Goal: Task Accomplishment & Management: Use online tool/utility

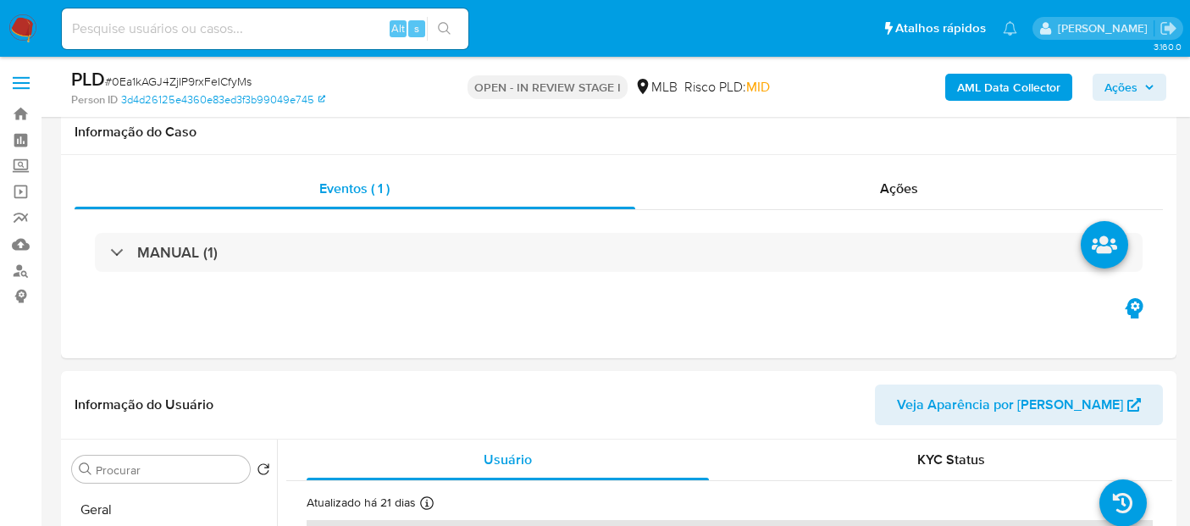
select select "10"
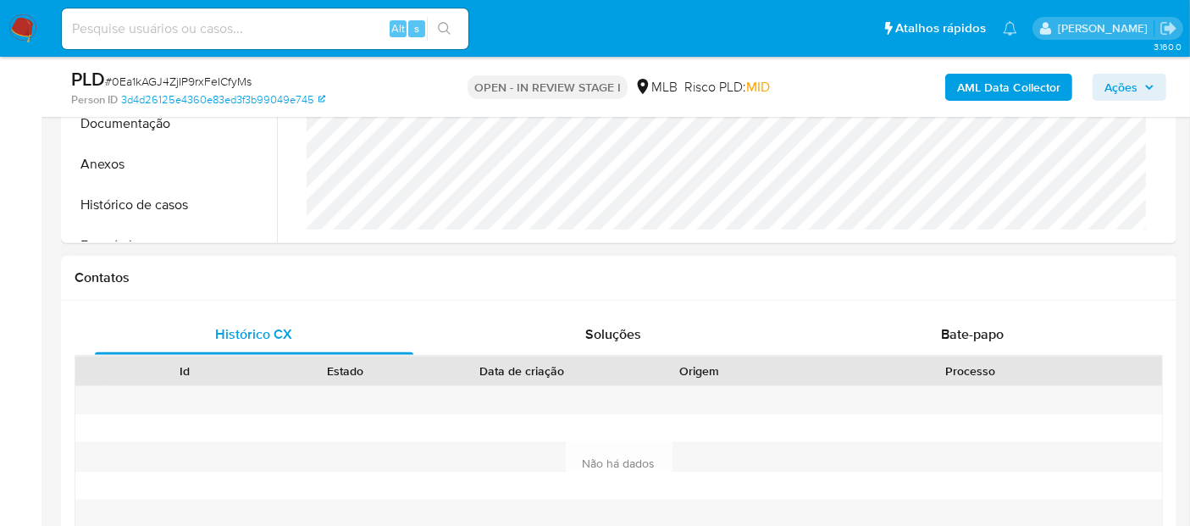
scroll to position [658, 0]
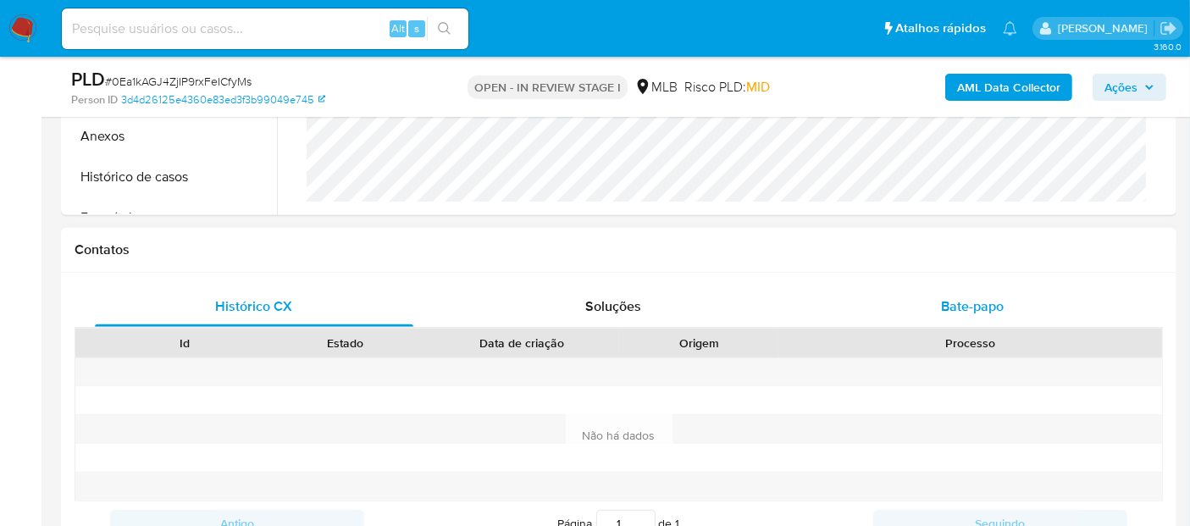
click at [958, 303] on span "Bate-papo" at bounding box center [972, 305] width 63 height 19
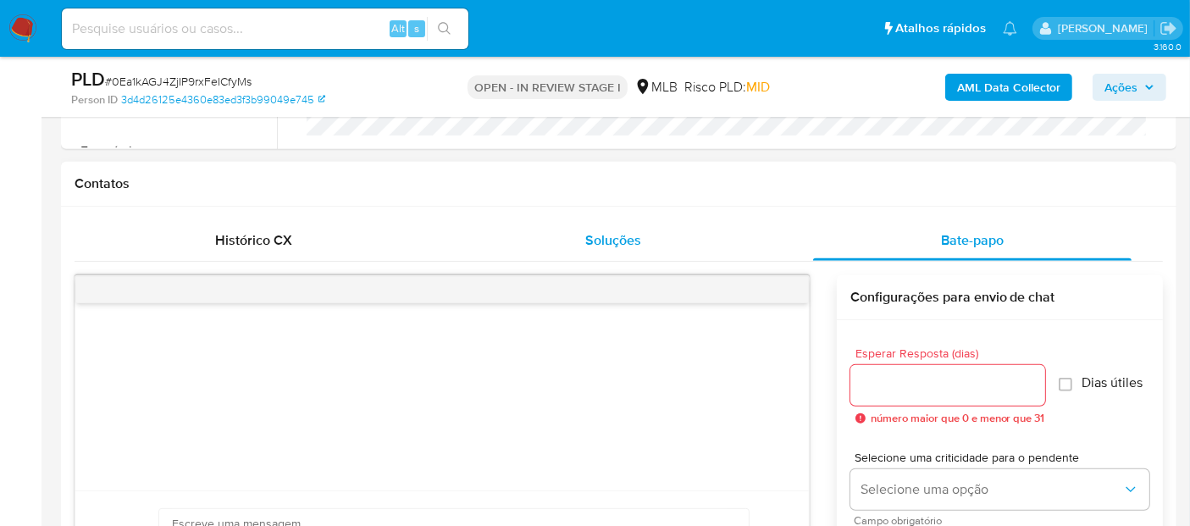
scroll to position [752, 0]
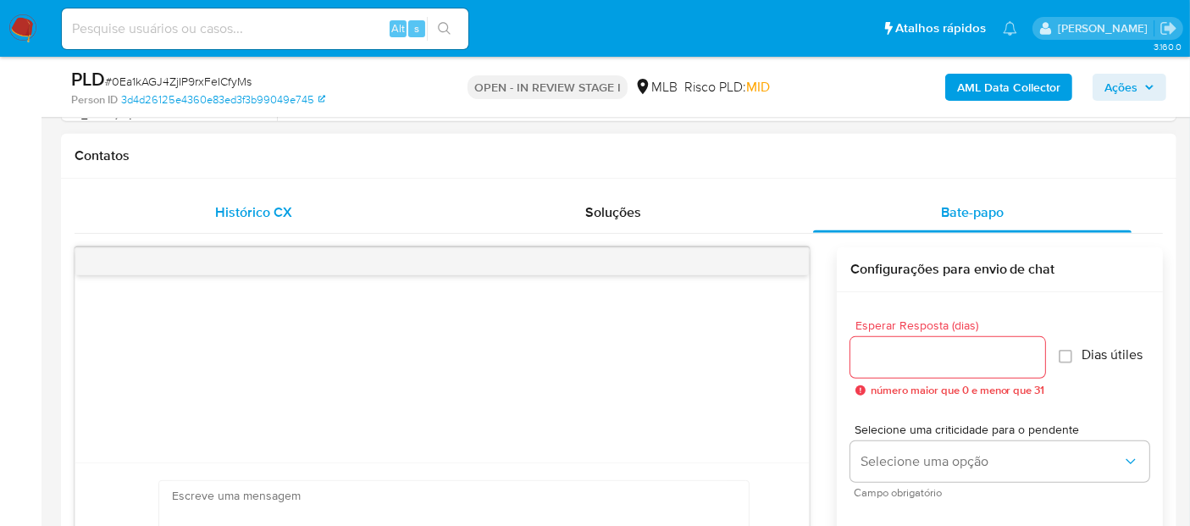
click at [325, 211] on div "Histórico CX" at bounding box center [254, 212] width 318 height 41
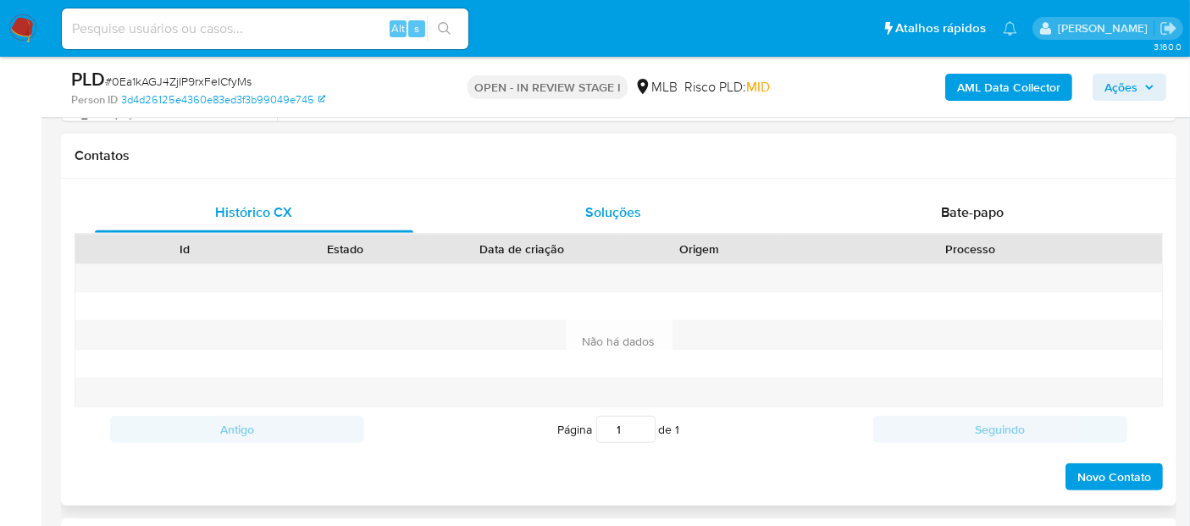
click at [639, 192] on div "Soluções" at bounding box center [613, 212] width 318 height 41
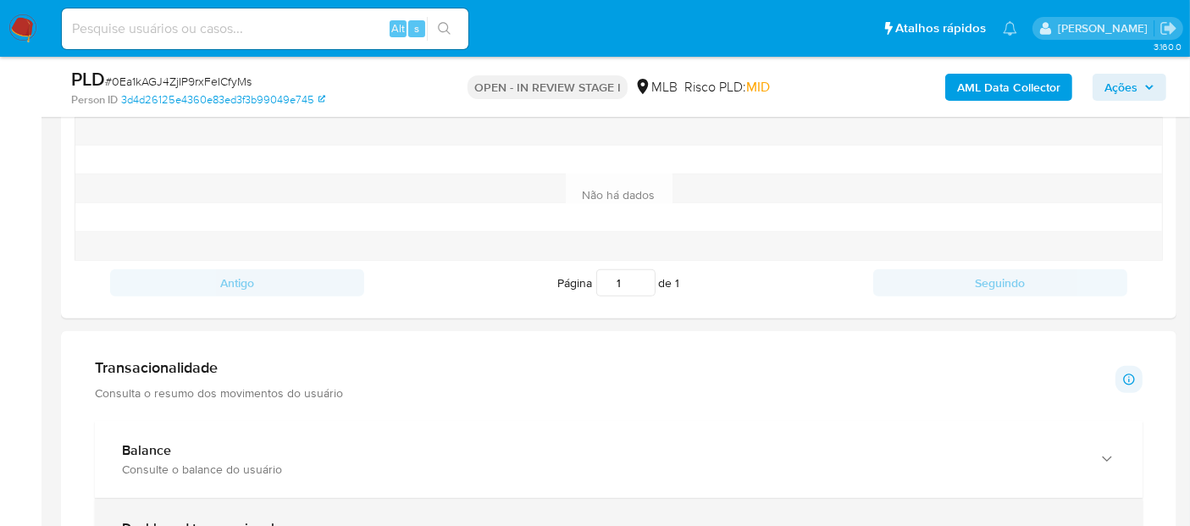
scroll to position [941, 0]
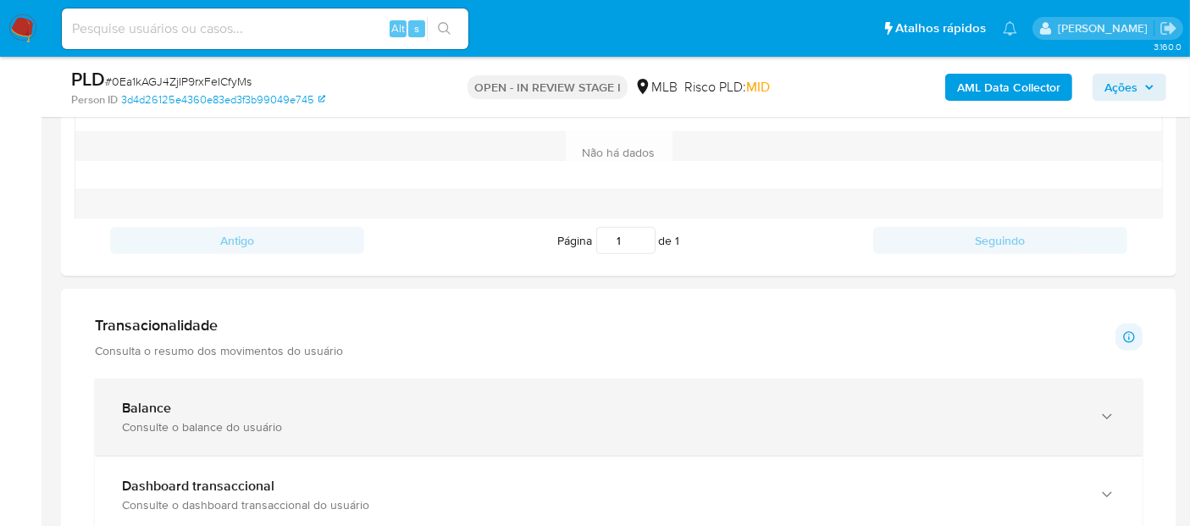
click at [207, 408] on div "Balance" at bounding box center [602, 408] width 960 height 17
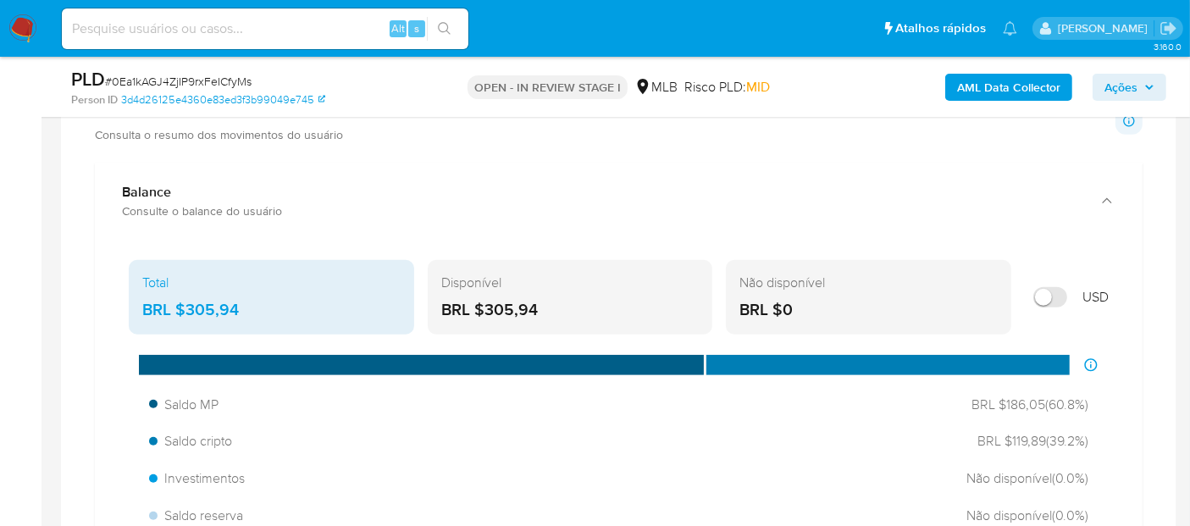
scroll to position [1223, 0]
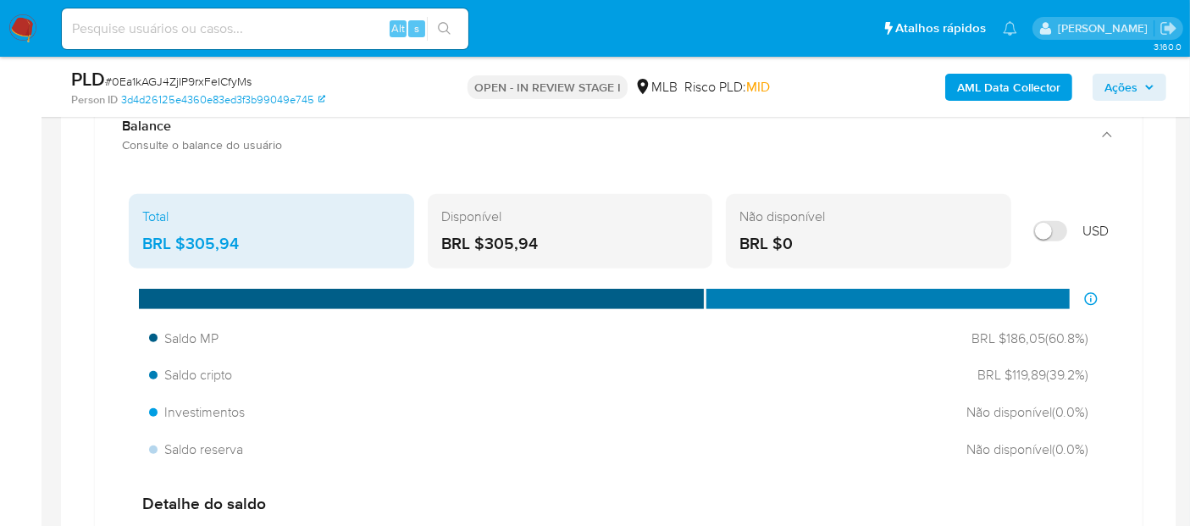
drag, startPoint x: 563, startPoint y: 239, endPoint x: 488, endPoint y: 248, distance: 76.0
click at [488, 248] on div "BRL $305,94" at bounding box center [570, 244] width 258 height 22
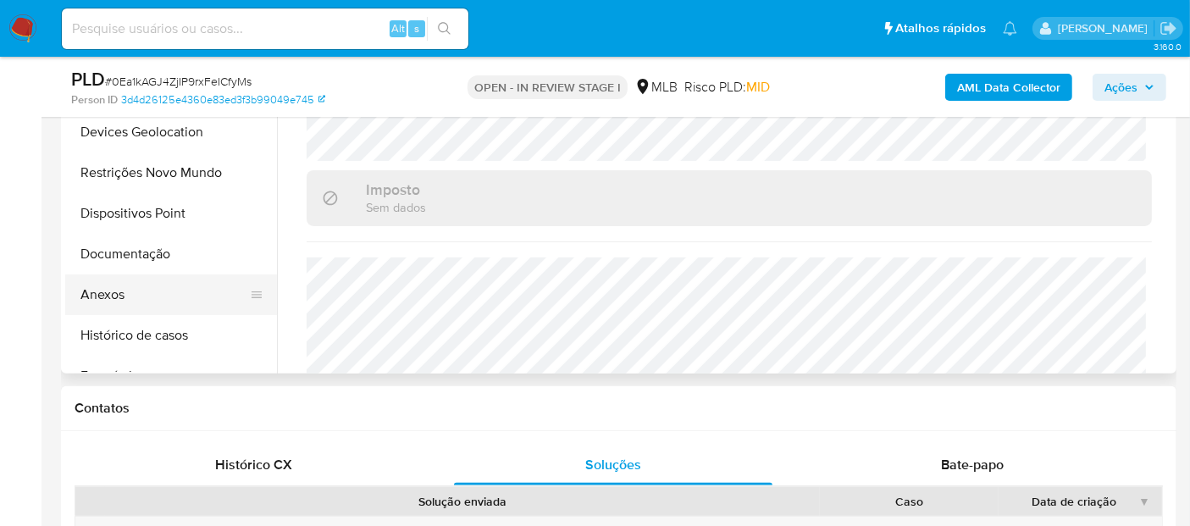
scroll to position [470, 0]
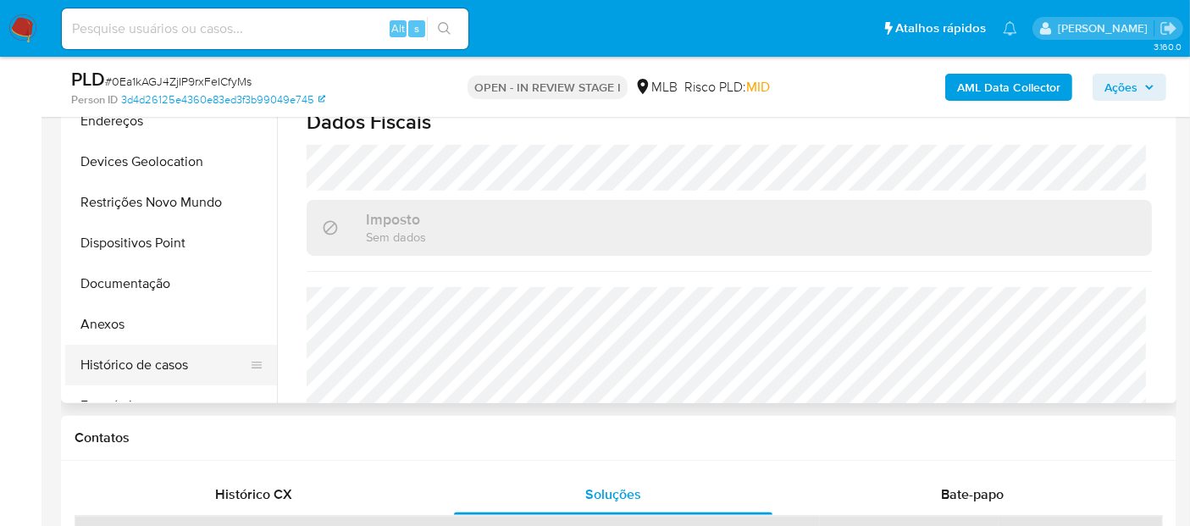
click at [159, 376] on button "Histórico de casos" at bounding box center [164, 365] width 198 height 41
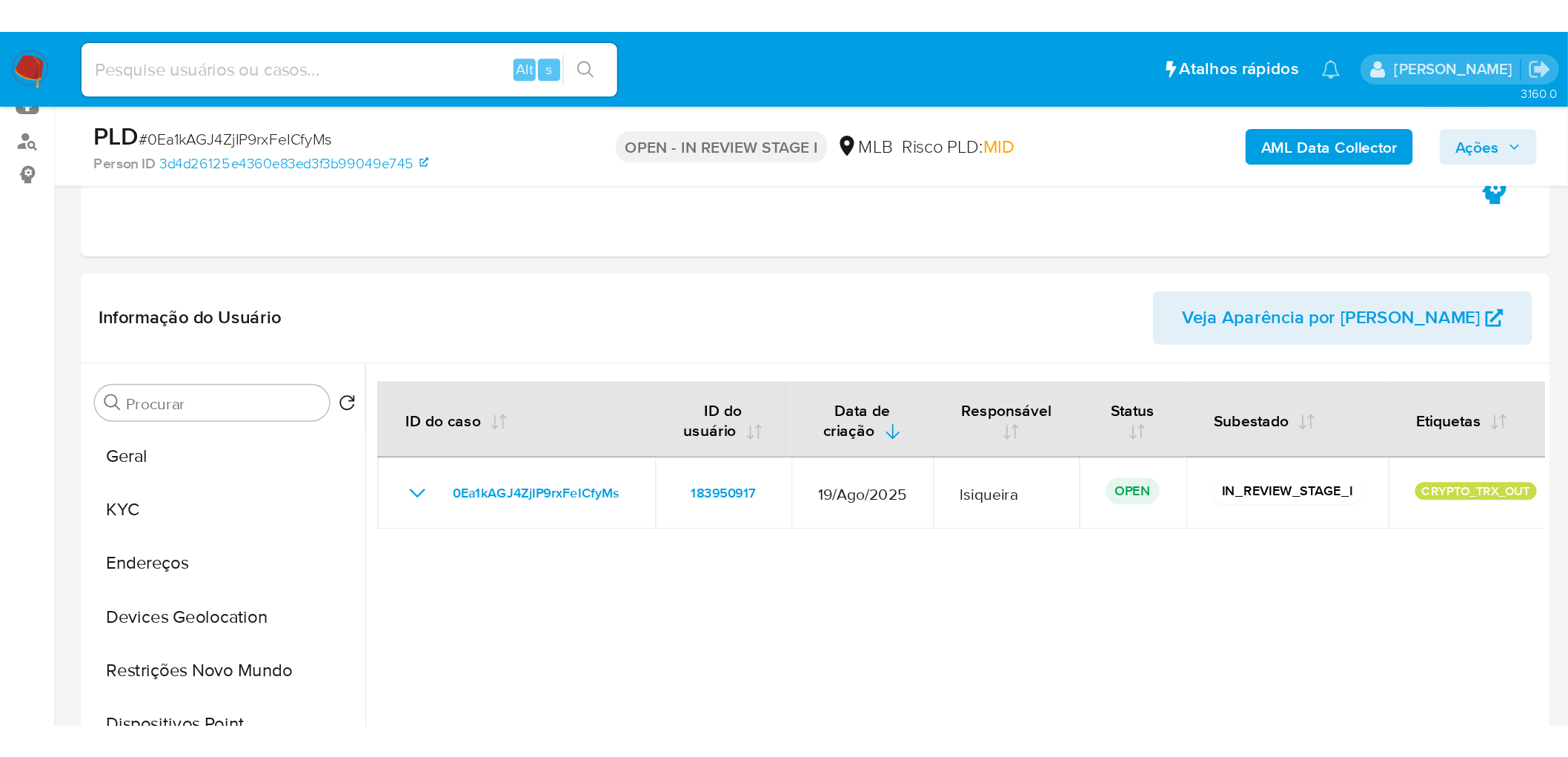
scroll to position [165, 0]
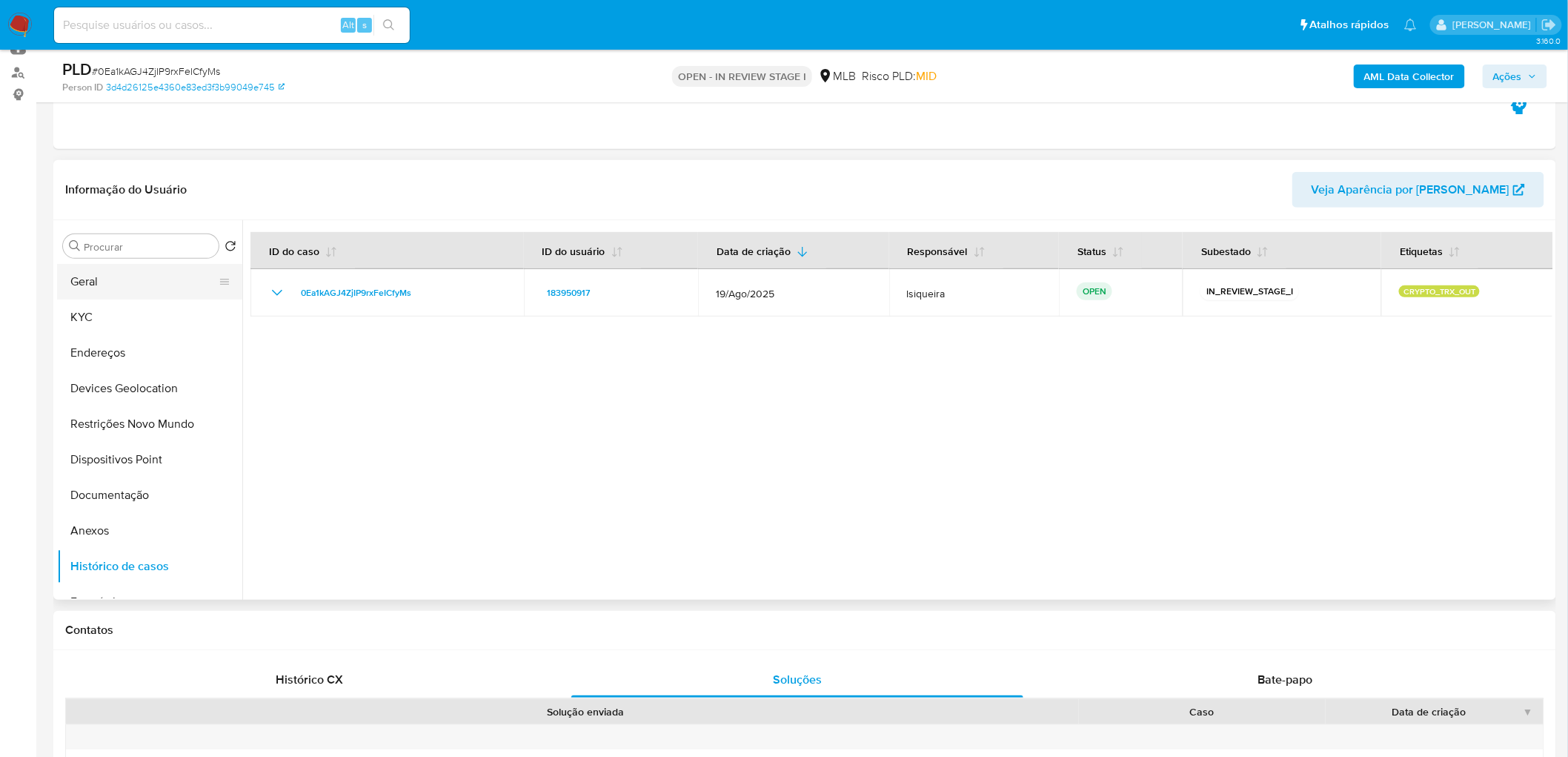
click at [89, 284] on button "Geral" at bounding box center [144, 282] width 173 height 36
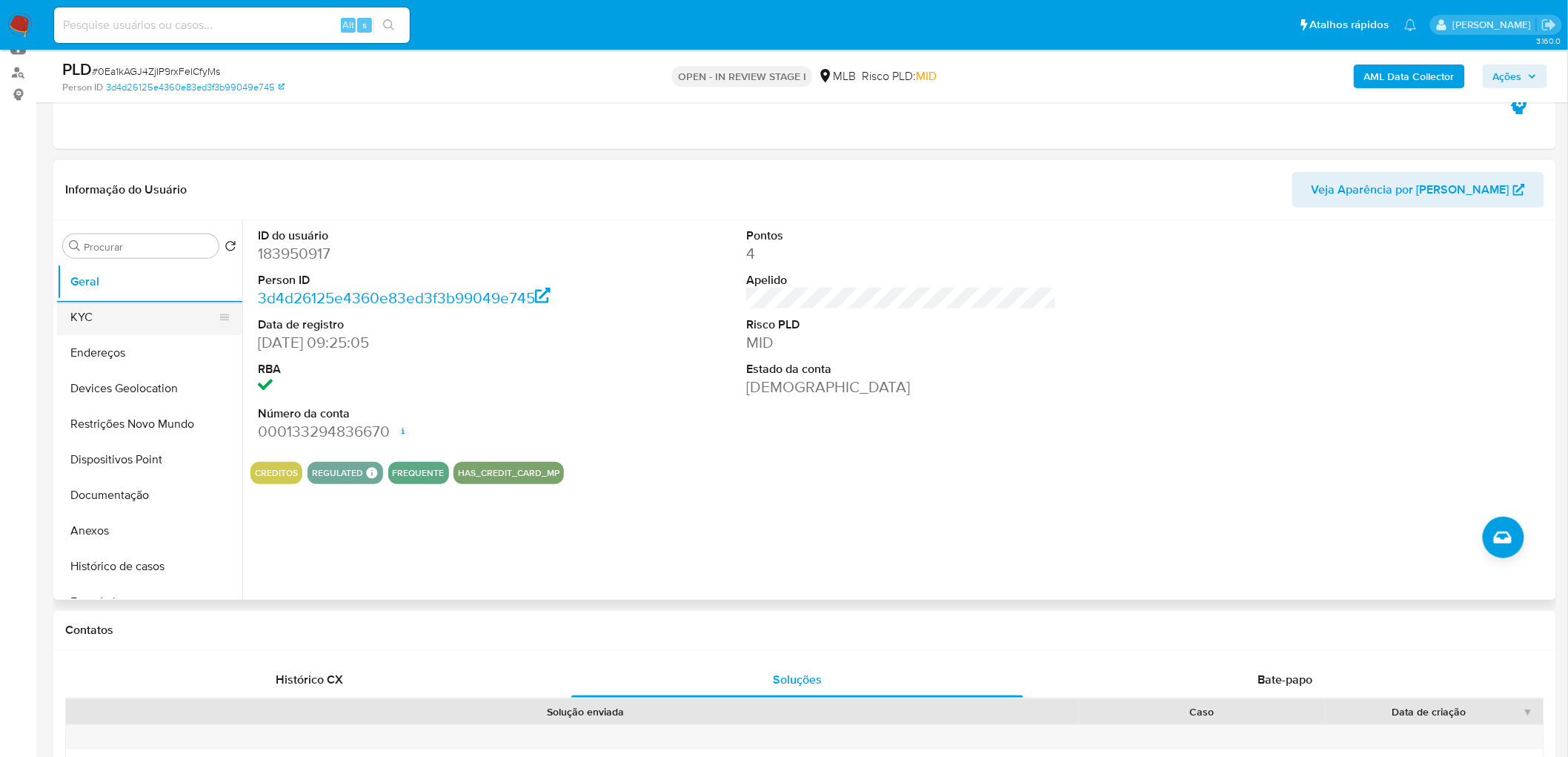
click at [99, 319] on button "KYC" at bounding box center [144, 317] width 173 height 36
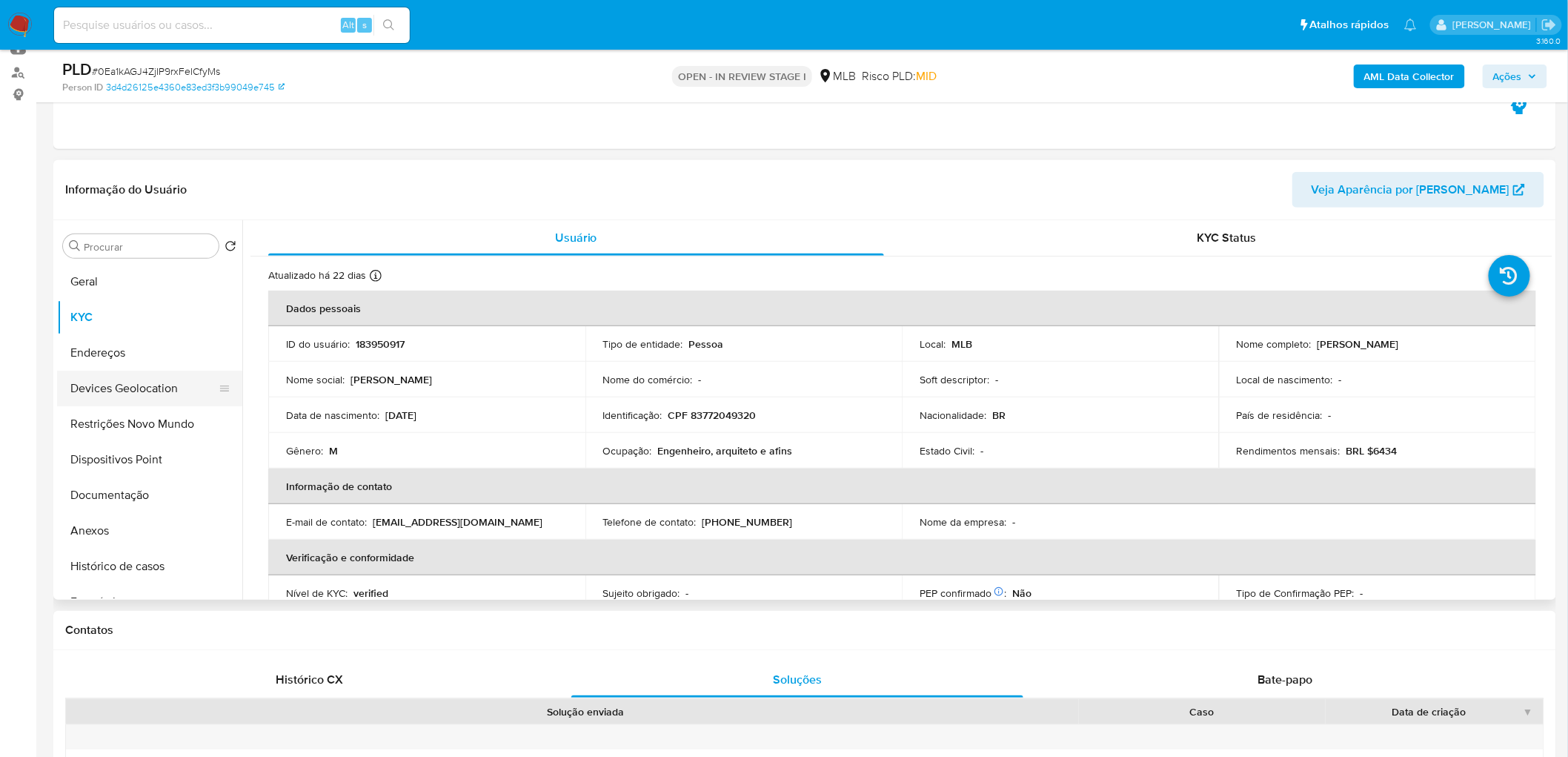
drag, startPoint x: 133, startPoint y: 343, endPoint x: 178, endPoint y: 390, distance: 65.1
click at [133, 343] on button "Endereços" at bounding box center [150, 353] width 186 height 36
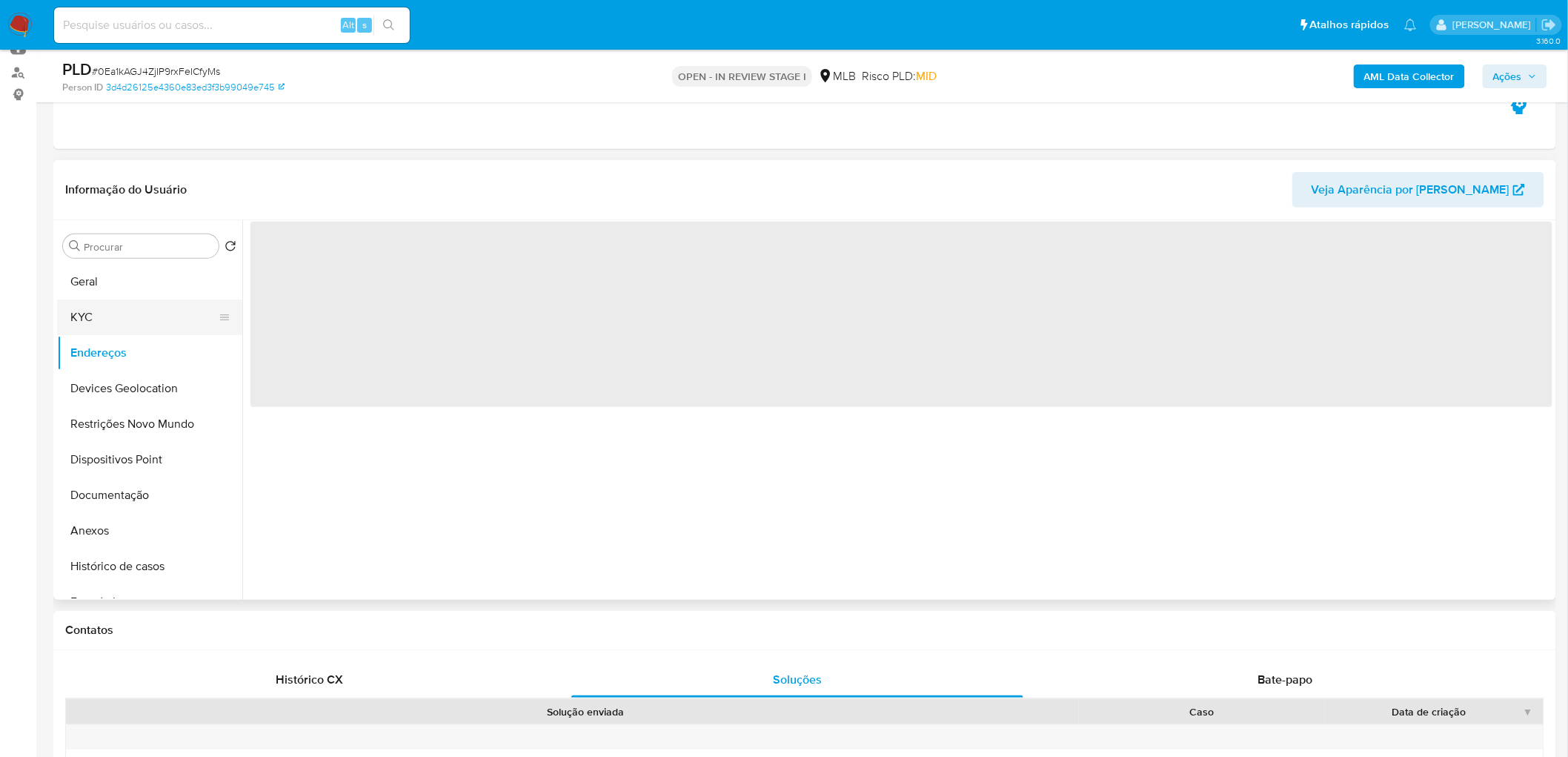
click at [89, 323] on button "KYC" at bounding box center [144, 317] width 173 height 36
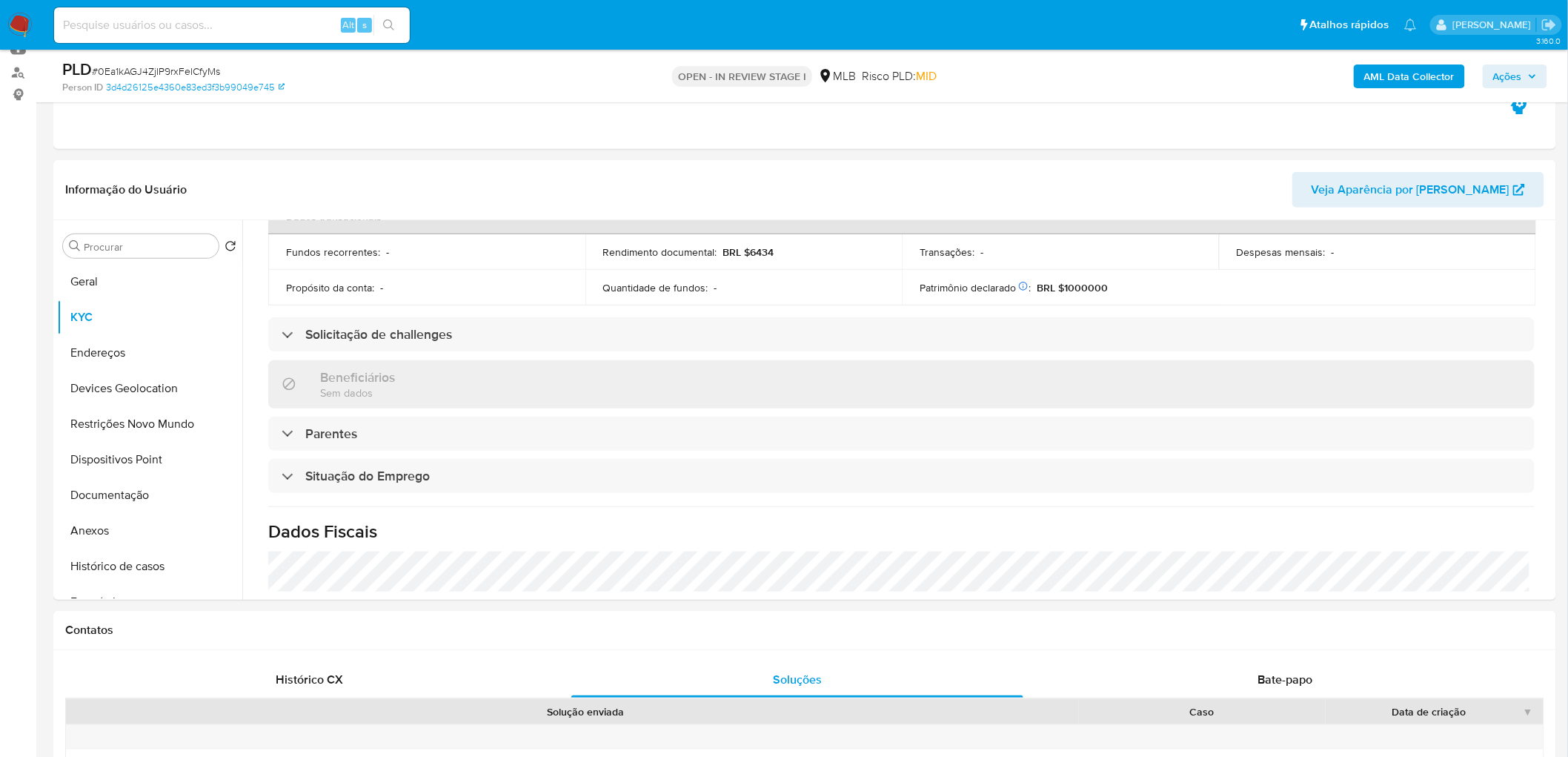
scroll to position [494, 0]
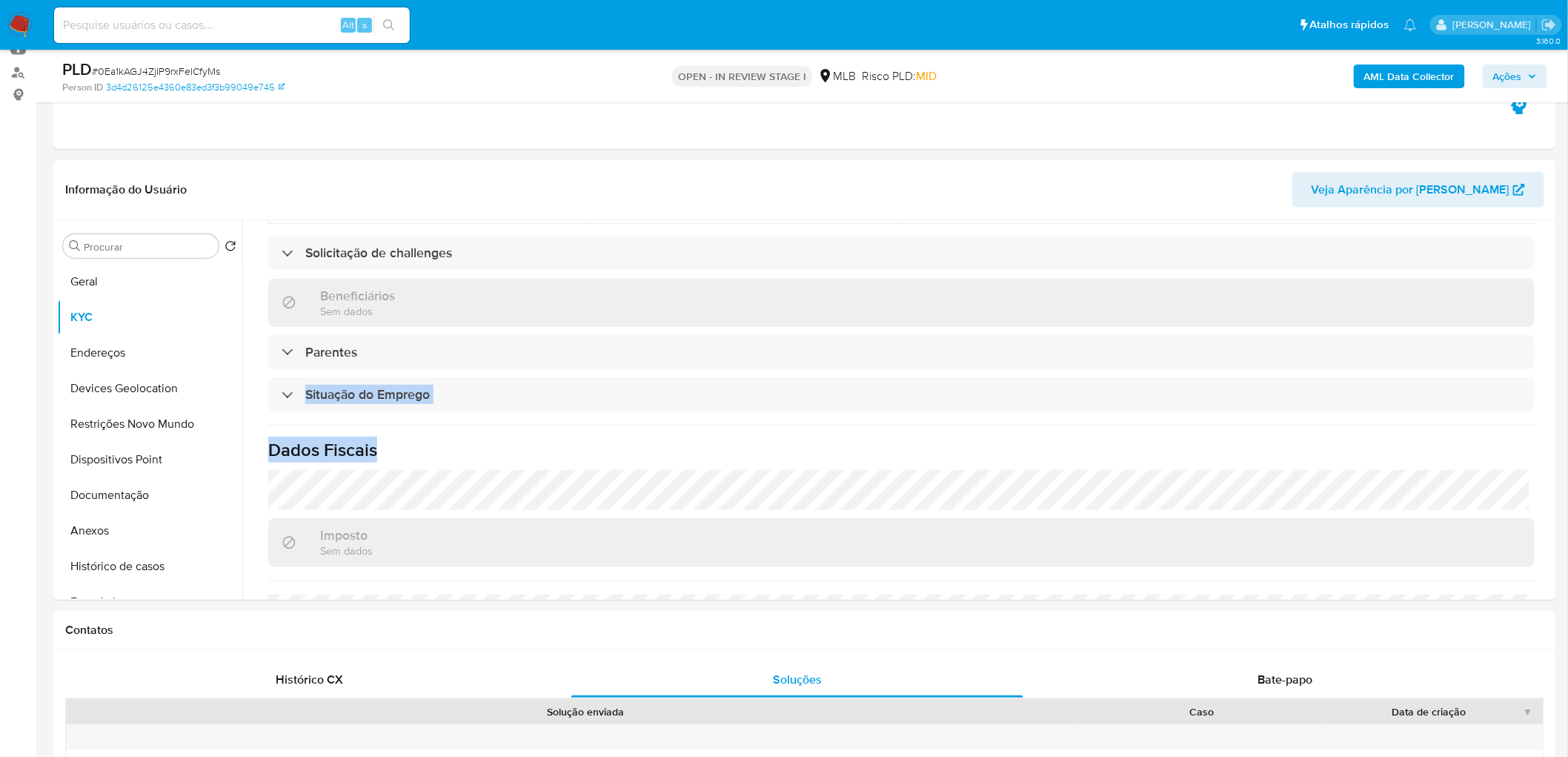
drag, startPoint x: 1546, startPoint y: 472, endPoint x: 1559, endPoint y: 361, distance: 111.8
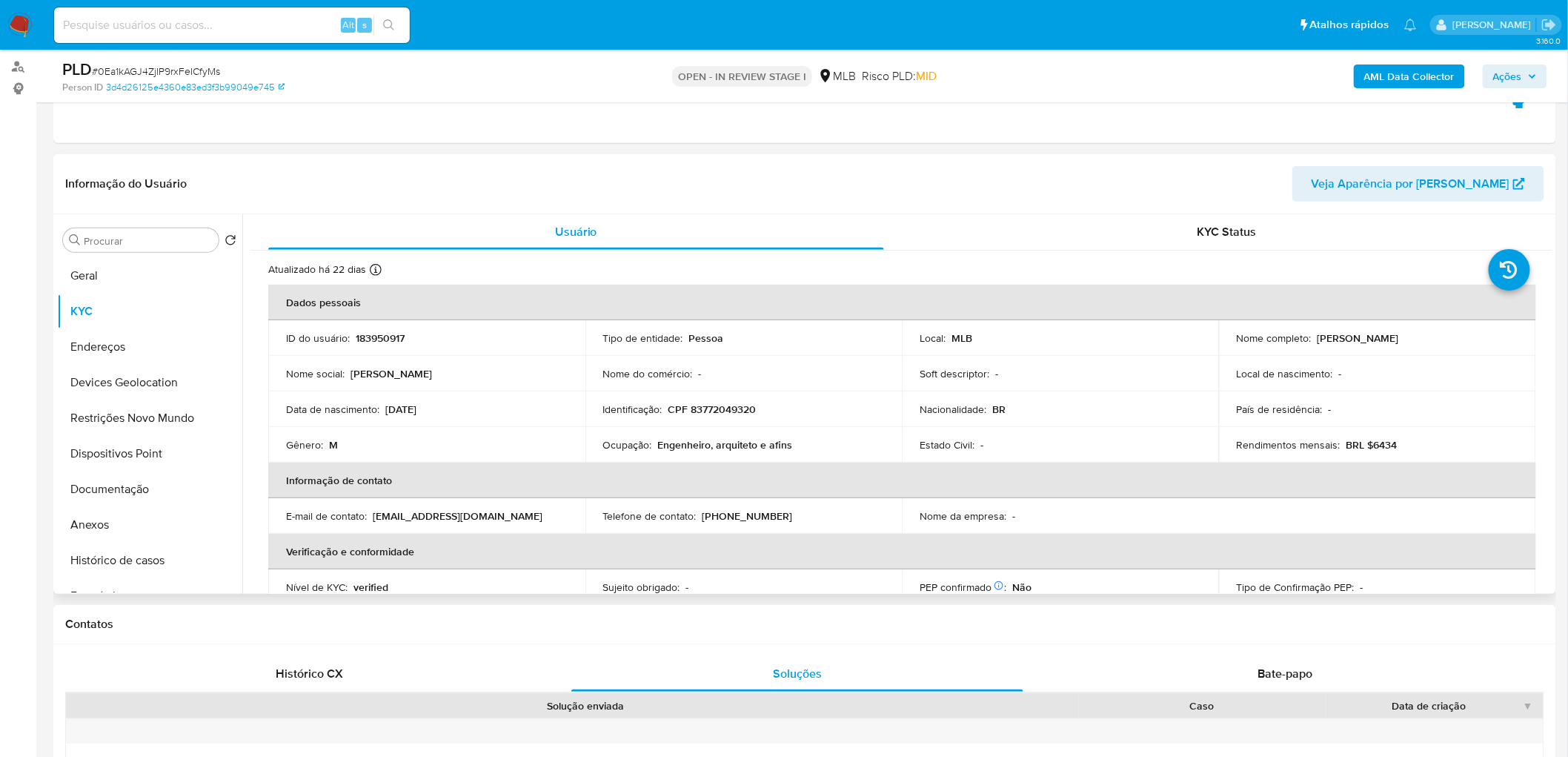
scroll to position [165, 0]
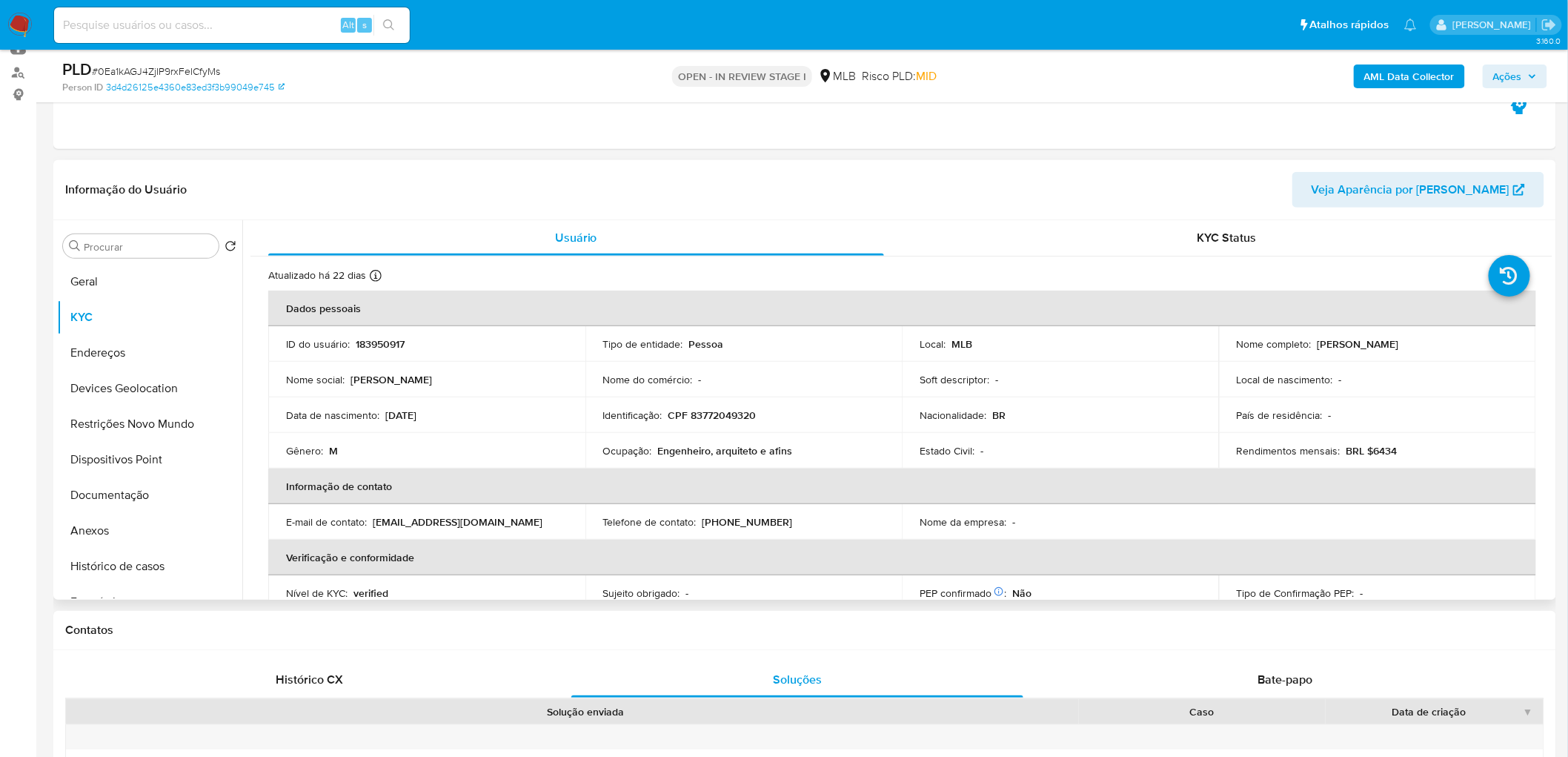
click at [918, 271] on div "Atualizado há 22 dias Criado: 26/04/2021 10:24:10 Atualizado: 26/08/2025 23:06:…" at bounding box center [883, 278] width 1229 height 19
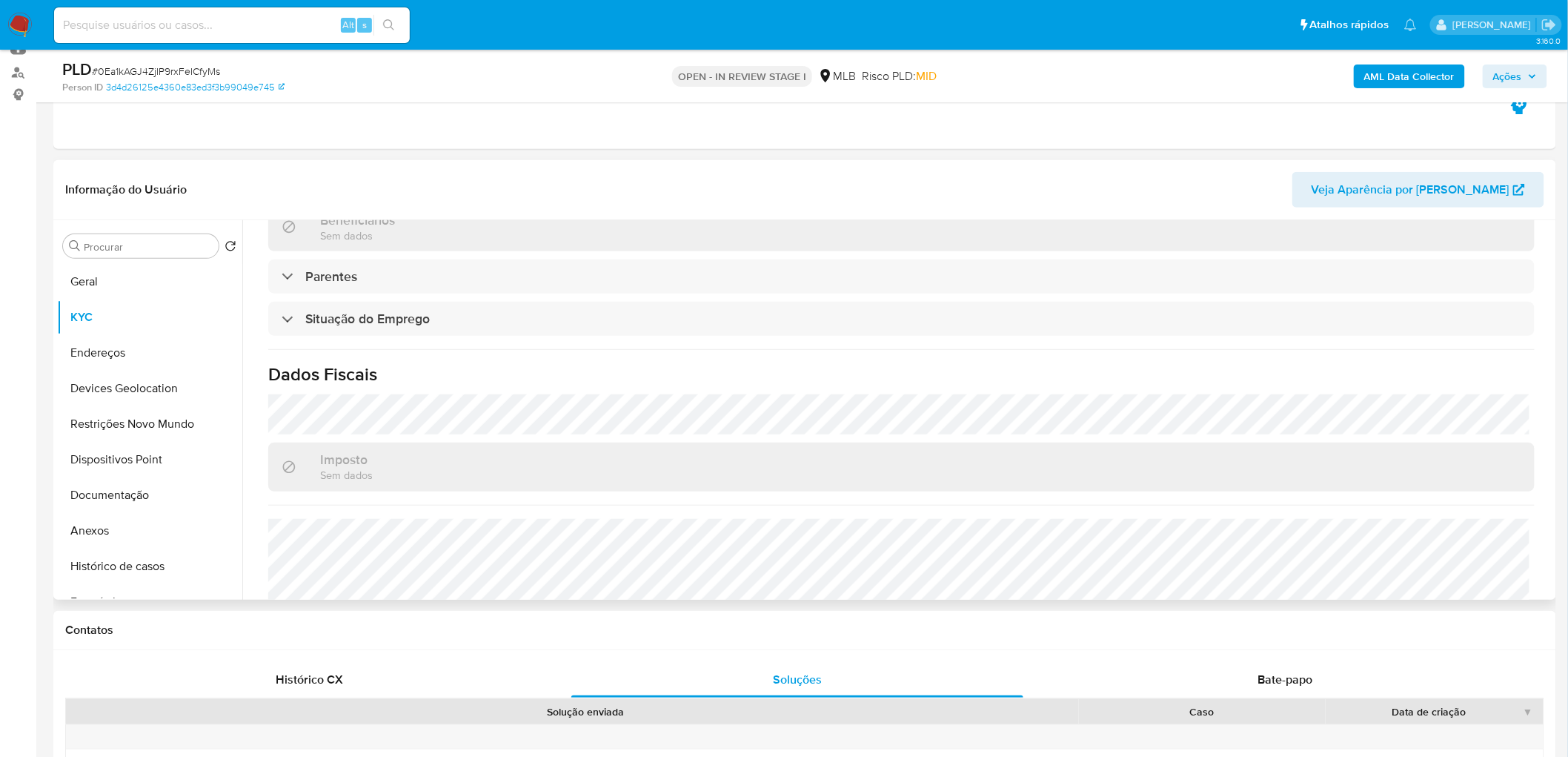
scroll to position [617, 0]
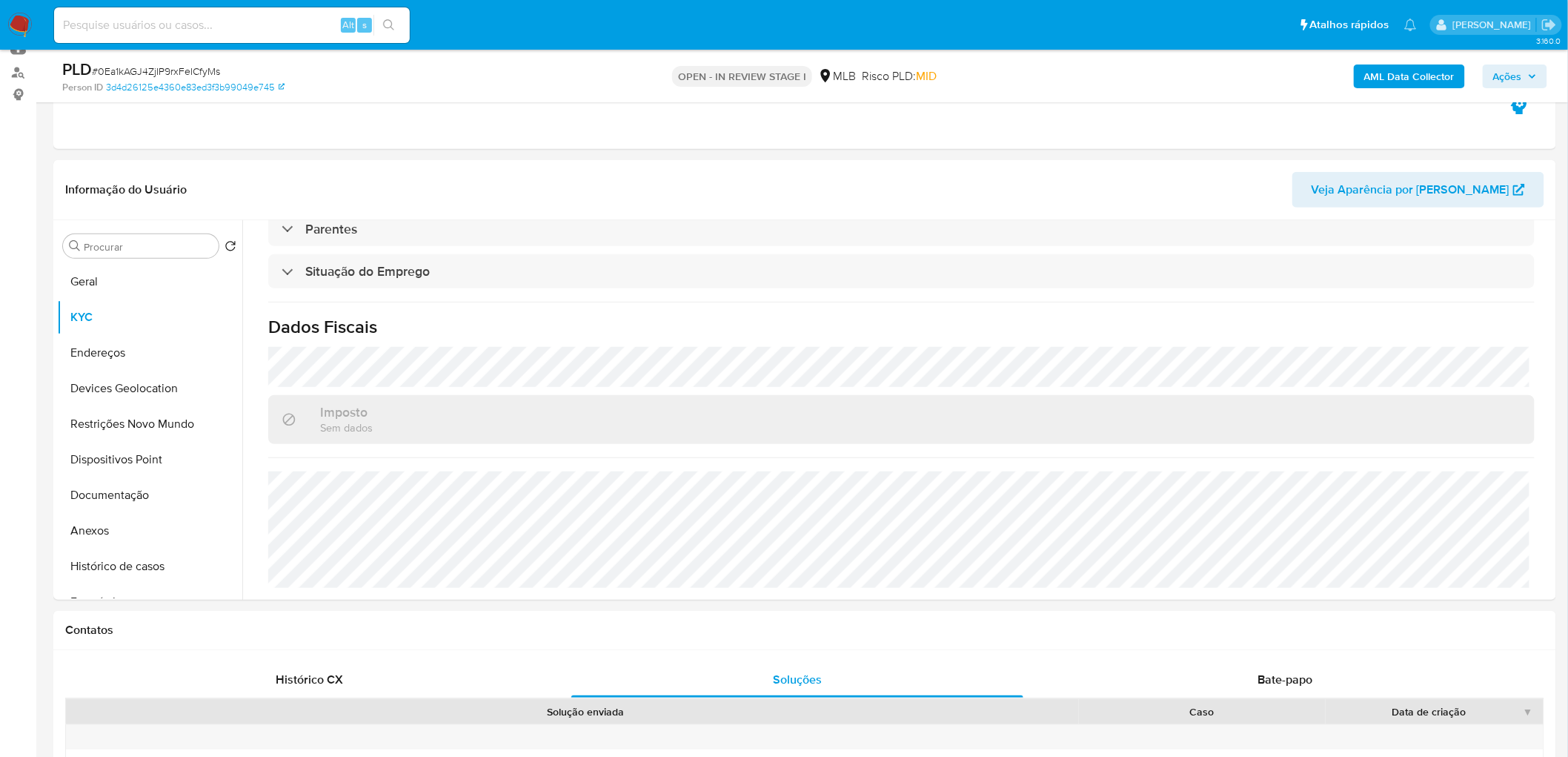
drag, startPoint x: 117, startPoint y: 352, endPoint x: 28, endPoint y: 363, distance: 89.7
click at [117, 352] on button "Endereços" at bounding box center [150, 353] width 186 height 36
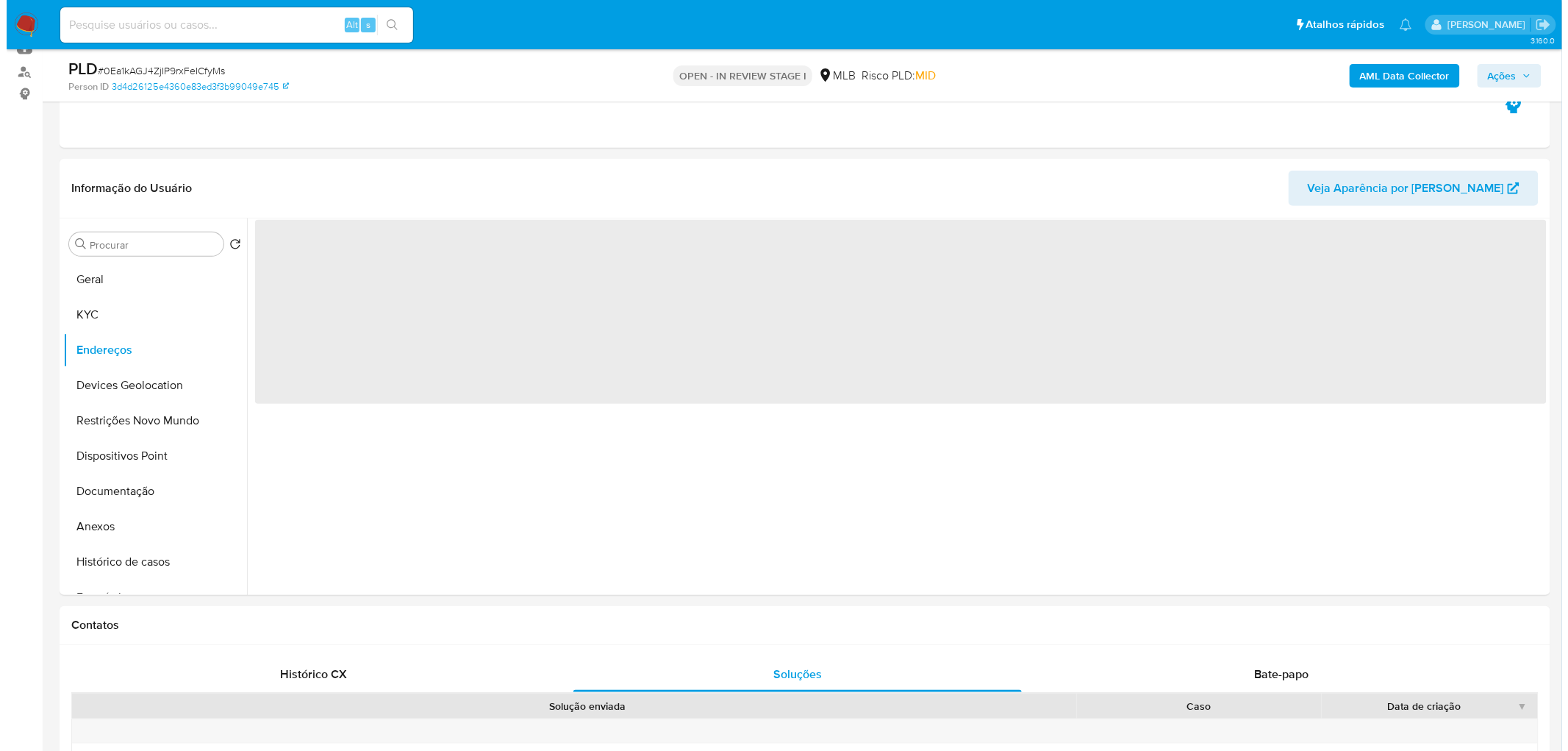
scroll to position [0, 0]
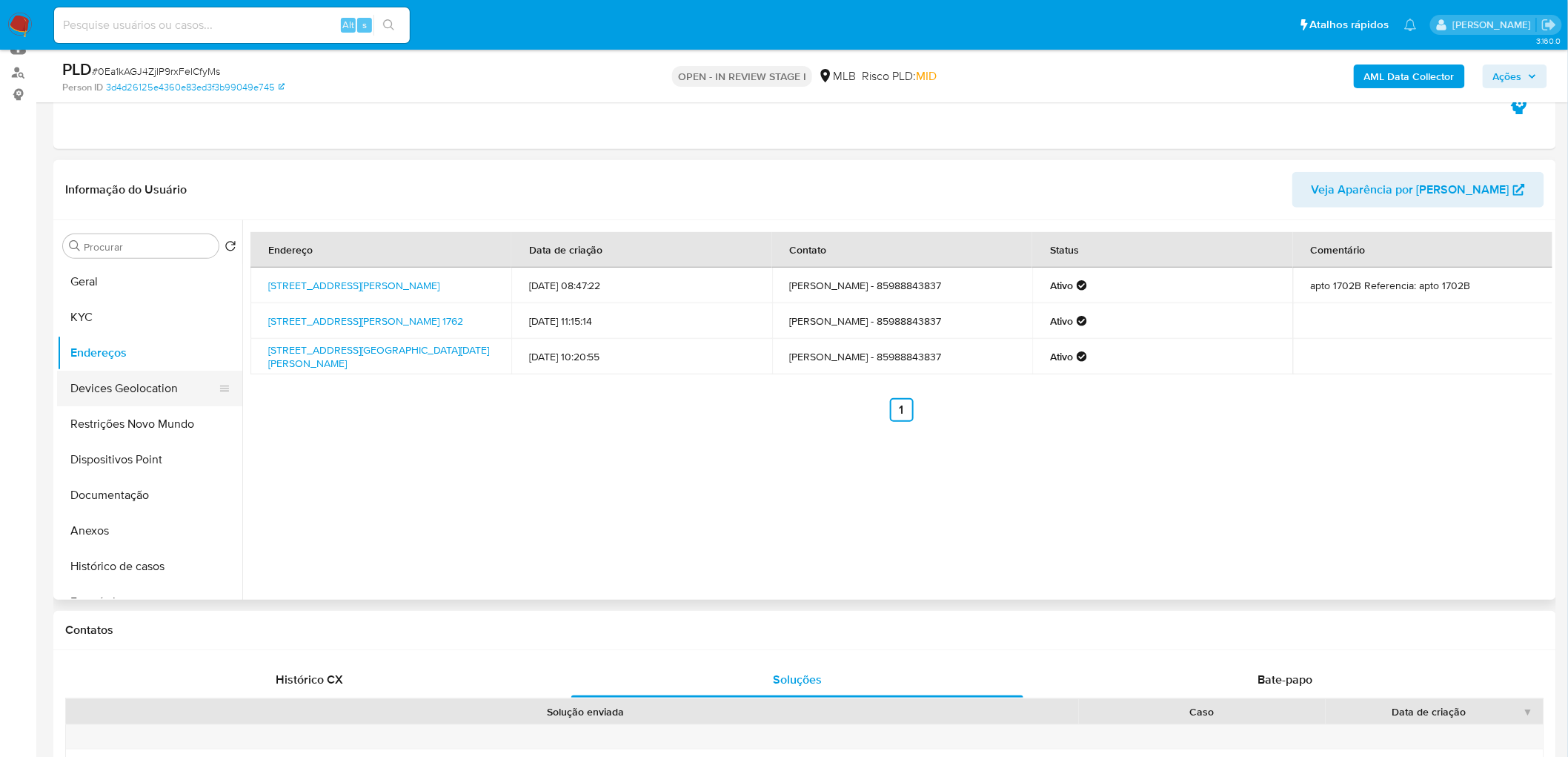
click at [141, 384] on button "Devices Geolocation" at bounding box center [144, 389] width 173 height 36
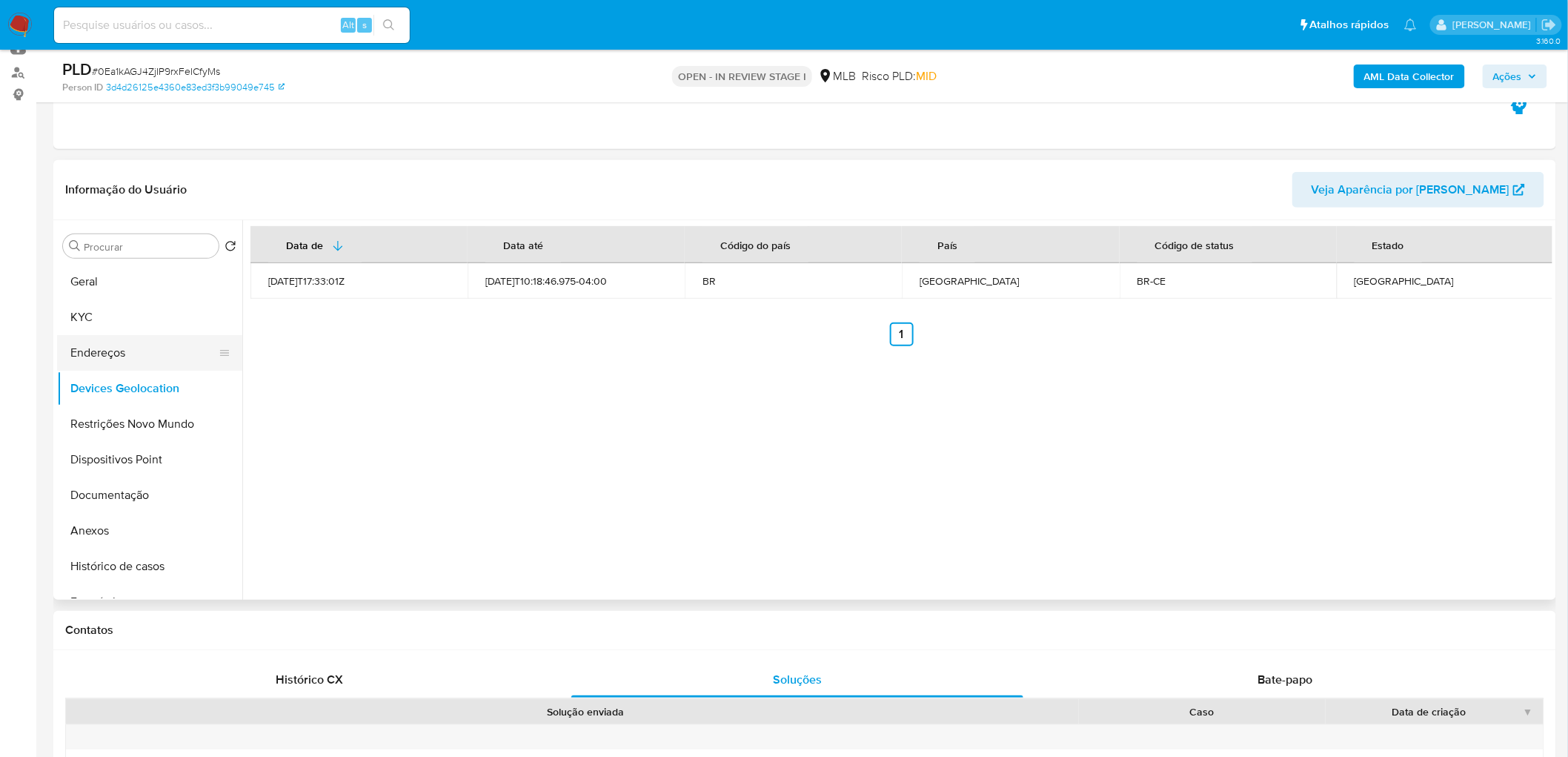
click at [135, 345] on button "Endereços" at bounding box center [144, 353] width 173 height 36
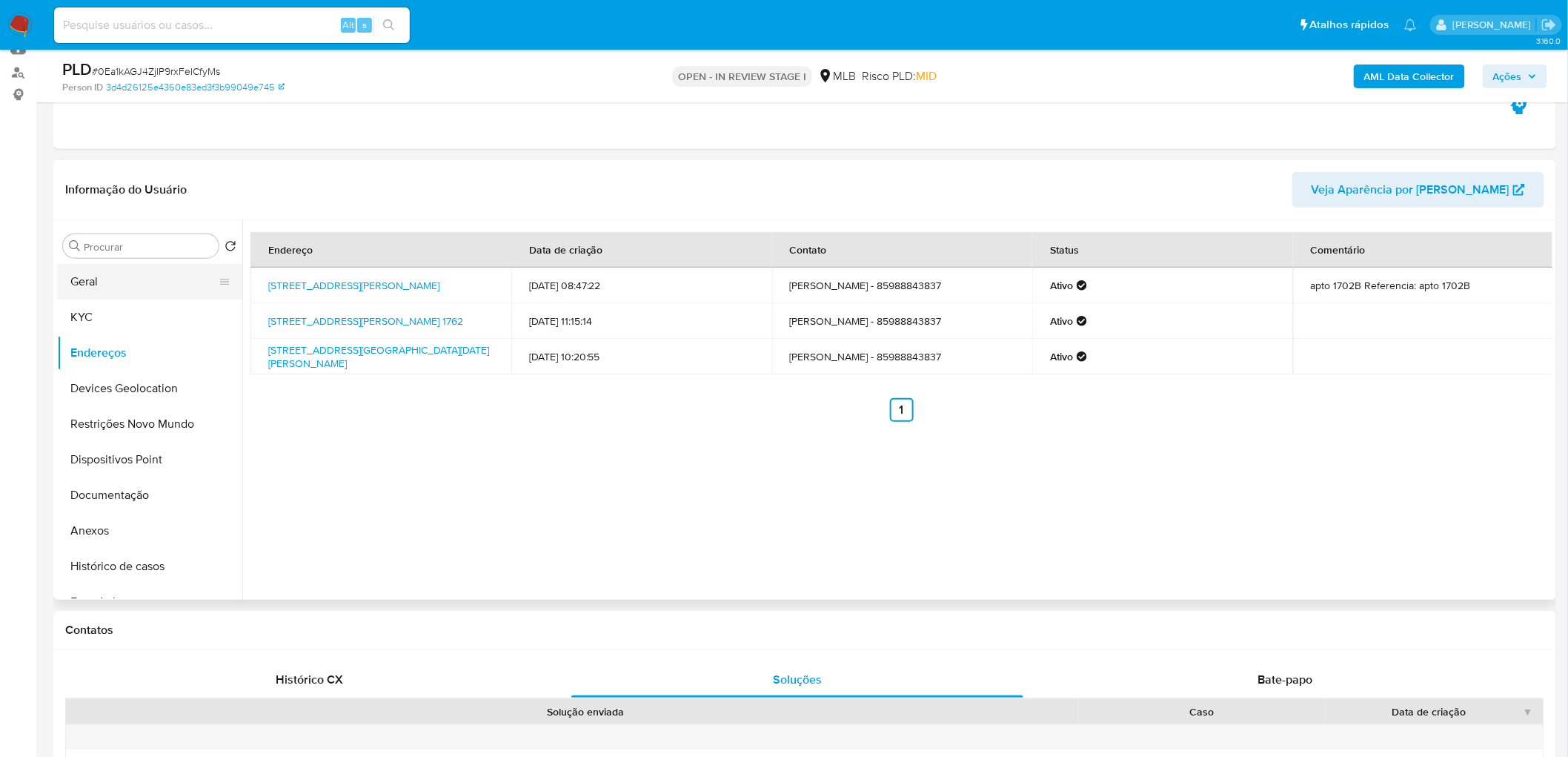
click at [142, 278] on button "Geral" at bounding box center [144, 282] width 173 height 36
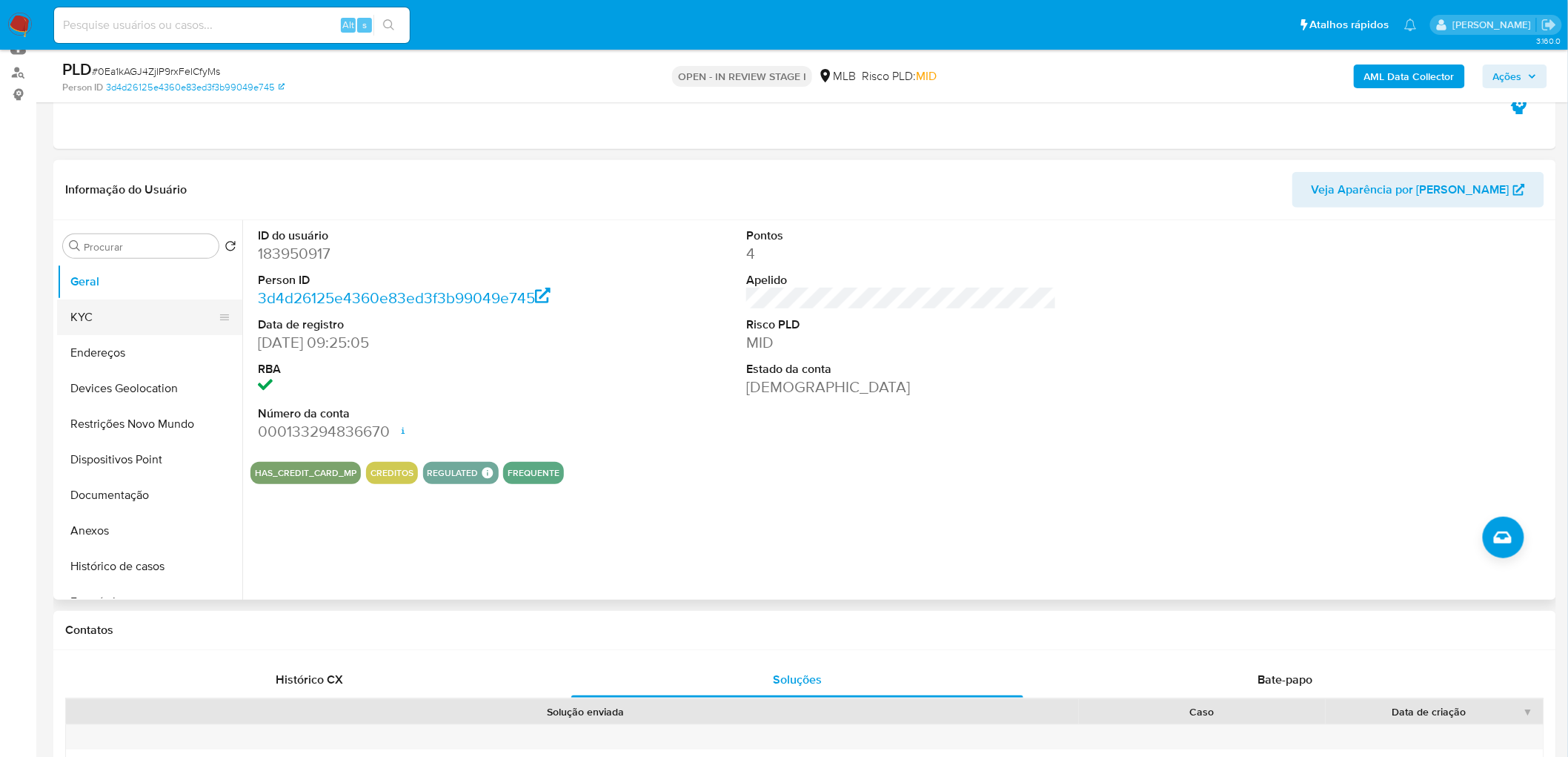
click at [168, 312] on button "KYC" at bounding box center [144, 317] width 173 height 36
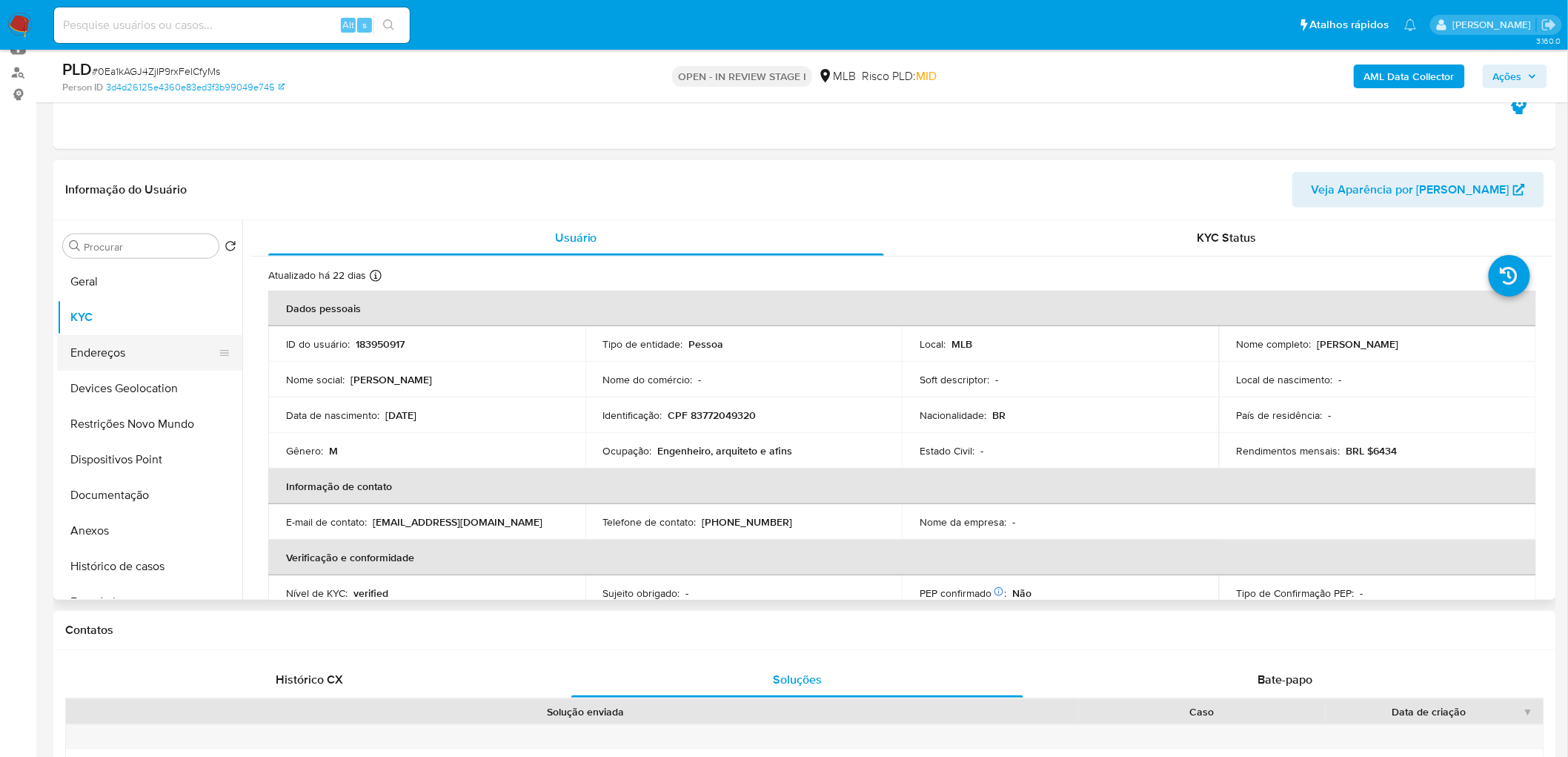
click at [106, 349] on button "Endereços" at bounding box center [144, 353] width 173 height 36
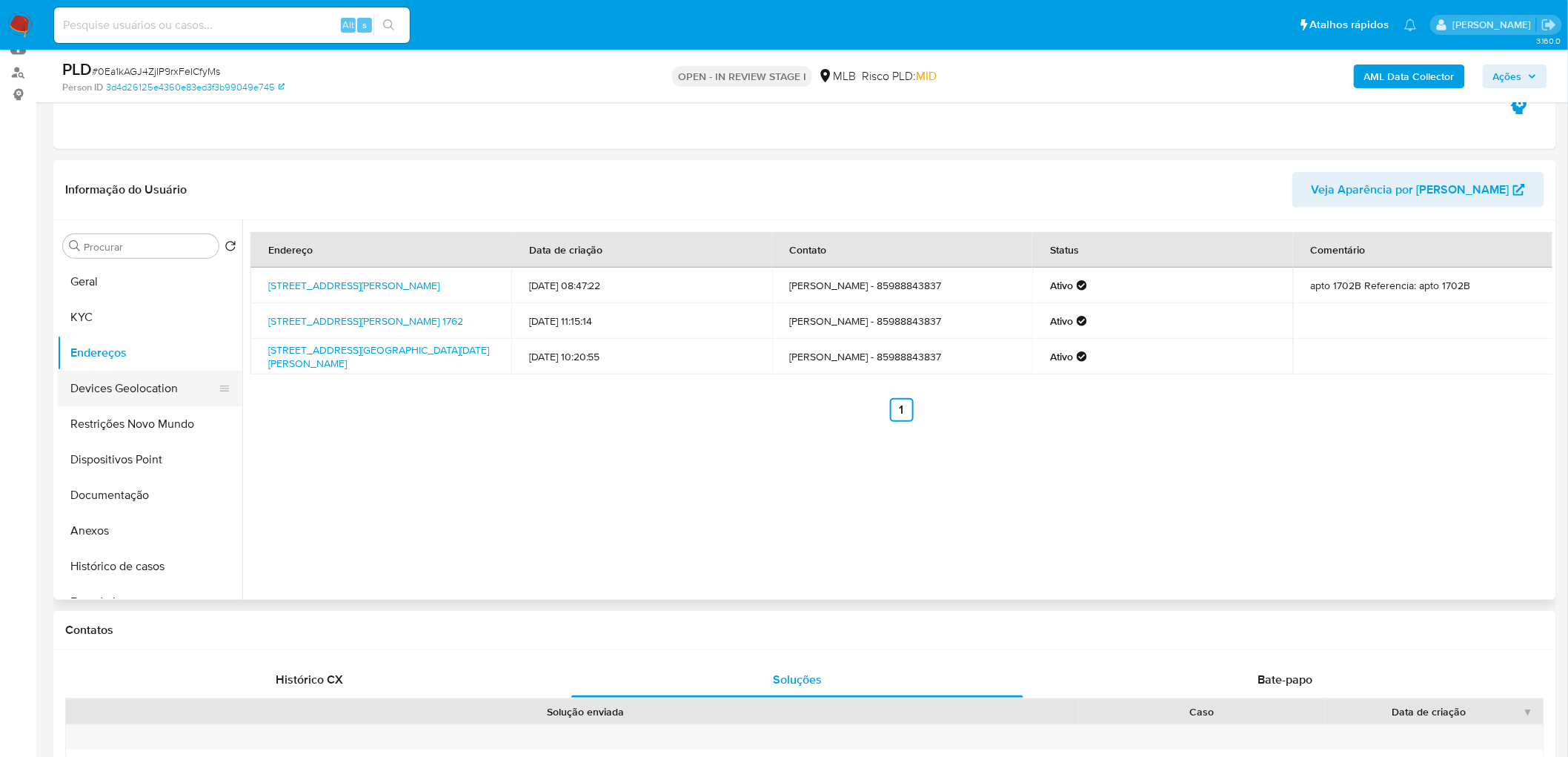
click at [143, 384] on button "Devices Geolocation" at bounding box center [144, 389] width 173 height 36
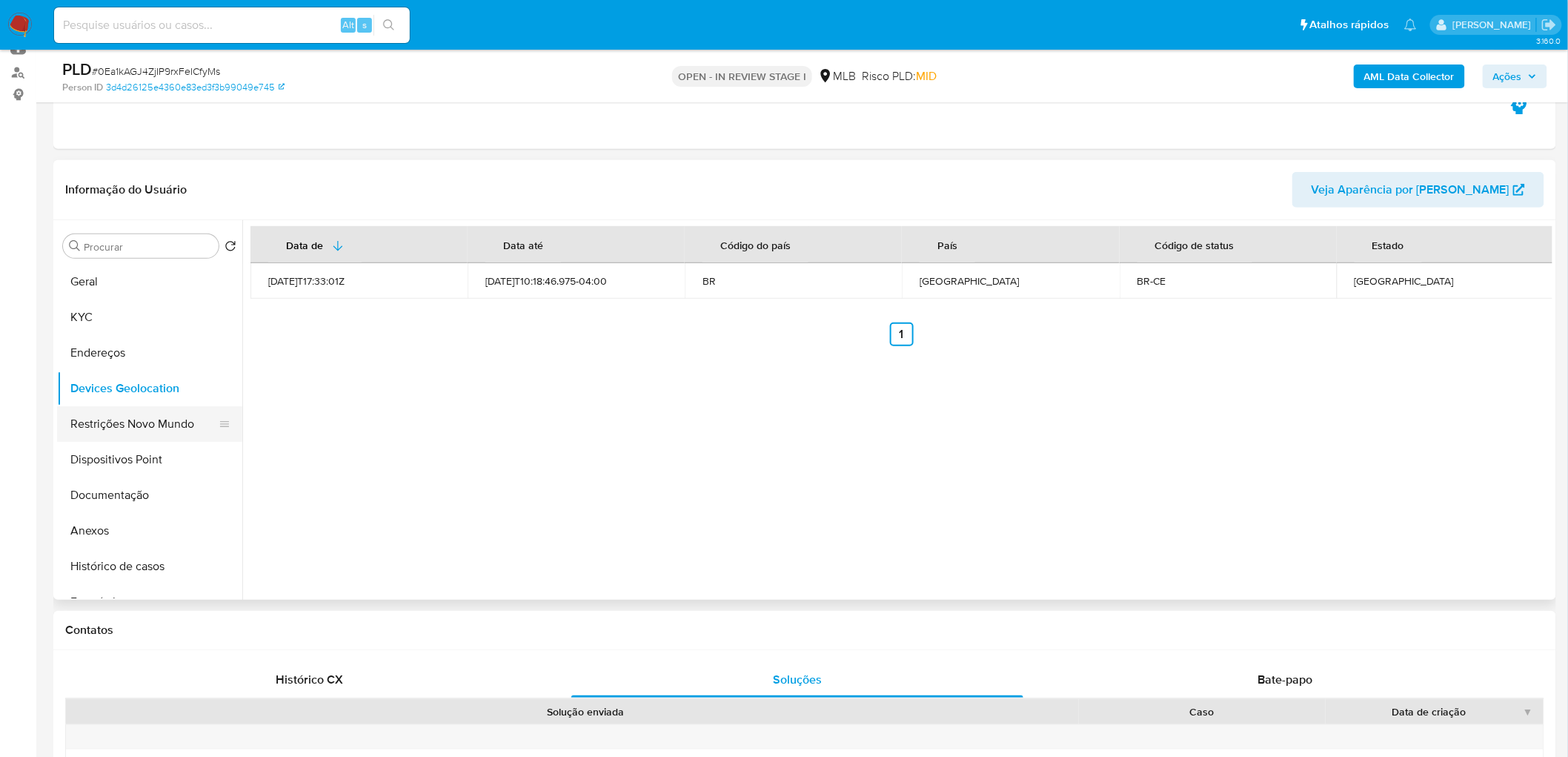
click at [108, 413] on button "Restrições Novo Mundo" at bounding box center [144, 424] width 173 height 36
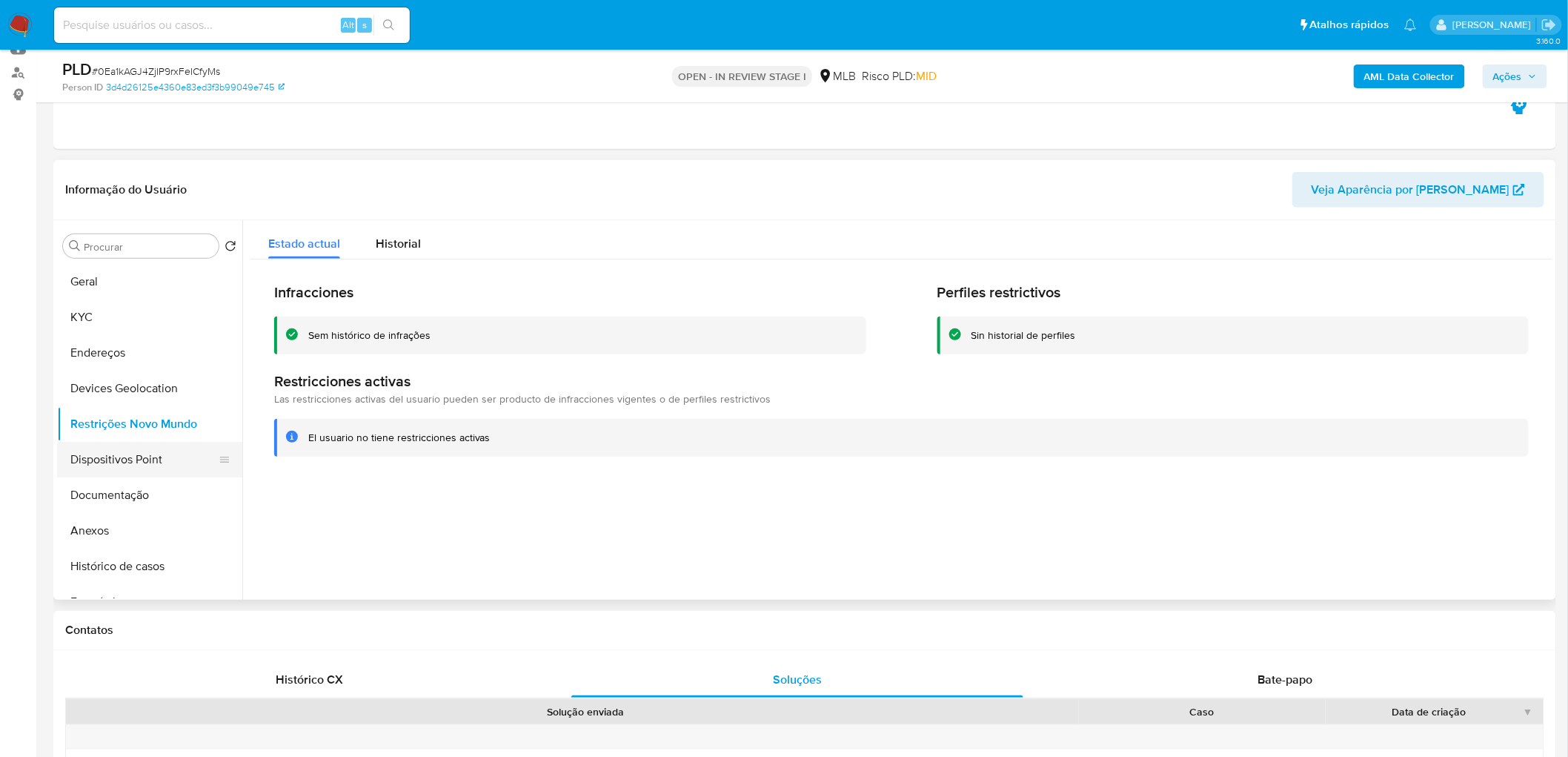
click at [119, 453] on button "Dispositivos Point" at bounding box center [144, 459] width 173 height 36
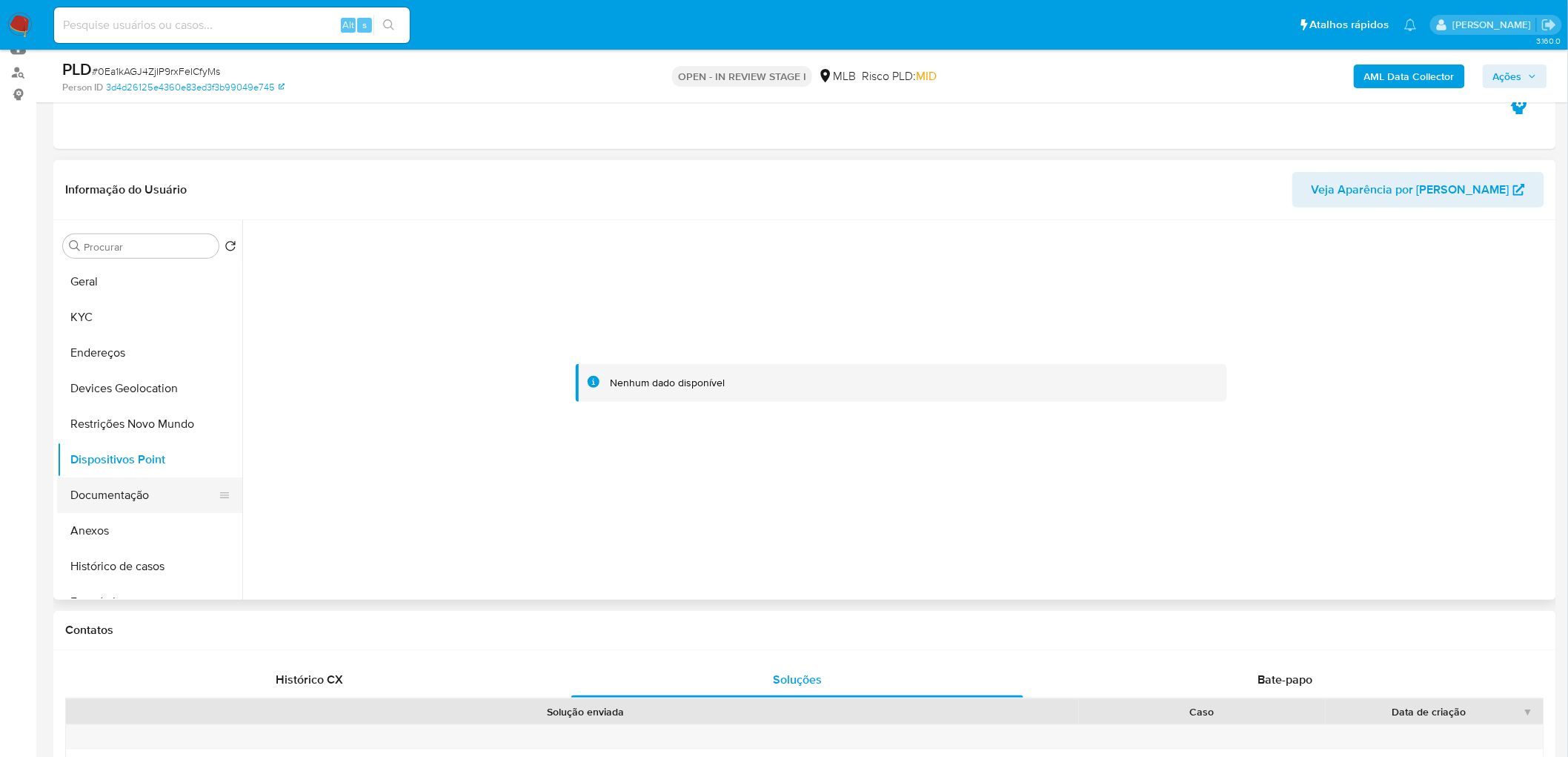
click at [165, 459] on button "Documentação" at bounding box center [144, 494] width 173 height 36
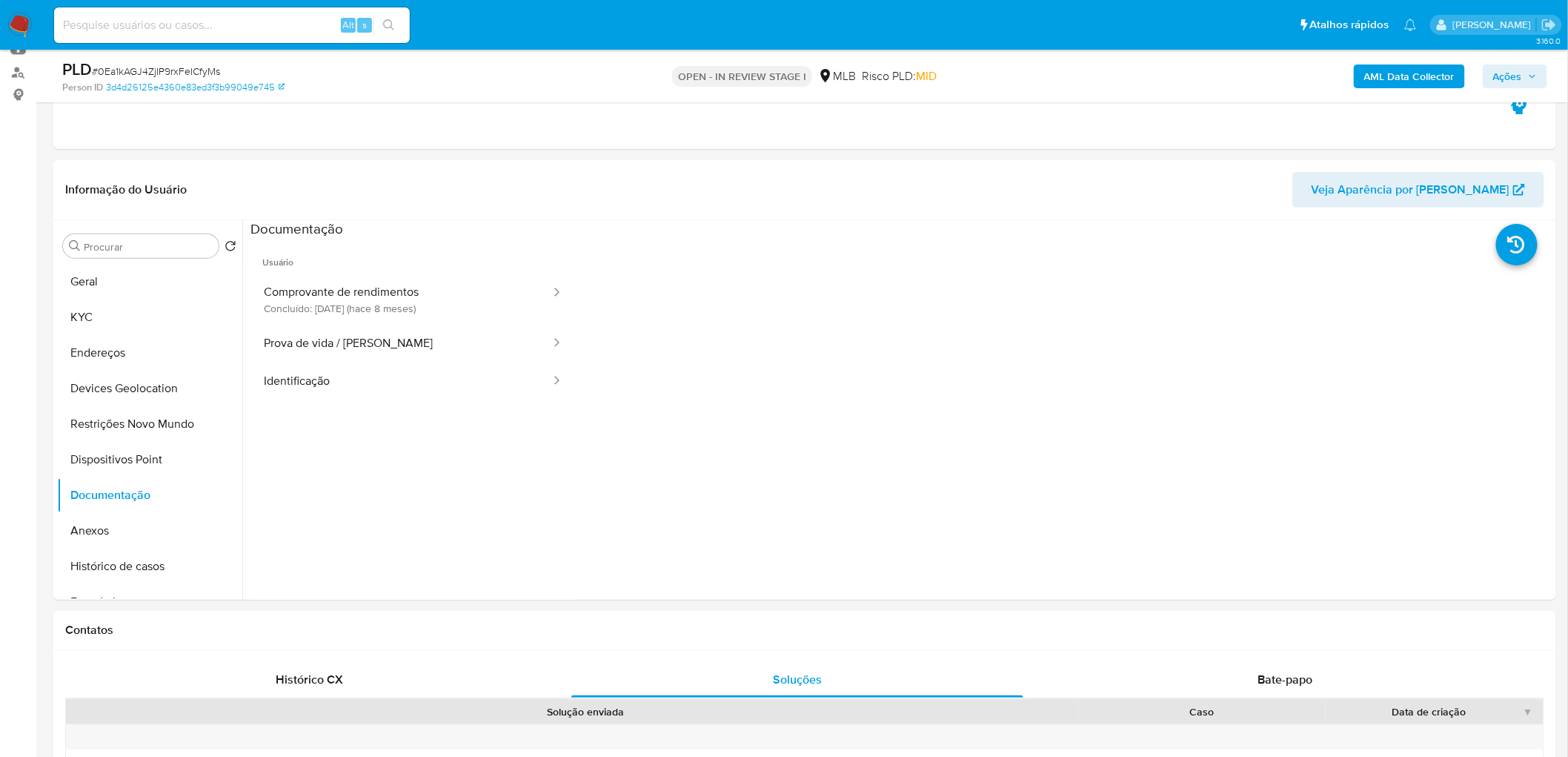
click at [1040, 82] on b "AML Data Collector" at bounding box center [1409, 76] width 90 height 24
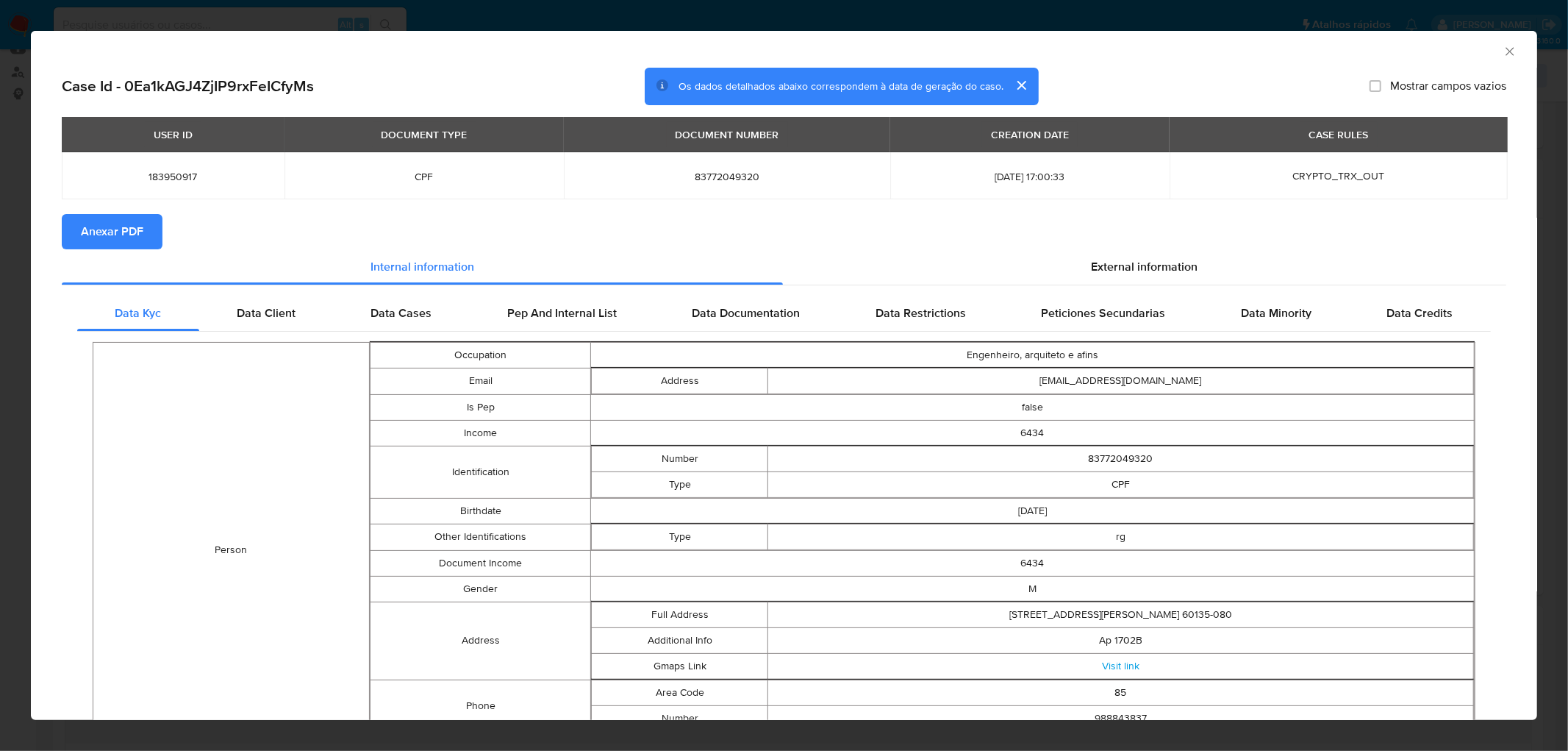
click at [89, 222] on span "Anexar PDF" at bounding box center [112, 231] width 62 height 32
click at [1032, 50] on icon "Fechar a janela" at bounding box center [1509, 51] width 15 height 15
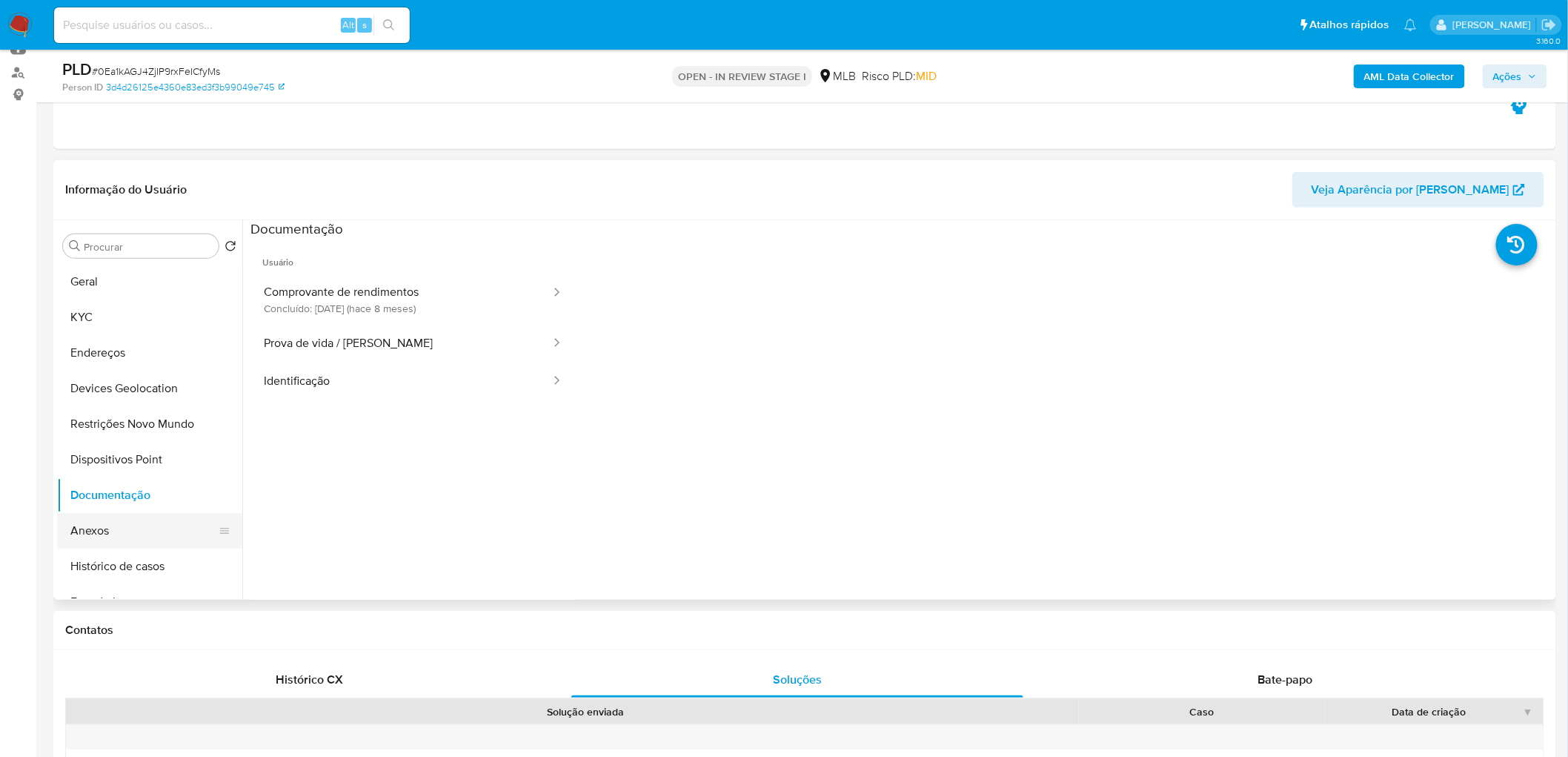
click at [172, 459] on button "Anexos" at bounding box center [144, 530] width 173 height 36
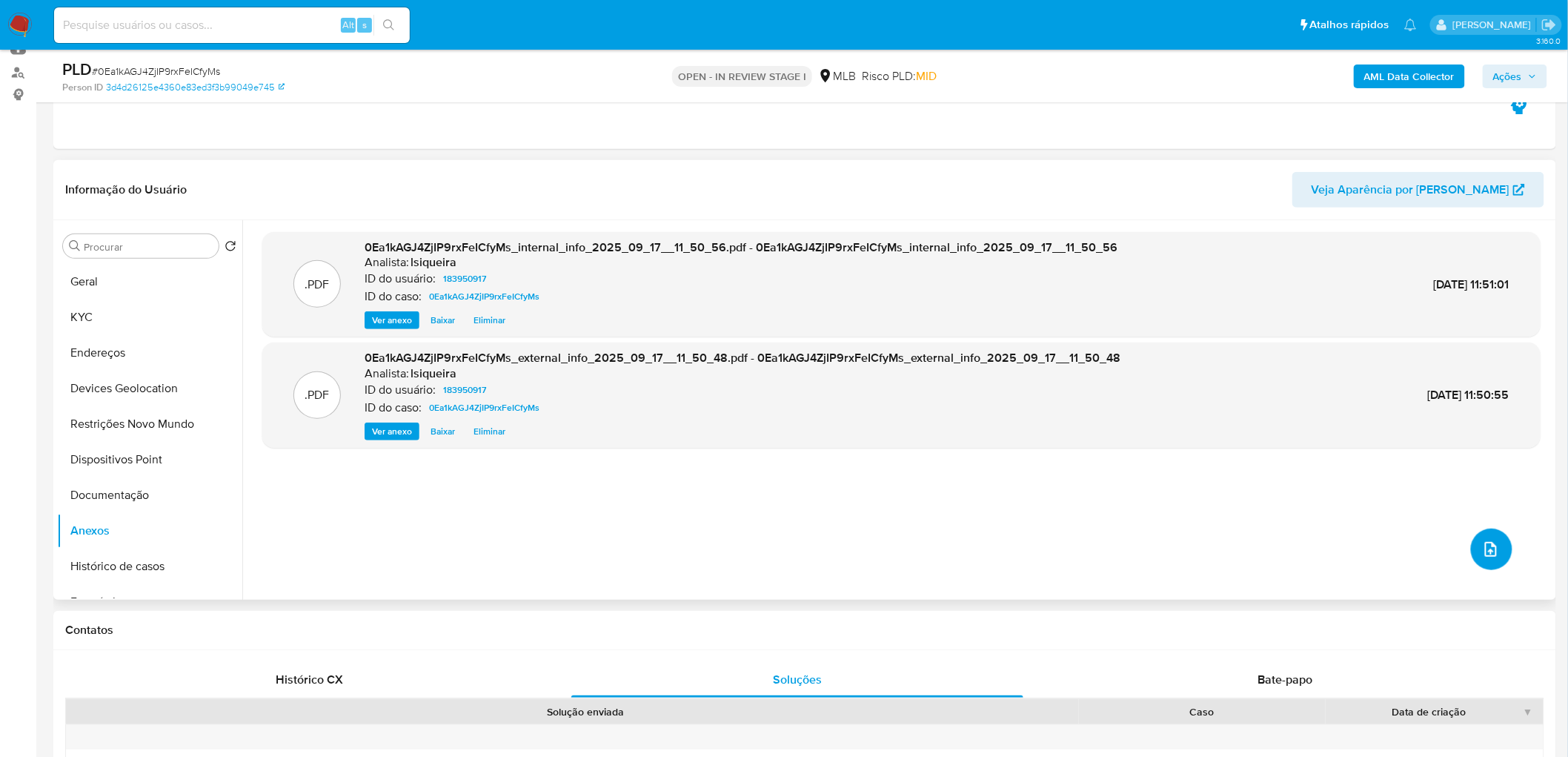
click at [1040, 459] on icon "upload-file" at bounding box center [1491, 549] width 18 height 18
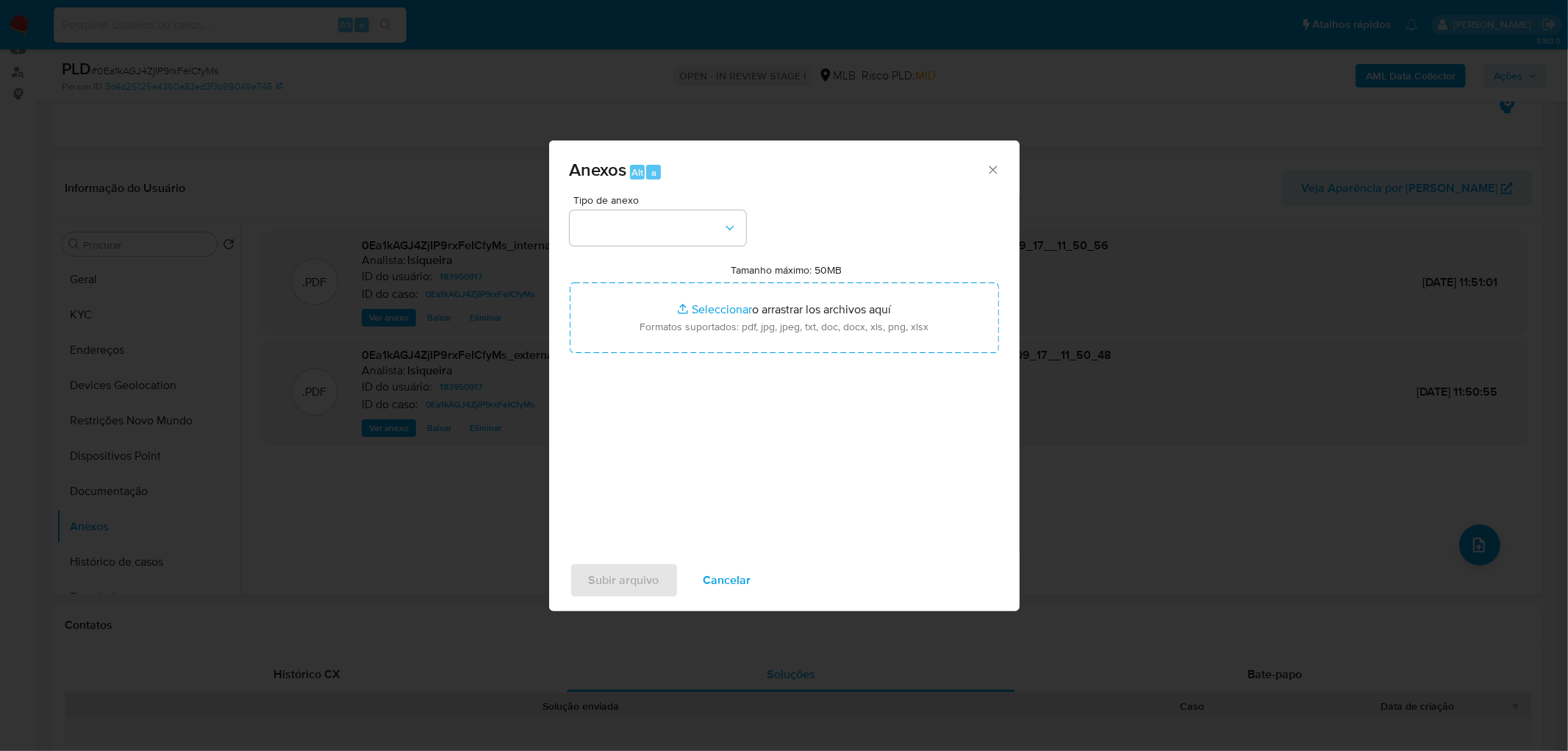
click at [561, 235] on div "Tipo de anexo Tamanho máximo: 50MB Seleccionar archivos Seleccionar o arrastrar…" at bounding box center [784, 373] width 470 height 358
click at [621, 224] on button "button" at bounding box center [657, 227] width 176 height 36
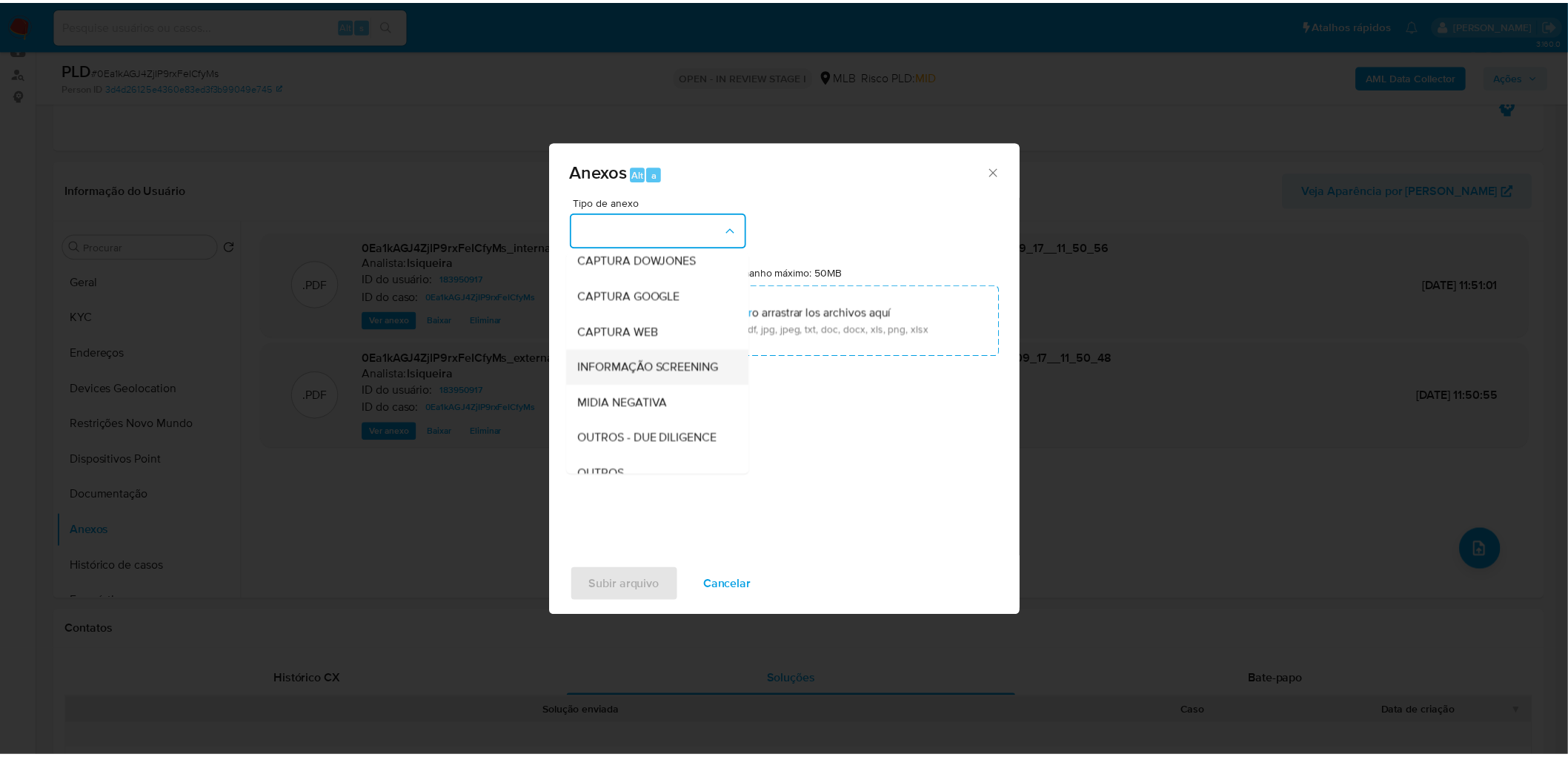
scroll to position [228, 0]
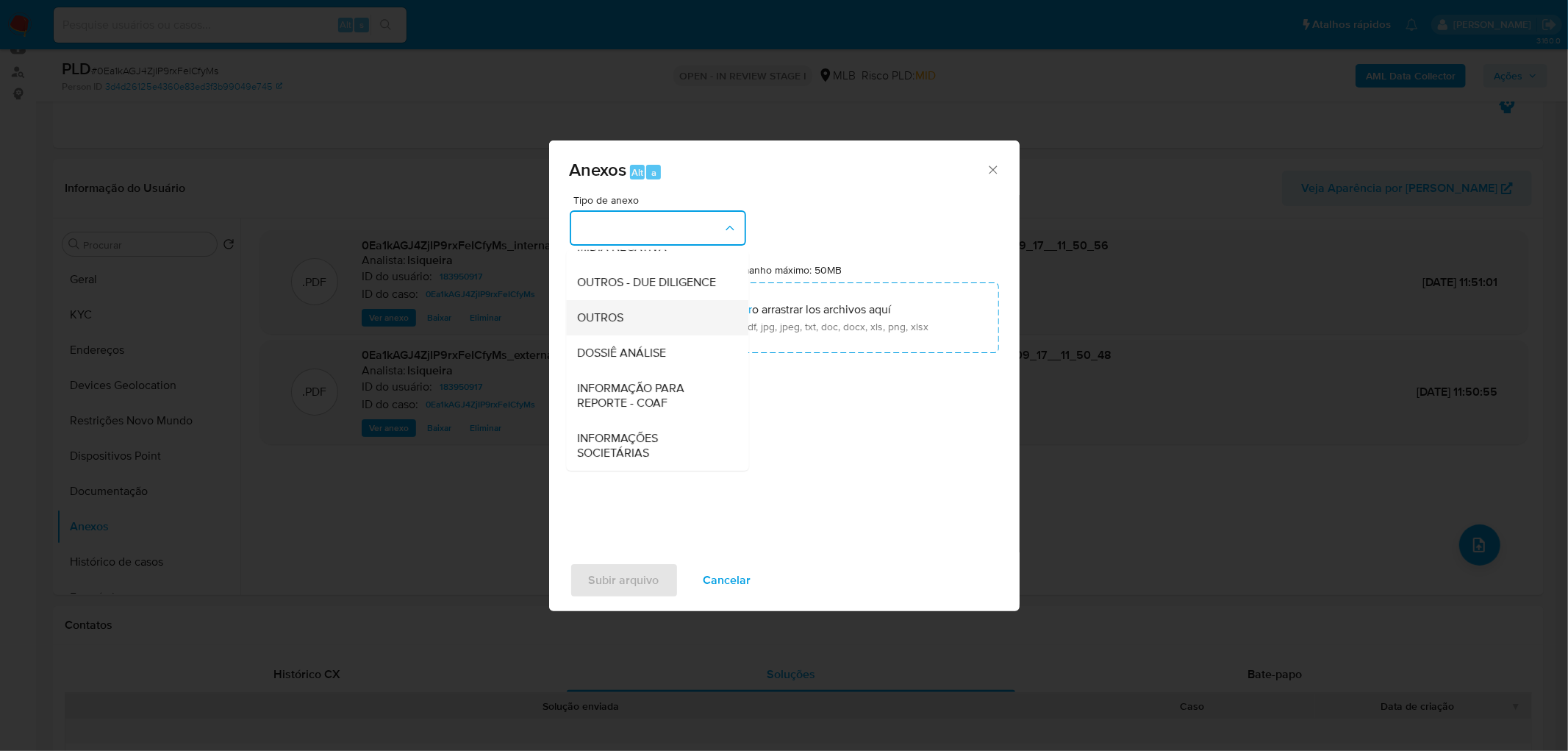
click at [619, 319] on span "OUTROS" at bounding box center [600, 317] width 46 height 15
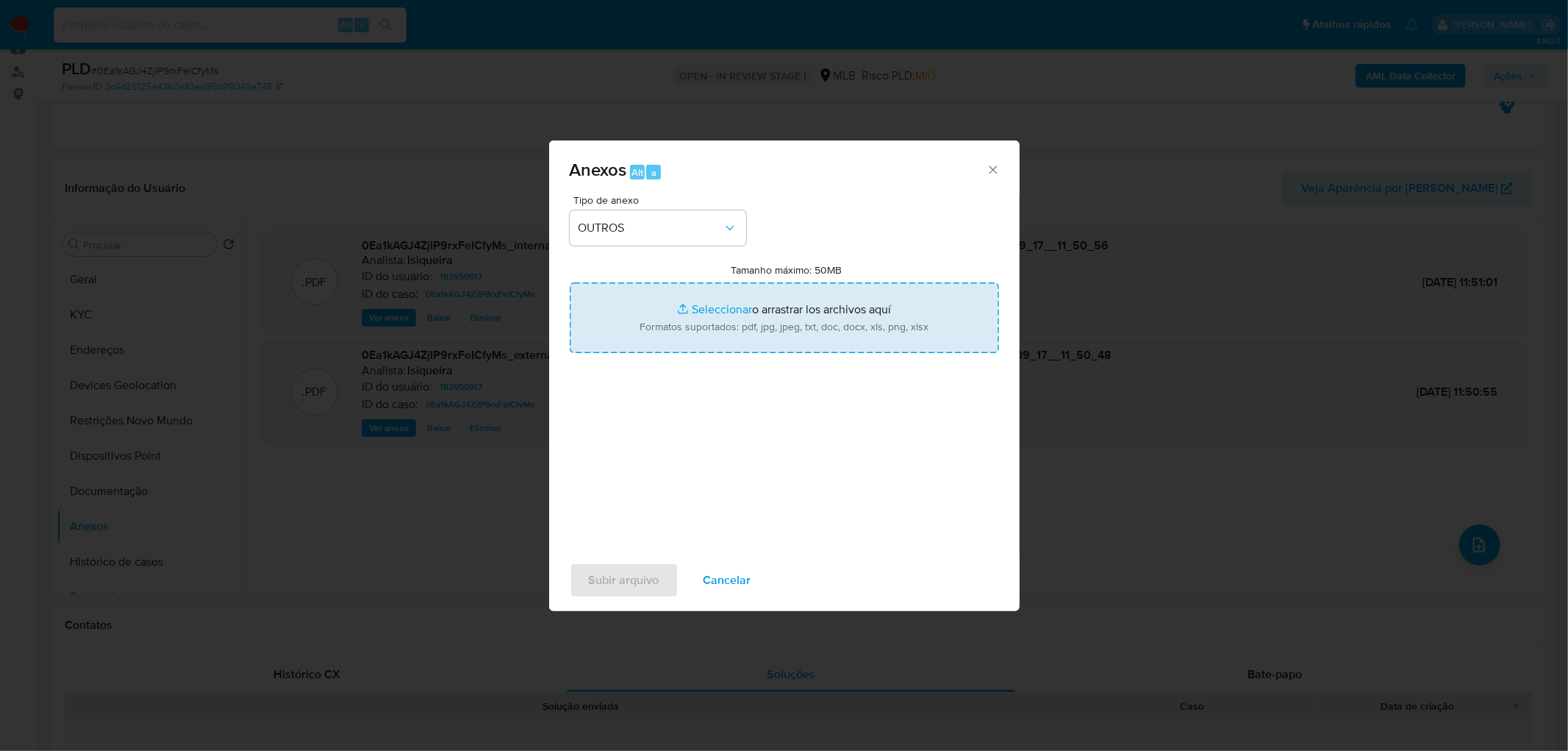
click at [725, 320] on input "Tamanho máximo: 50MB Seleccionar archivos" at bounding box center [784, 317] width 430 height 70
type input "C:\fakepath\Declínio - 0Ea1kAGJ4ZjIP9rxFeICfyMs - CPF 83772049320 - FRANCISCO A…"
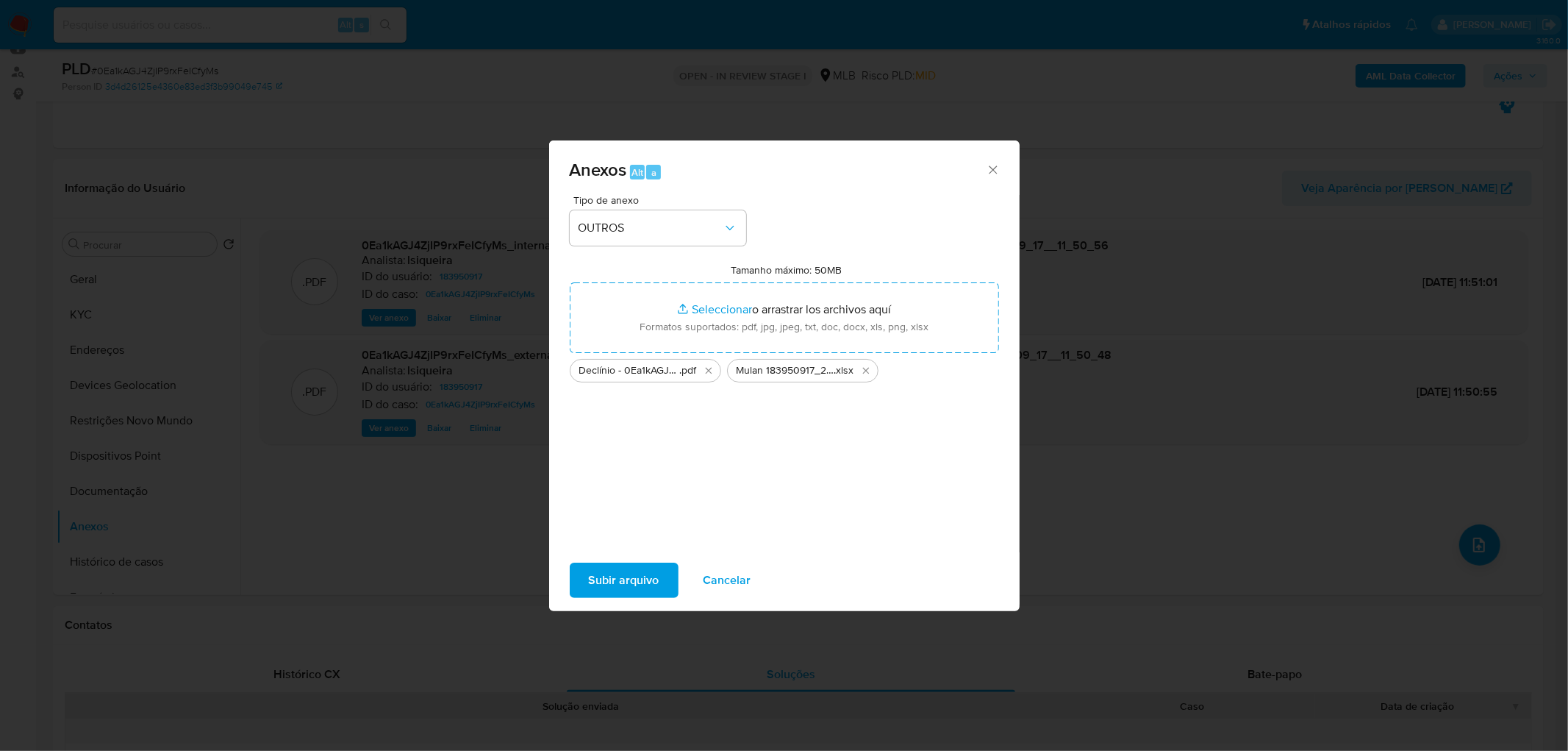
click at [610, 456] on span "Subir arquivo" at bounding box center [623, 580] width 70 height 32
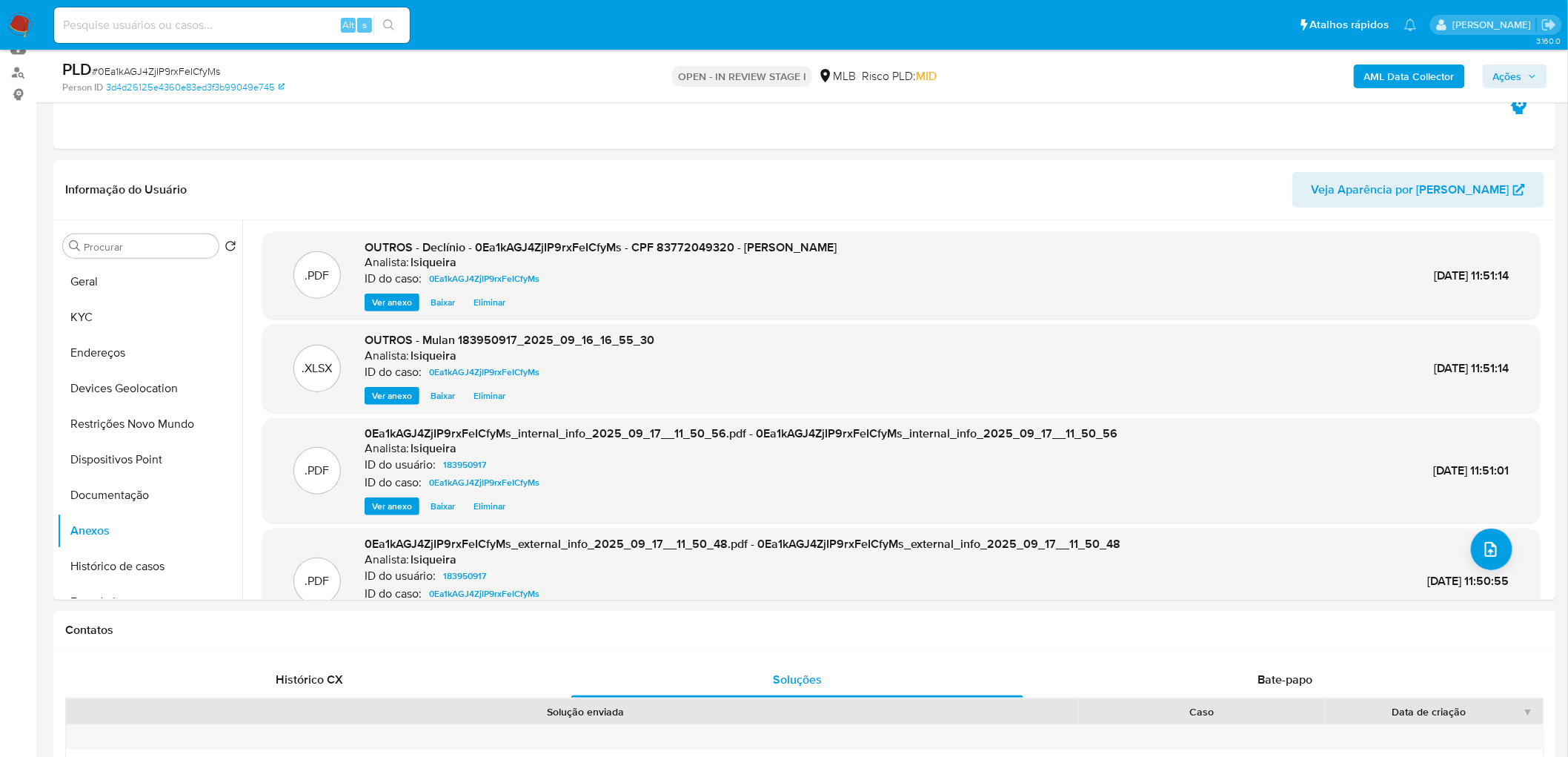
click at [1040, 76] on span "Ações" at bounding box center [1508, 76] width 29 height 24
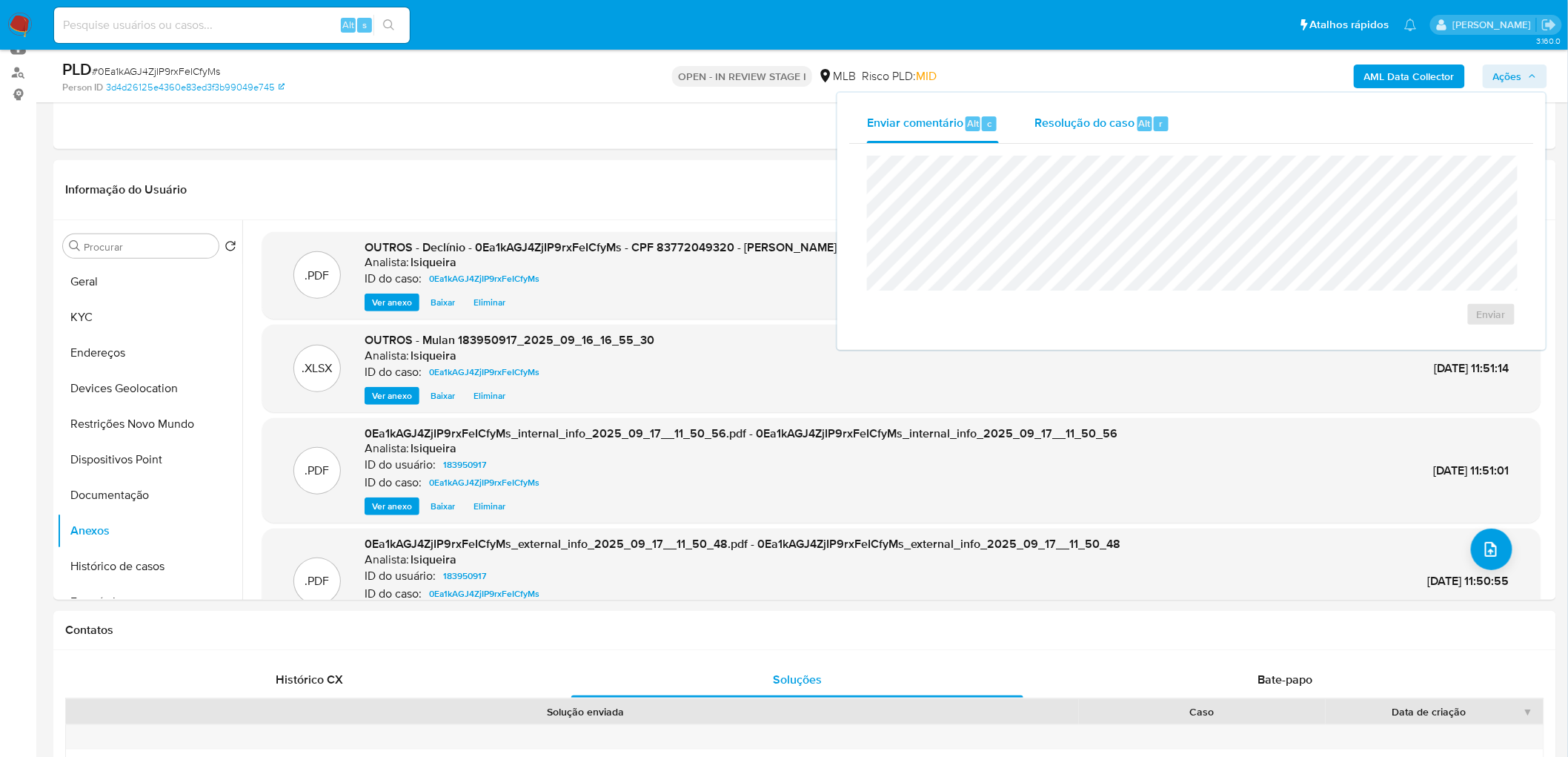
click at [1040, 121] on span "Resolução do caso" at bounding box center [1084, 122] width 100 height 17
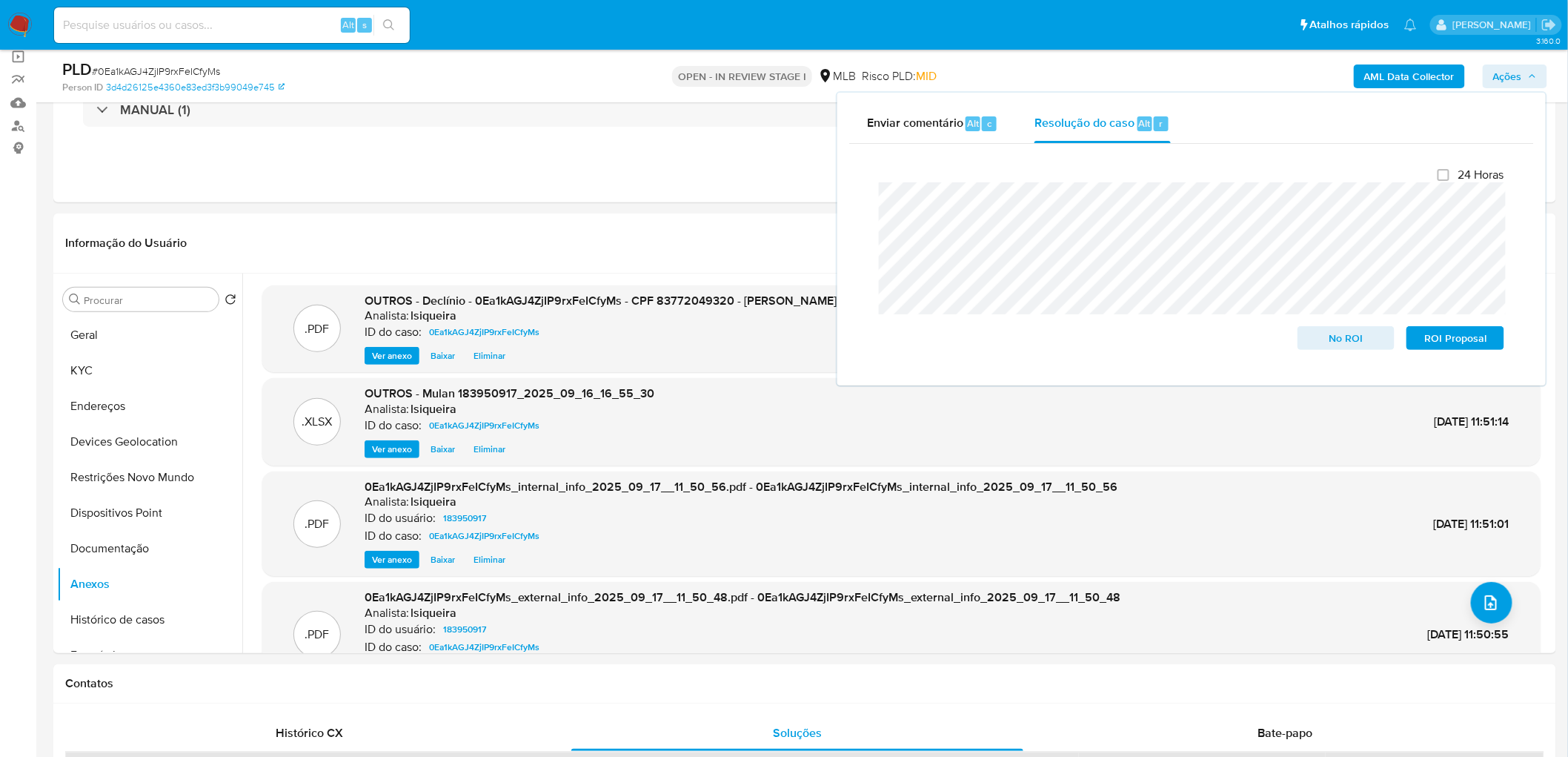
scroll to position [82, 0]
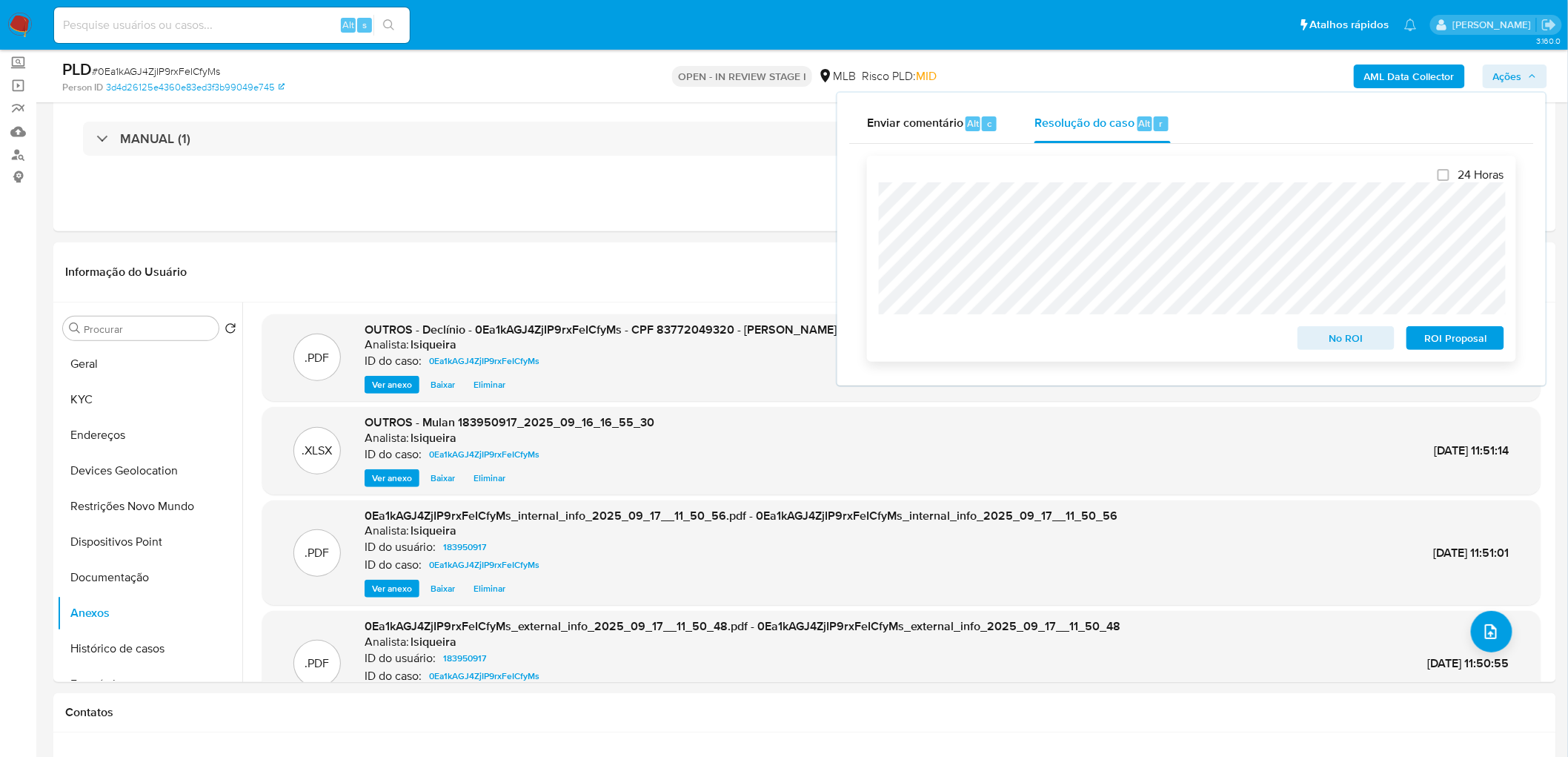
click at [1040, 339] on span "No ROI" at bounding box center [1347, 338] width 77 height 21
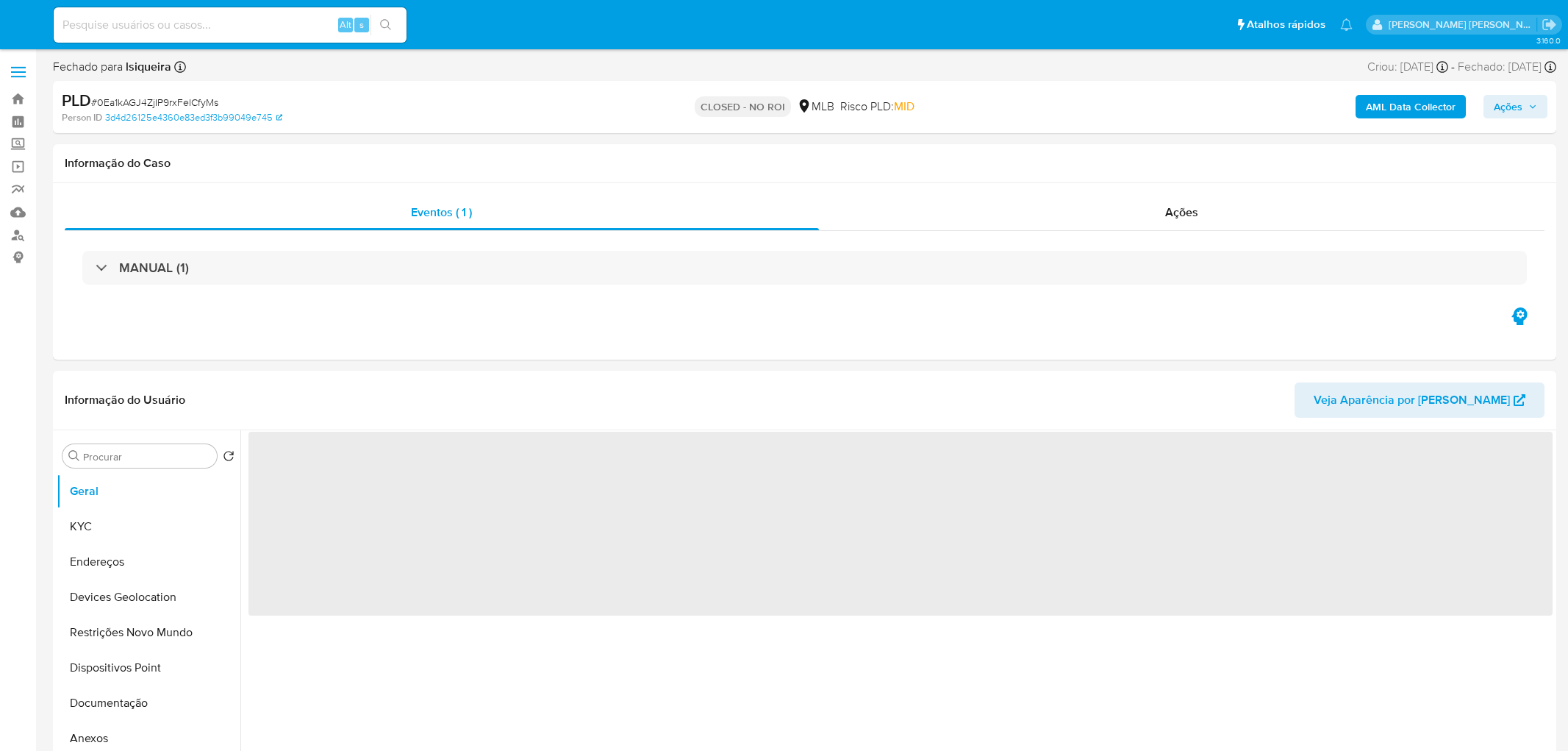
select select "10"
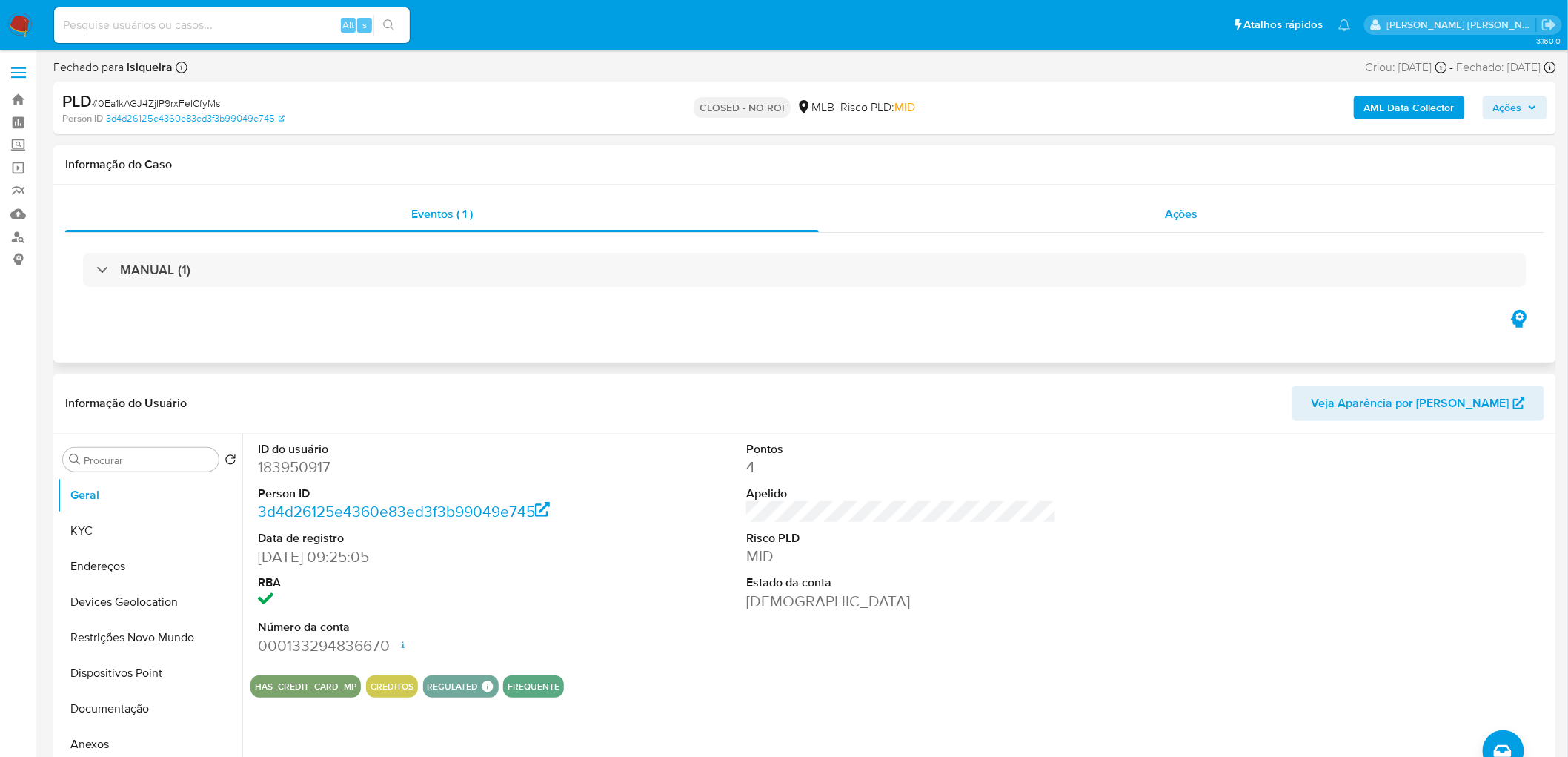
click at [1152, 216] on div "Ações" at bounding box center [1181, 214] width 725 height 36
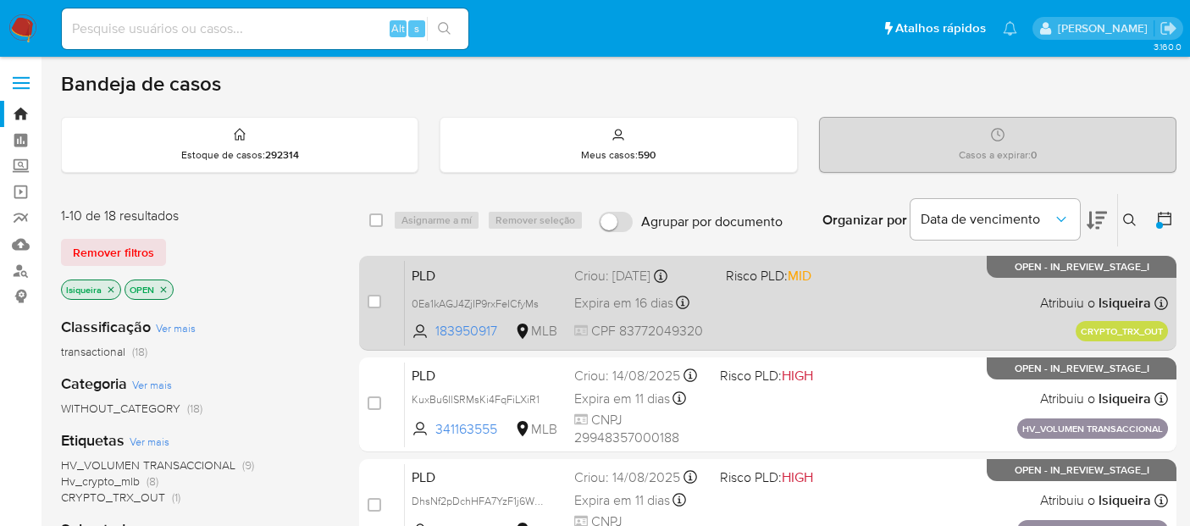
scroll to position [94, 0]
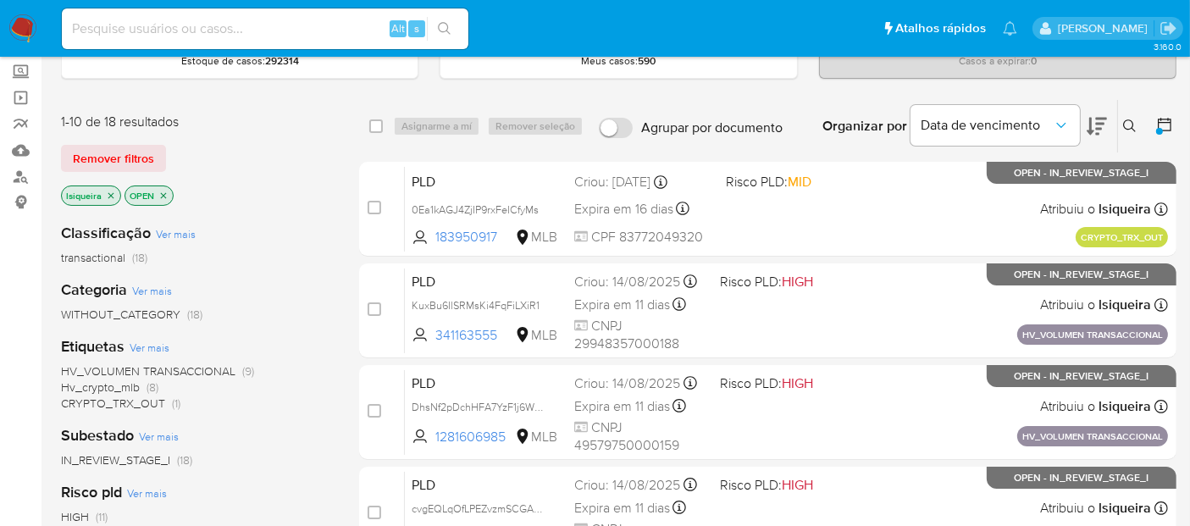
click at [1165, 122] on icon at bounding box center [1164, 124] width 17 height 17
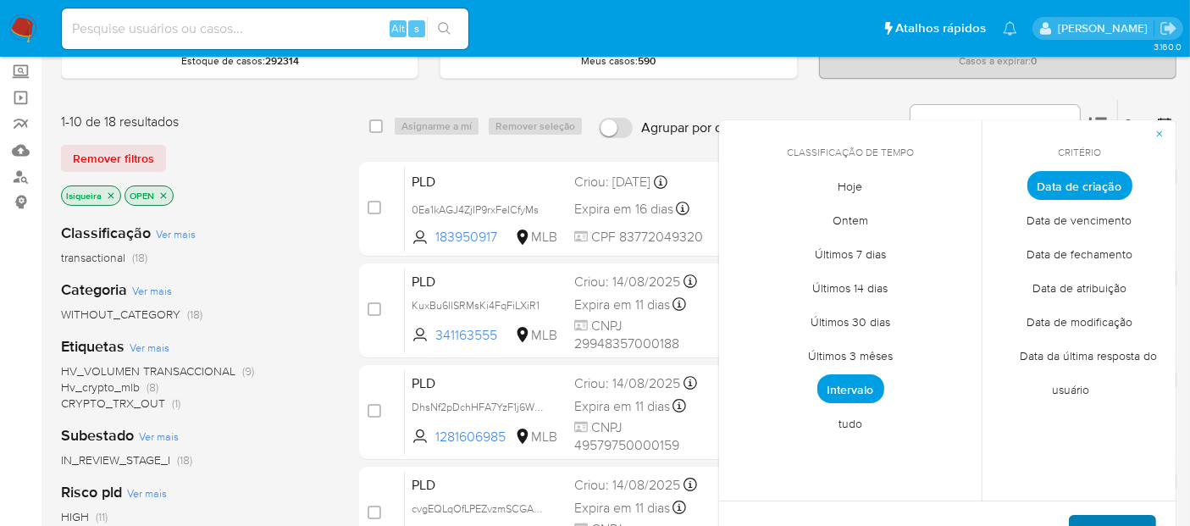
click at [1123, 523] on span "Aplicar" at bounding box center [1112, 535] width 43 height 37
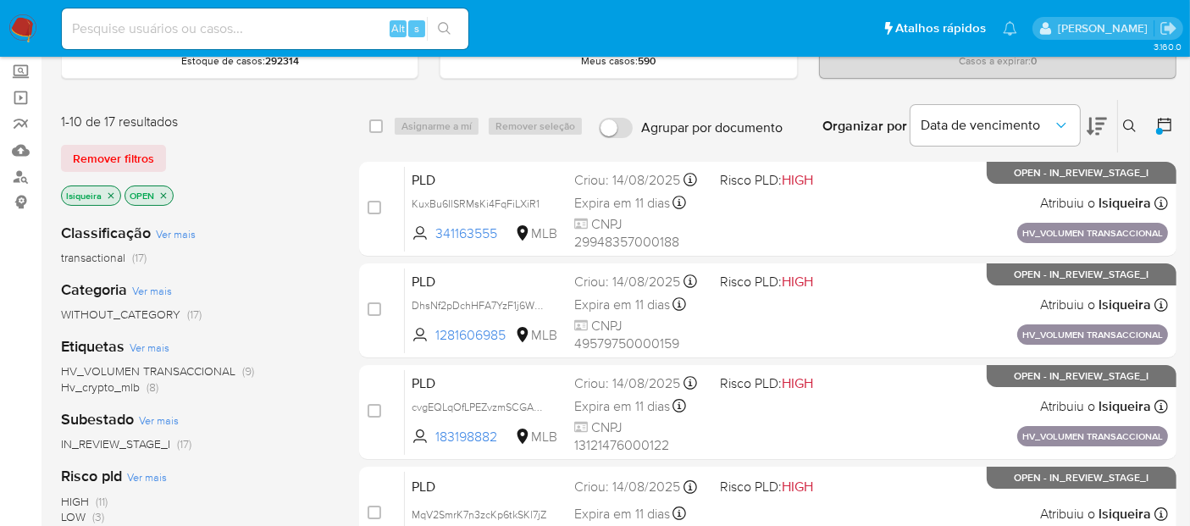
click at [1164, 125] on icon at bounding box center [1164, 124] width 17 height 17
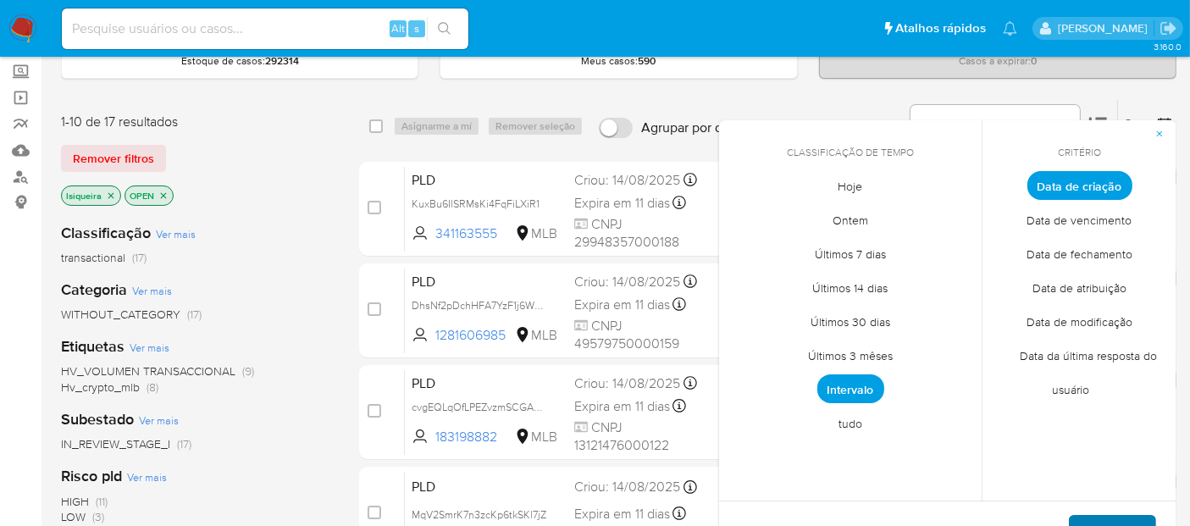
click at [1127, 521] on span "Aplicar" at bounding box center [1112, 535] width 43 height 37
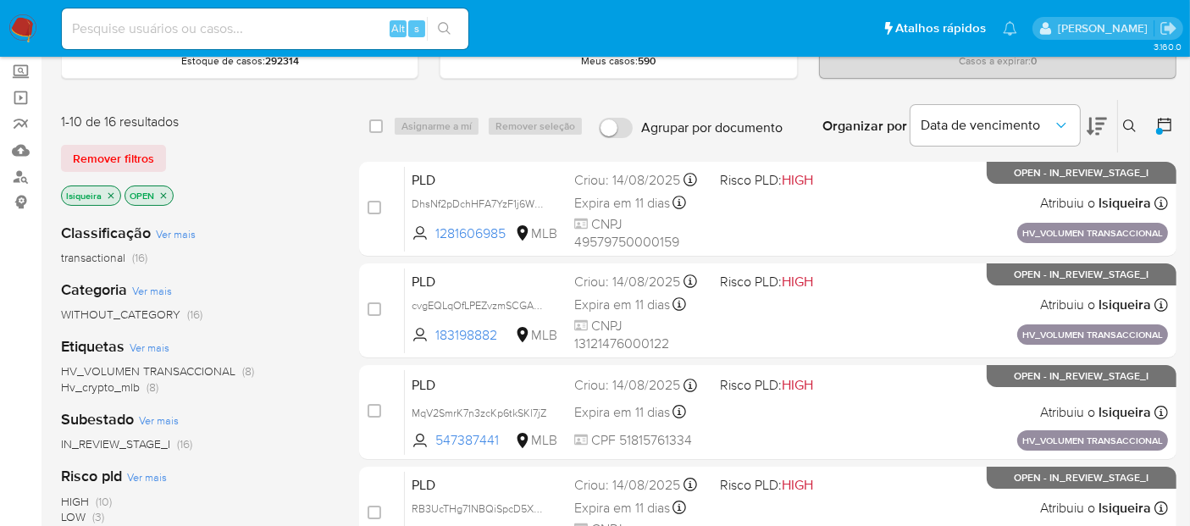
click at [95, 388] on span "Hv_crypto_mlb" at bounding box center [100, 387] width 79 height 17
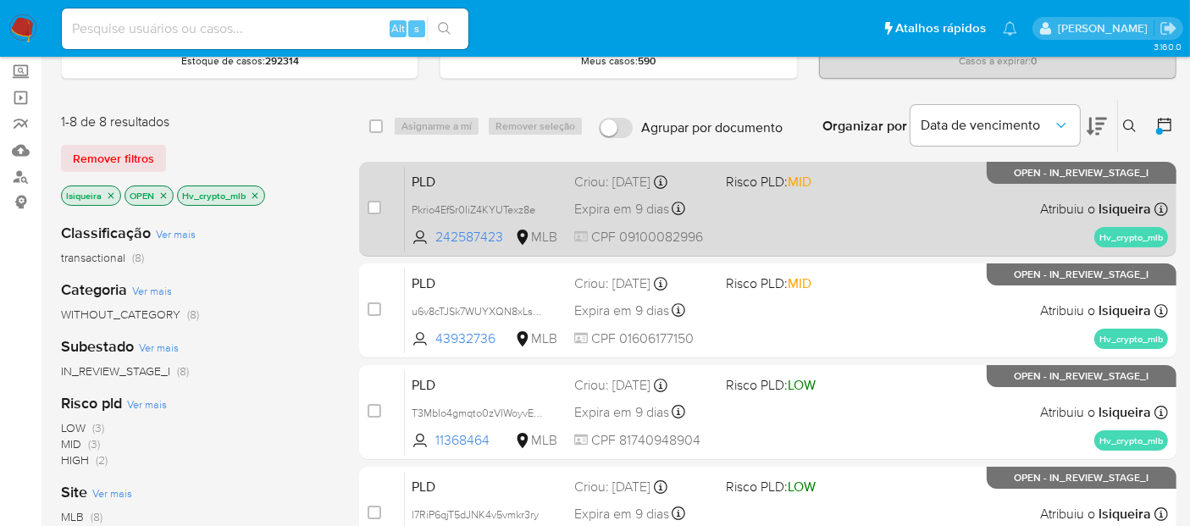
click at [873, 221] on div "PLD Pkrio4EfSr0IiZ4KYUTexz8e 242587423 MLB Risco PLD: MID Criou: 12/08/2025 Cri…" at bounding box center [786, 209] width 763 height 86
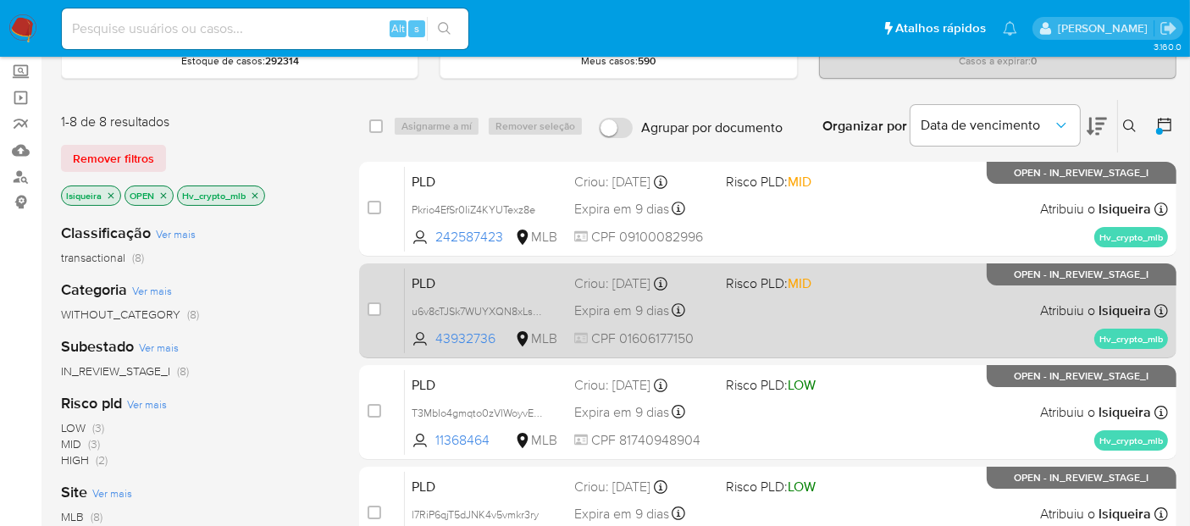
click at [867, 346] on div "PLD u6v8cTJSk7WUYXQN8xLsmjEh 43932736 MLB Risco PLD: MID Criou: 12/08/2025 Crio…" at bounding box center [786, 311] width 763 height 86
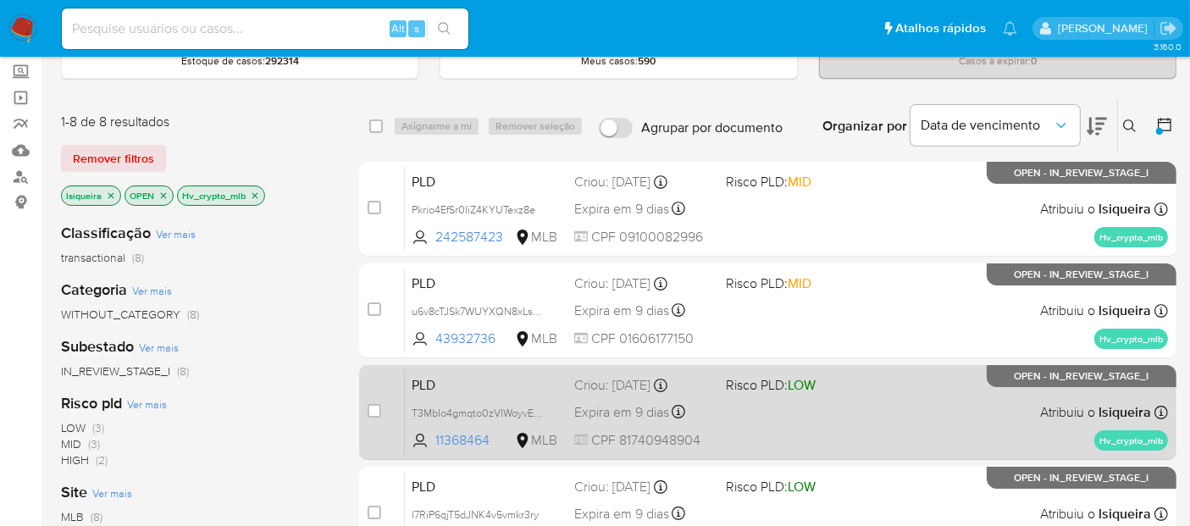
click at [850, 399] on div "PLD T3MbIo4gmqto0zVIWoyvE8Hv 11368464 MLB Risco PLD: LOW Criou: 12/08/2025 Crio…" at bounding box center [786, 412] width 763 height 86
click at [925, 424] on div "PLD T3MbIo4gmqto0zVIWoyvE8Hv 11368464 MLB Risco PLD: LOW Criou: 12/08/2025 Crio…" at bounding box center [786, 412] width 763 height 86
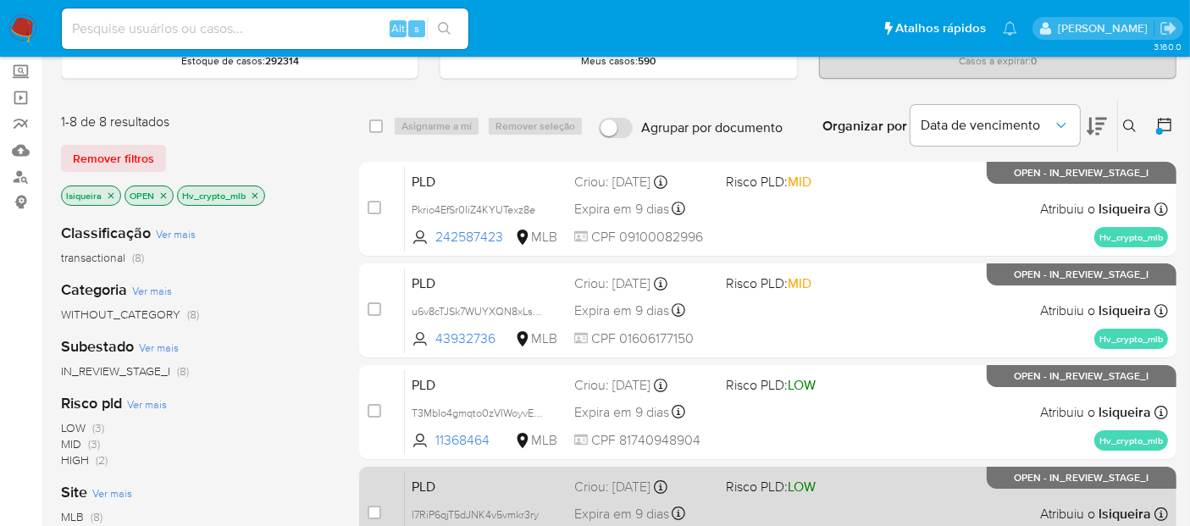
click at [894, 493] on div "PLD l7RiP6qjT5dJNK4v5vmkr3ry 137562718 MLB Risco PLD: LOW Criou: 12/08/2025 Cri…" at bounding box center [786, 514] width 763 height 86
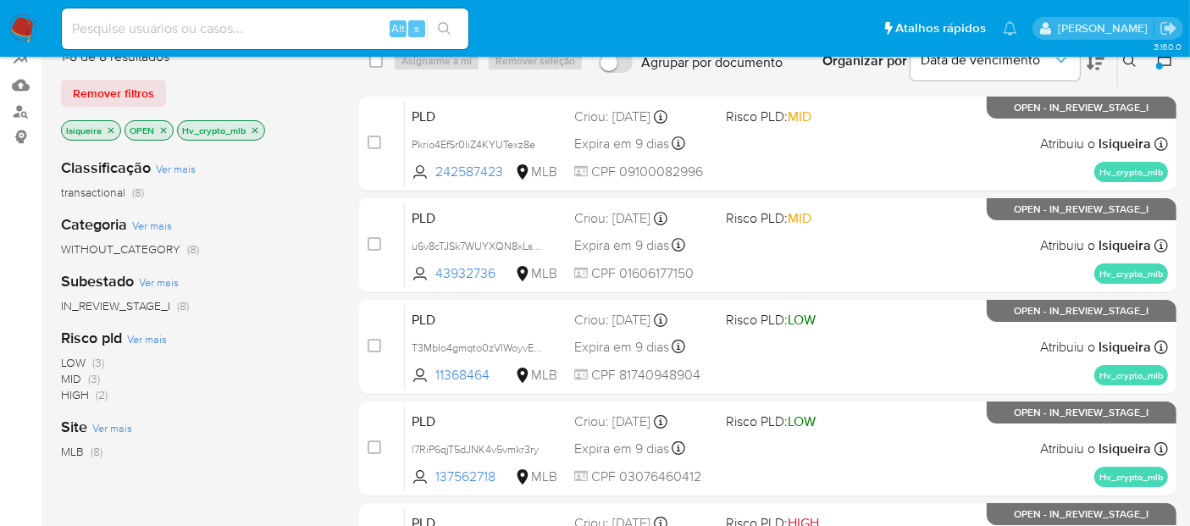
scroll to position [188, 0]
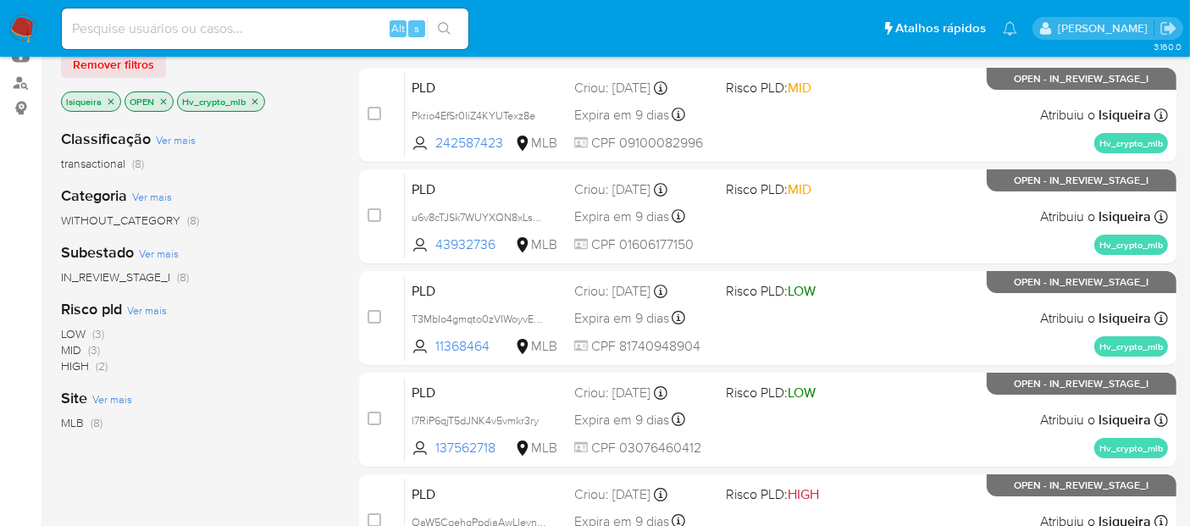
click at [252, 98] on icon "close-filter" at bounding box center [255, 102] width 10 height 10
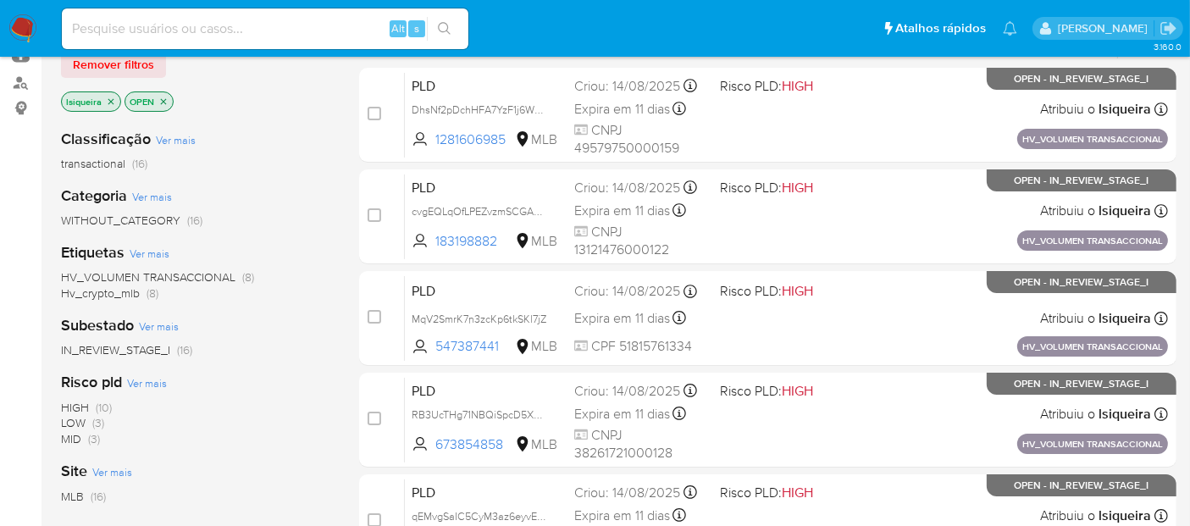
click at [136, 274] on span "HV_VOLUMEN TRANSACCIONAL" at bounding box center [148, 277] width 174 height 17
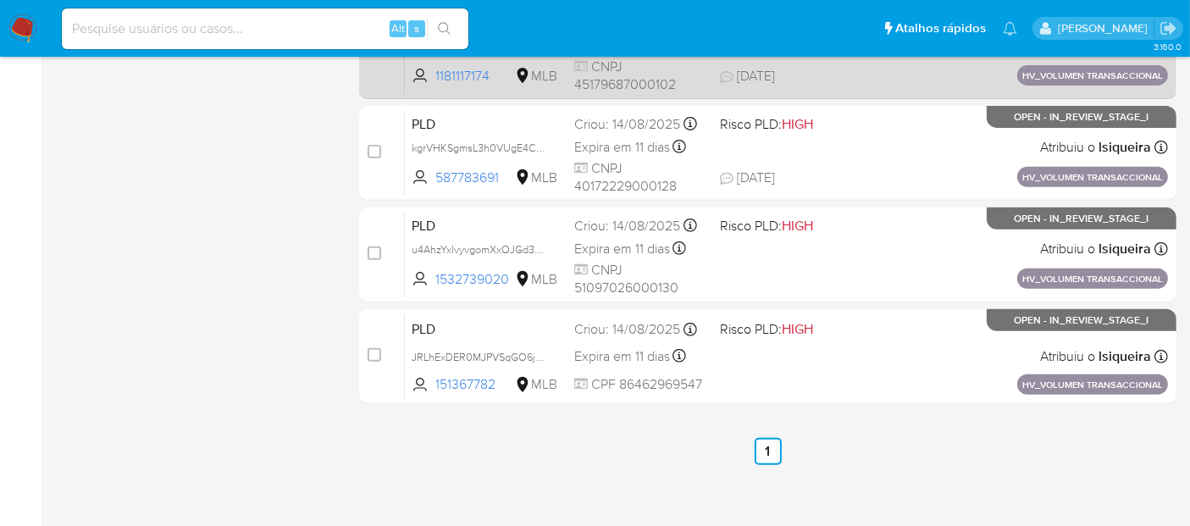
scroll to position [658, 0]
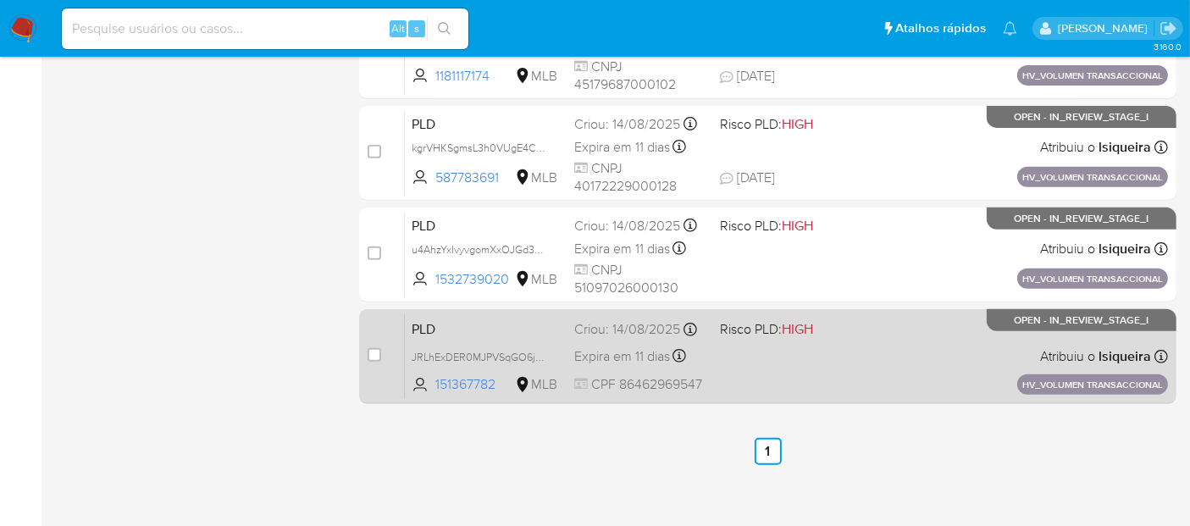
click at [838, 344] on div "PLD JRLhExDER0MJPVSqGO6jATx1 151367782 MLB Risco PLD: HIGH Criou: 14/08/2025 Cr…" at bounding box center [786, 356] width 763 height 86
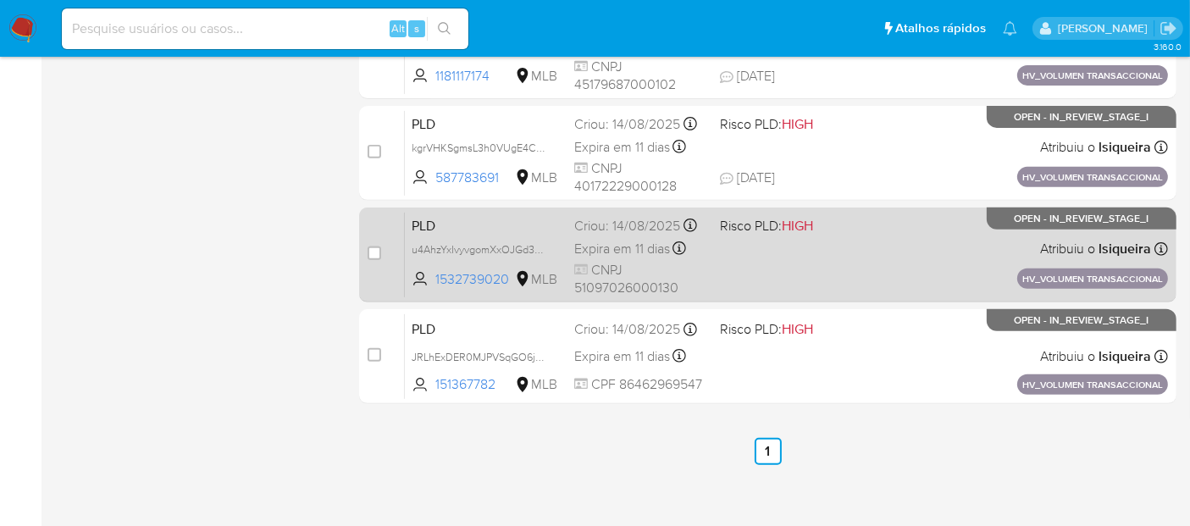
click at [825, 246] on span at bounding box center [786, 247] width 132 height 3
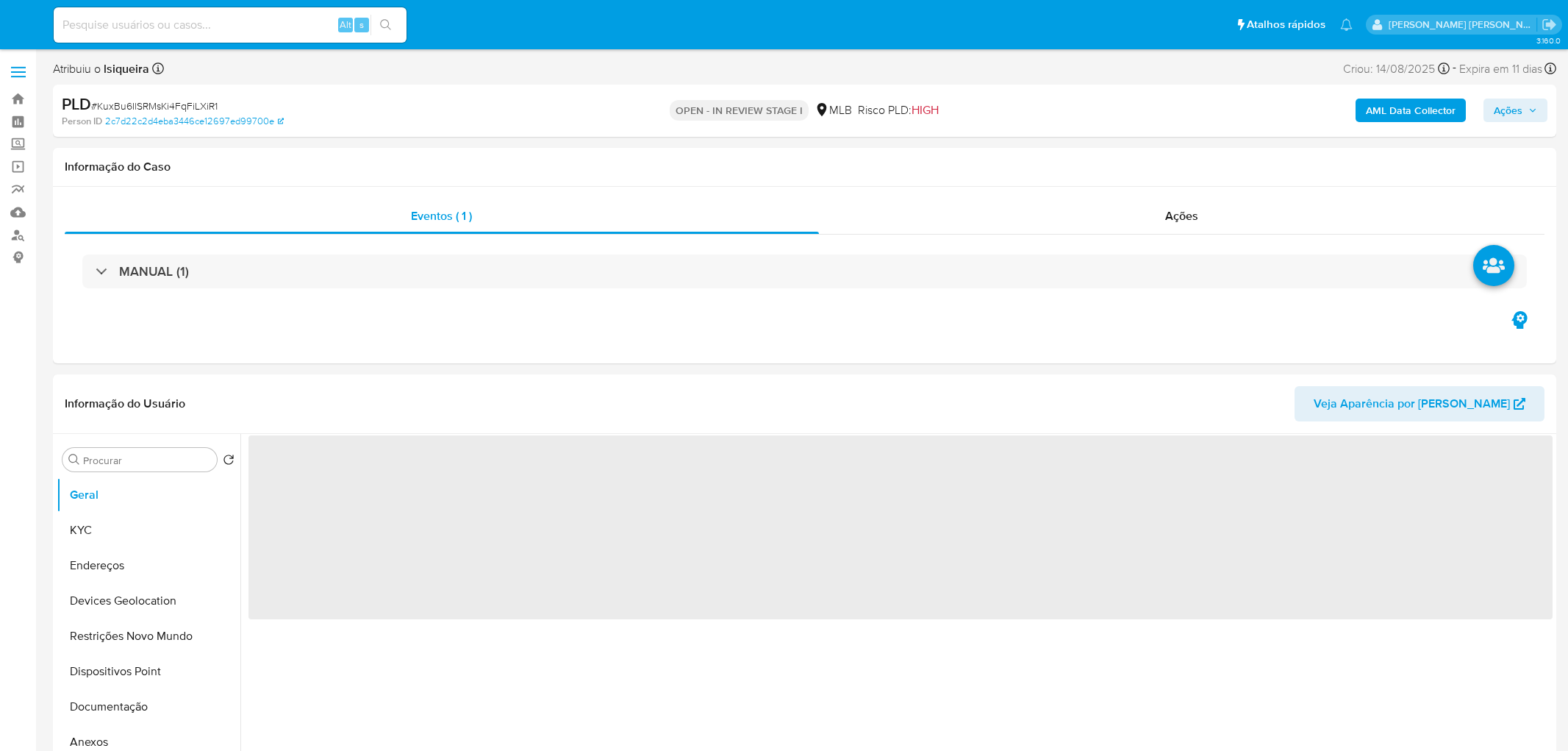
select select "10"
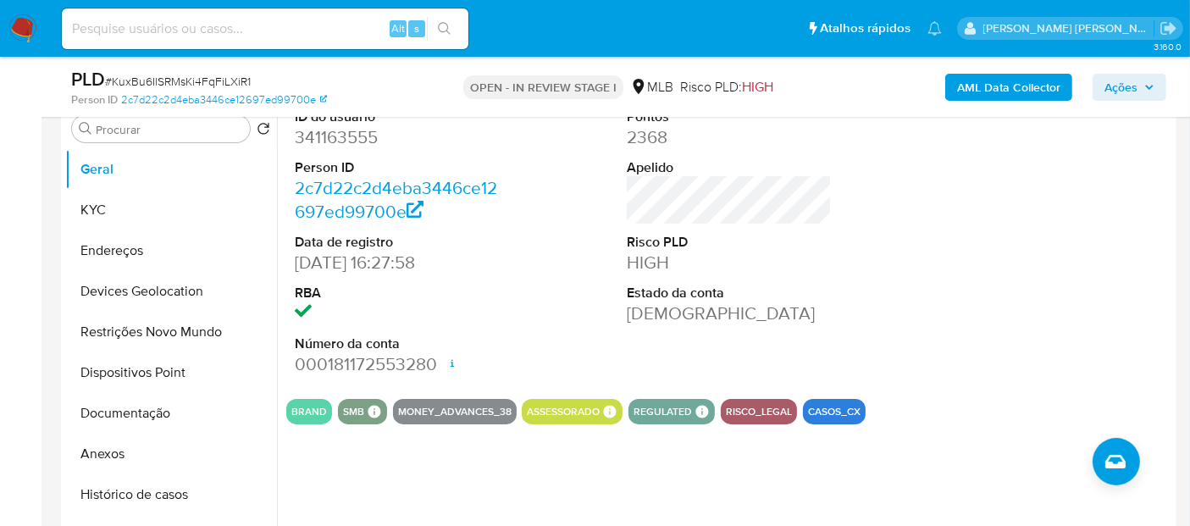
scroll to position [376, 0]
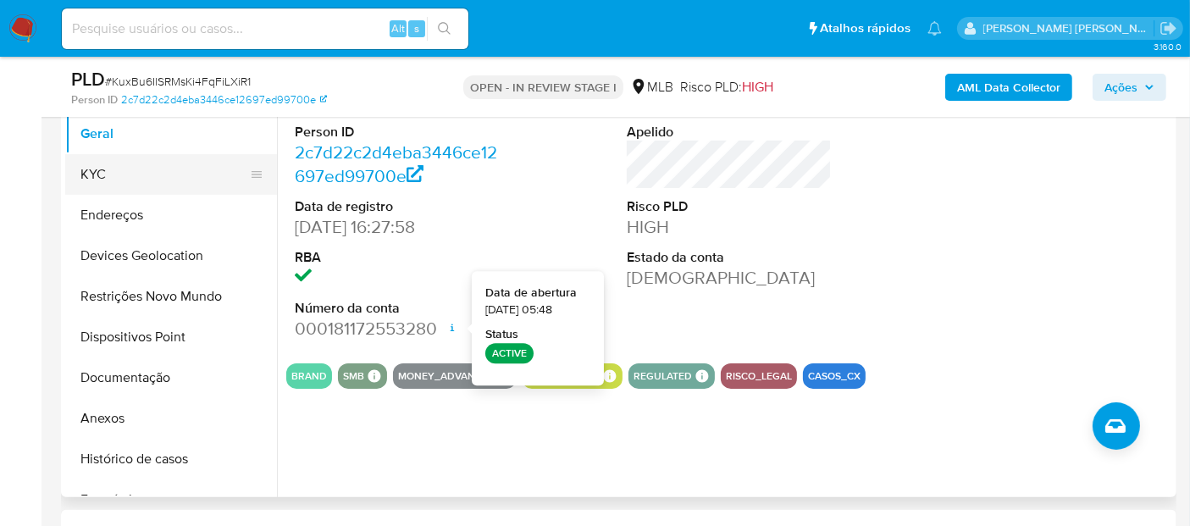
click at [167, 181] on button "KYC" at bounding box center [164, 174] width 198 height 41
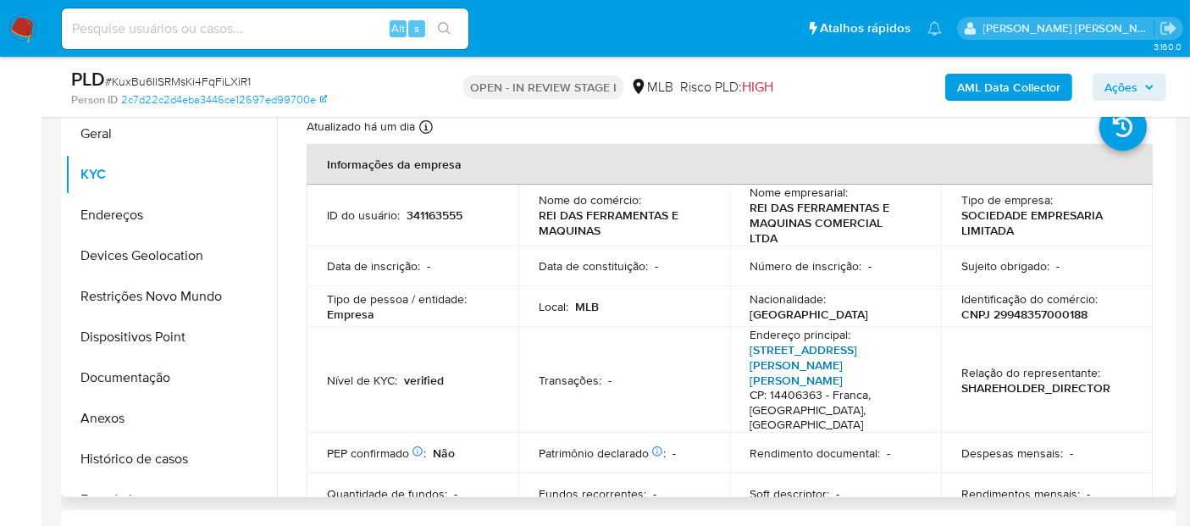
click at [774, 341] on link "Avenida Elias Abrão 210, São Joaquim" at bounding box center [804, 364] width 108 height 47
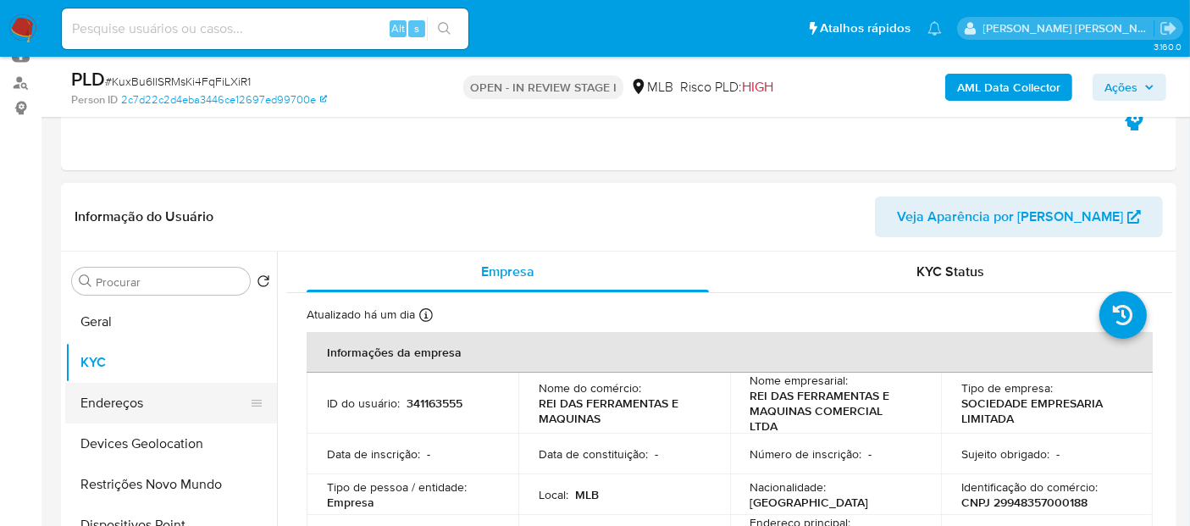
scroll to position [188, 0]
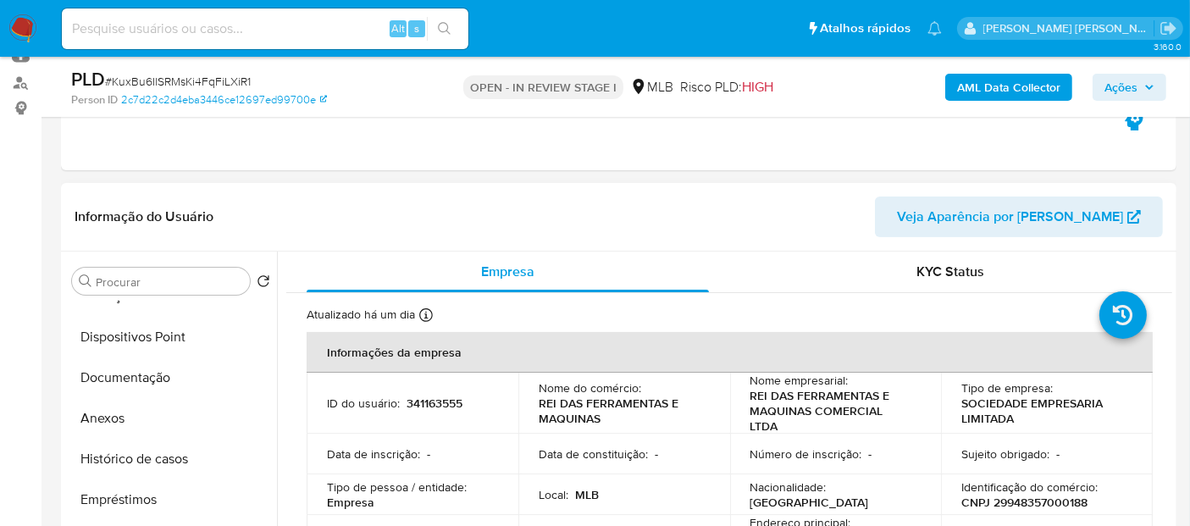
click at [137, 384] on button "Documentação" at bounding box center [171, 377] width 212 height 41
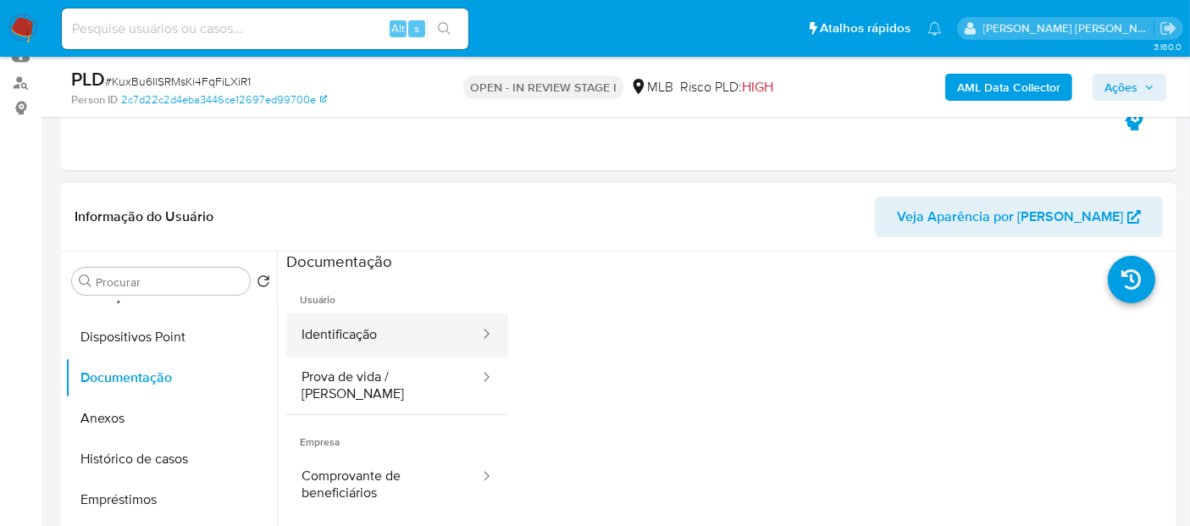
click at [385, 315] on button "Identificação" at bounding box center [383, 334] width 195 height 43
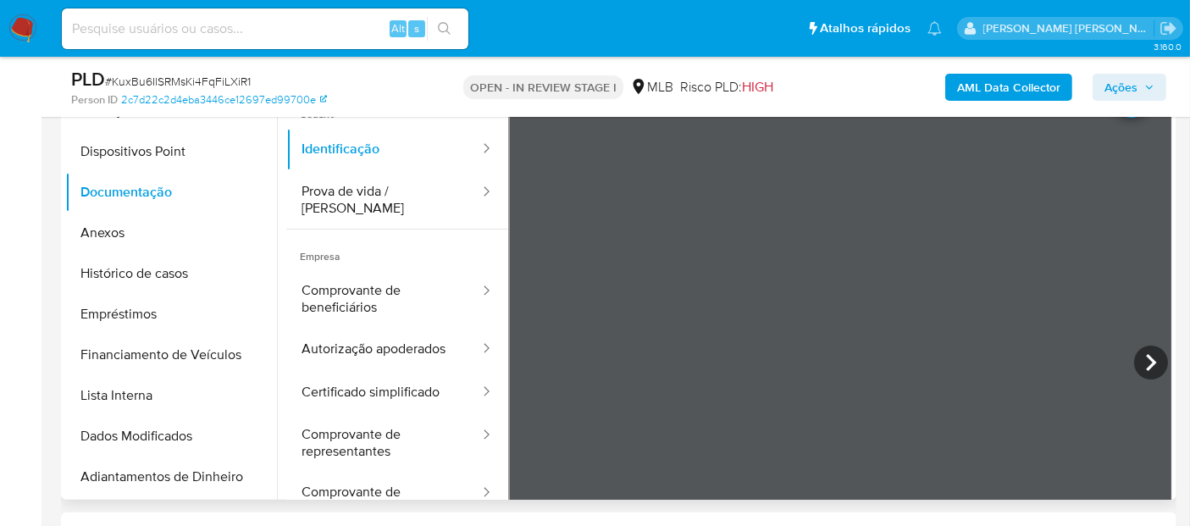
scroll to position [376, 0]
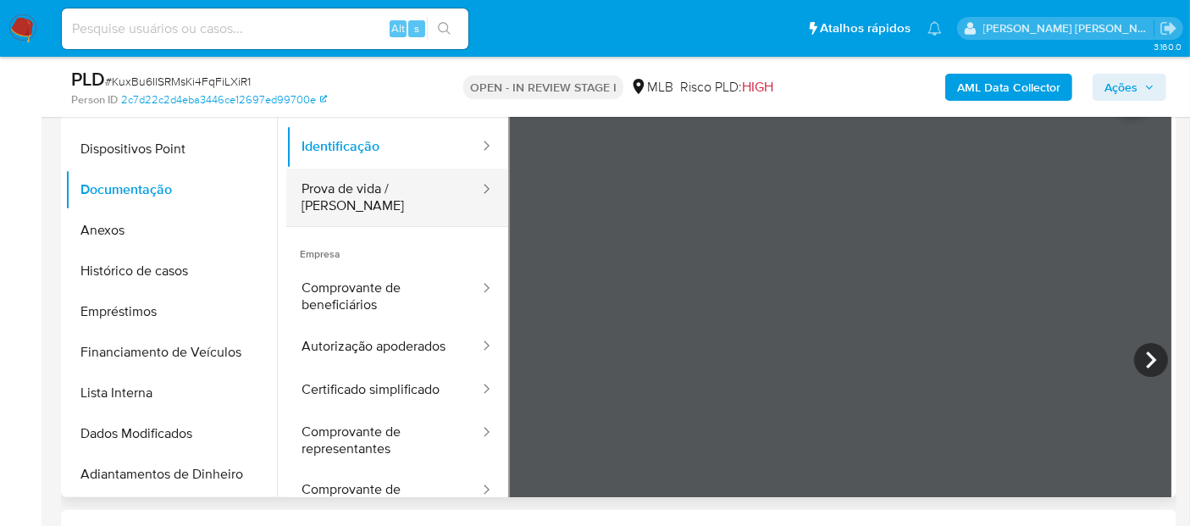
click at [424, 196] on button "Prova de vida / Selfie" at bounding box center [383, 198] width 195 height 58
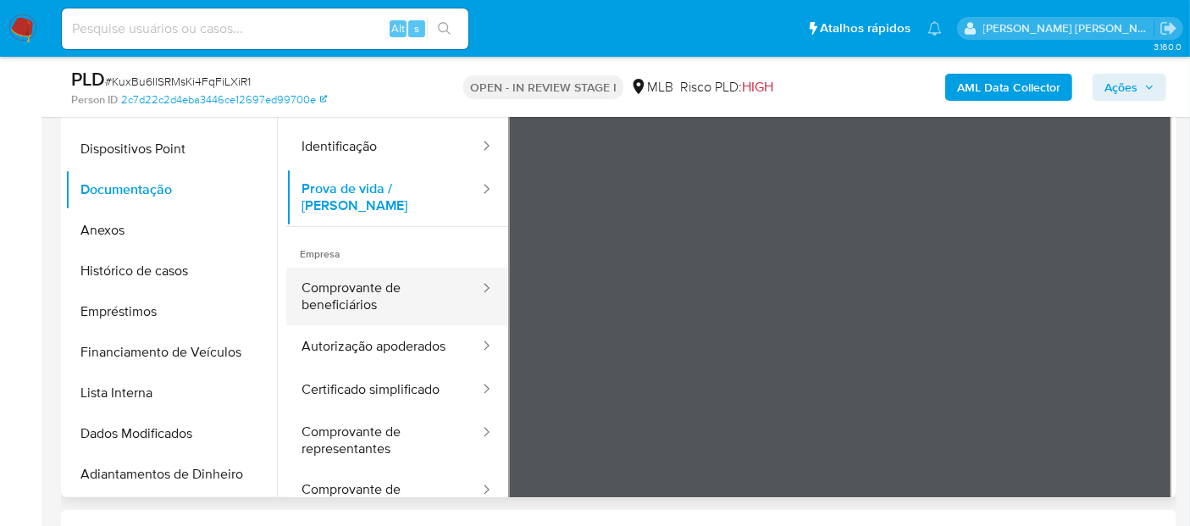
click at [415, 288] on button "Comprovante de beneficiários" at bounding box center [383, 297] width 195 height 58
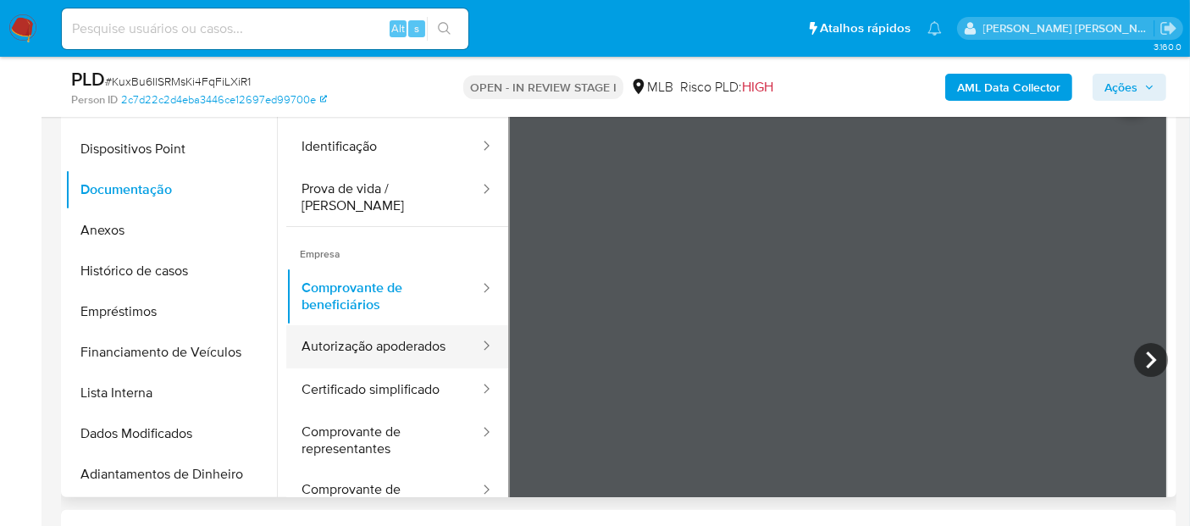
click at [390, 332] on button "Autorização apoderados" at bounding box center [383, 346] width 195 height 43
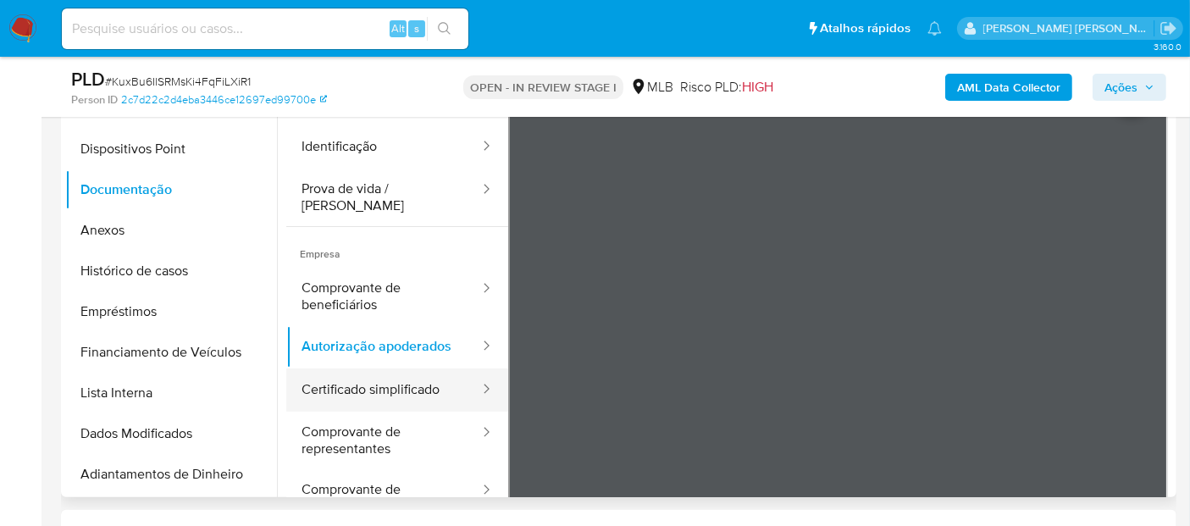
click at [398, 371] on button "Certificado simplificado" at bounding box center [383, 389] width 195 height 43
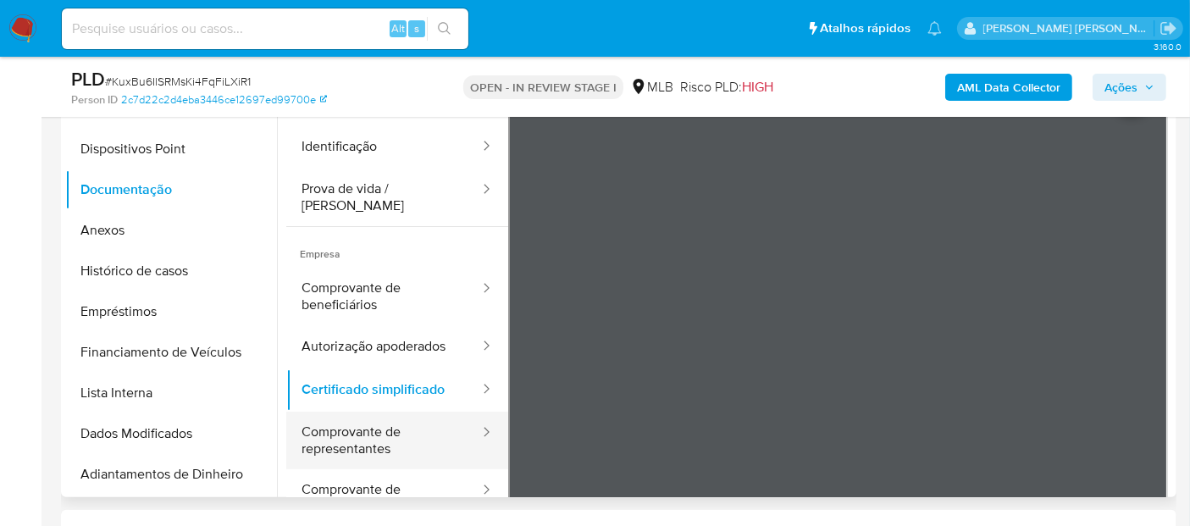
click at [374, 435] on button "Comprovante de representantes" at bounding box center [383, 441] width 195 height 58
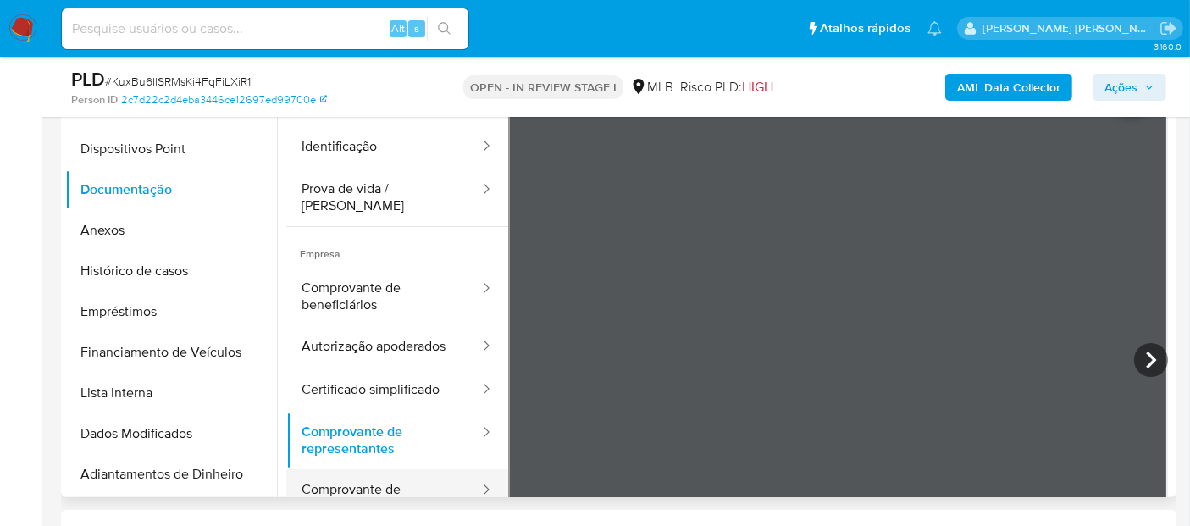
click at [385, 483] on button "Comprovante de representante legal" at bounding box center [383, 498] width 195 height 58
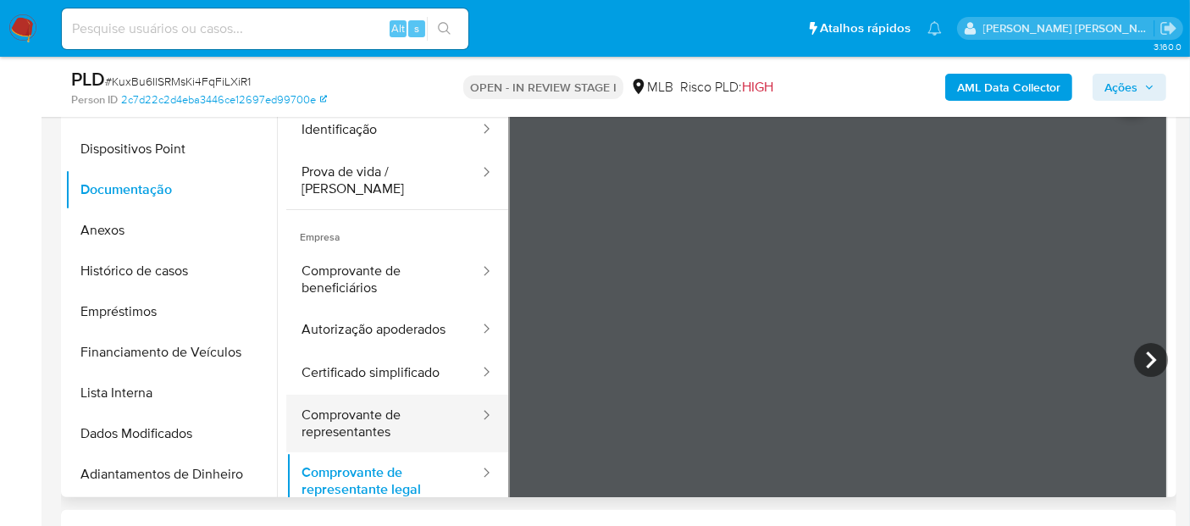
scroll to position [26, 0]
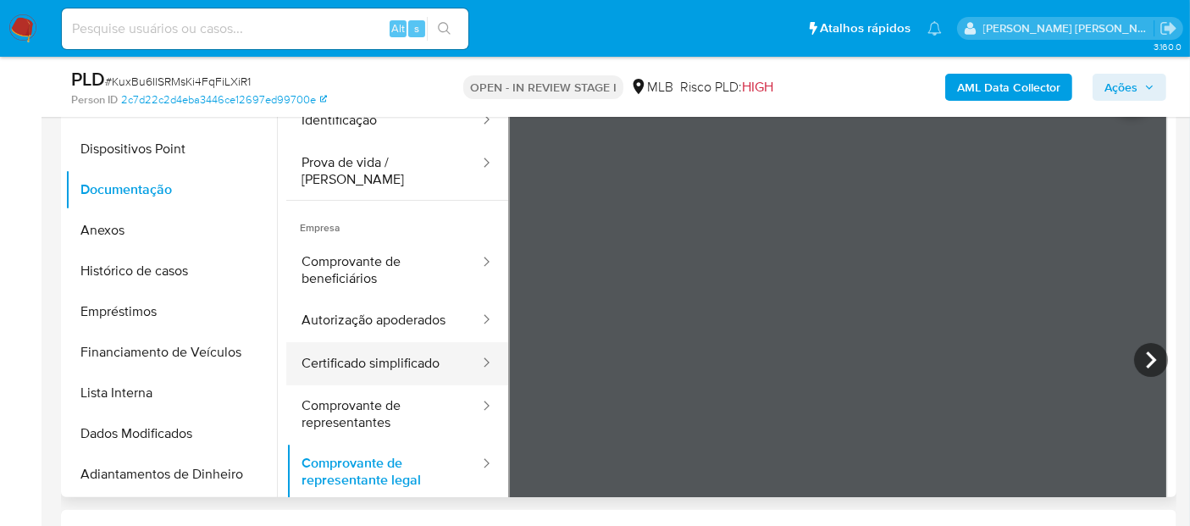
click at [444, 357] on button "Certificado simplificado" at bounding box center [383, 363] width 195 height 43
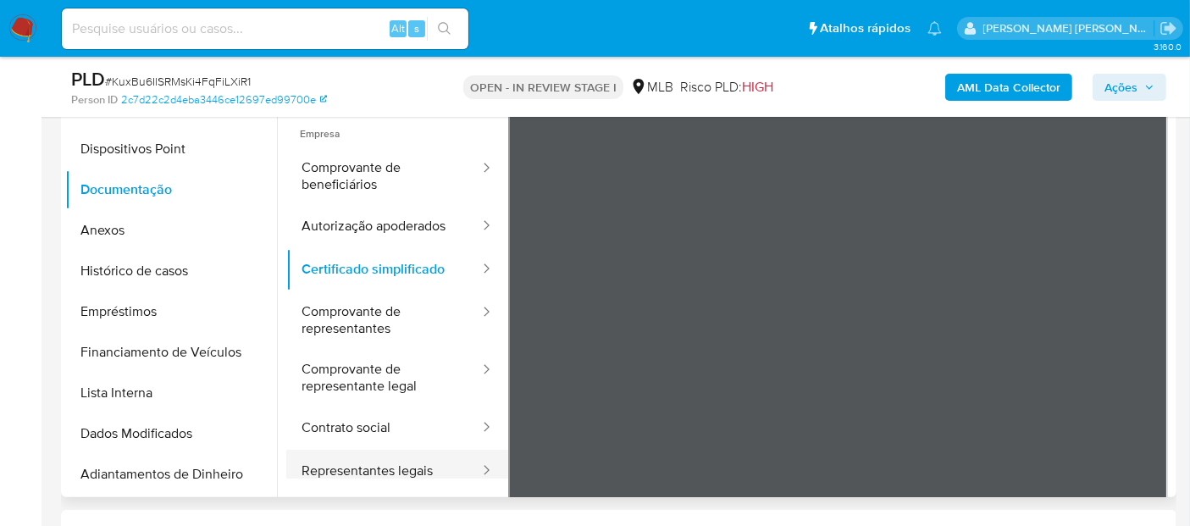
click at [392, 457] on button "Representantes legais" at bounding box center [383, 471] width 195 height 43
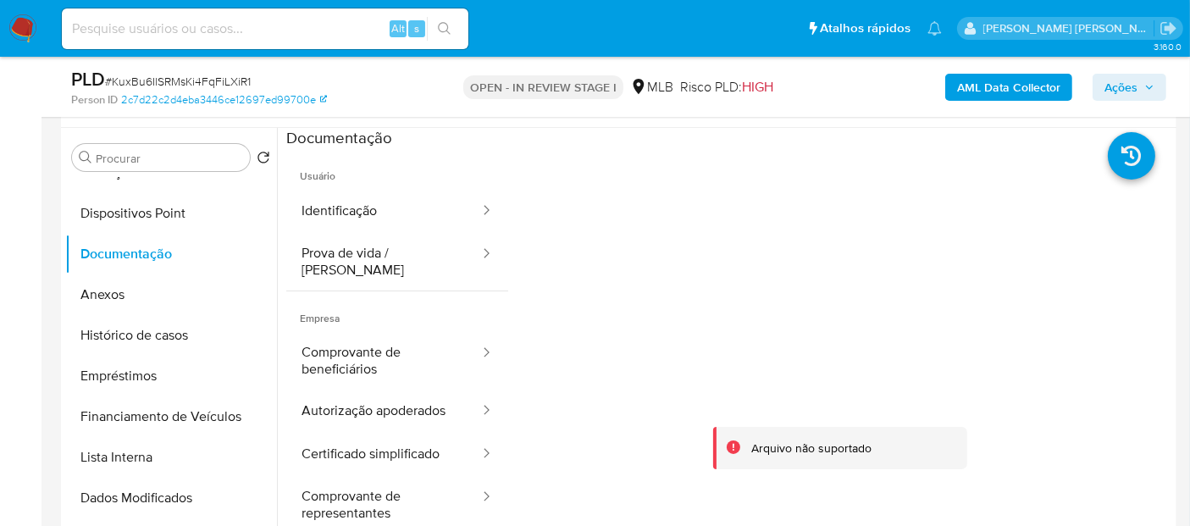
scroll to position [282, 0]
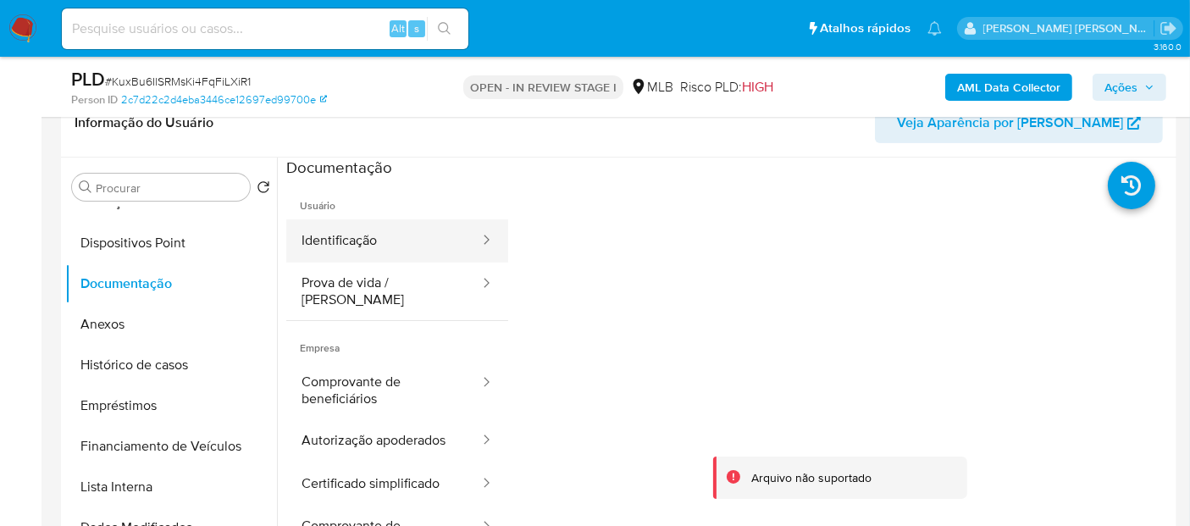
click at [379, 247] on button "Identificação" at bounding box center [383, 240] width 195 height 43
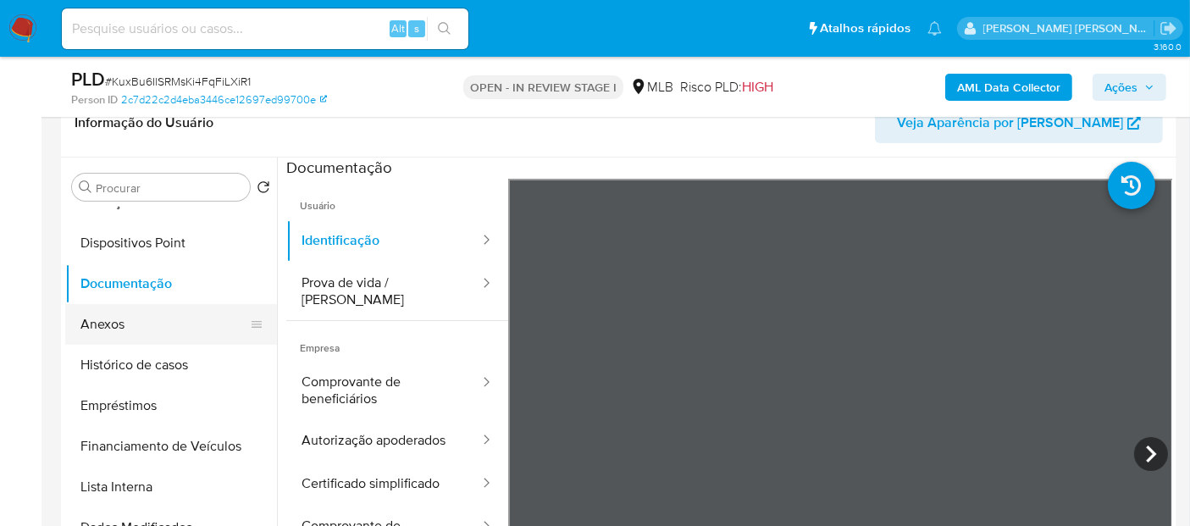
click at [154, 318] on button "Anexos" at bounding box center [164, 324] width 198 height 41
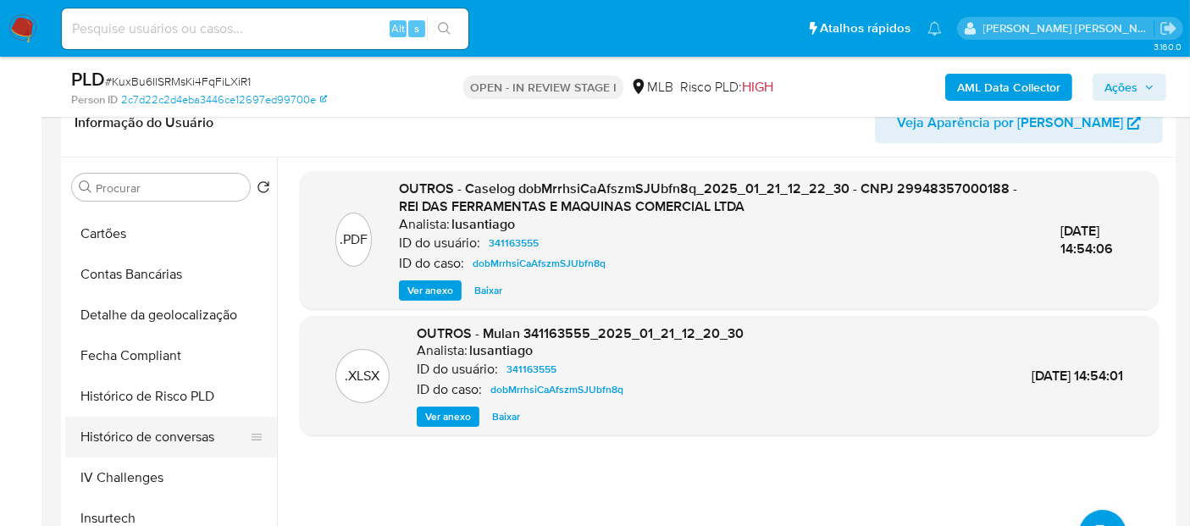
scroll to position [564, 0]
click at [154, 435] on button "Histórico de conversas" at bounding box center [164, 436] width 198 height 41
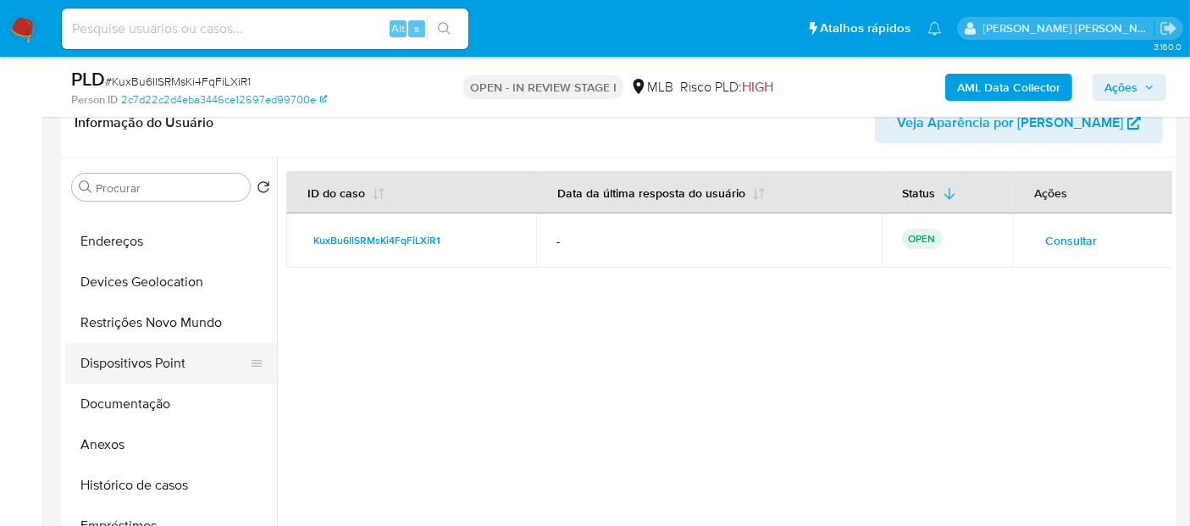
scroll to position [94, 0]
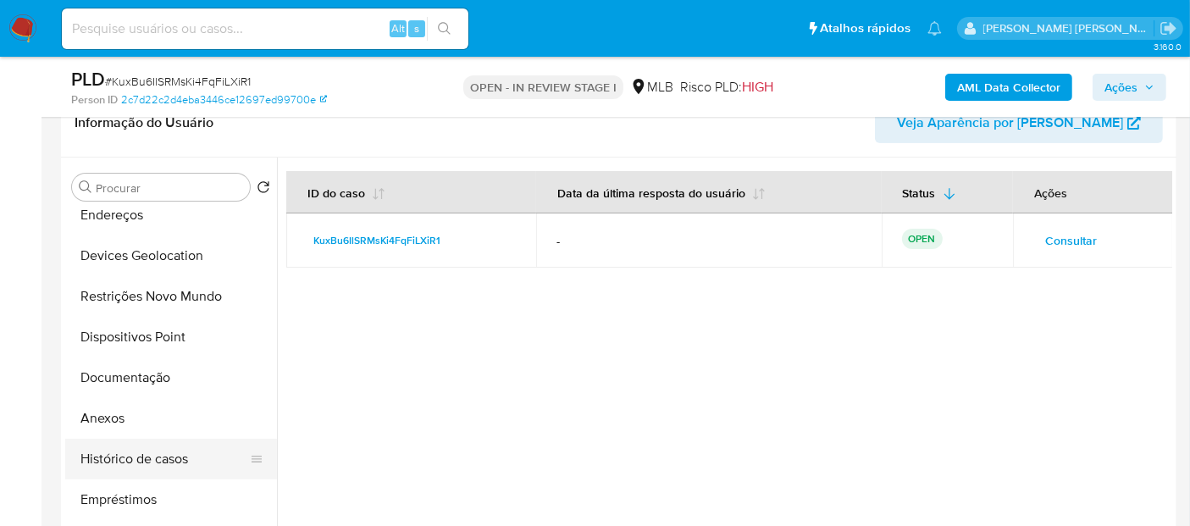
click at [136, 458] on button "Histórico de casos" at bounding box center [164, 459] width 198 height 41
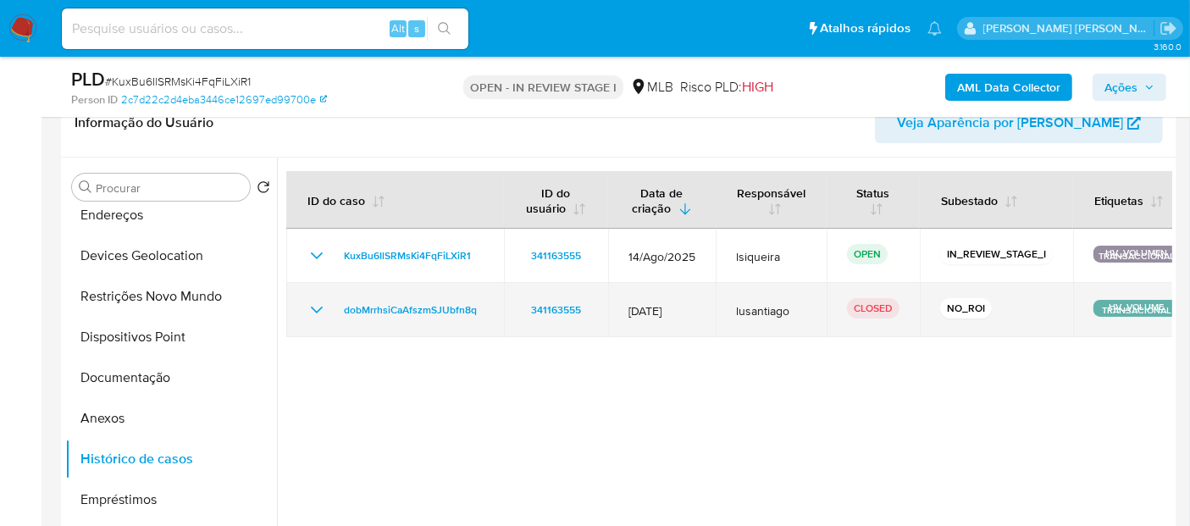
click at [312, 306] on icon "Mostrar/Ocultar" at bounding box center [317, 310] width 20 height 20
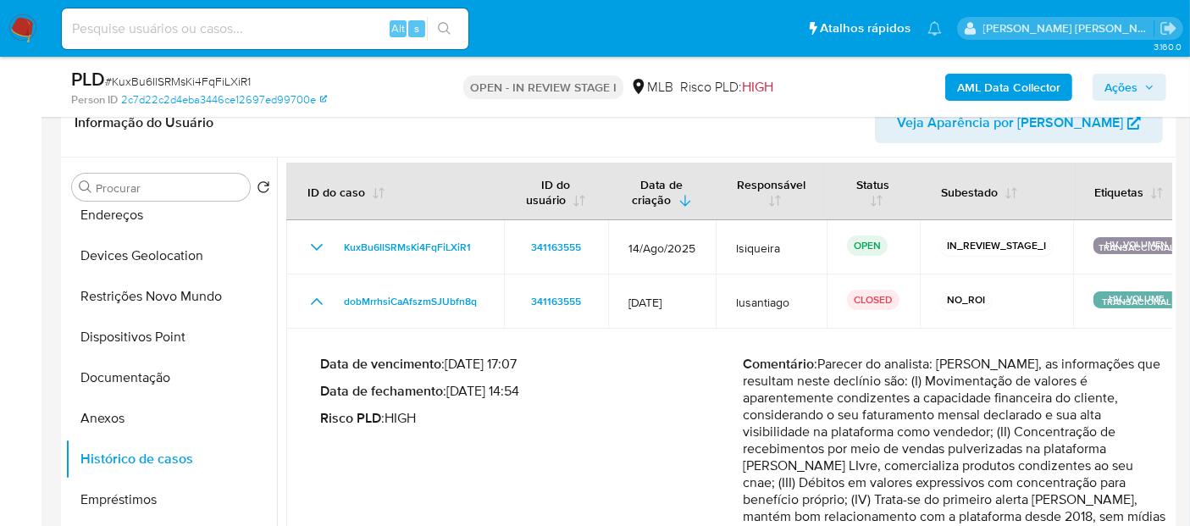
scroll to position [21, 0]
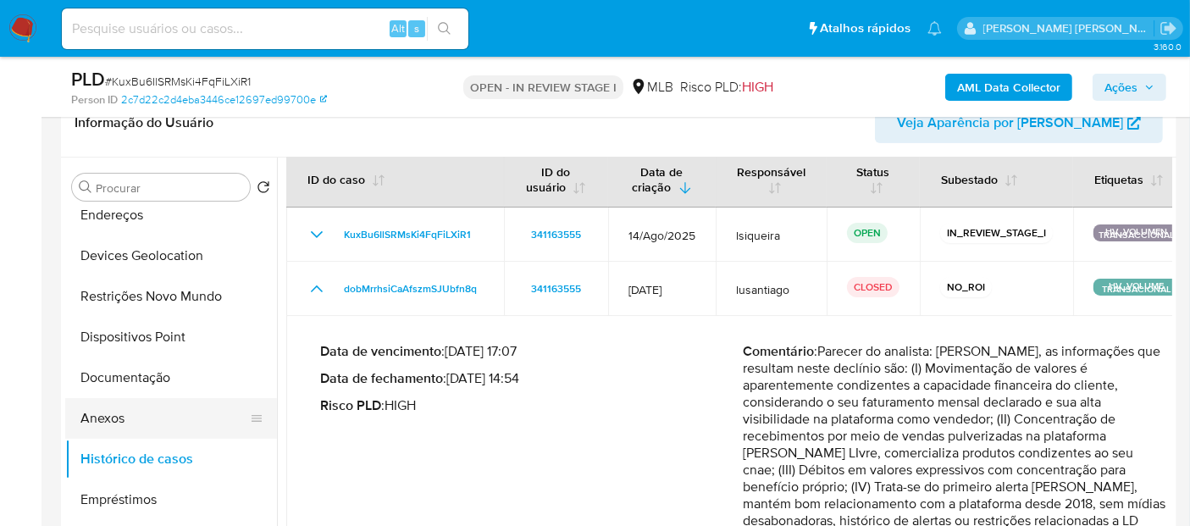
click at [134, 422] on button "Anexos" at bounding box center [164, 418] width 198 height 41
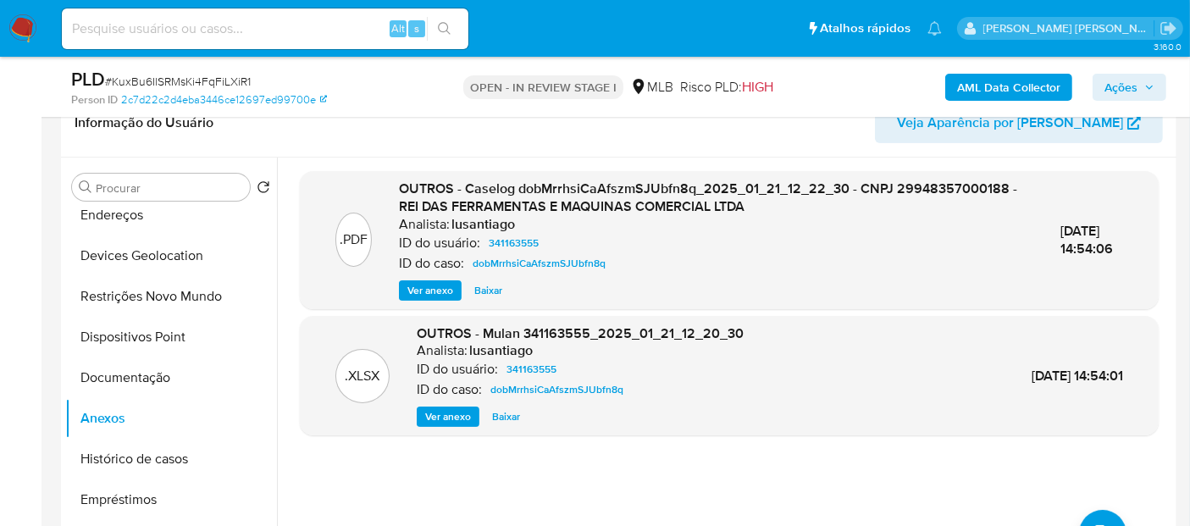
click at [416, 298] on span "Ver anexo" at bounding box center [430, 290] width 46 height 17
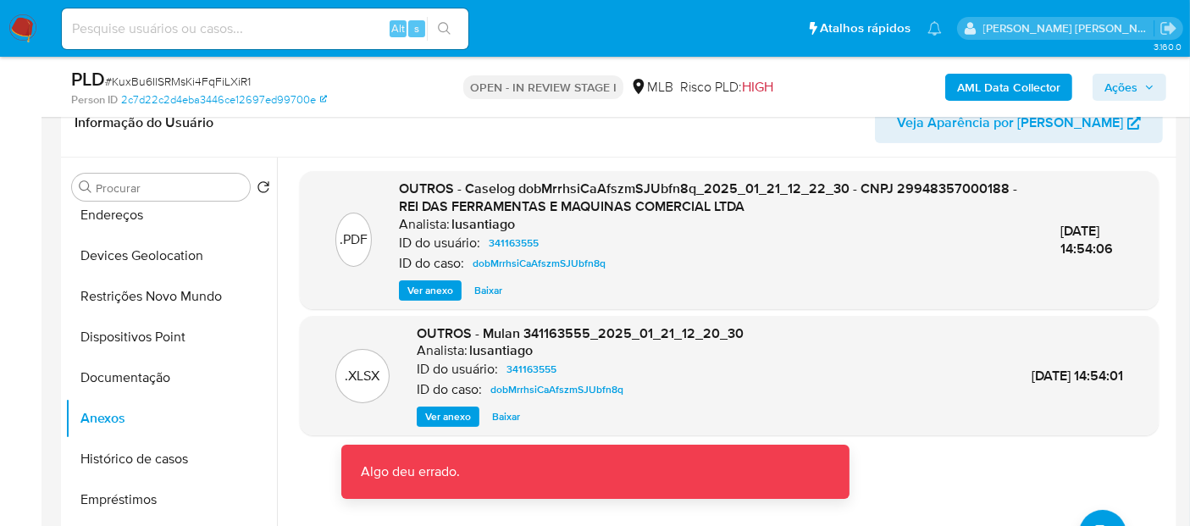
click at [421, 287] on span "Ver anexo" at bounding box center [430, 290] width 46 height 17
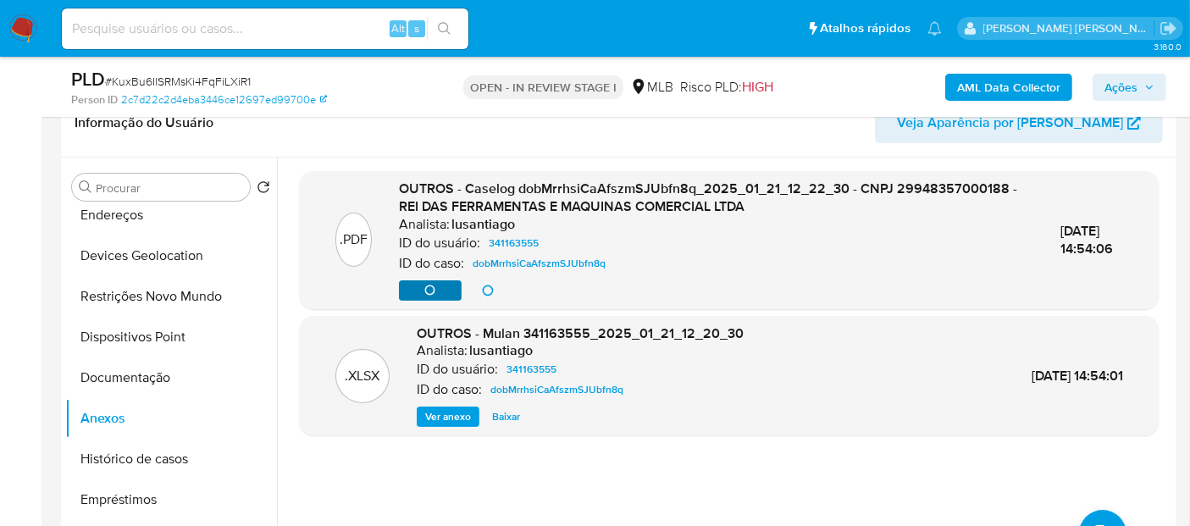
click at [421, 287] on div "Ver anexo Ver anexo Baixar" at bounding box center [716, 290] width 635 height 20
click at [421, 287] on span "Ver anexo" at bounding box center [430, 280] width 46 height 17
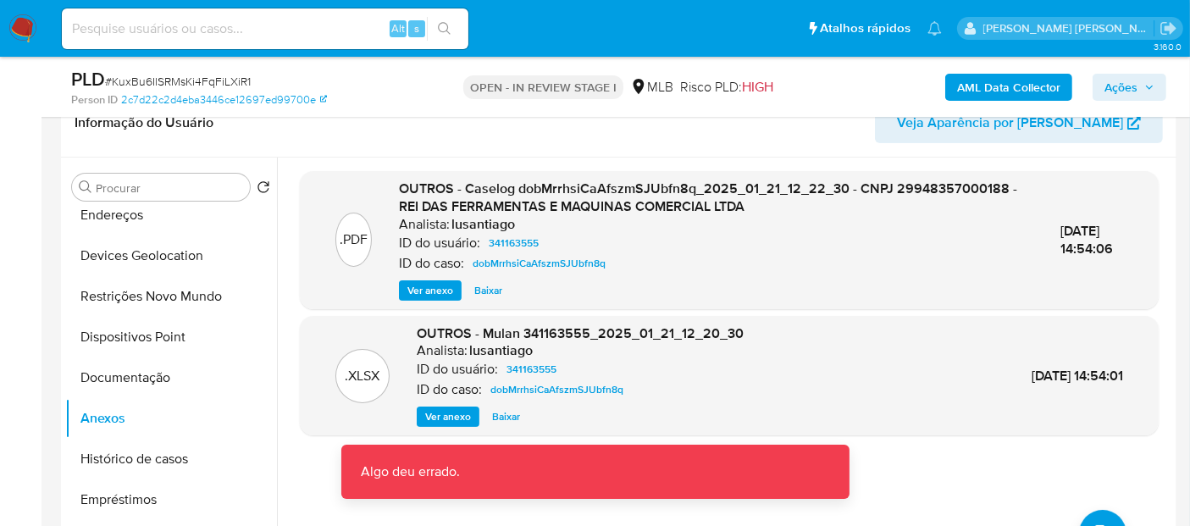
click at [520, 209] on span "OUTROS - Caselog dobMrrhsiCaAfszmSJUbfn8q_2025_01_21_12_22_30 - CNPJ 2994835700…" at bounding box center [708, 198] width 618 height 38
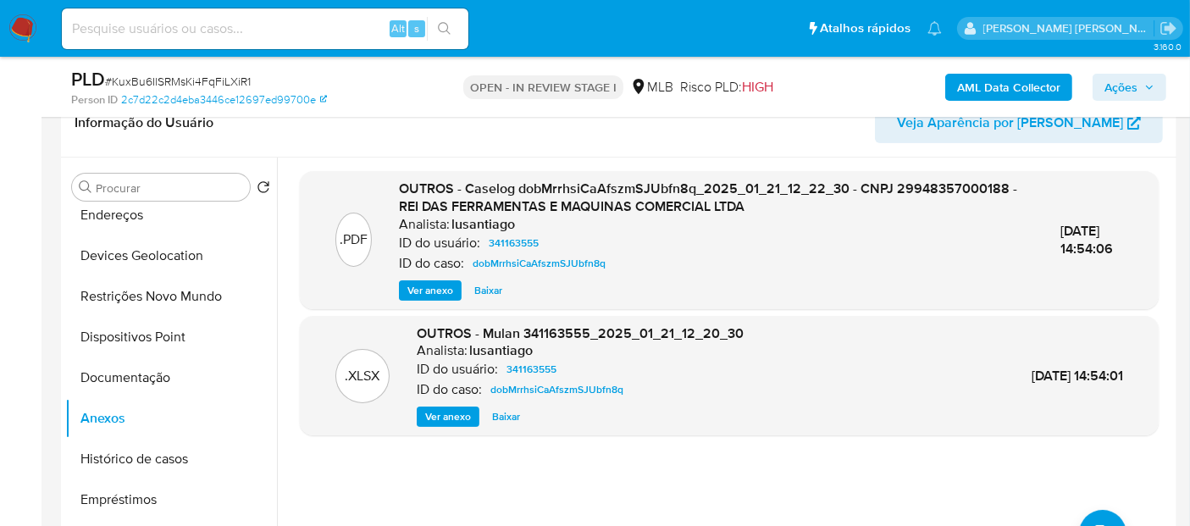
click at [486, 291] on span "Baixar" at bounding box center [488, 290] width 28 height 17
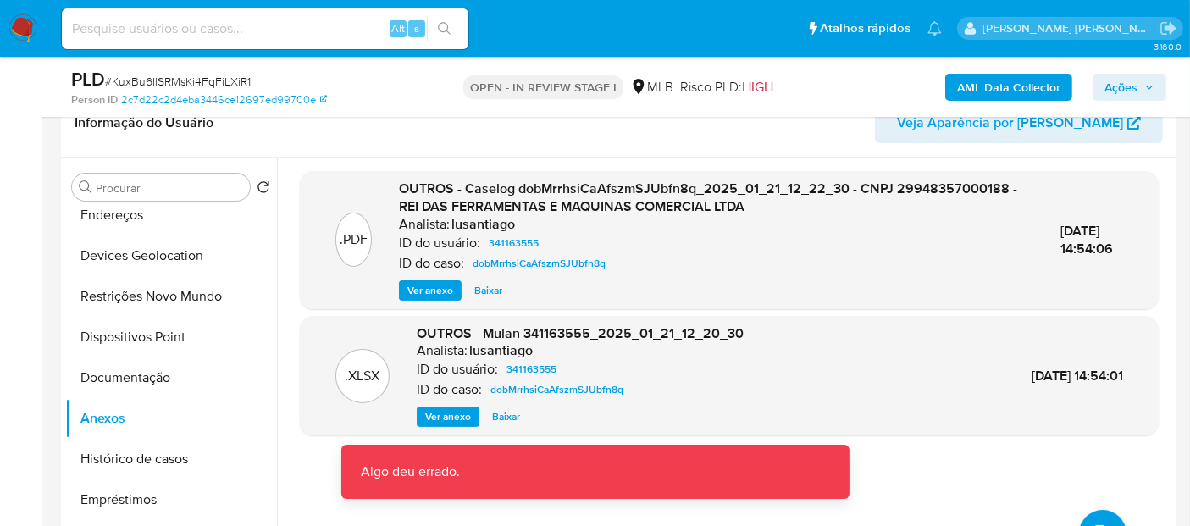
click at [486, 291] on span "Baixar" at bounding box center [488, 290] width 28 height 17
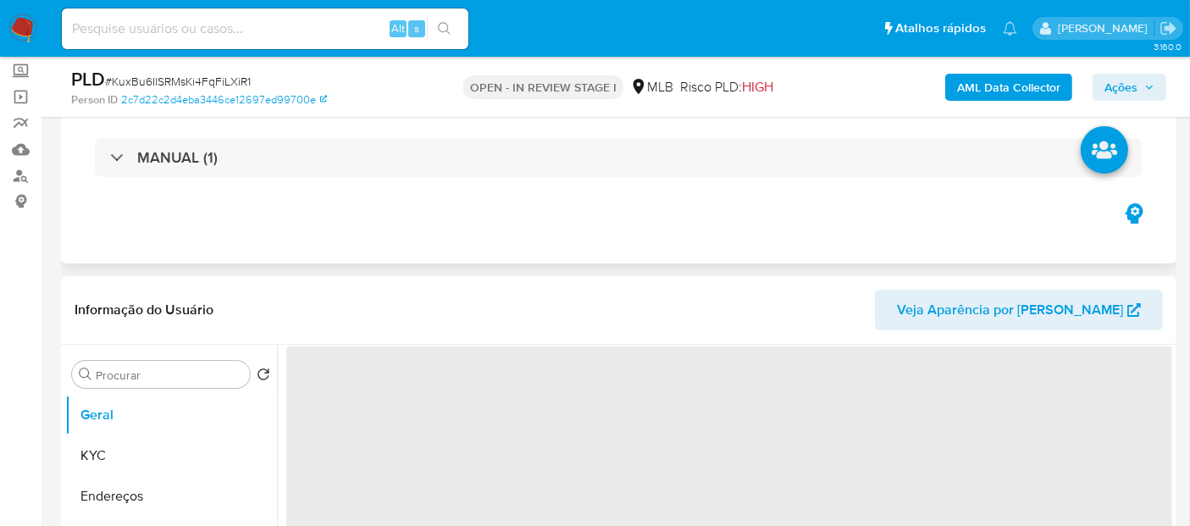
select select "10"
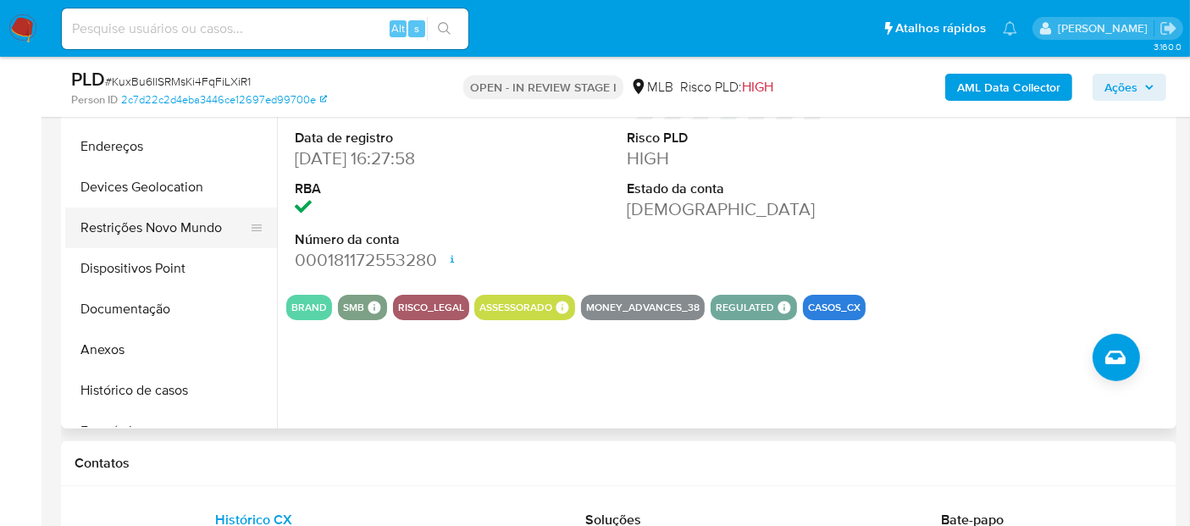
scroll to position [470, 0]
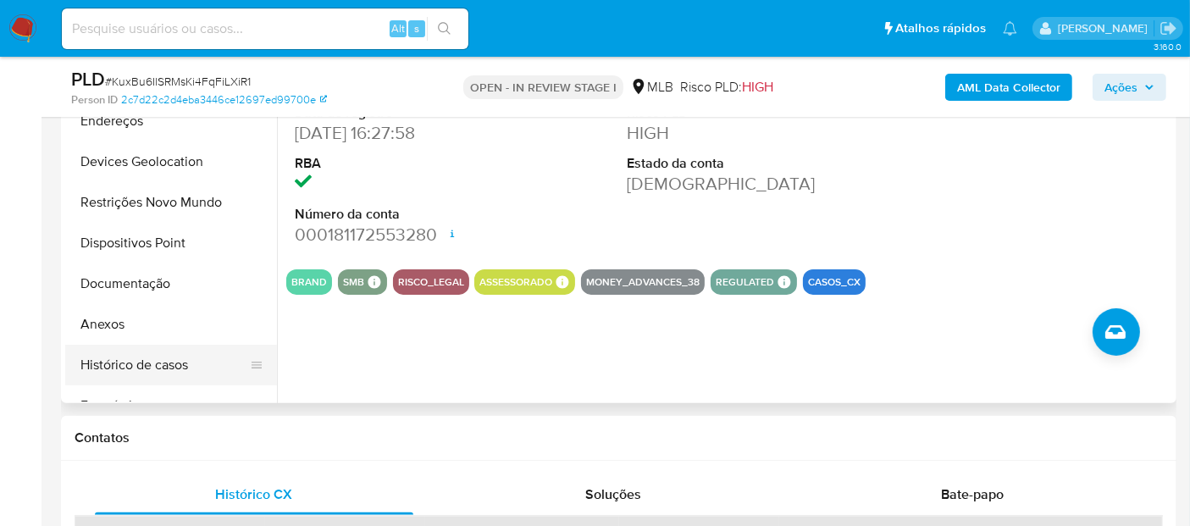
click at [154, 364] on button "Histórico de casos" at bounding box center [164, 365] width 198 height 41
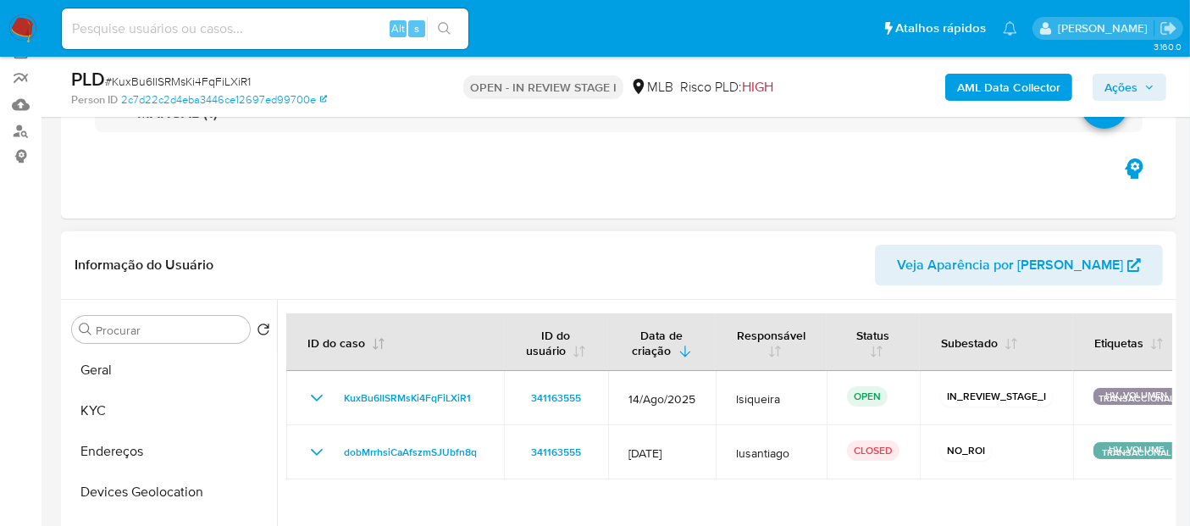
scroll to position [188, 0]
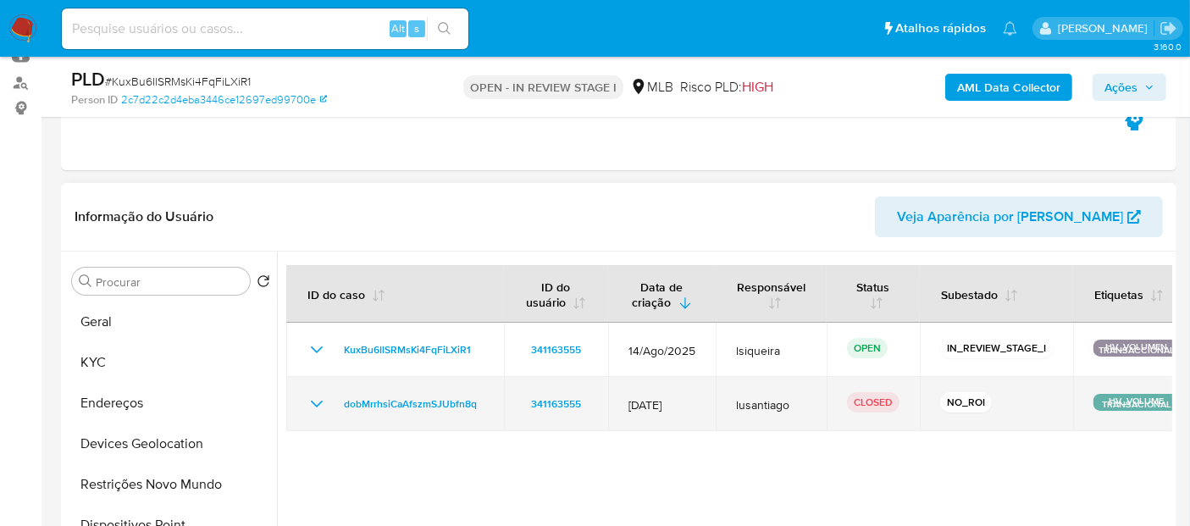
click at [311, 399] on icon "Mostrar/Ocultar" at bounding box center [317, 404] width 20 height 20
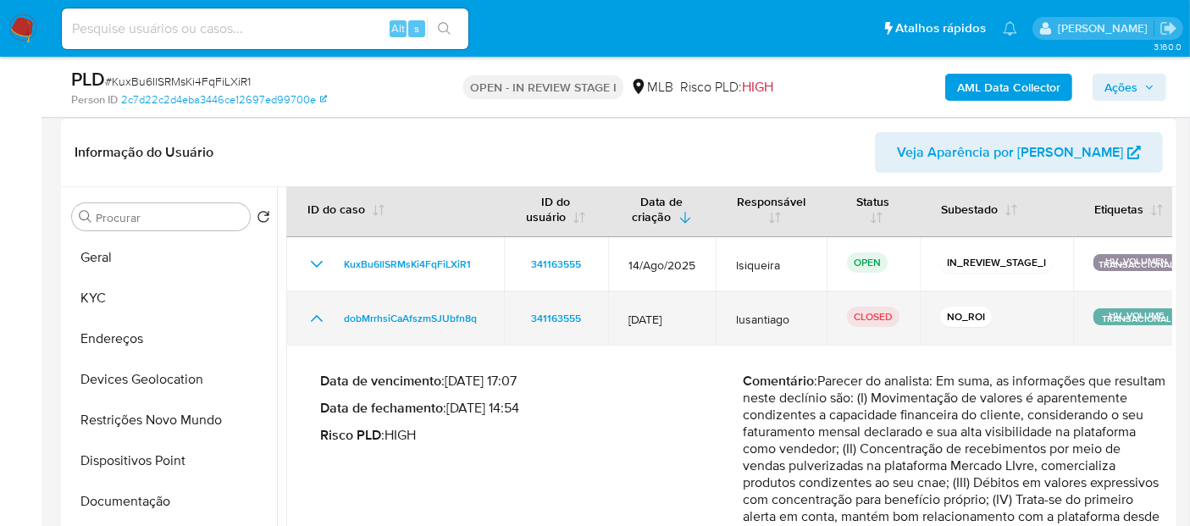
scroll to position [282, 0]
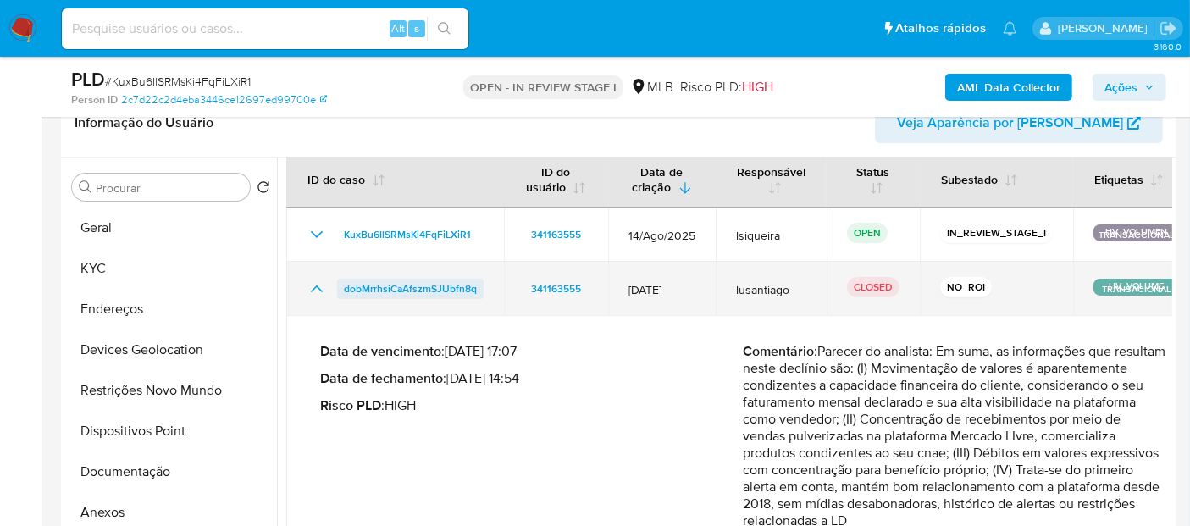
drag, startPoint x: 484, startPoint y: 285, endPoint x: 344, endPoint y: 296, distance: 140.3
click at [344, 296] on td "dobMrrhsiCaAfszmSJUbfn8q" at bounding box center [395, 289] width 218 height 54
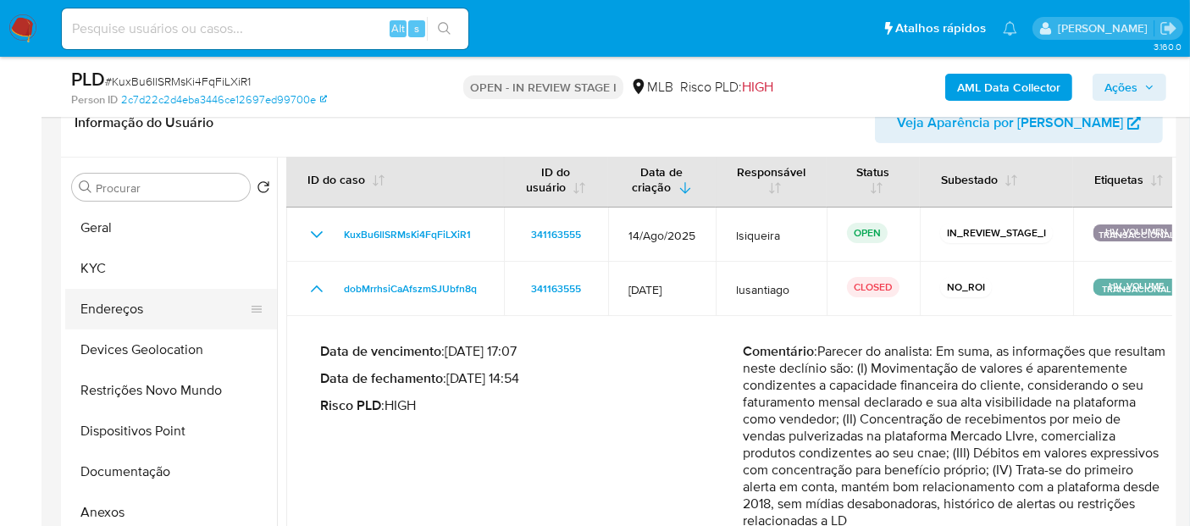
click at [86, 291] on button "Endereços" at bounding box center [164, 309] width 198 height 41
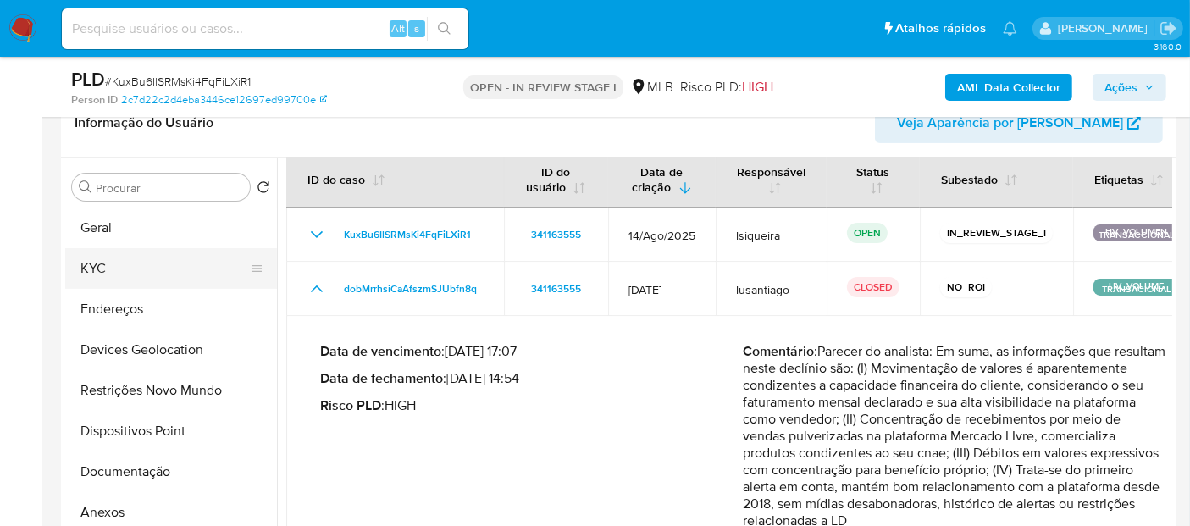
scroll to position [0, 0]
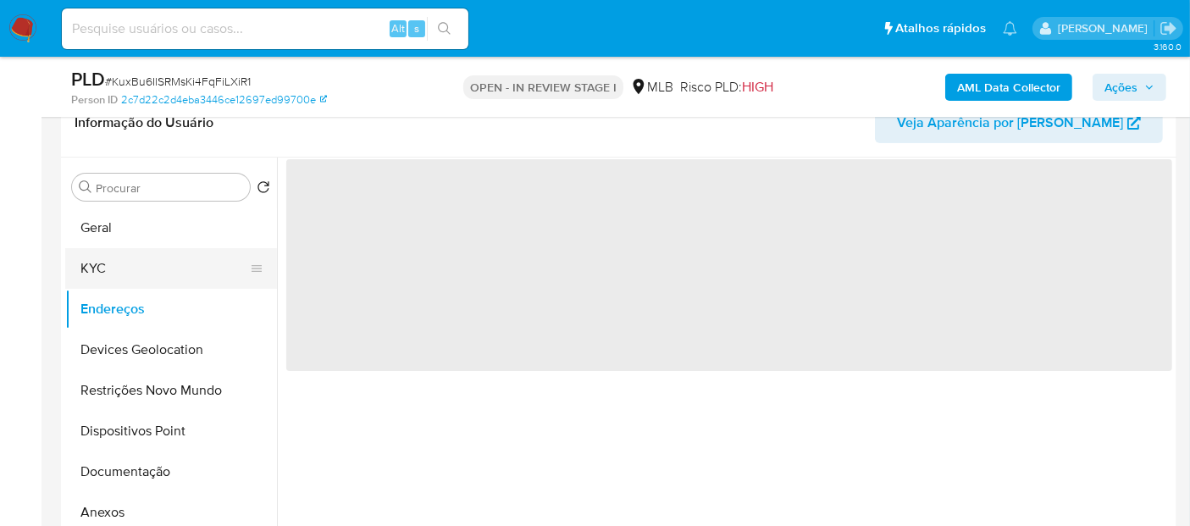
click at [97, 266] on button "KYC" at bounding box center [164, 268] width 198 height 41
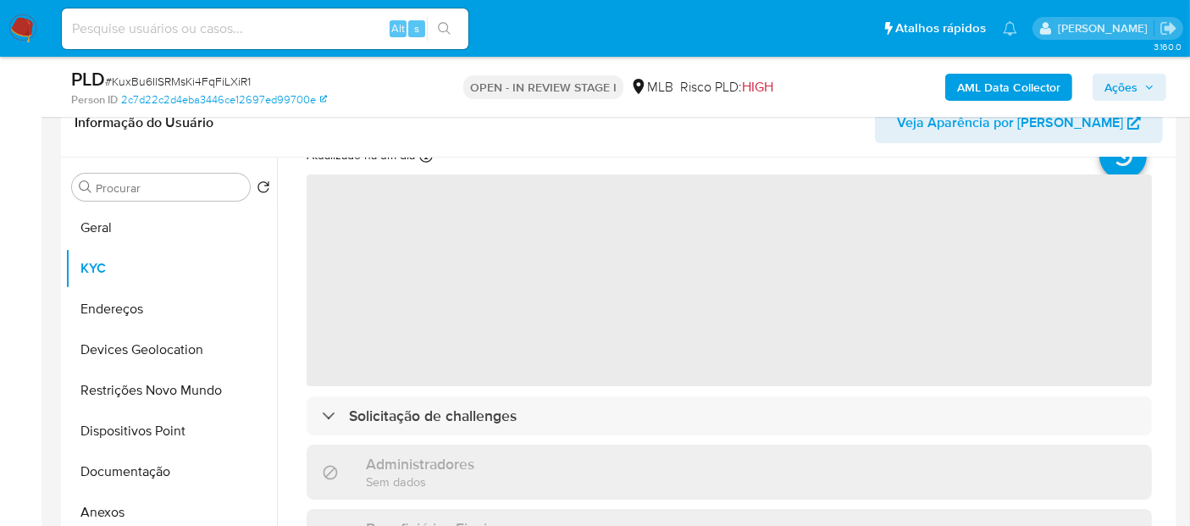
scroll to position [188, 0]
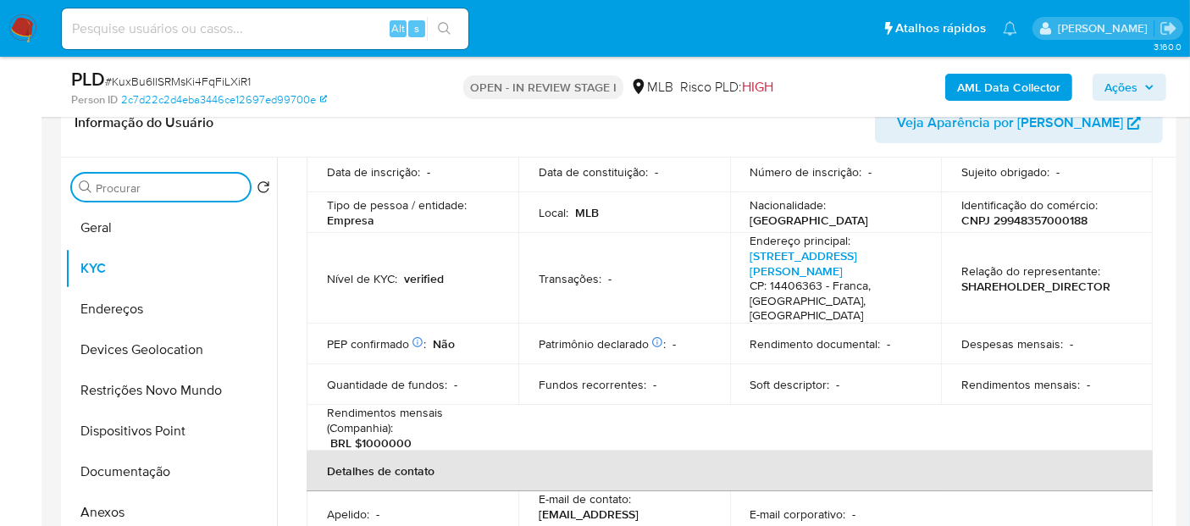
click at [155, 182] on input "Procurar" at bounding box center [169, 187] width 147 height 15
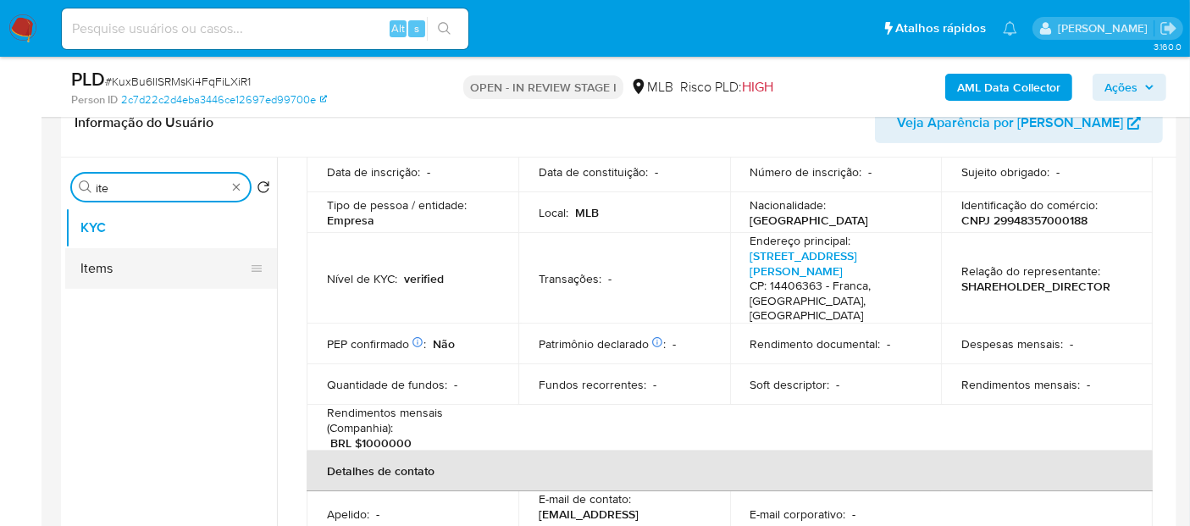
type input "ite"
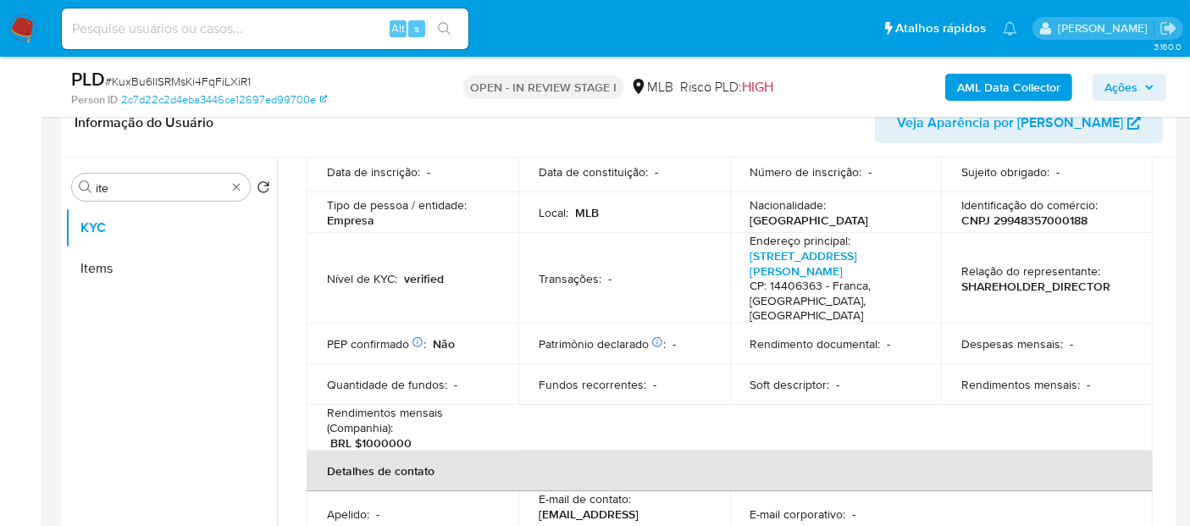
click at [123, 275] on button "Items" at bounding box center [171, 268] width 212 height 41
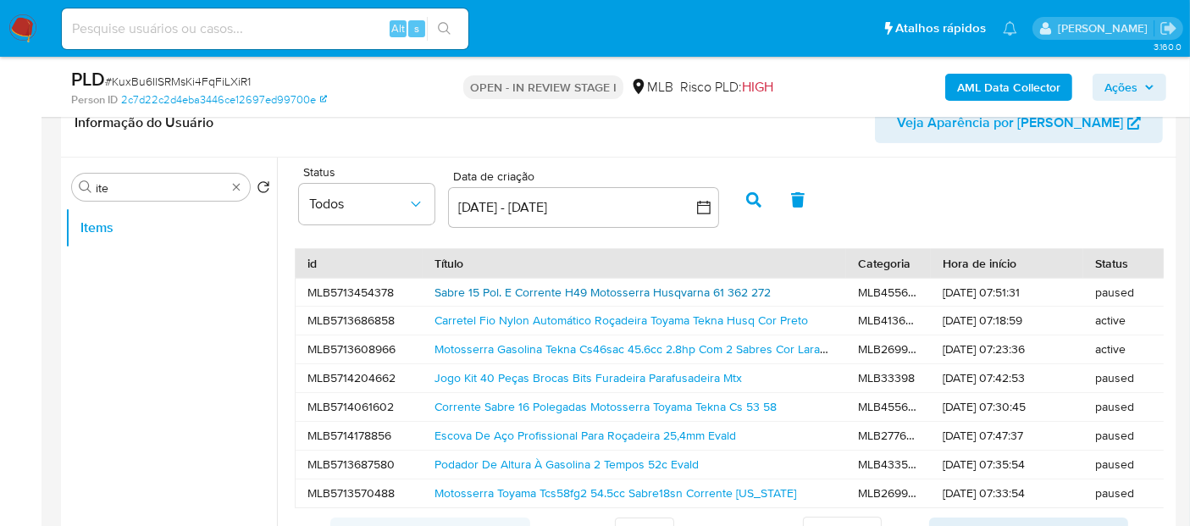
click at [558, 288] on link "Sabre 15 Pol. E Corrente H49 Motosserra Husqvarna 61 362 272" at bounding box center [603, 292] width 336 height 17
click at [579, 314] on link "Carretel Fio Nylon Automático Roçadeira Toyama Tekna Husq Cor Preto" at bounding box center [622, 320] width 374 height 17
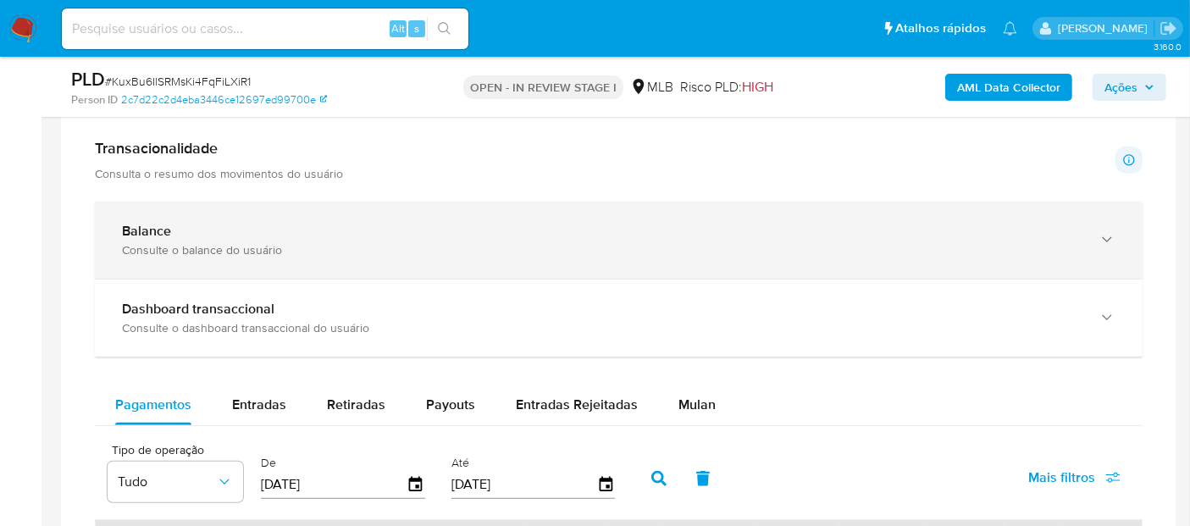
scroll to position [1129, 0]
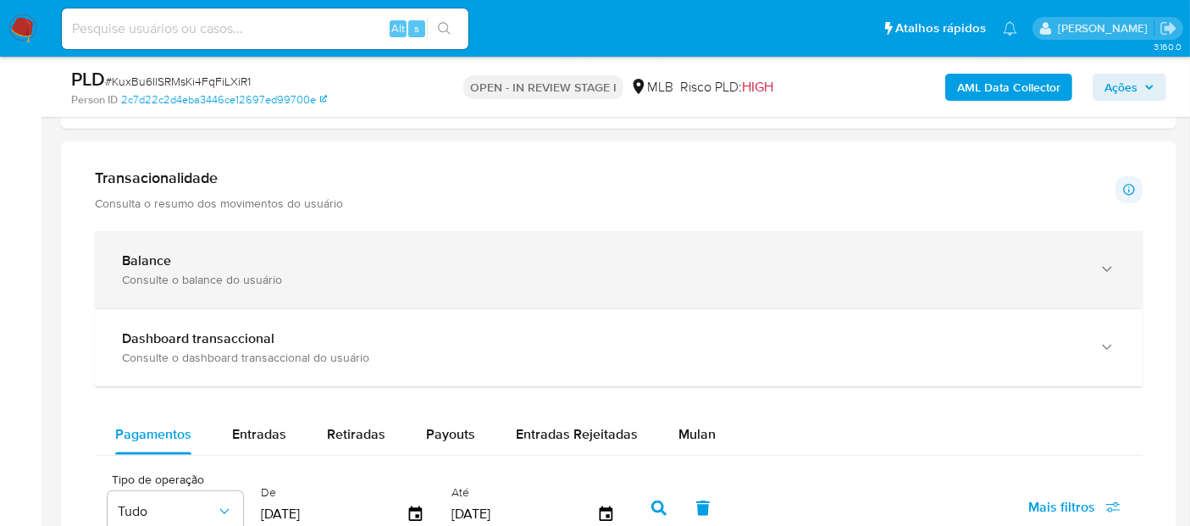
click at [307, 238] on div "Balance Consulte o balance do usuário" at bounding box center [619, 269] width 1048 height 77
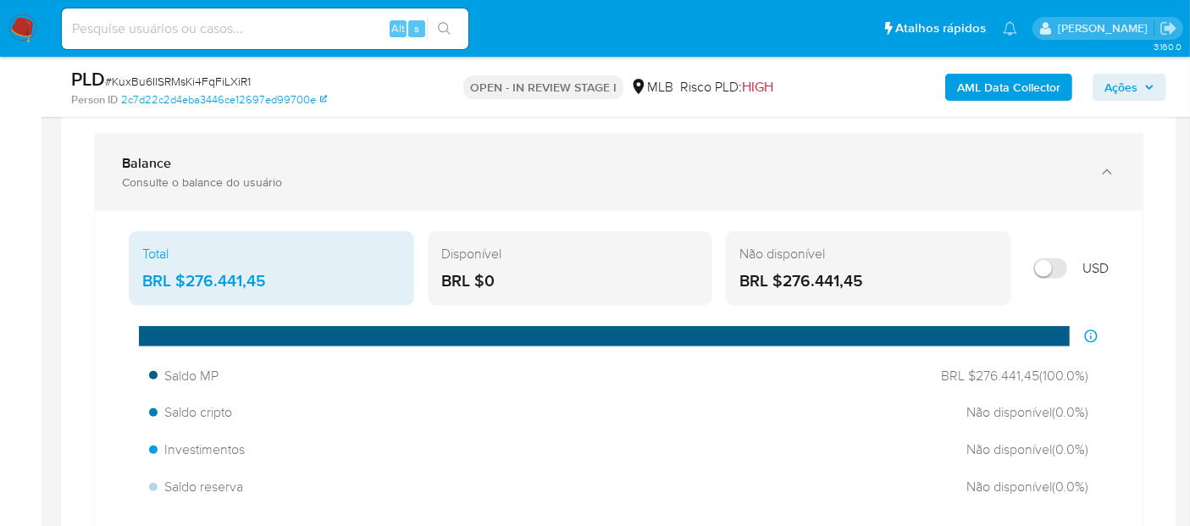
scroll to position [1317, 0]
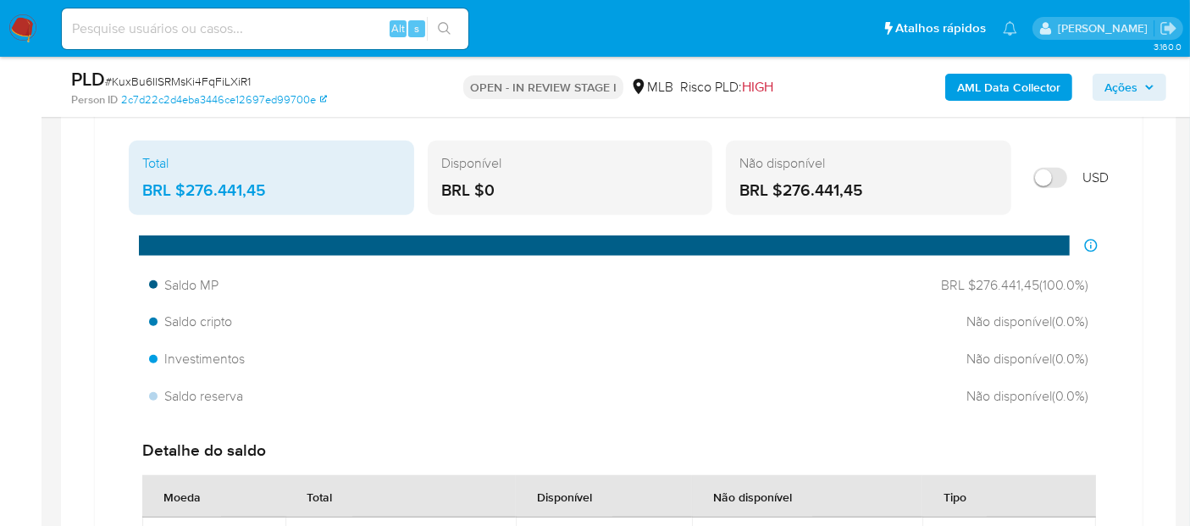
drag, startPoint x: 291, startPoint y: 181, endPoint x: 184, endPoint y: 189, distance: 107.8
click at [184, 189] on div "BRL $276.441,45" at bounding box center [271, 191] width 258 height 22
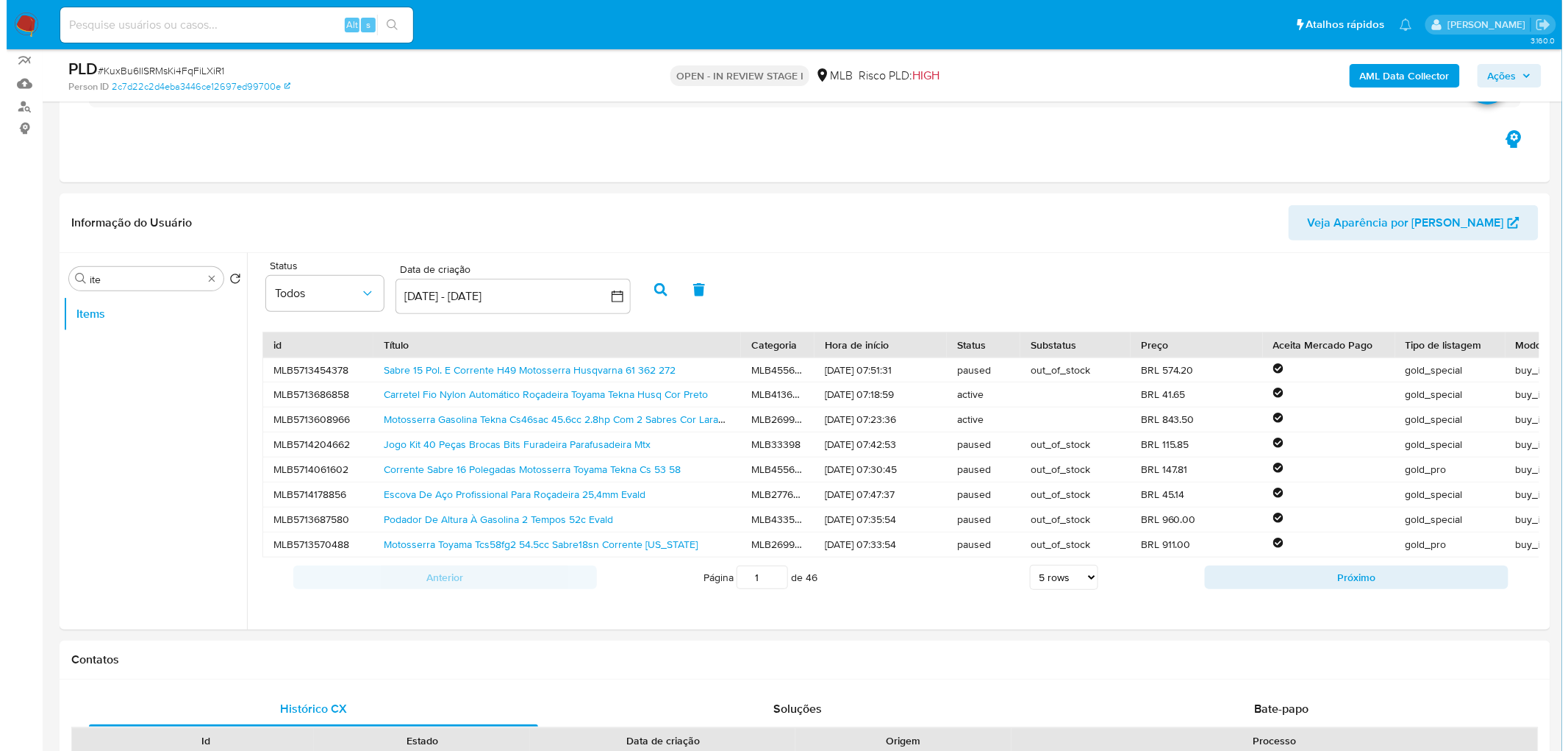
scroll to position [93, 0]
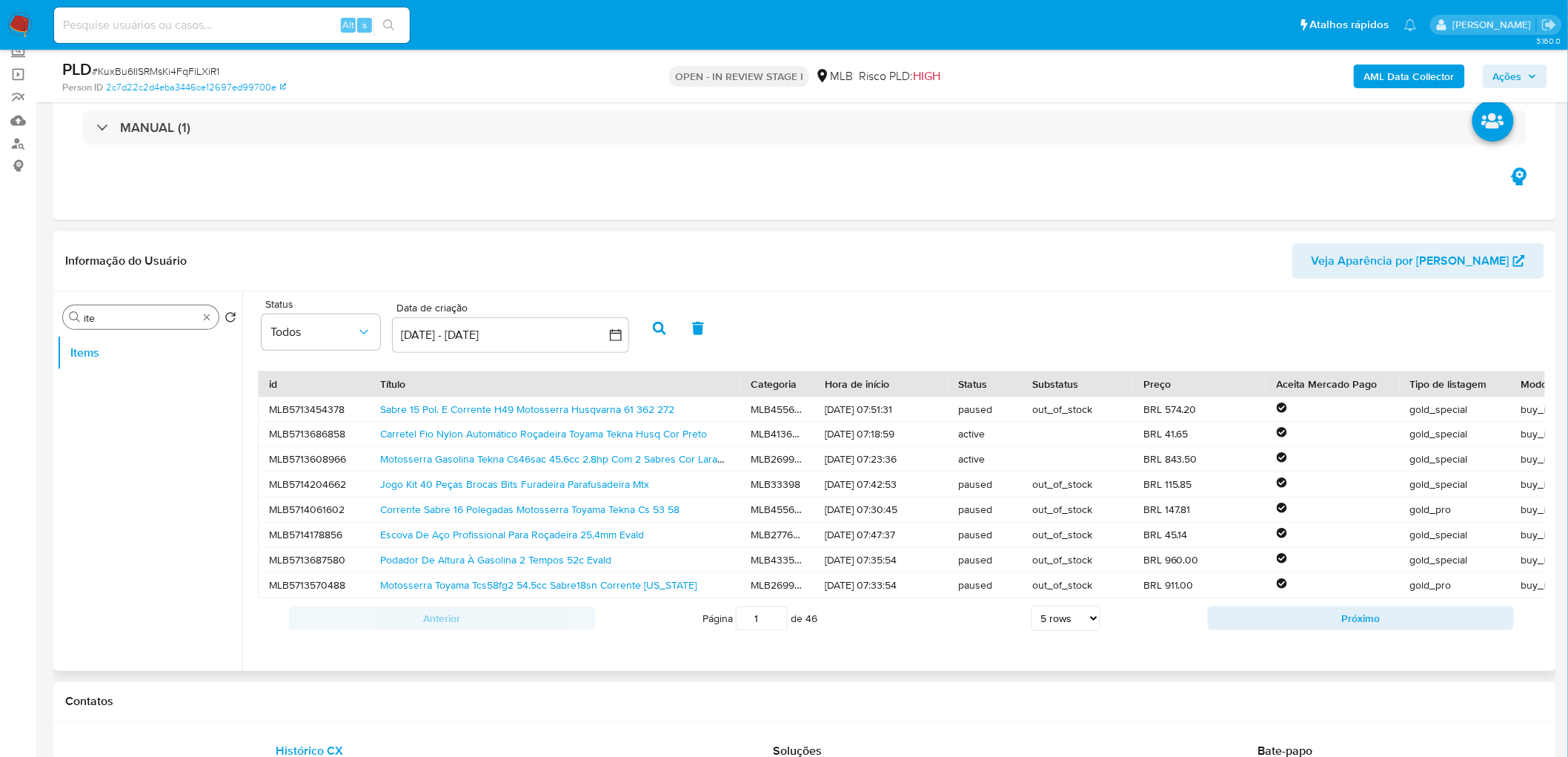
click at [208, 308] on div "Procurar ite" at bounding box center [141, 317] width 156 height 24
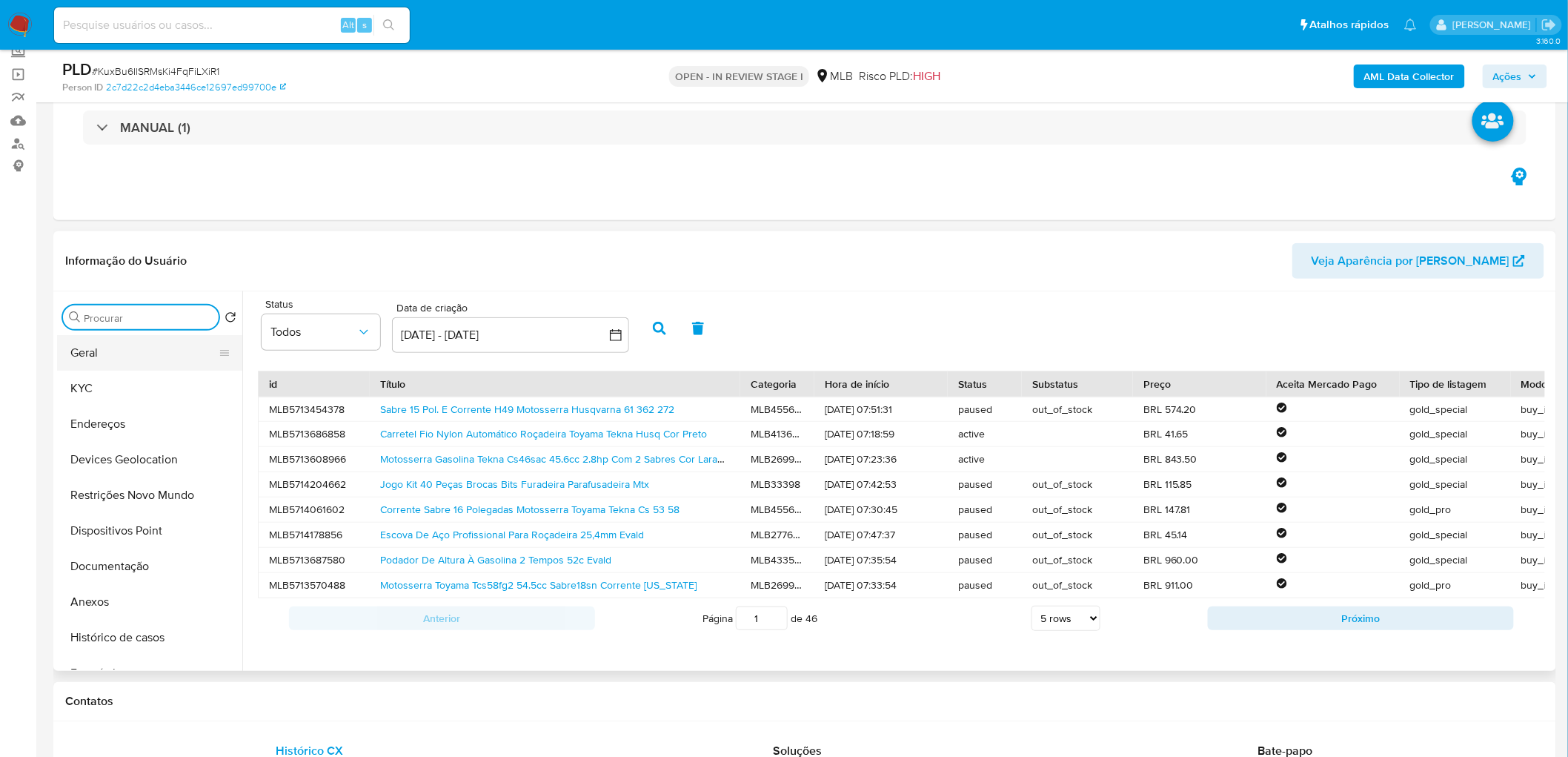
click at [123, 347] on button "Geral" at bounding box center [144, 353] width 173 height 36
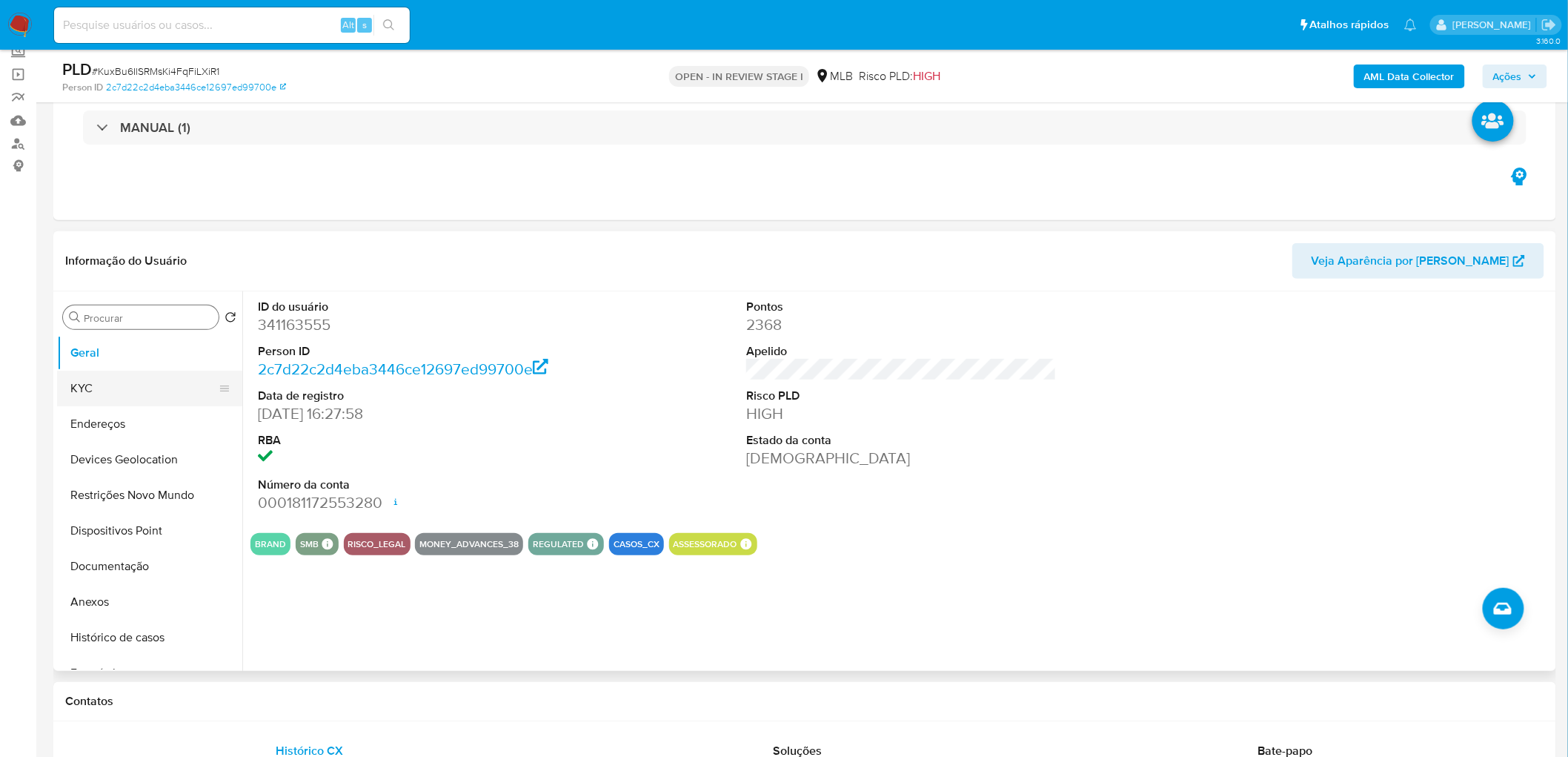
click at [75, 390] on button "KYC" at bounding box center [144, 389] width 173 height 36
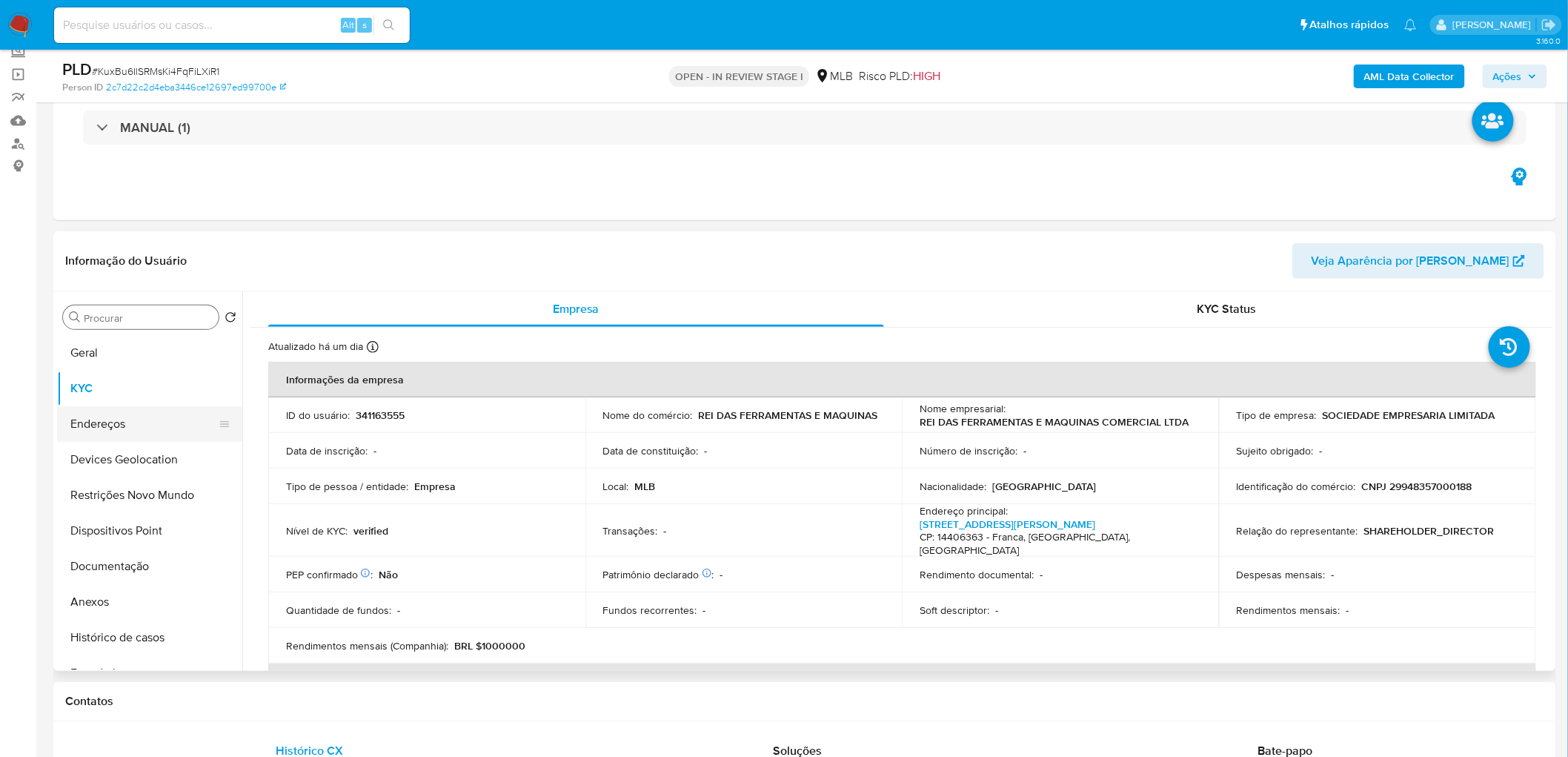
click at [116, 423] on button "Endereços" at bounding box center [144, 424] width 173 height 36
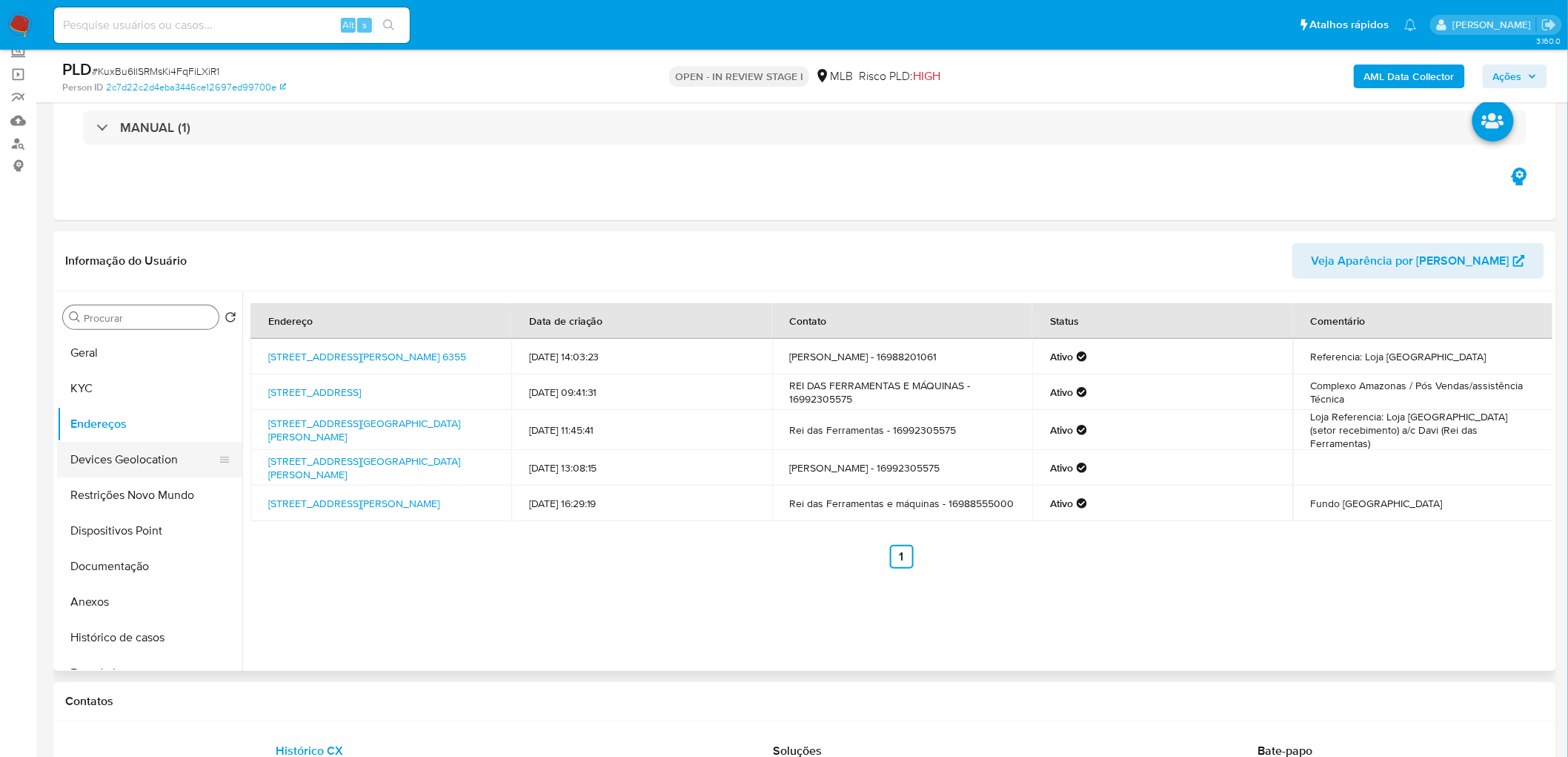
click at [128, 459] on button "Devices Geolocation" at bounding box center [144, 459] width 173 height 36
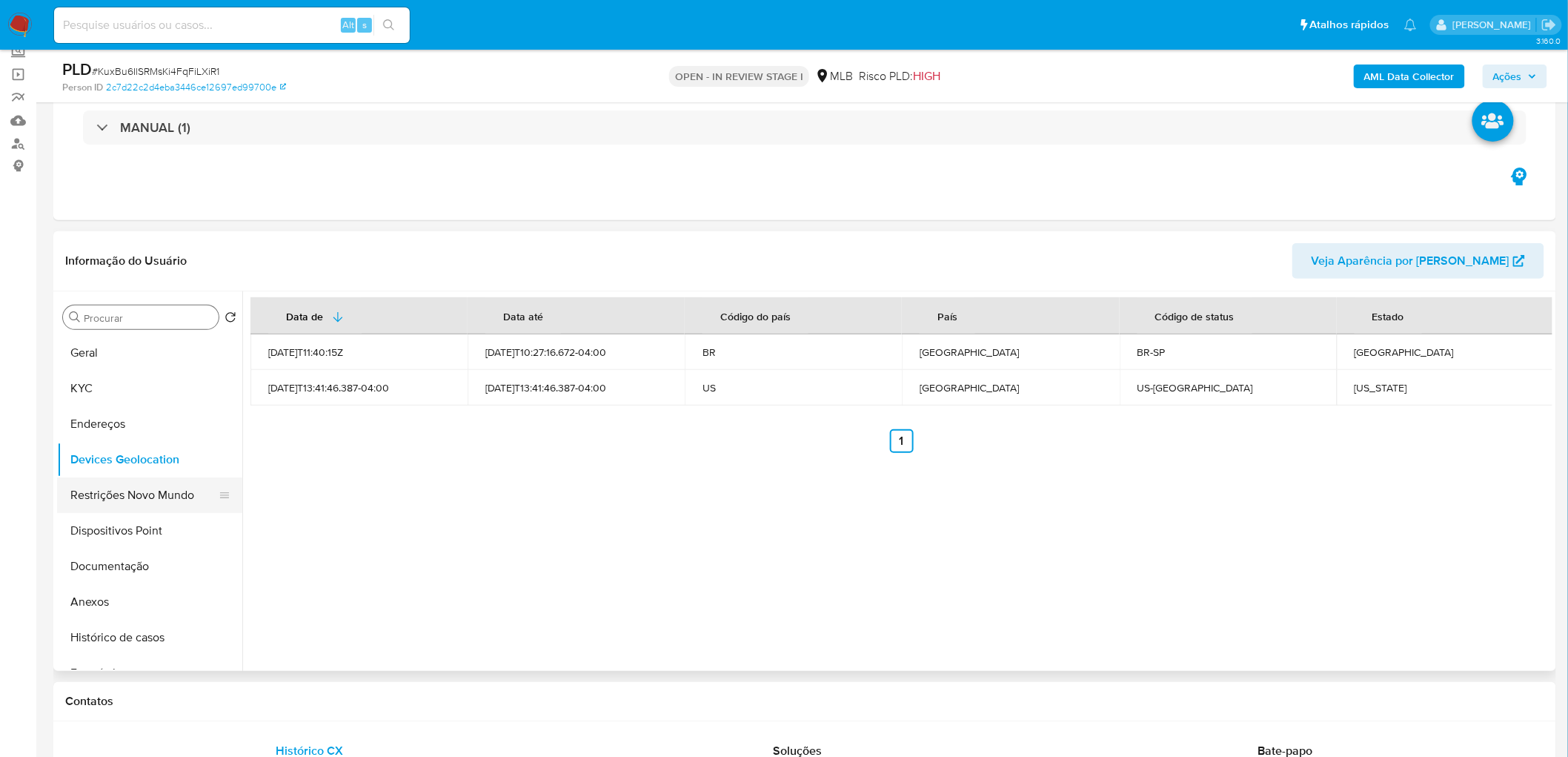
click at [152, 459] on button "Restrições Novo Mundo" at bounding box center [144, 494] width 173 height 36
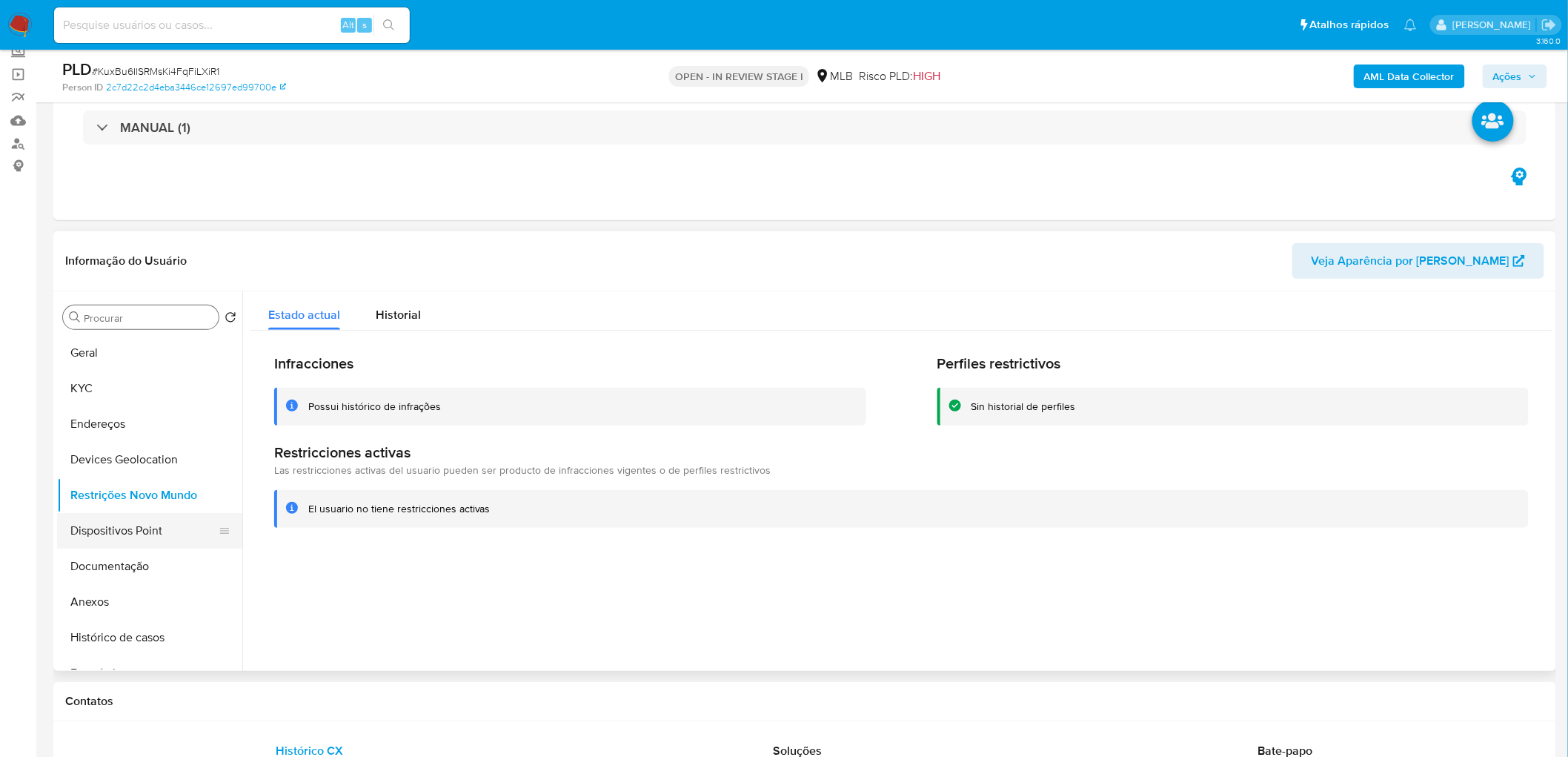
click at [82, 459] on button "Dispositivos Point" at bounding box center [144, 530] width 173 height 36
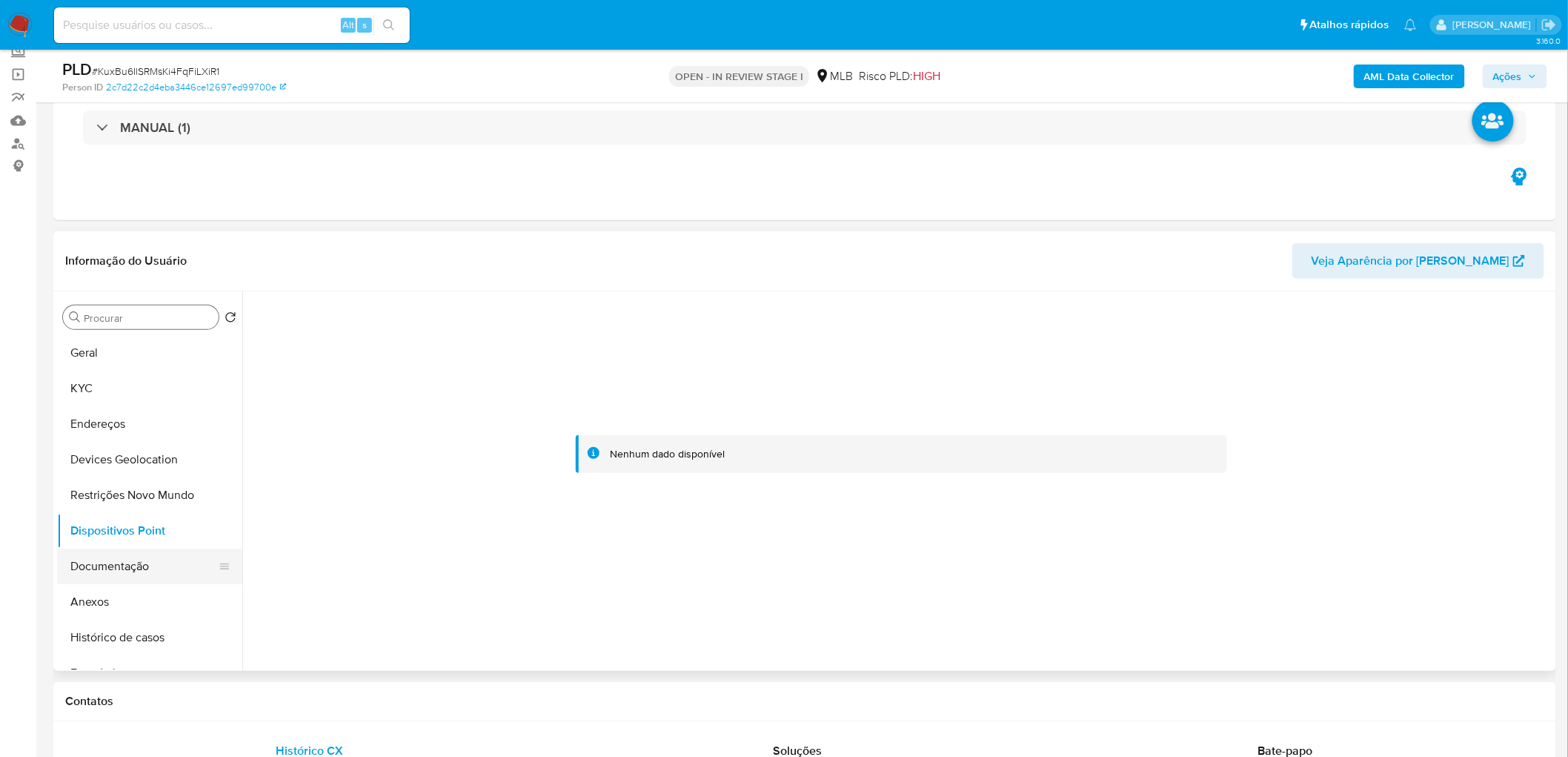
click at [93, 459] on button "Documentação" at bounding box center [144, 566] width 173 height 36
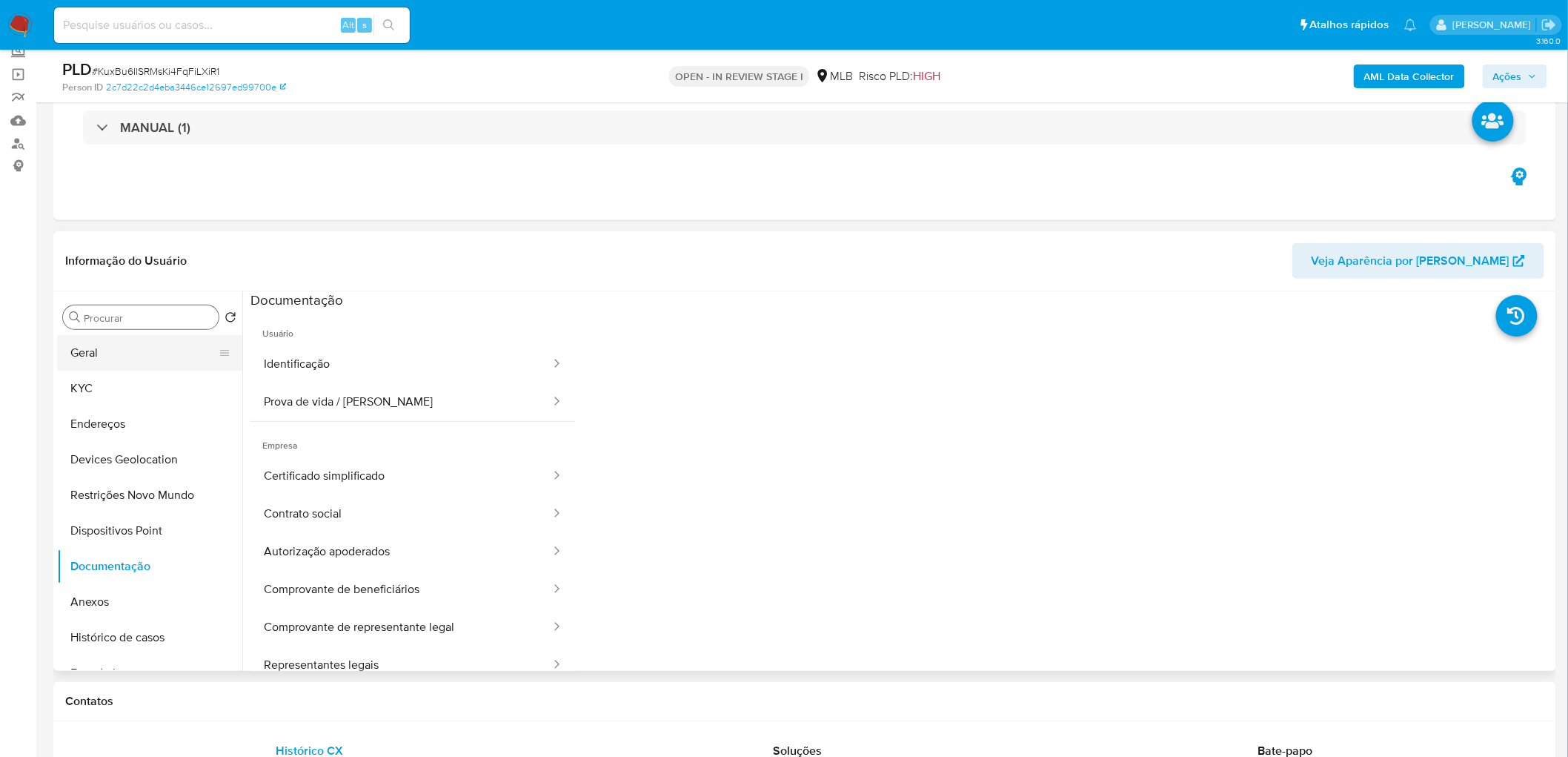
drag, startPoint x: 116, startPoint y: 603, endPoint x: 112, endPoint y: 337, distance: 266.0
click at [114, 459] on button "Anexos" at bounding box center [150, 601] width 186 height 36
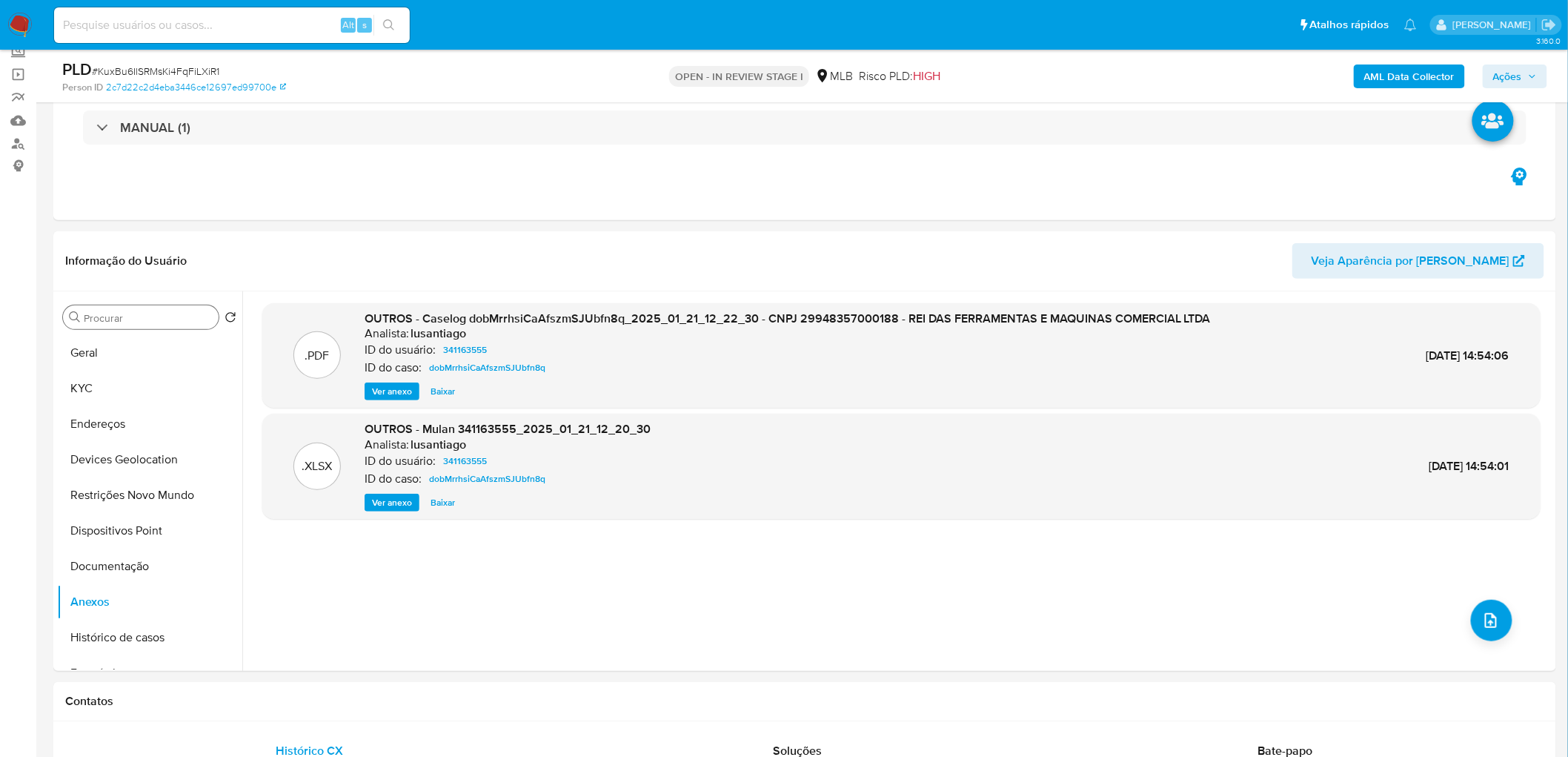
click at [1054, 77] on b "AML Data Collector" at bounding box center [1409, 76] width 90 height 24
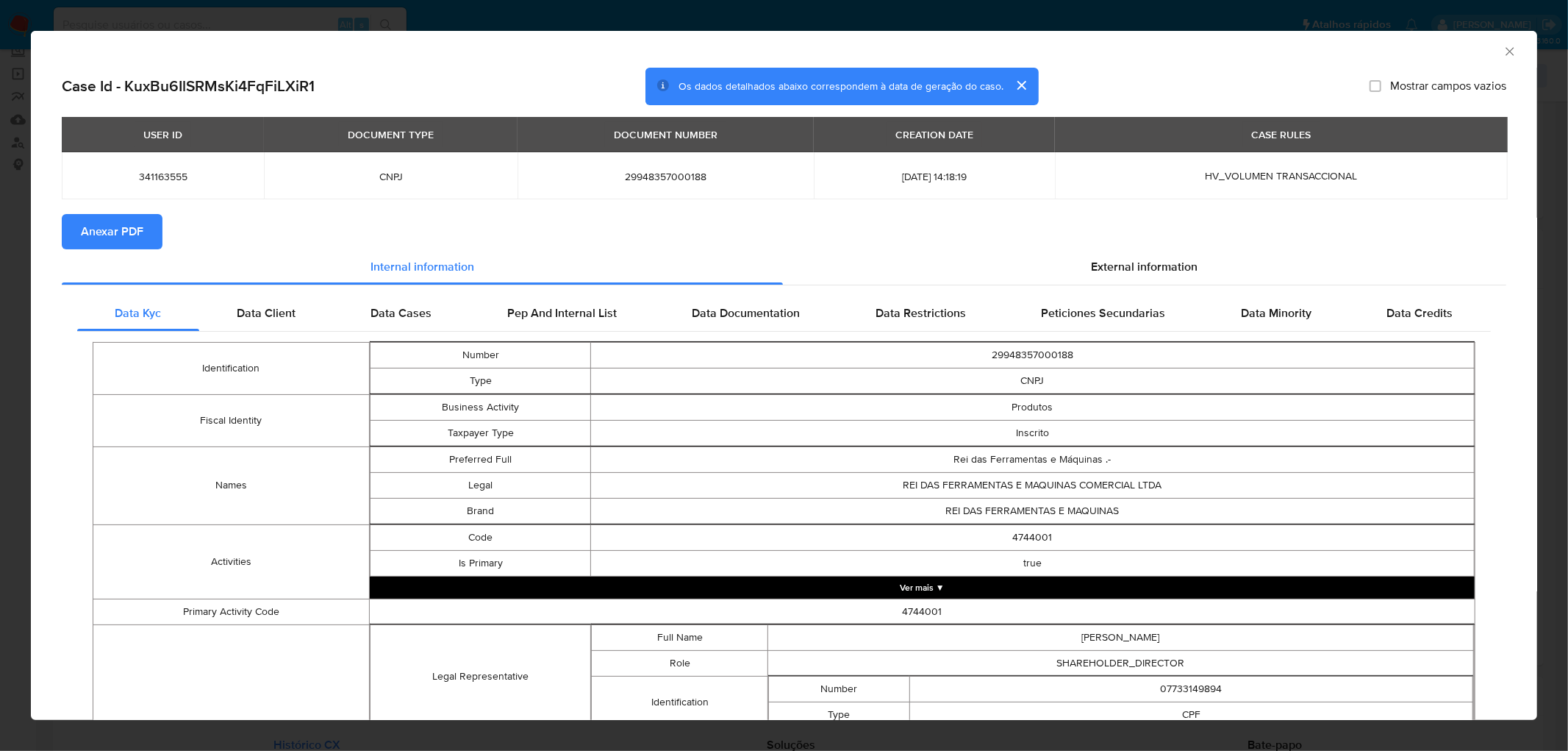
click at [122, 233] on span "Anexar PDF" at bounding box center [112, 231] width 62 height 32
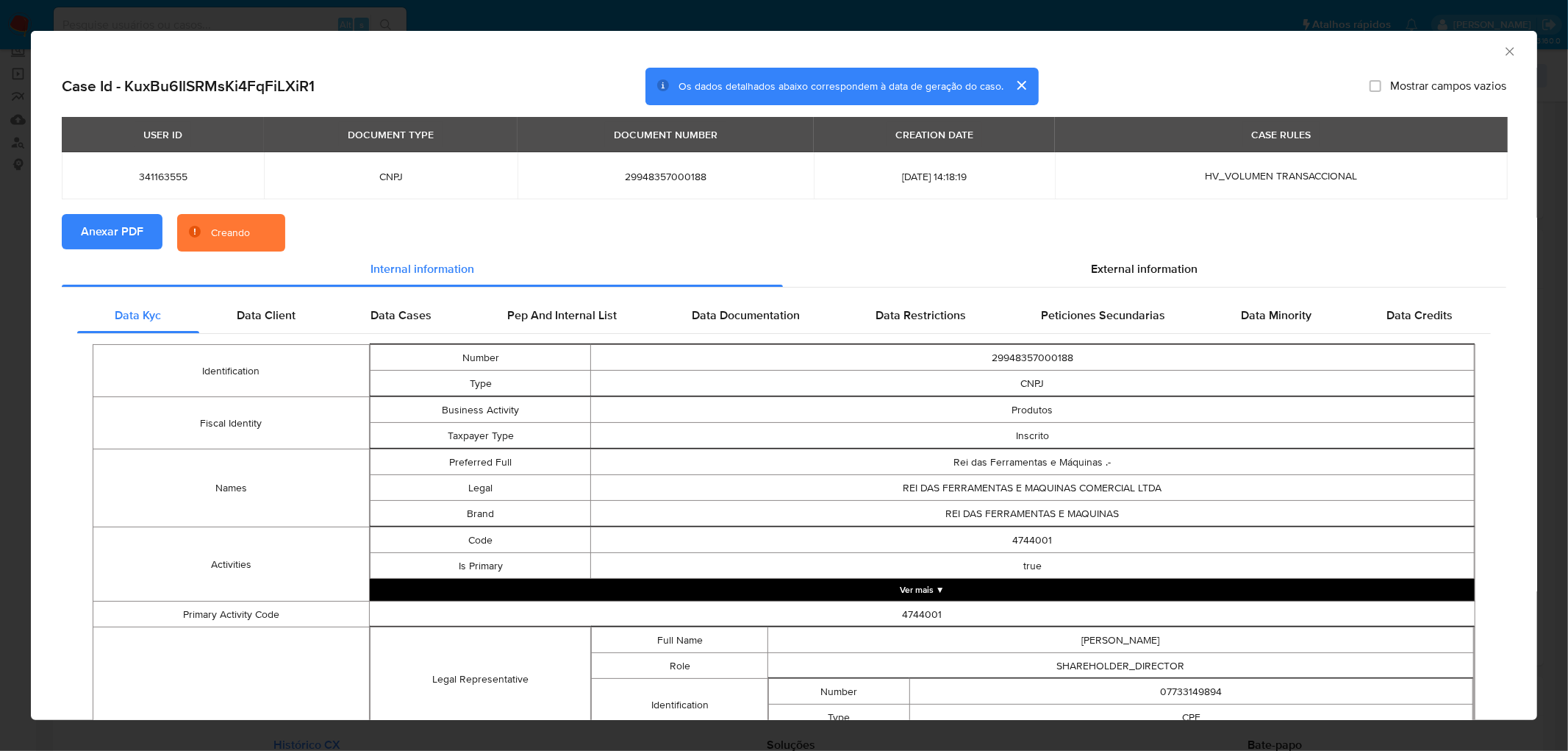
click at [1045, 51] on icon "Fechar a janela" at bounding box center [1509, 51] width 15 height 15
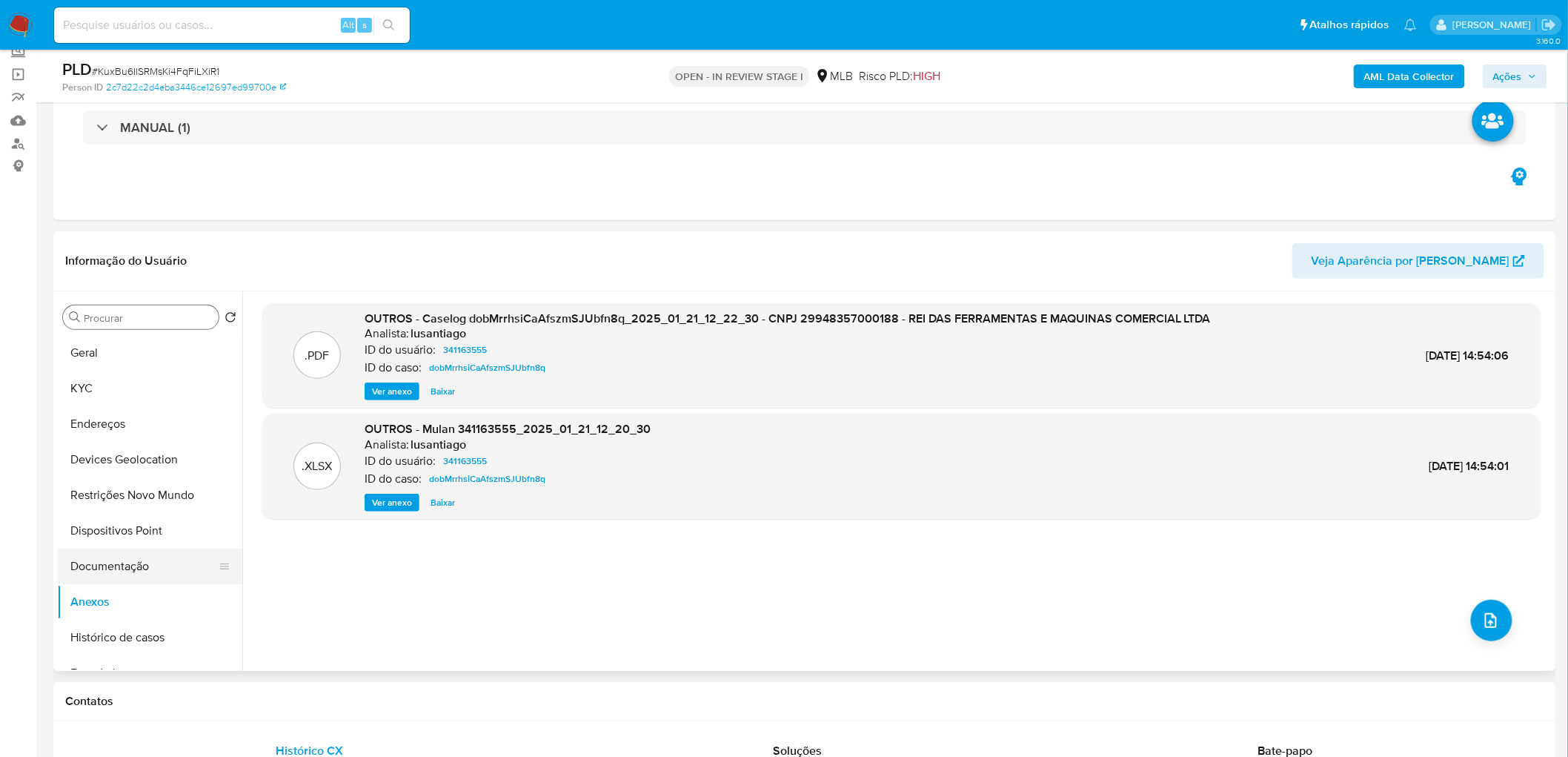
click at [119, 459] on button "Documentação" at bounding box center [144, 566] width 173 height 36
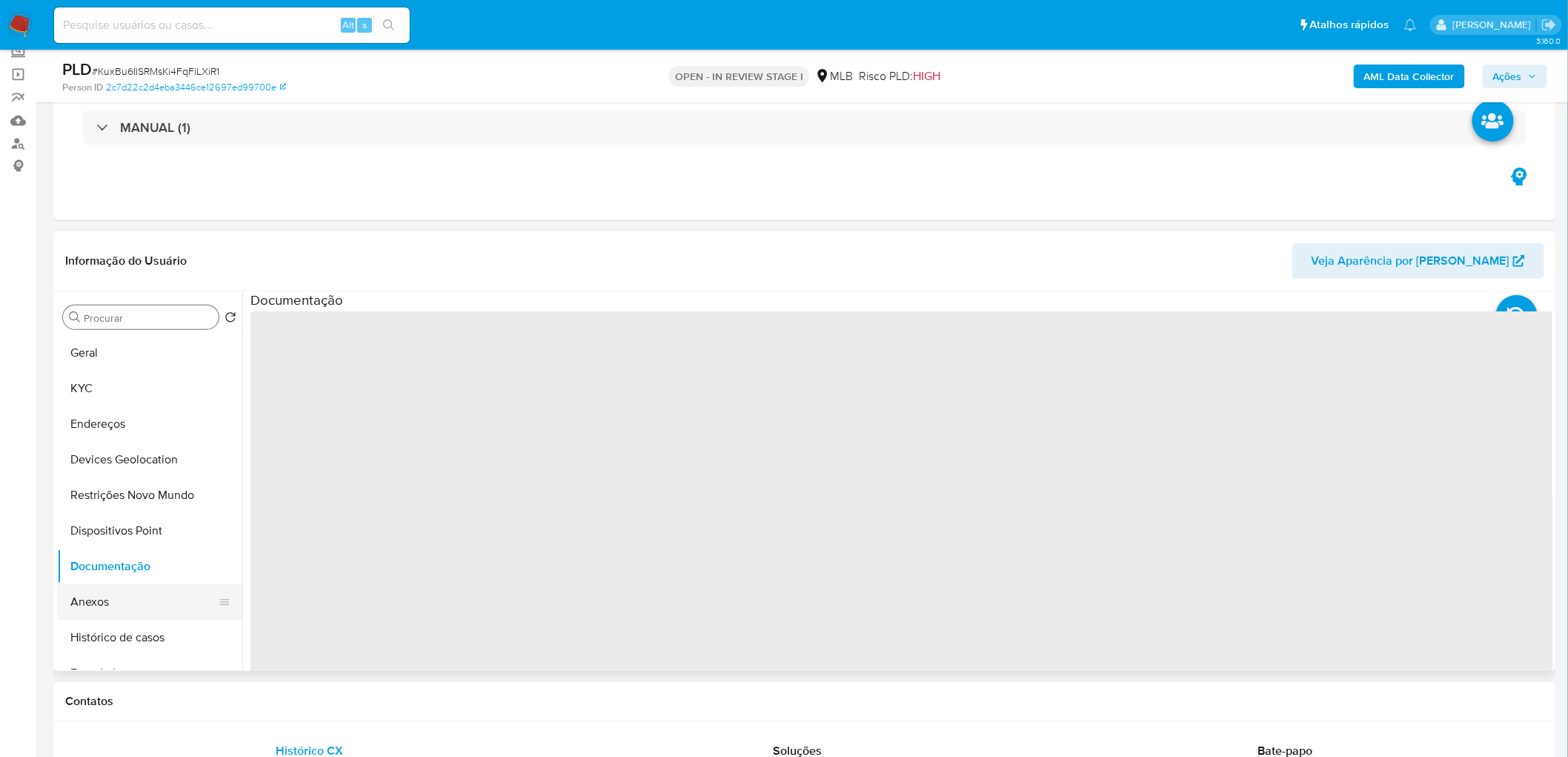
click at [98, 459] on button "Anexos" at bounding box center [144, 601] width 173 height 36
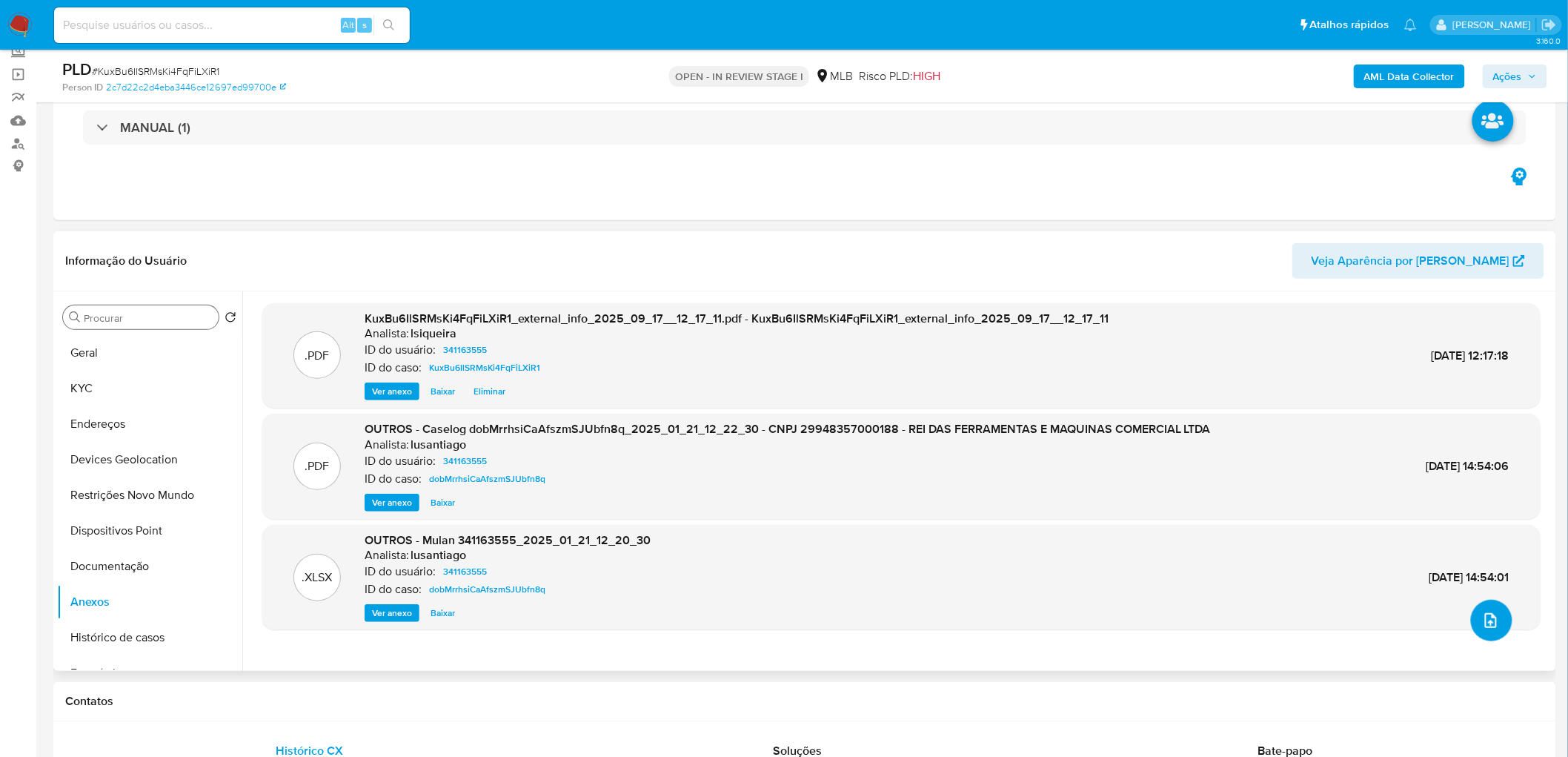
click at [1054, 459] on button "upload-file" at bounding box center [1491, 620] width 41 height 41
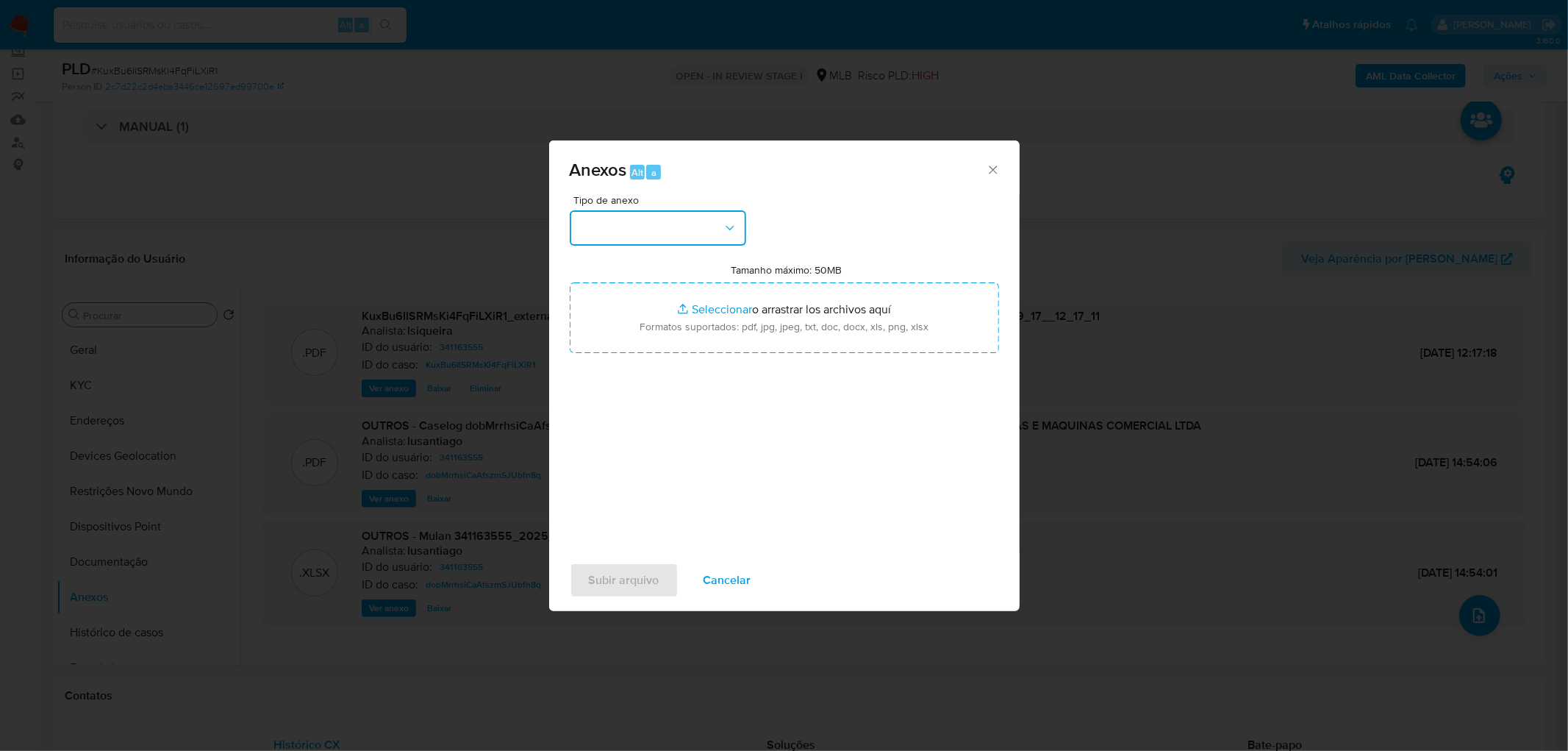
click at [699, 214] on button "button" at bounding box center [657, 227] width 176 height 36
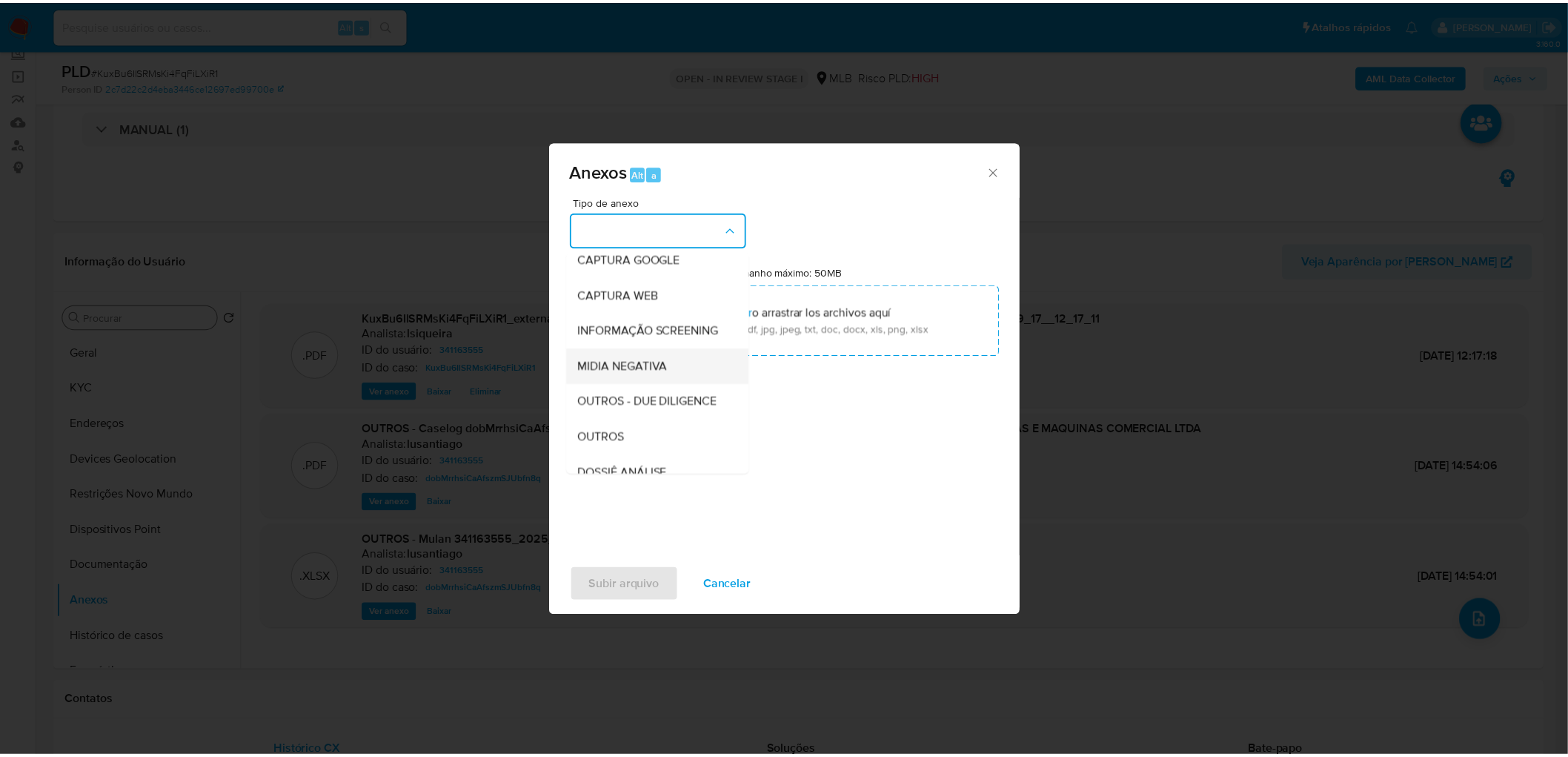
scroll to position [82, 0]
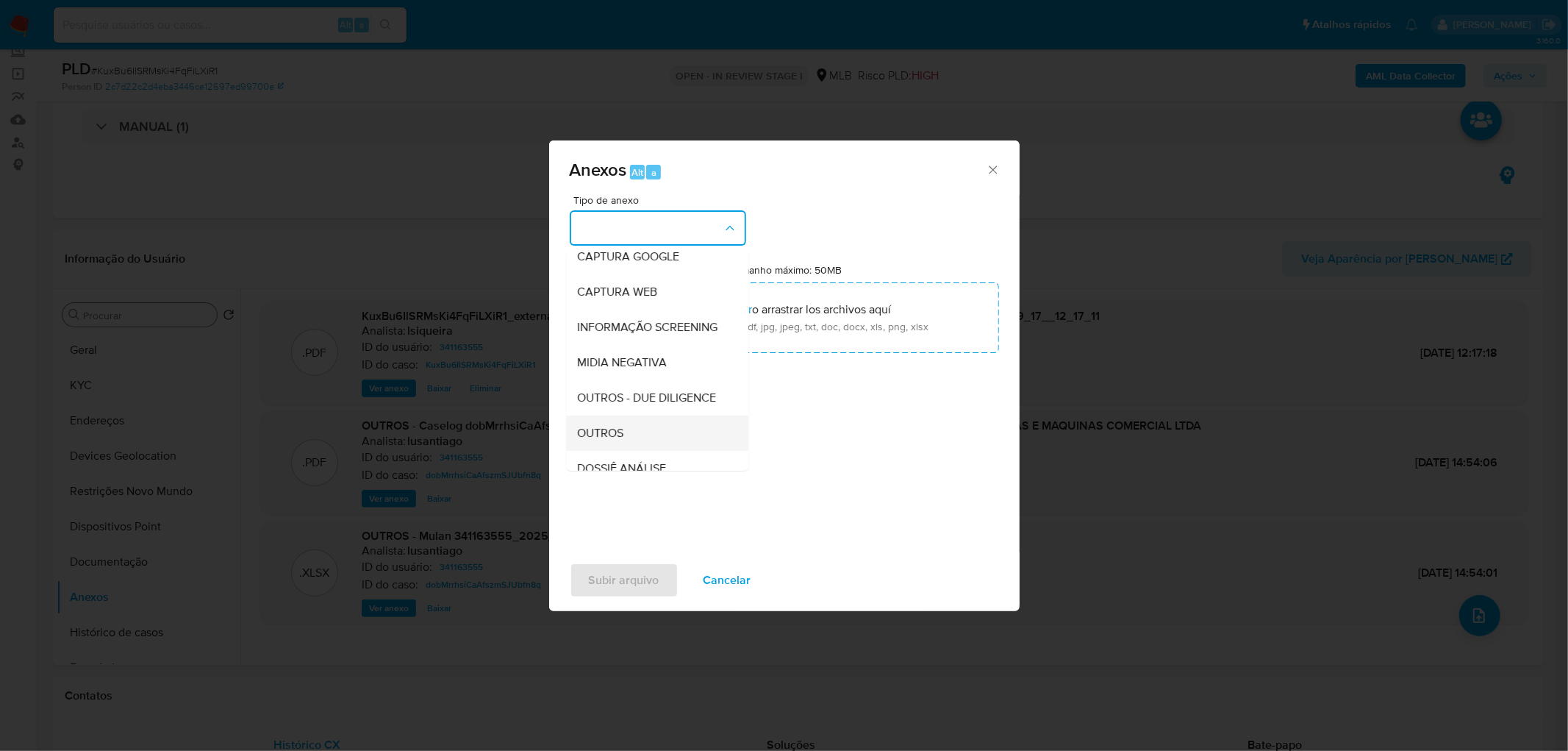
click at [595, 440] on span "OUTROS" at bounding box center [600, 432] width 46 height 15
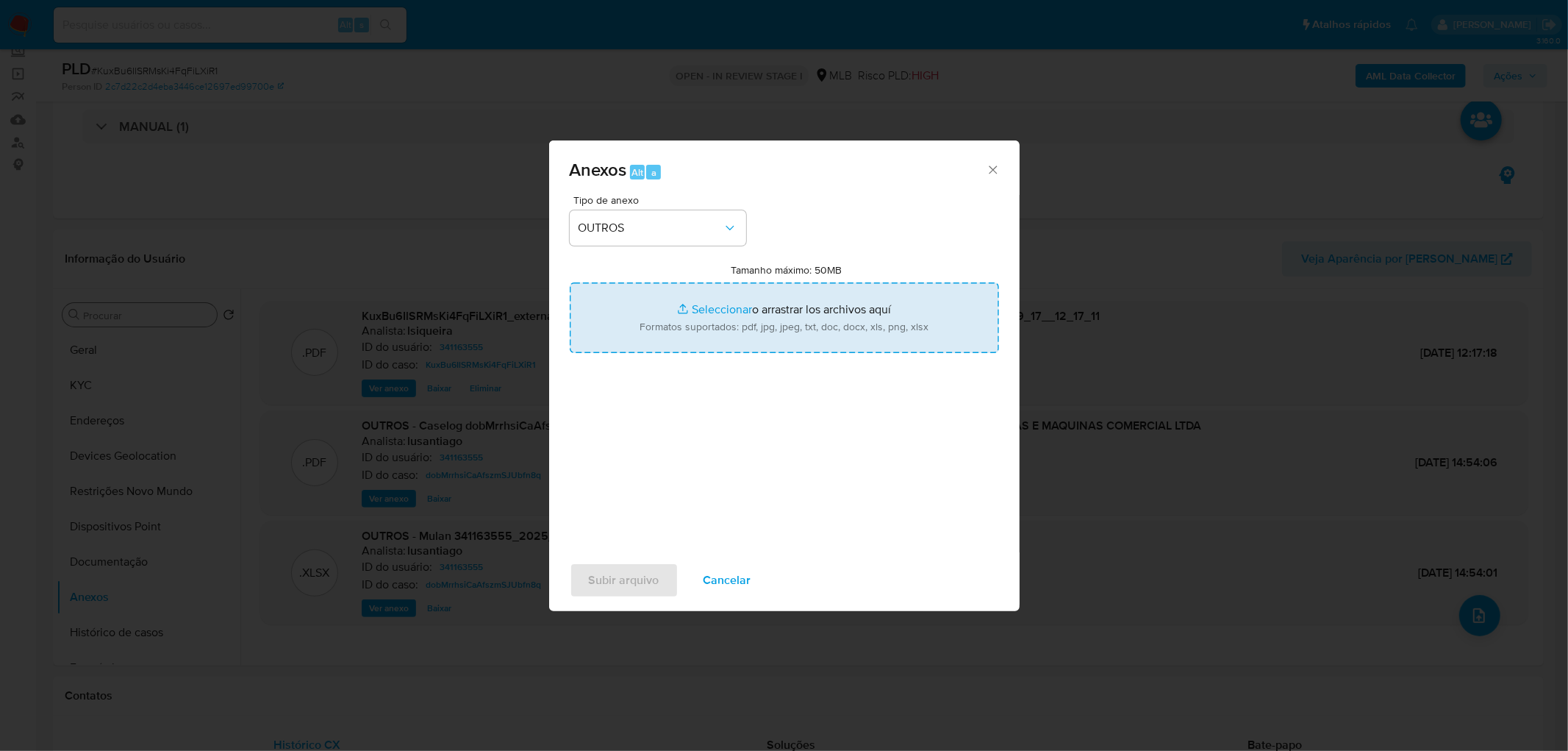
click at [745, 320] on input "Tamanho máximo: 50MB Seleccionar archivos" at bounding box center [784, 317] width 430 height 70
type input "C:\fakepath\Declínio - KuxBu6IlSRMsKi4FqFiLXiR1 - CNPJ 29948357000188 - REI DAS…"
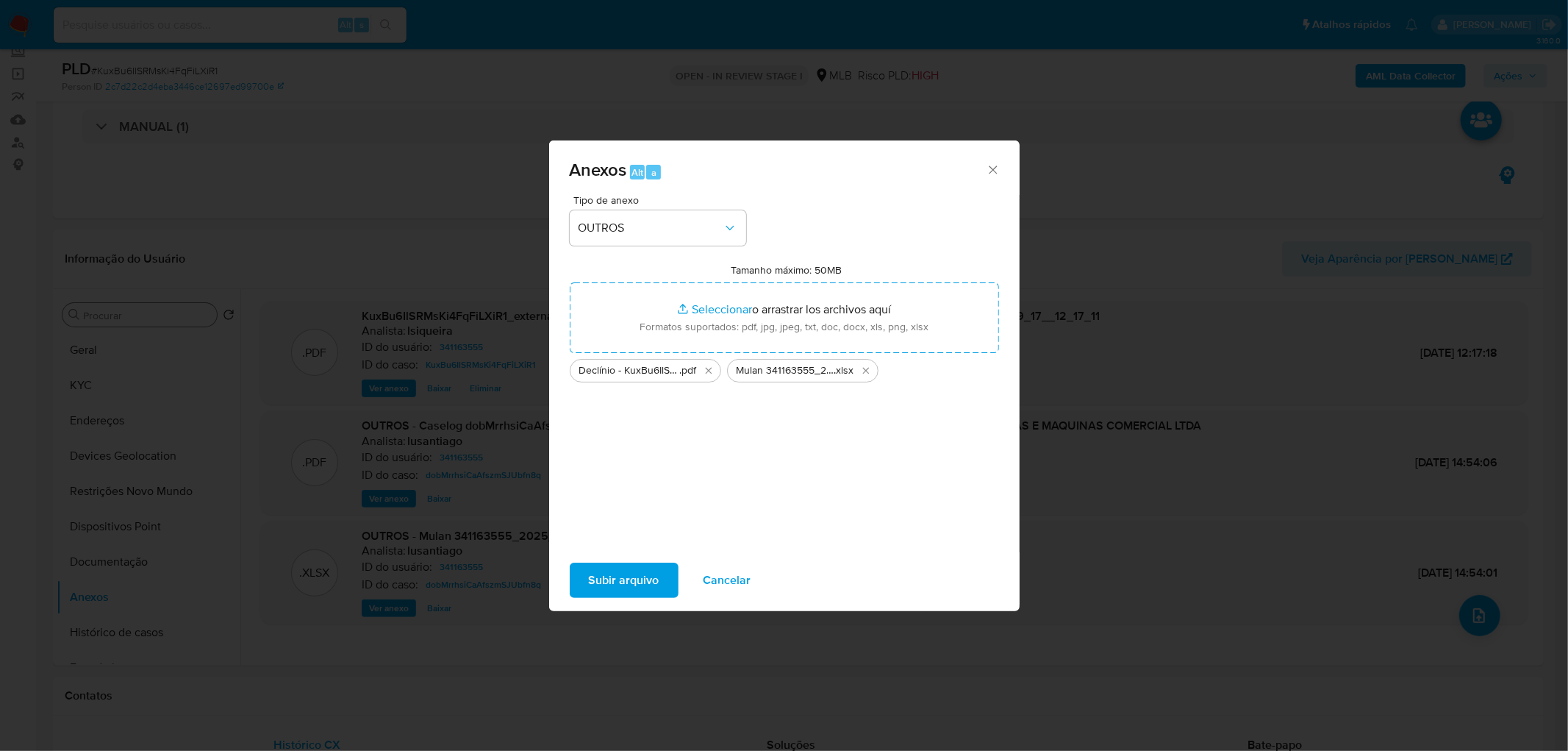
click at [613, 456] on span "Subir arquivo" at bounding box center [623, 580] width 70 height 32
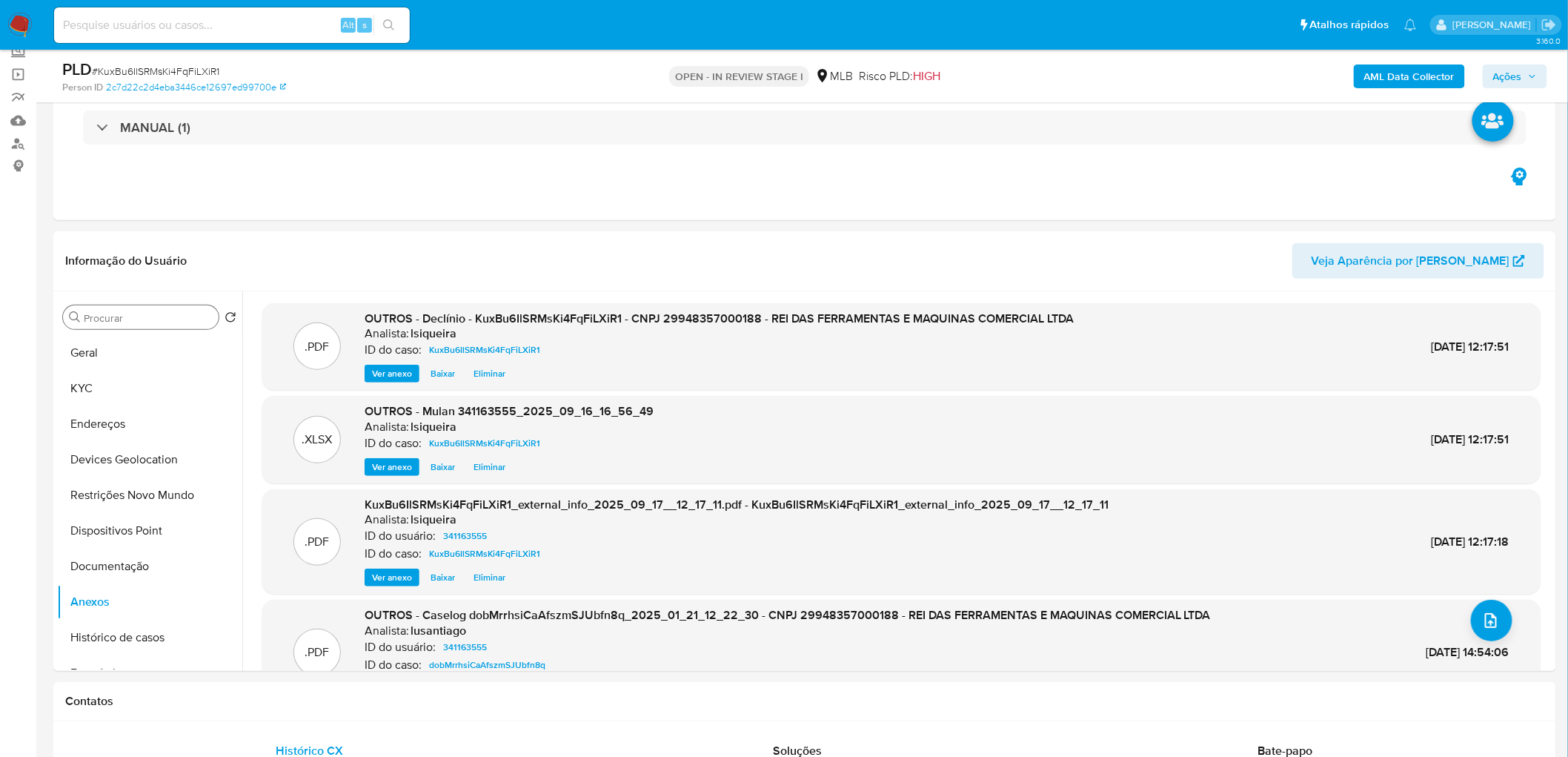
click at [1054, 71] on span "Ações" at bounding box center [1508, 76] width 29 height 24
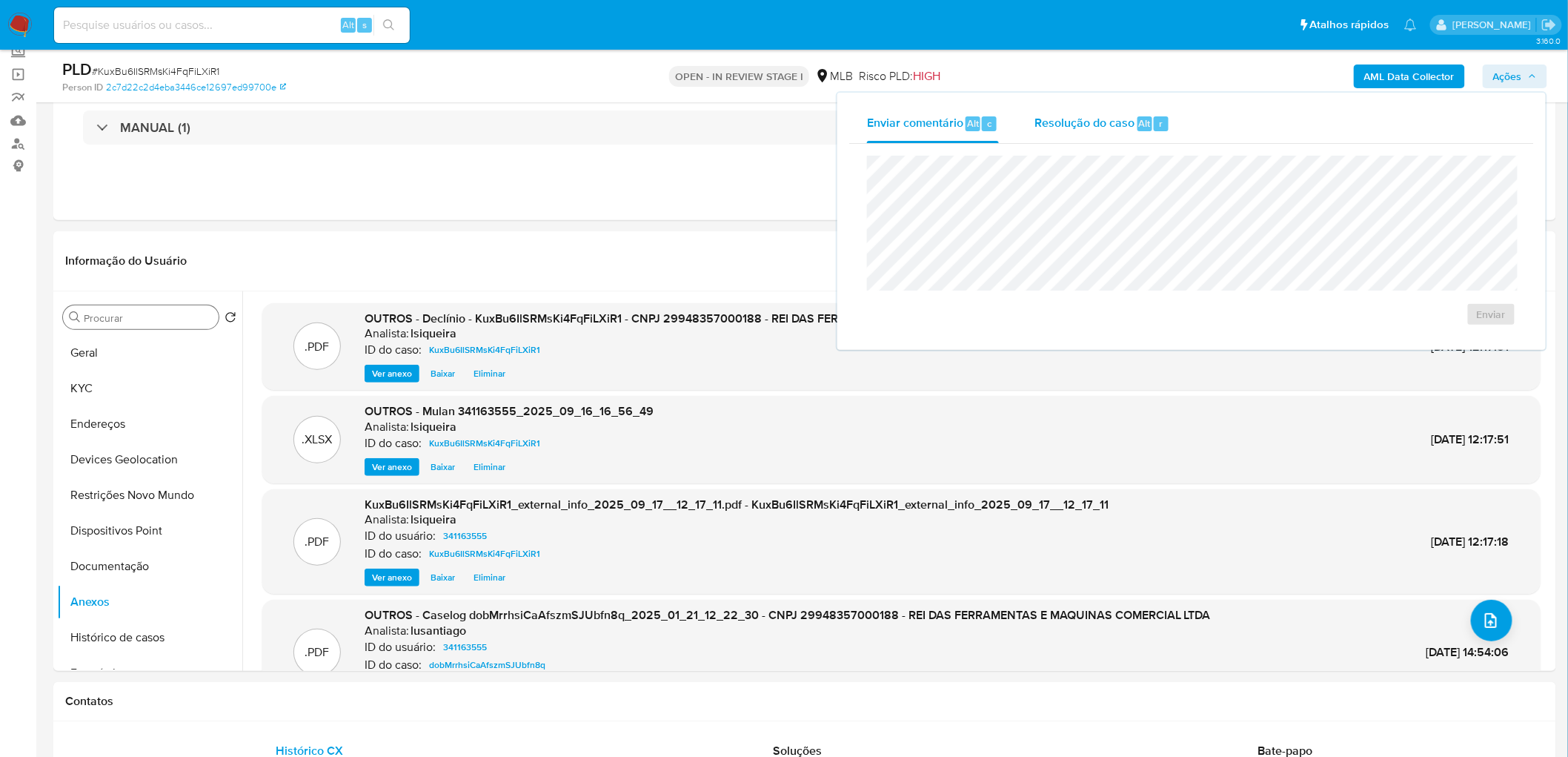
click at [1054, 128] on span "r" at bounding box center [1161, 123] width 4 height 14
click at [1054, 332] on span "No ROI" at bounding box center [1347, 338] width 77 height 21
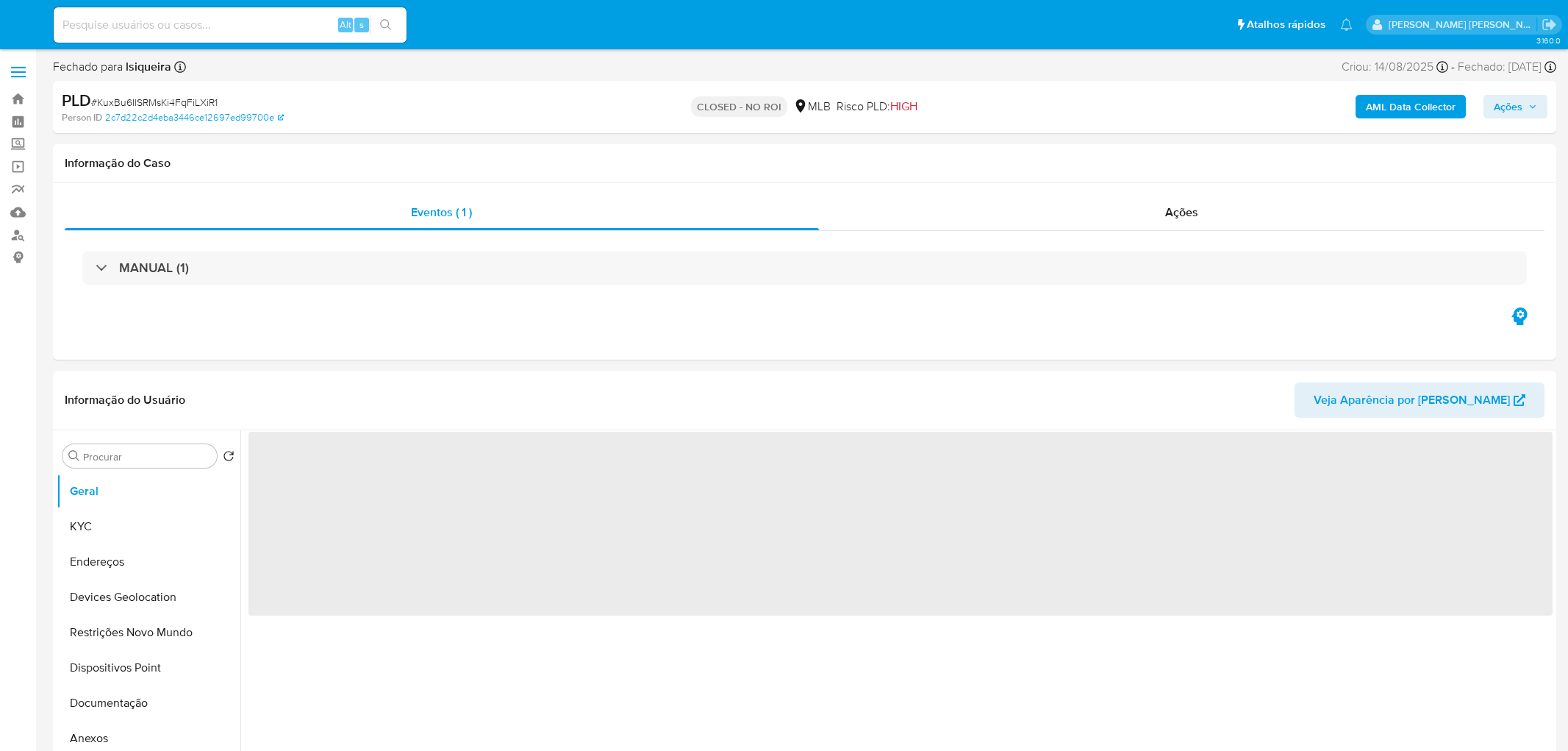
select select "10"
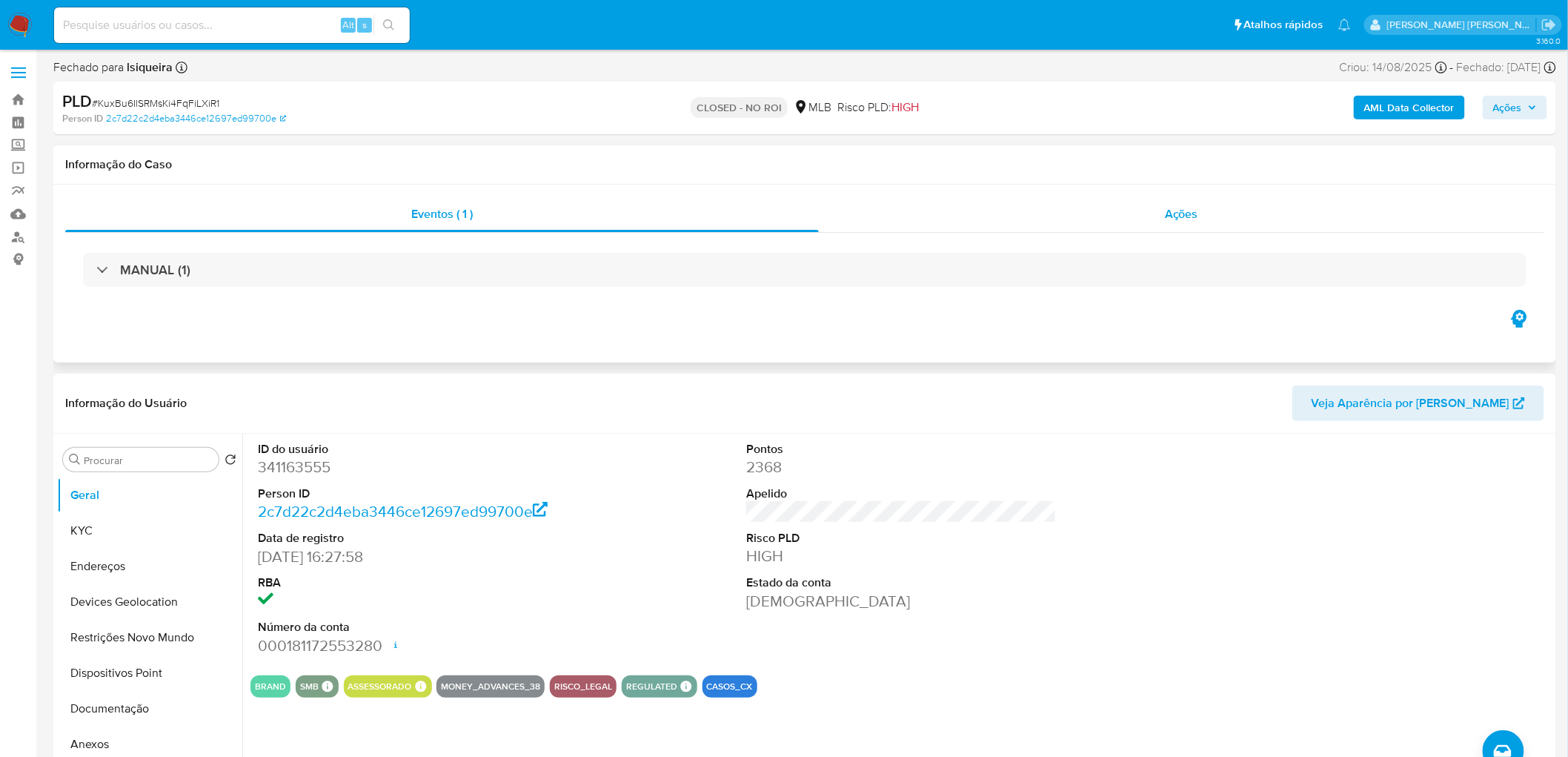
click at [1175, 213] on span "Ações" at bounding box center [1182, 214] width 33 height 17
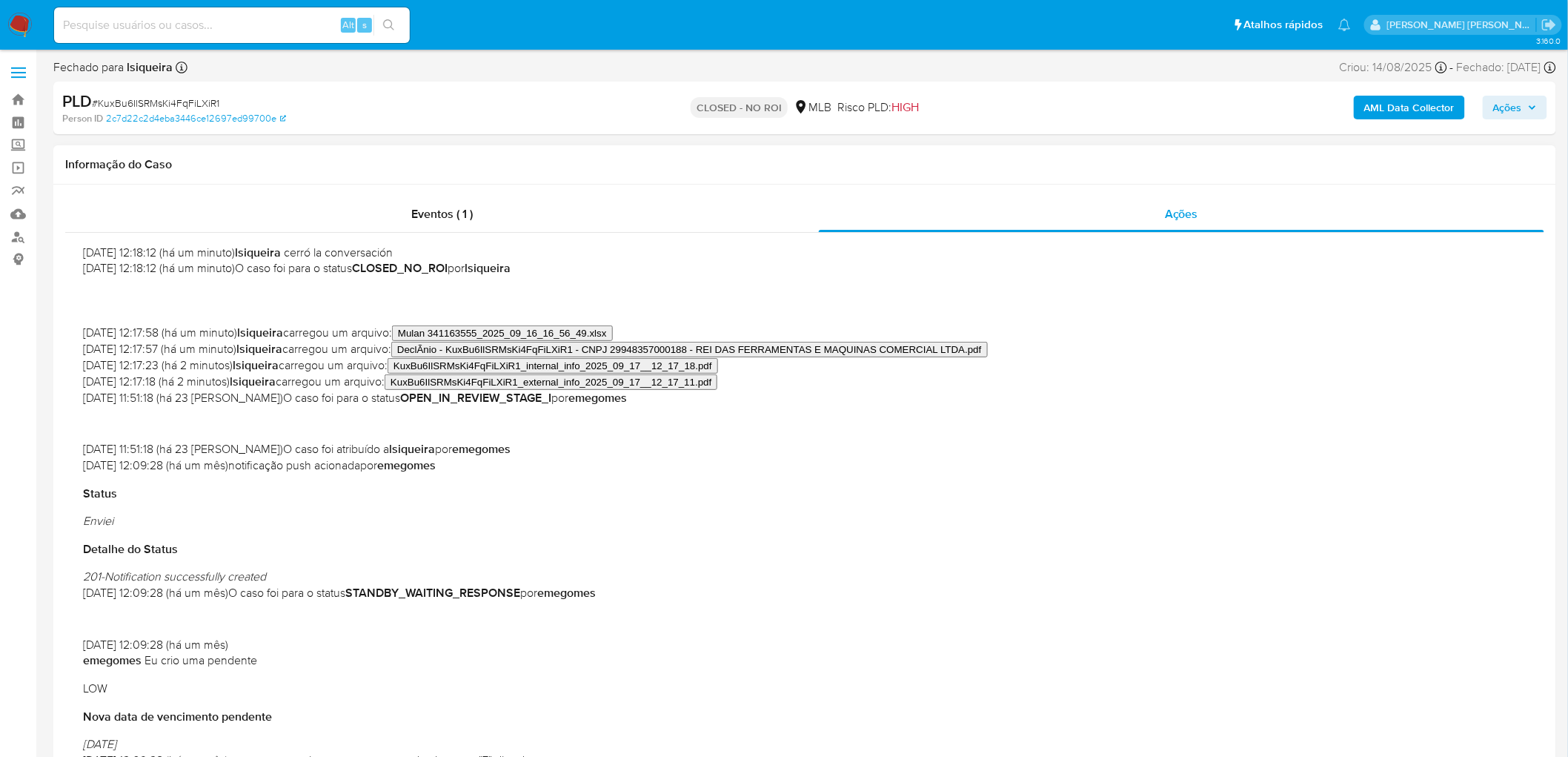
scroll to position [82, 0]
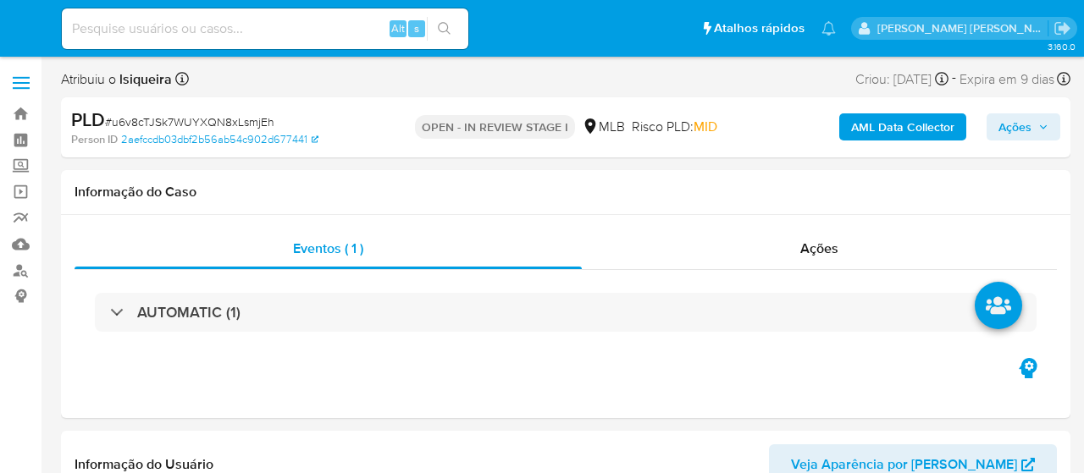
select select "10"
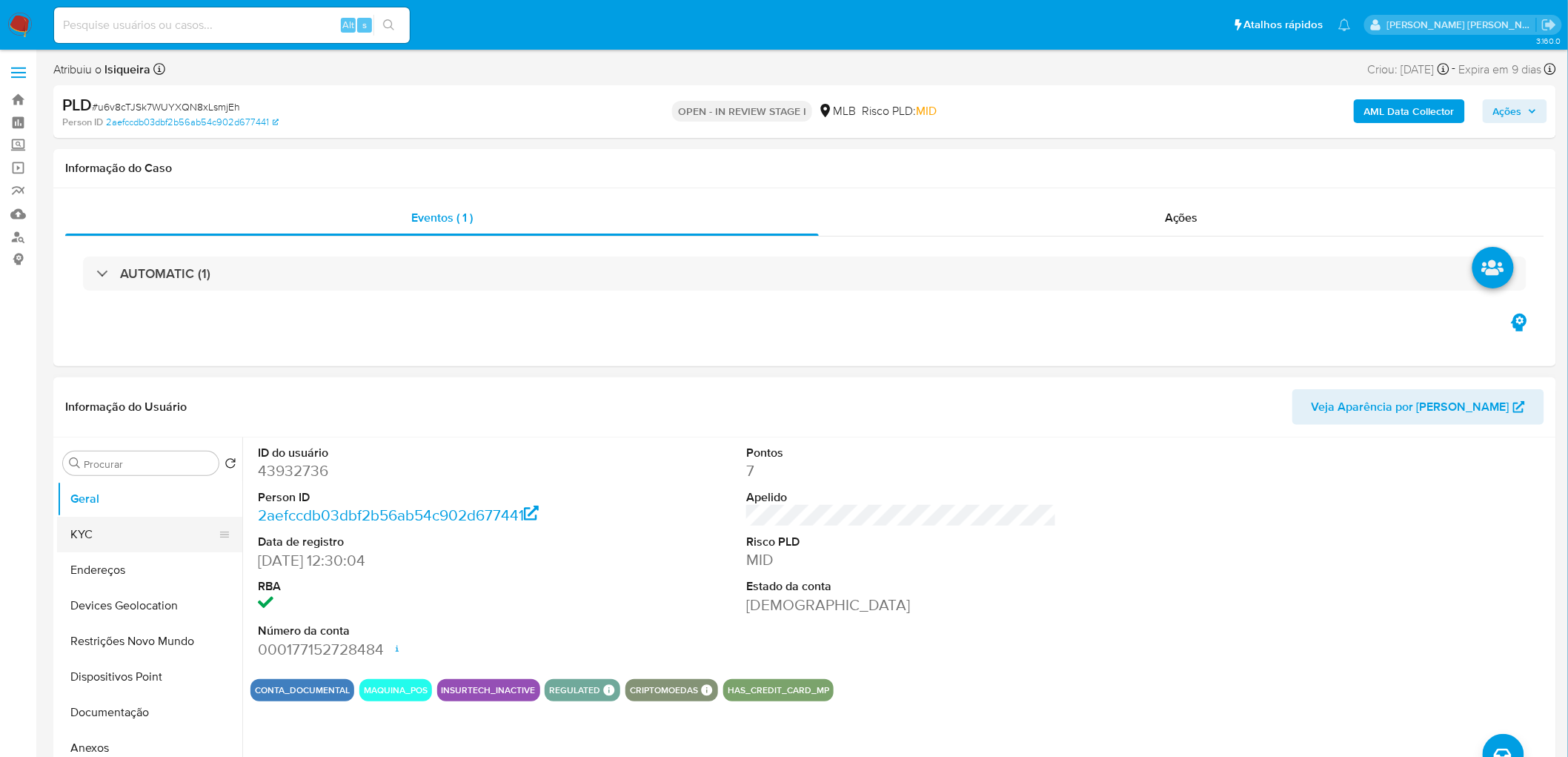
click at [133, 414] on button "KYC" at bounding box center [144, 534] width 173 height 36
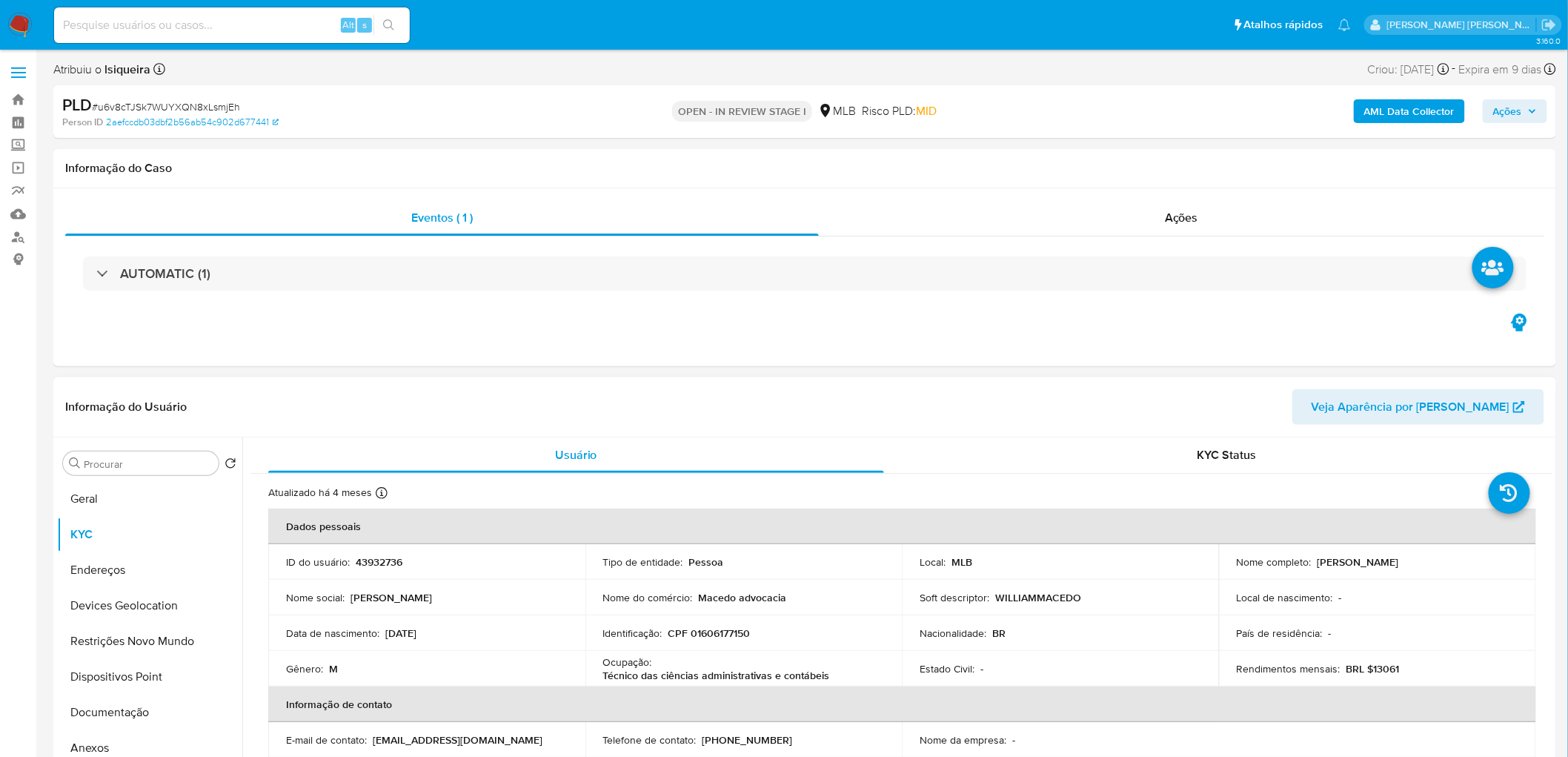
drag, startPoint x: 1426, startPoint y: 564, endPoint x: 1312, endPoint y: 560, distance: 114.1
click at [948, 414] on div "Nome completo : [PERSON_NAME]" at bounding box center [1378, 561] width 282 height 13
copy div "[PERSON_NAME]"
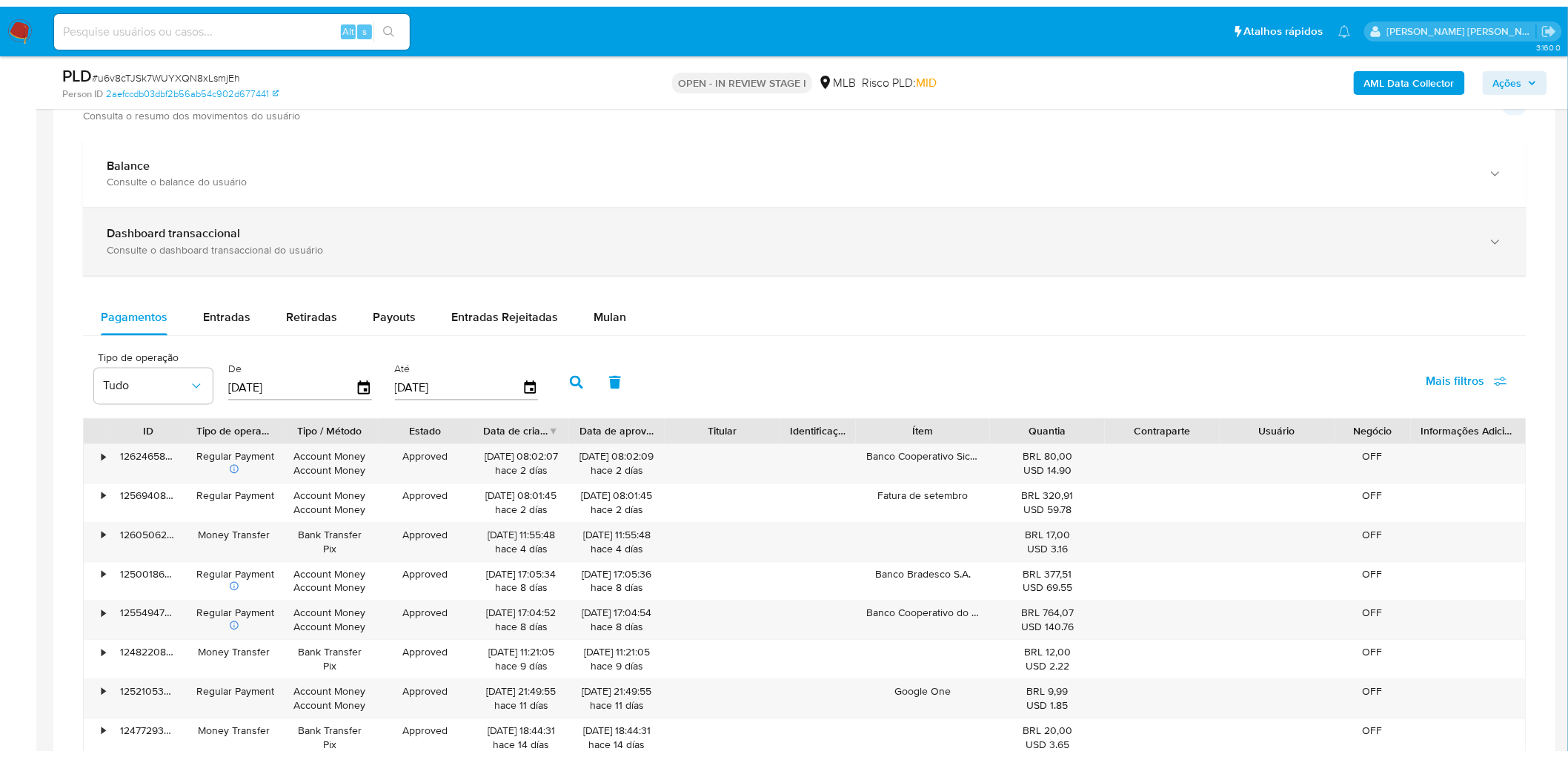
scroll to position [971, 0]
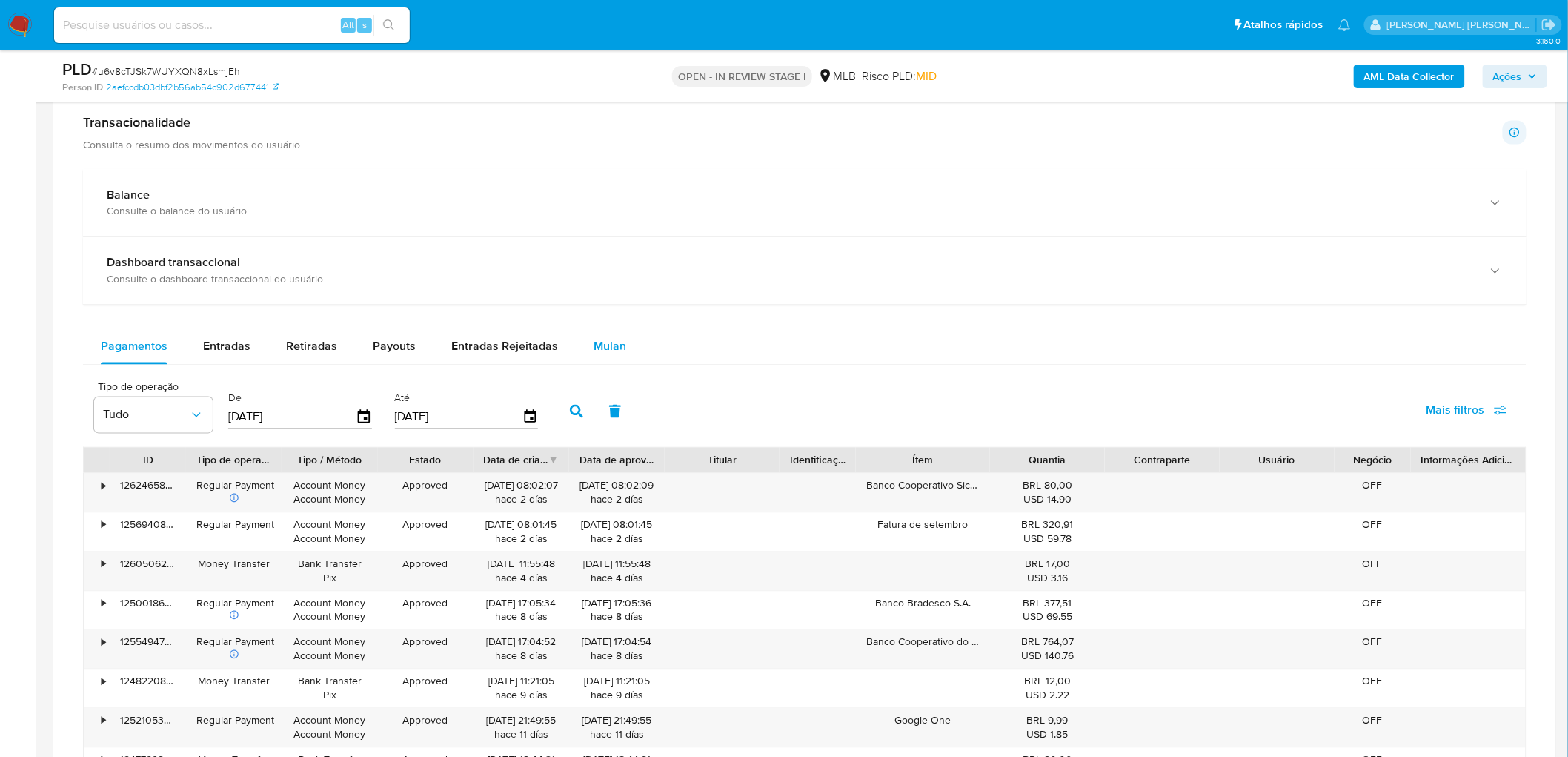
click at [603, 355] on span "Mulan" at bounding box center [609, 346] width 32 height 17
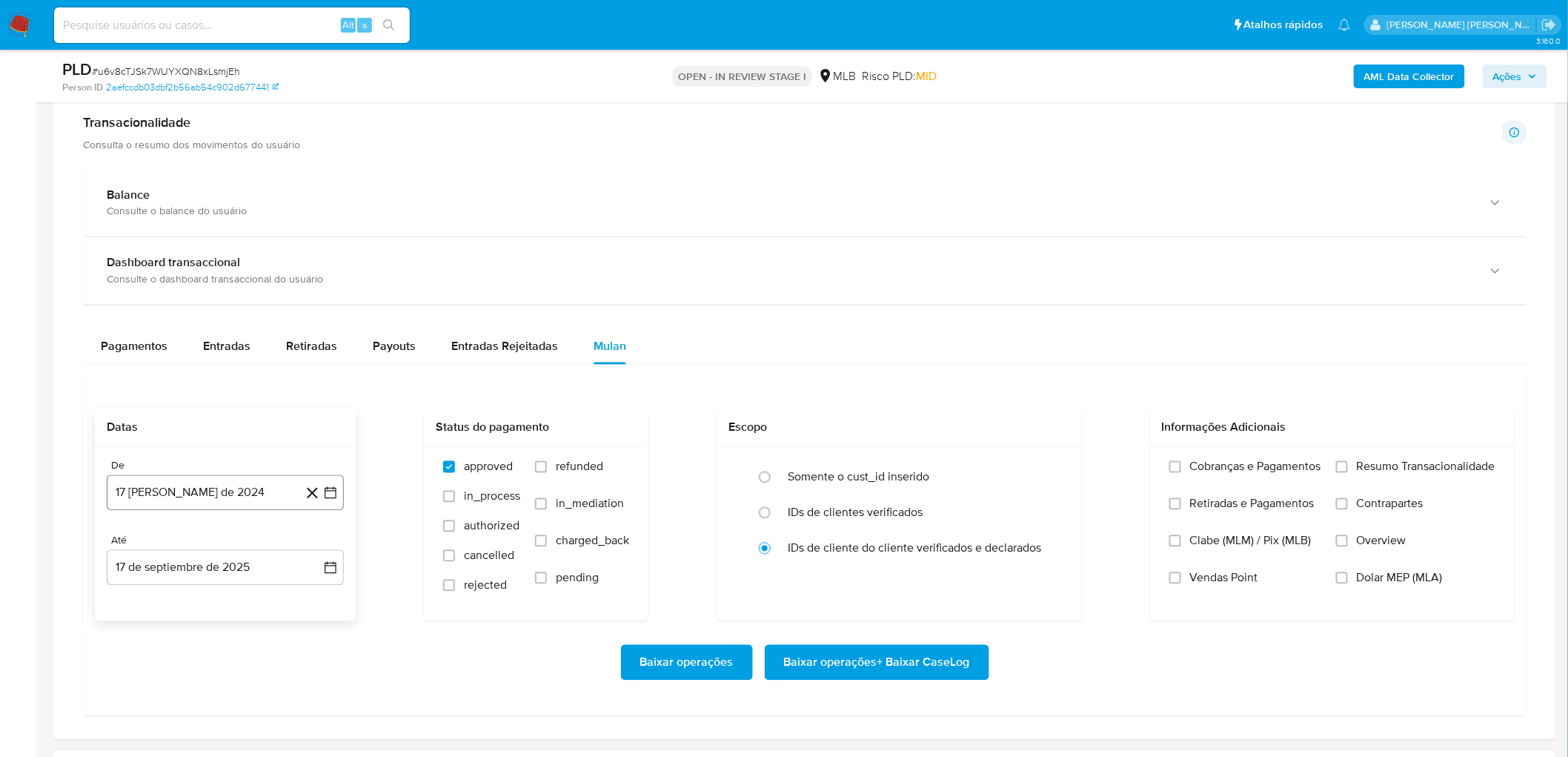
click at [191, 414] on button "17 [PERSON_NAME] de 2024" at bounding box center [225, 493] width 237 height 36
click at [201, 414] on span "agosto 2024" at bounding box center [218, 547] width 67 height 15
click at [318, 414] on icon "Año siguiente" at bounding box center [314, 547] width 18 height 18
click at [152, 414] on span "[DATE]" at bounding box center [159, 684] width 32 height 12
click at [172, 414] on button "1" at bounding box center [165, 601] width 24 height 24
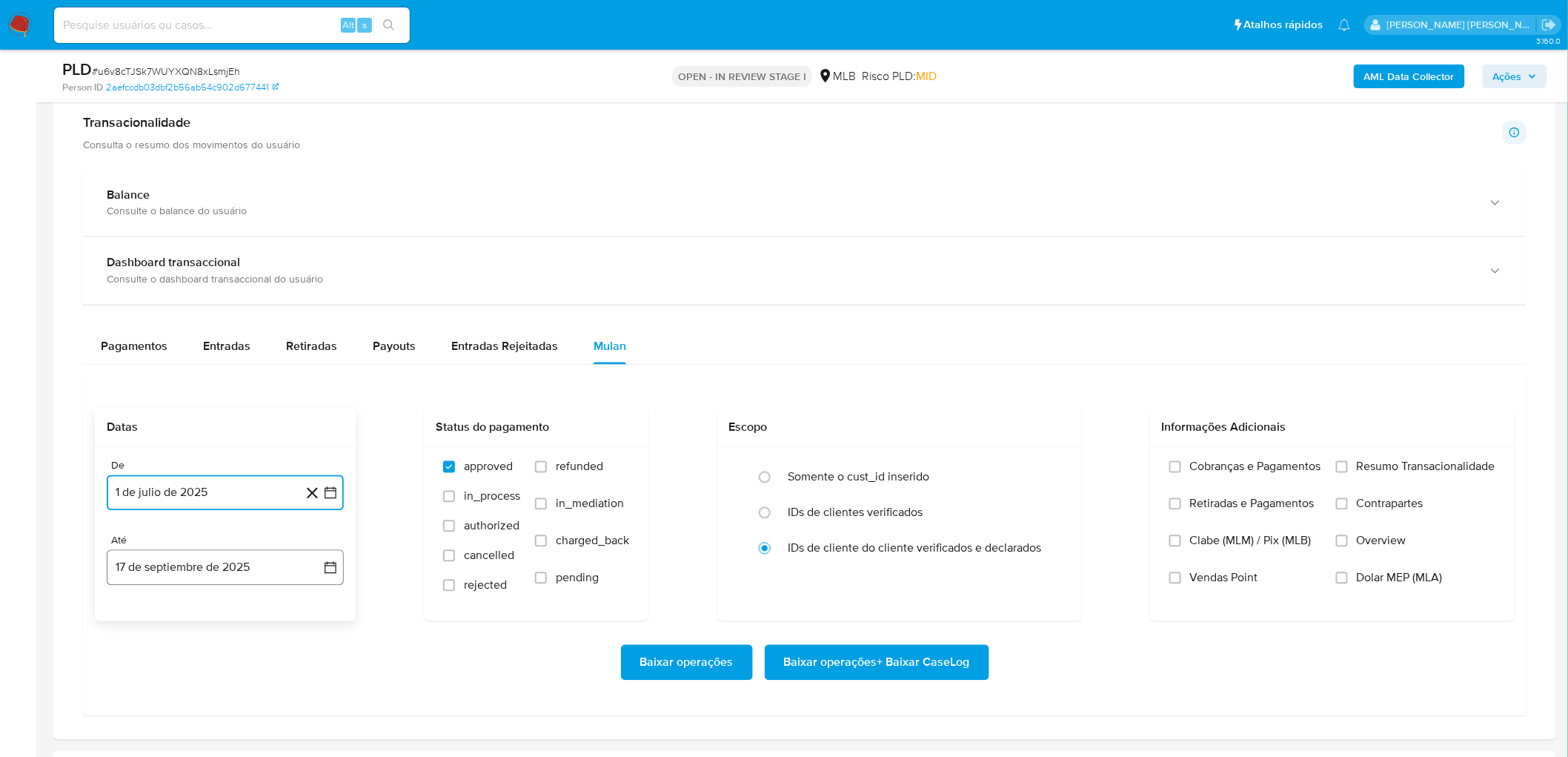
click at [201, 414] on button "17 de septiembre de 2025" at bounding box center [225, 568] width 237 height 36
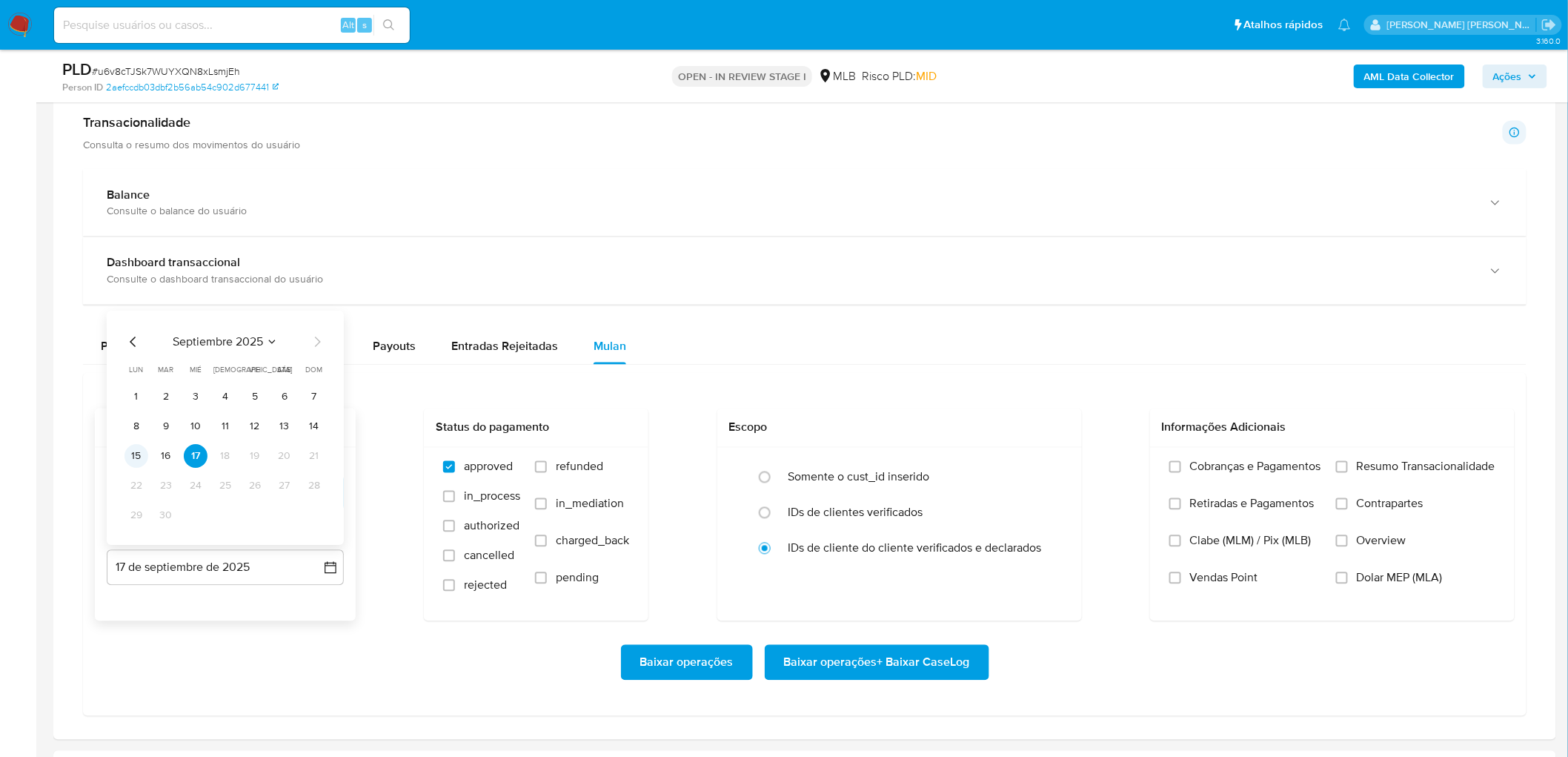
click at [130, 414] on button "15" at bounding box center [136, 456] width 24 height 24
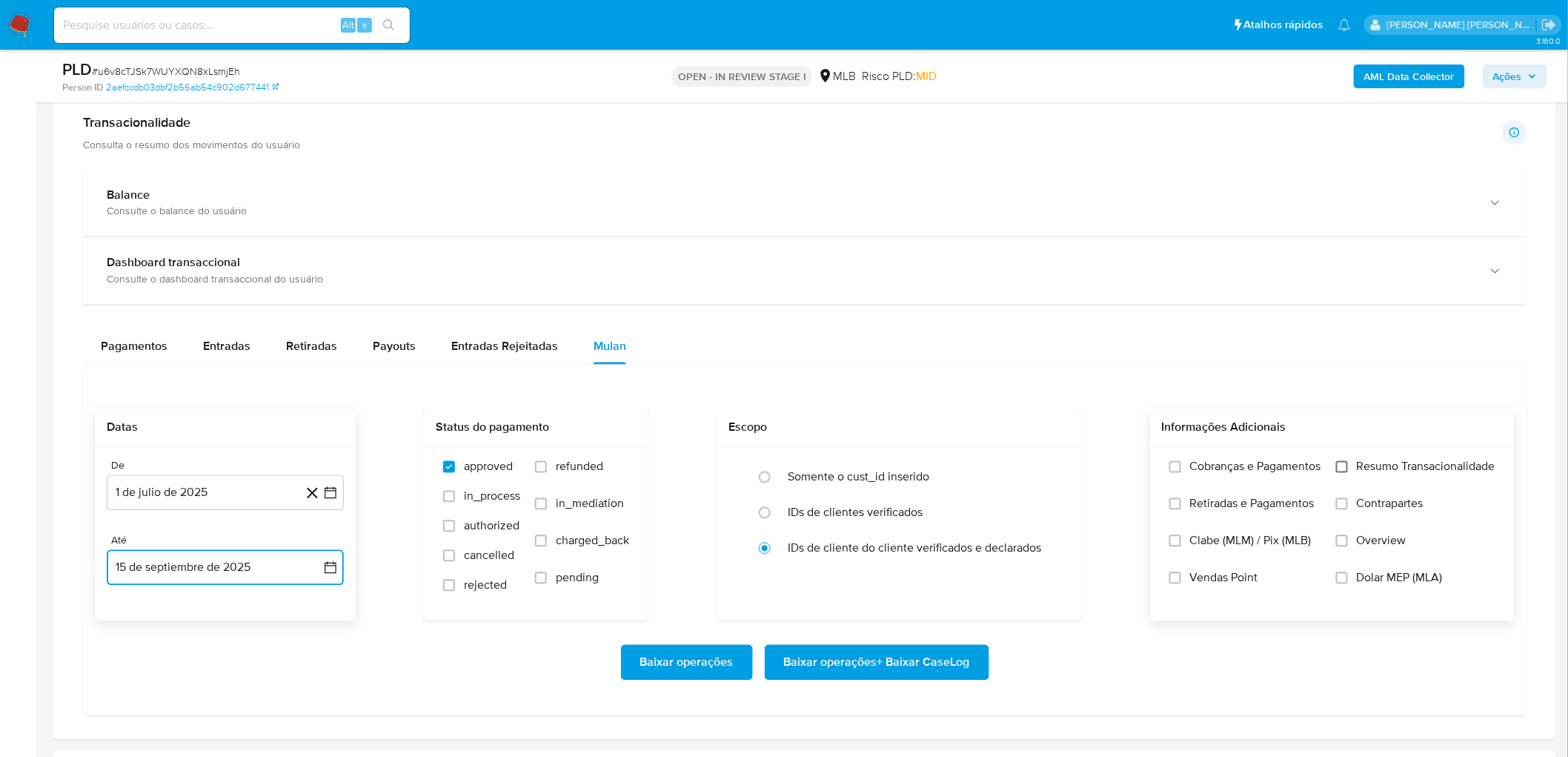
click at [948, 414] on input "Resumo Transacionalidade" at bounding box center [1342, 467] width 12 height 12
click at [892, 414] on span "Baixar operações + Baixar CaseLog" at bounding box center [877, 662] width 186 height 32
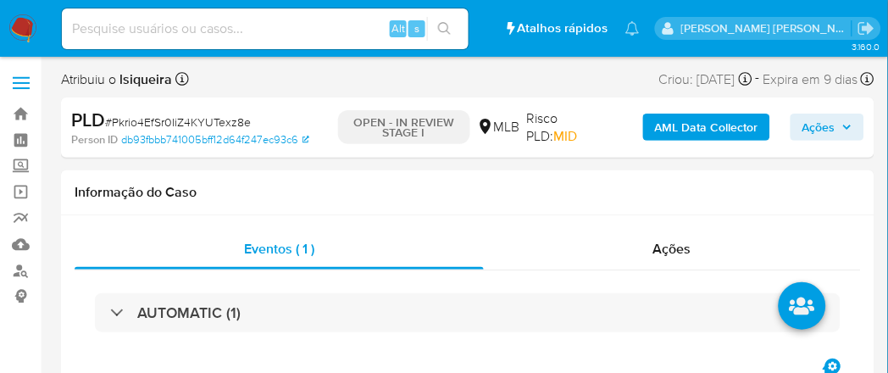
select select "10"
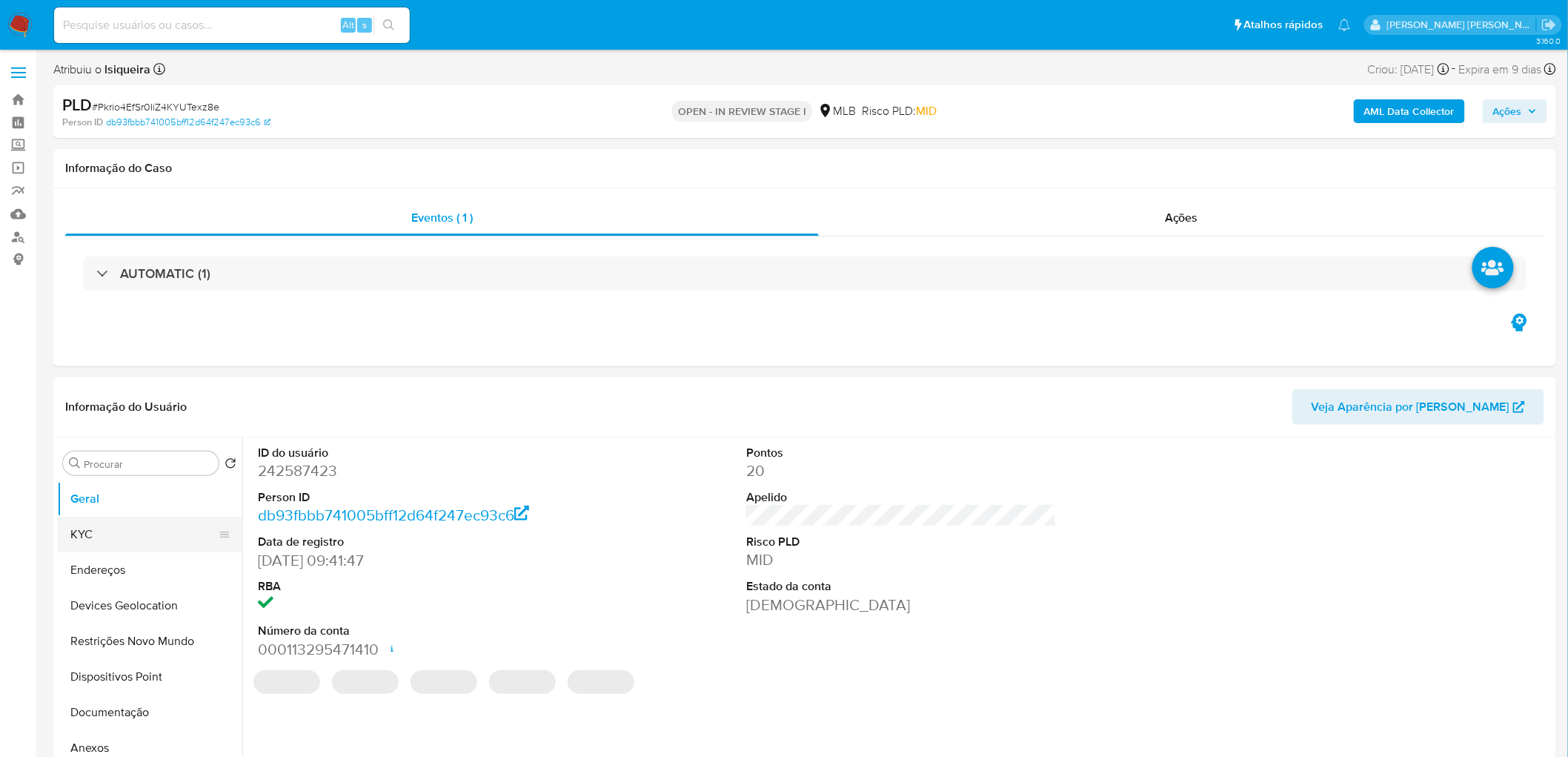
click at [121, 459] on button "KYC" at bounding box center [144, 534] width 173 height 36
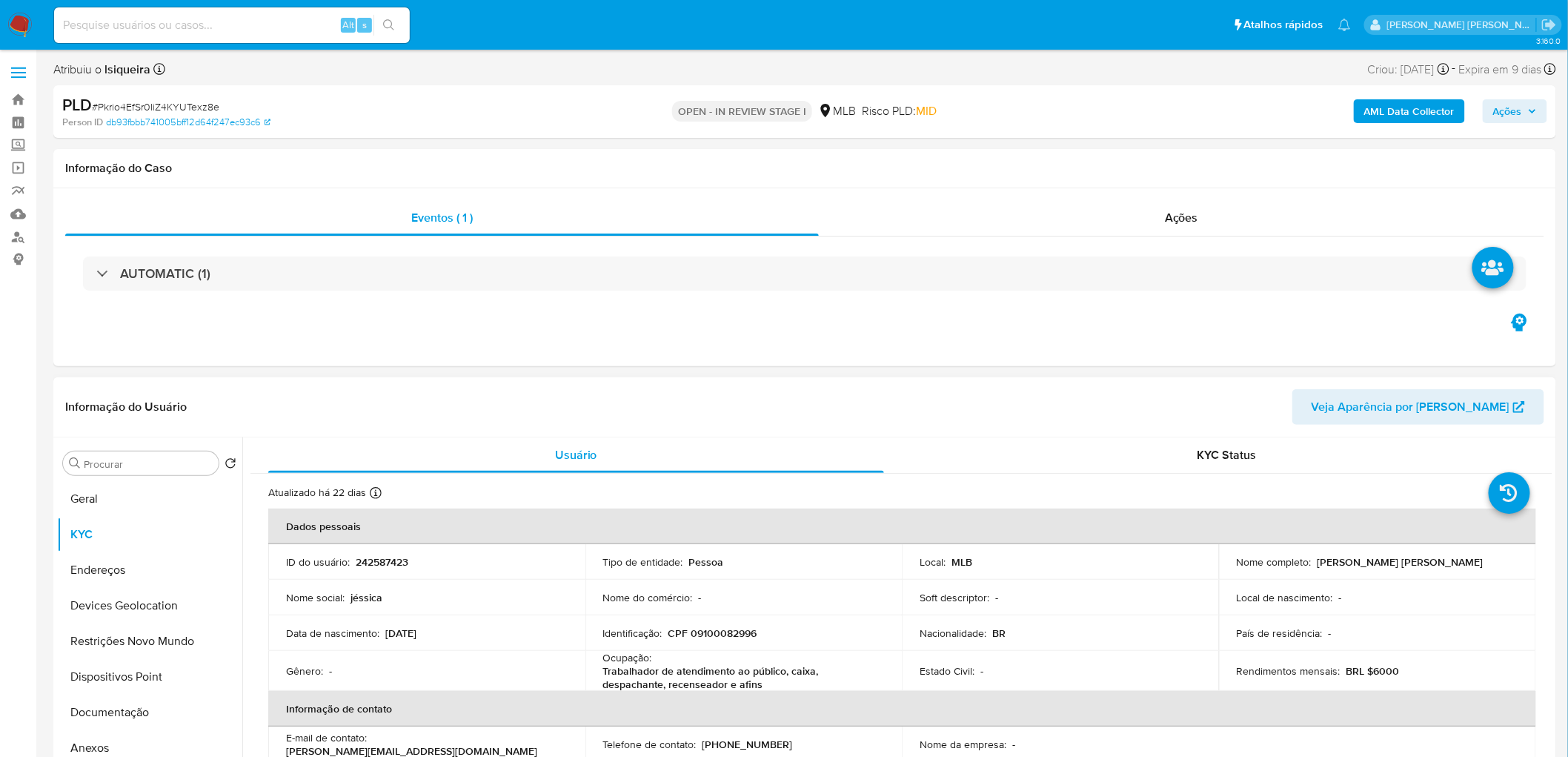
drag, startPoint x: 1471, startPoint y: 564, endPoint x: 1312, endPoint y: 562, distance: 159.0
click at [1040, 459] on div "Nome completo : Jessica Morroni Teodoro da Silva" at bounding box center [1378, 561] width 282 height 13
copy p "Jessica Morroni Teodoro da Silva"
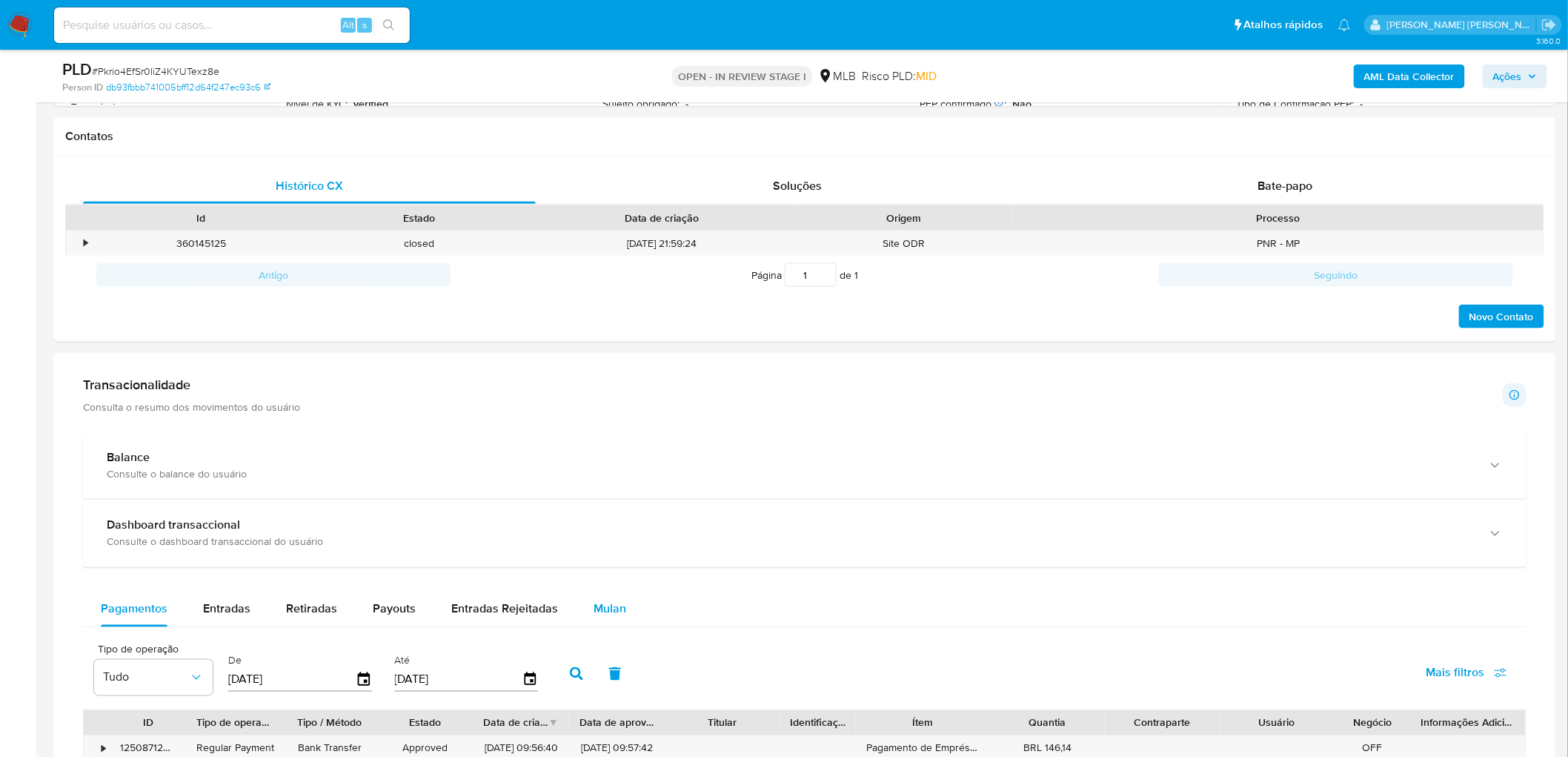
click at [613, 459] on span "Mulan" at bounding box center [609, 608] width 32 height 17
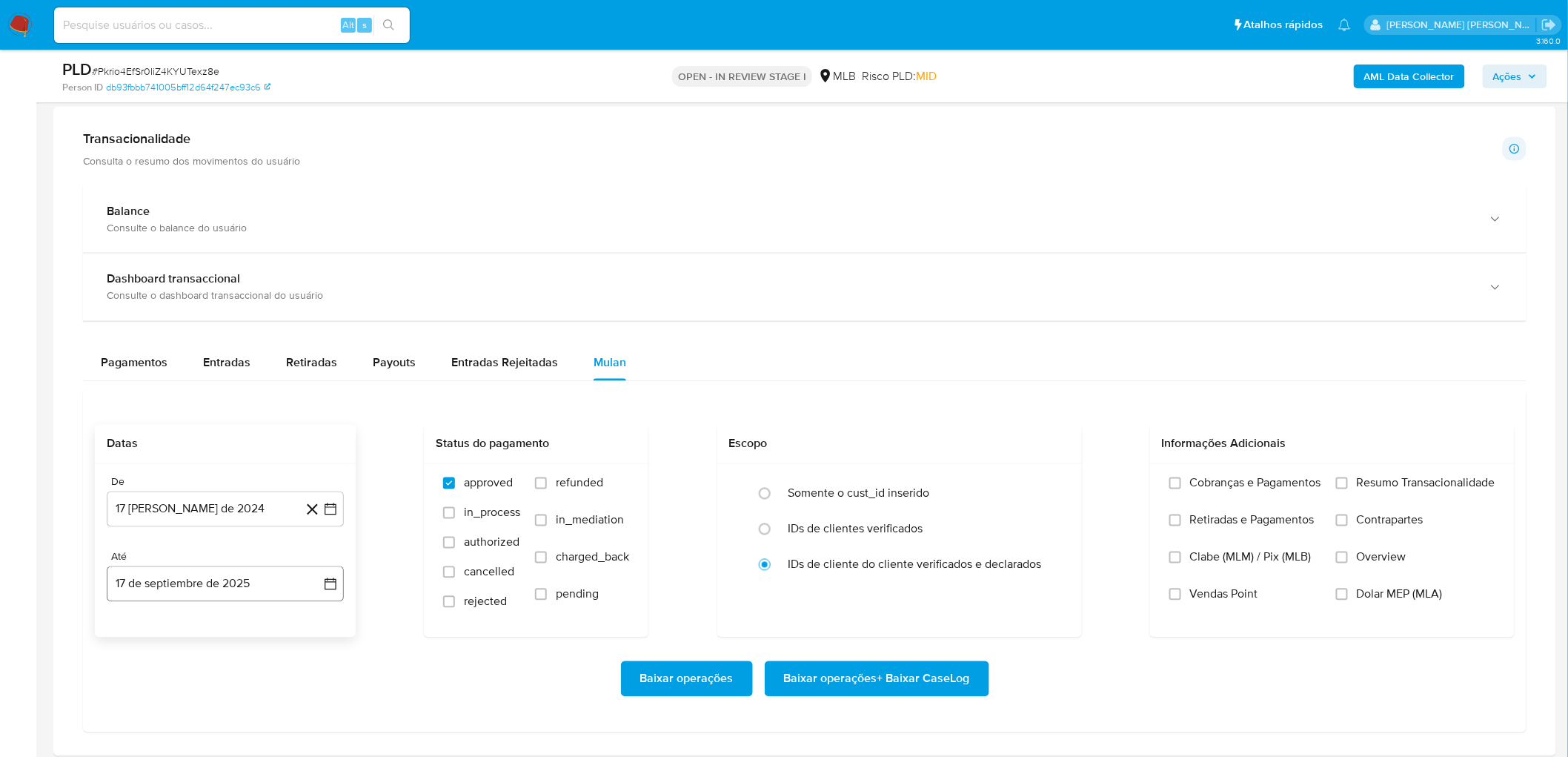
scroll to position [906, 0]
click at [197, 459] on button "17 [PERSON_NAME] de 2024" at bounding box center [225, 508] width 237 height 36
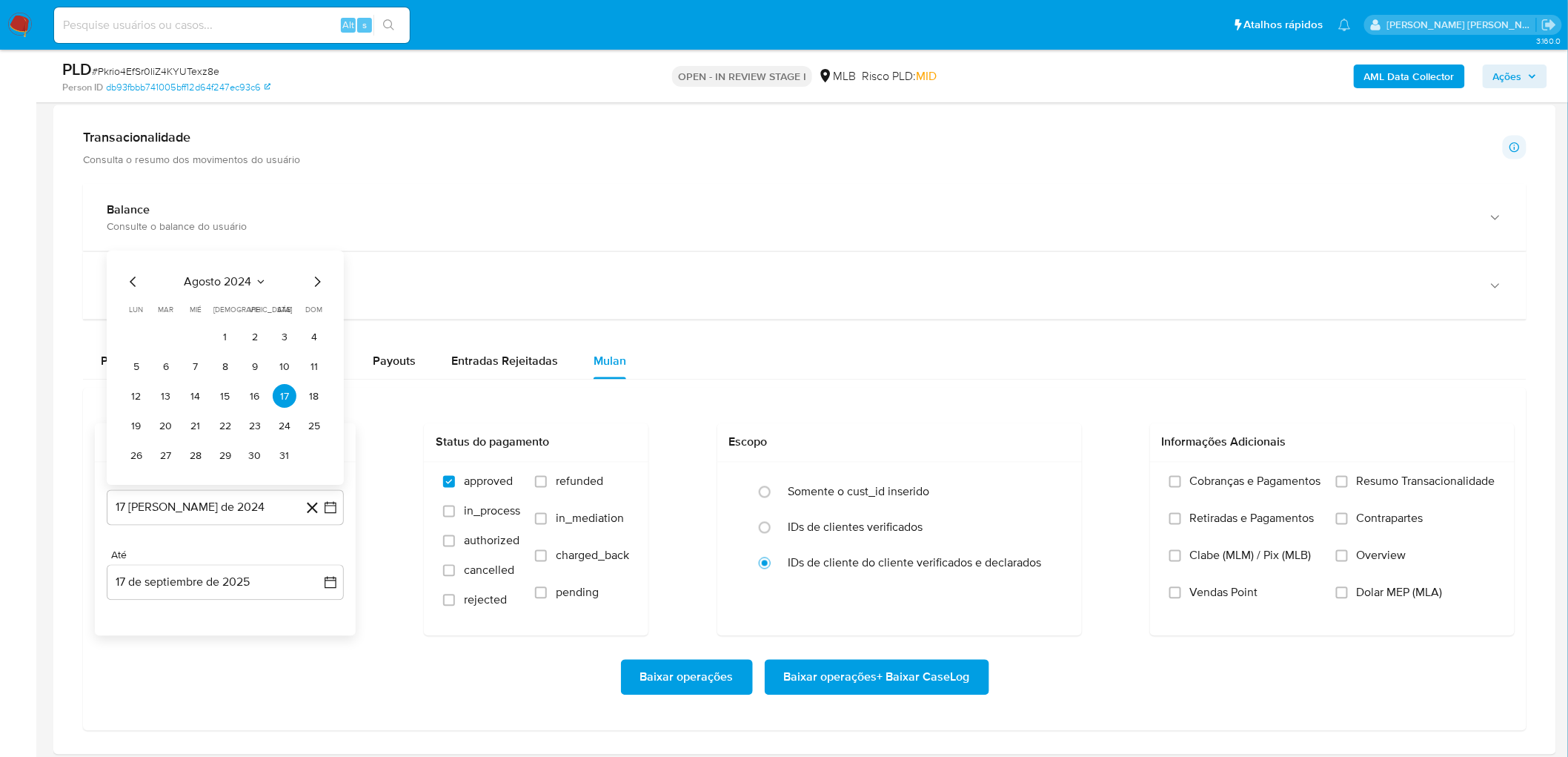
click at [214, 284] on span "agosto 2024" at bounding box center [218, 282] width 67 height 15
click at [314, 268] on icon "Año siguiente" at bounding box center [314, 265] width 18 height 18
click at [150, 396] on button "[DATE]" at bounding box center [159, 402] width 41 height 24
click at [168, 338] on button "1" at bounding box center [165, 337] width 24 height 24
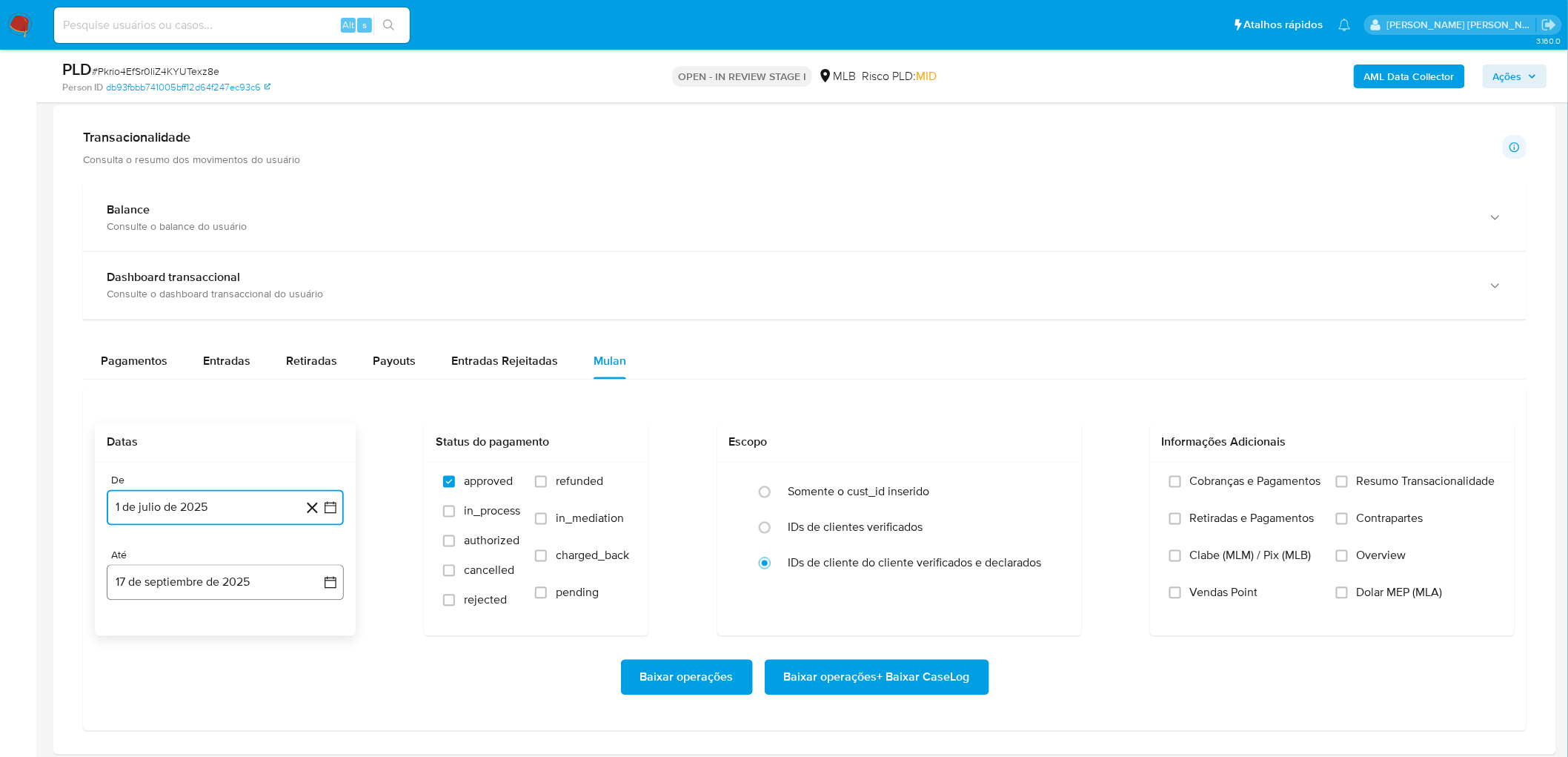
click at [272, 459] on button "17 de septiembre de 2025" at bounding box center [225, 582] width 237 height 36
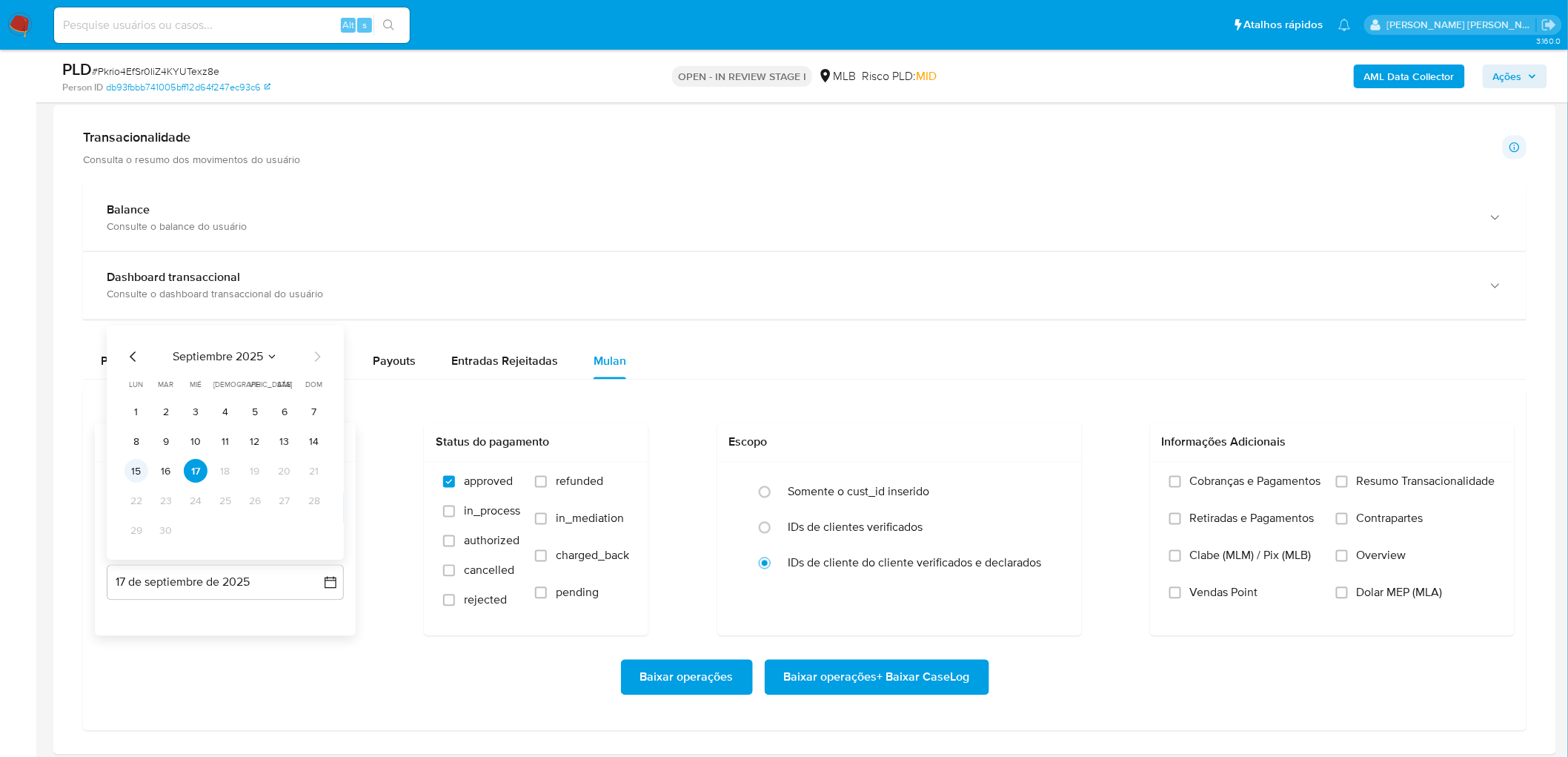
click at [134, 459] on button "15" at bounding box center [136, 471] width 24 height 24
click at [1040, 459] on span "Resumo Transacionalidade" at bounding box center [1426, 481] width 138 height 15
click at [1040, 459] on input "Resumo Transacionalidade" at bounding box center [1342, 482] width 12 height 12
click at [1040, 459] on span "Vendas Point" at bounding box center [1224, 592] width 68 height 15
click at [1040, 459] on input "Vendas Point" at bounding box center [1176, 593] width 12 height 12
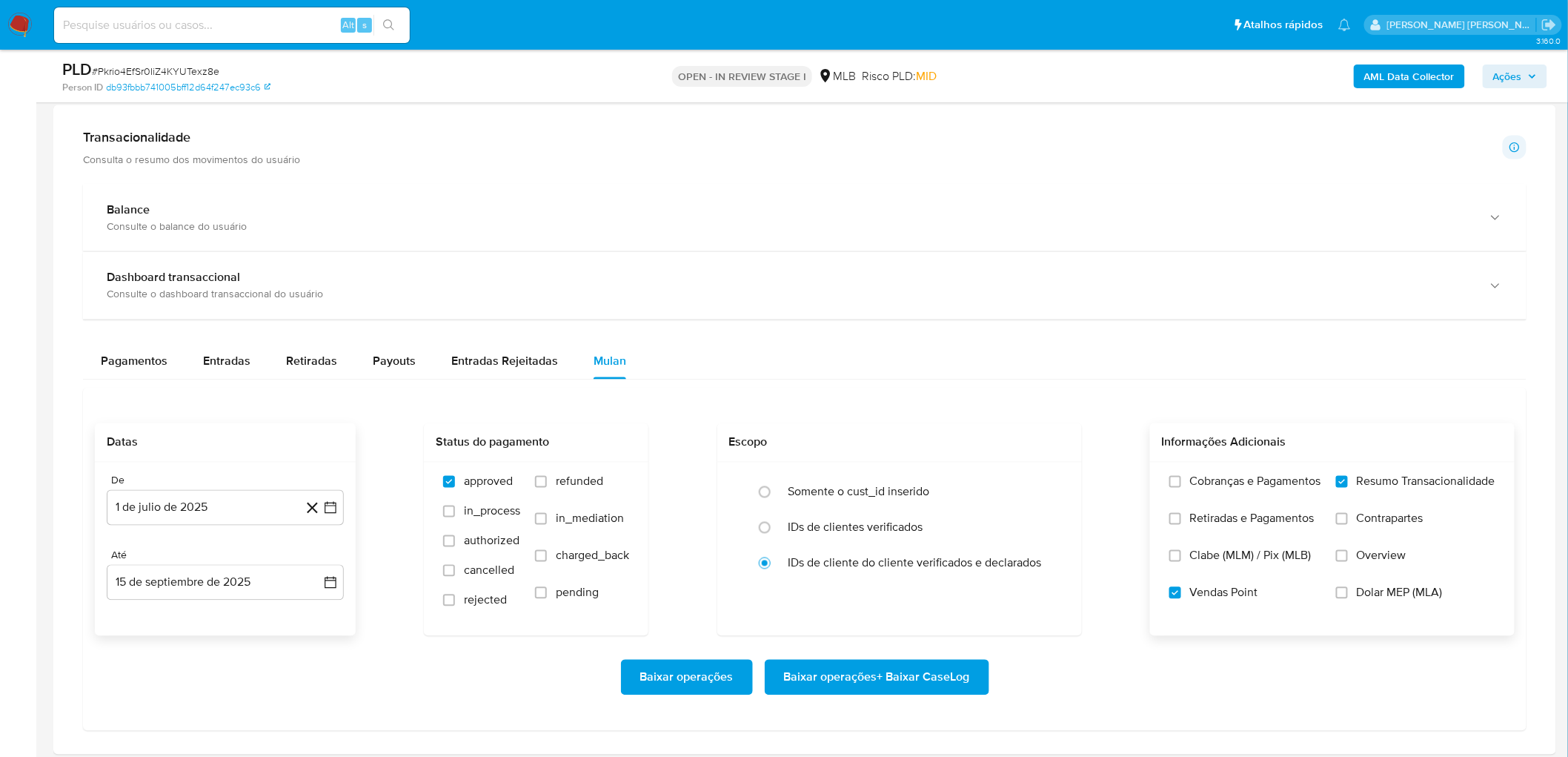
click at [910, 459] on span "Baixar operações + Baixar CaseLog" at bounding box center [877, 677] width 186 height 32
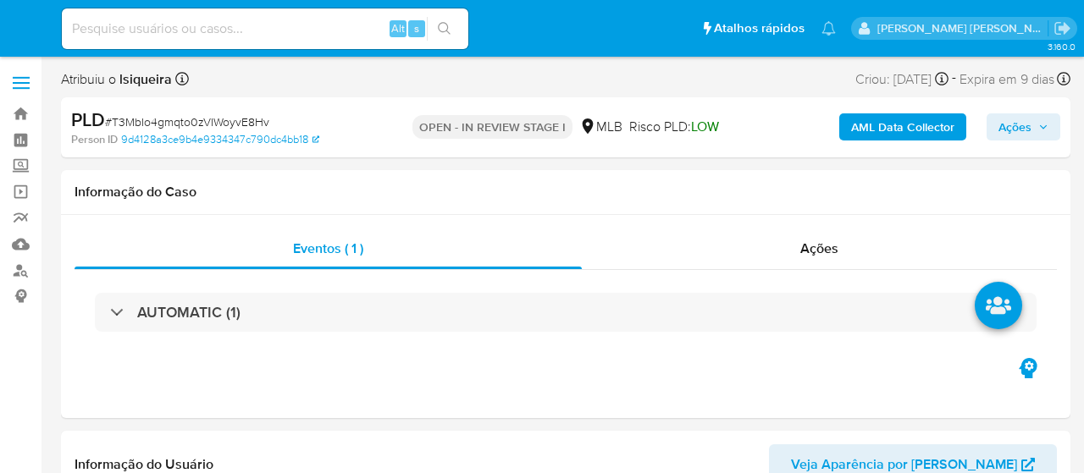
select select "10"
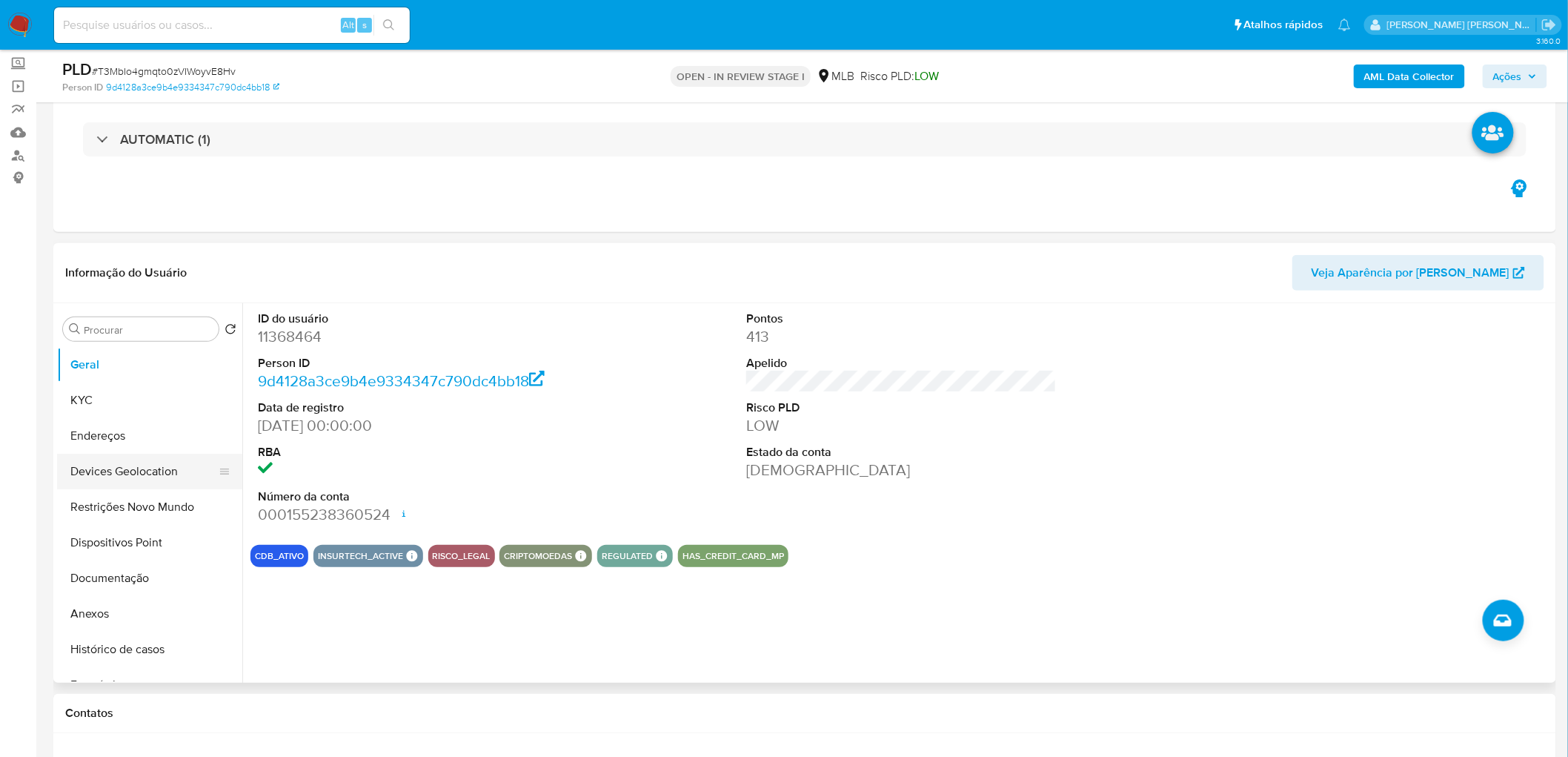
scroll to position [82, 0]
click at [112, 389] on button "KYC" at bounding box center [144, 399] width 173 height 36
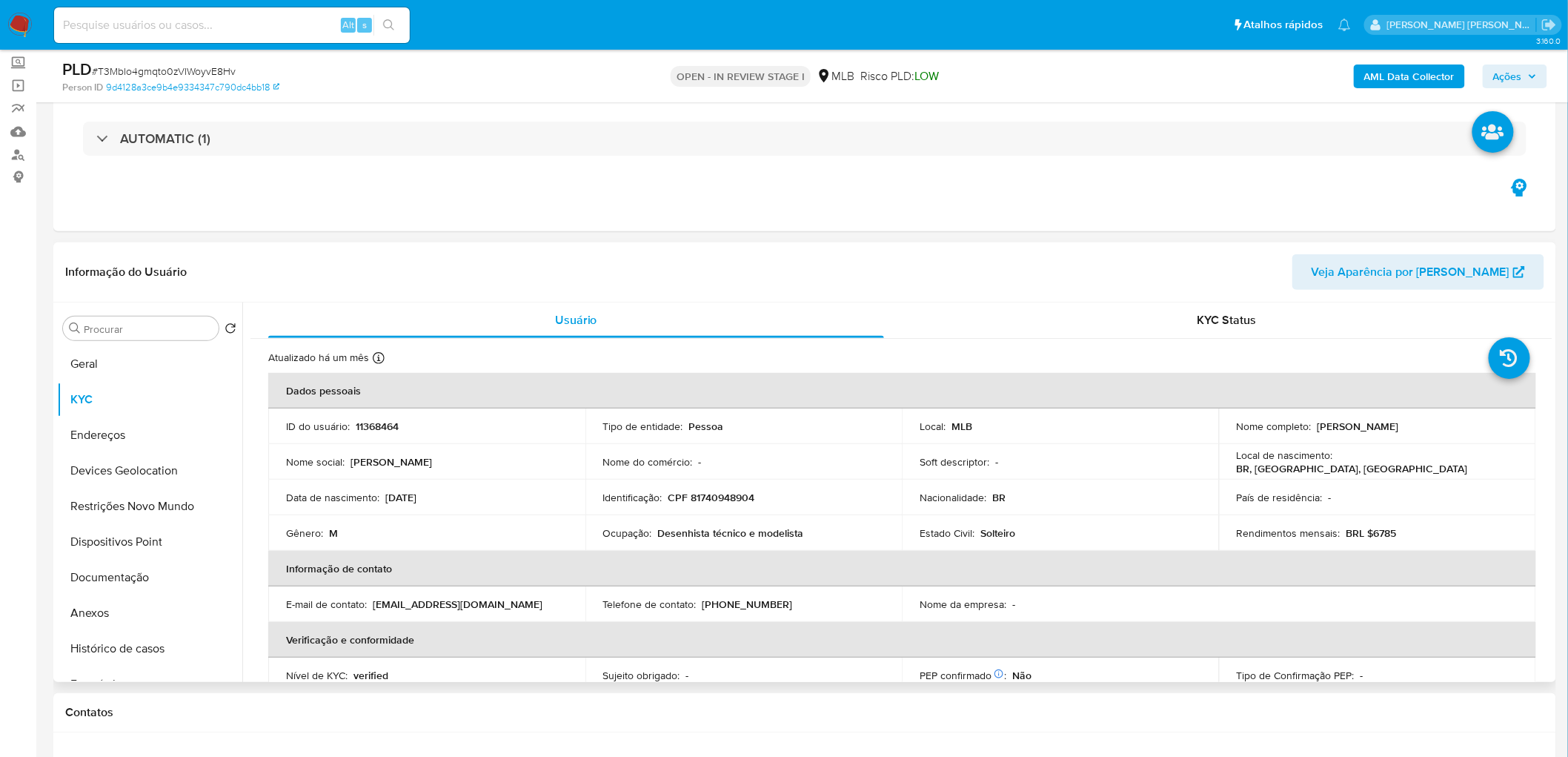
drag, startPoint x: 1424, startPoint y: 427, endPoint x: 1311, endPoint y: 427, distance: 113.0
click at [948, 414] on div "Nome completo : [PERSON_NAME]" at bounding box center [1378, 425] width 282 height 13
copy div "[PERSON_NAME]"
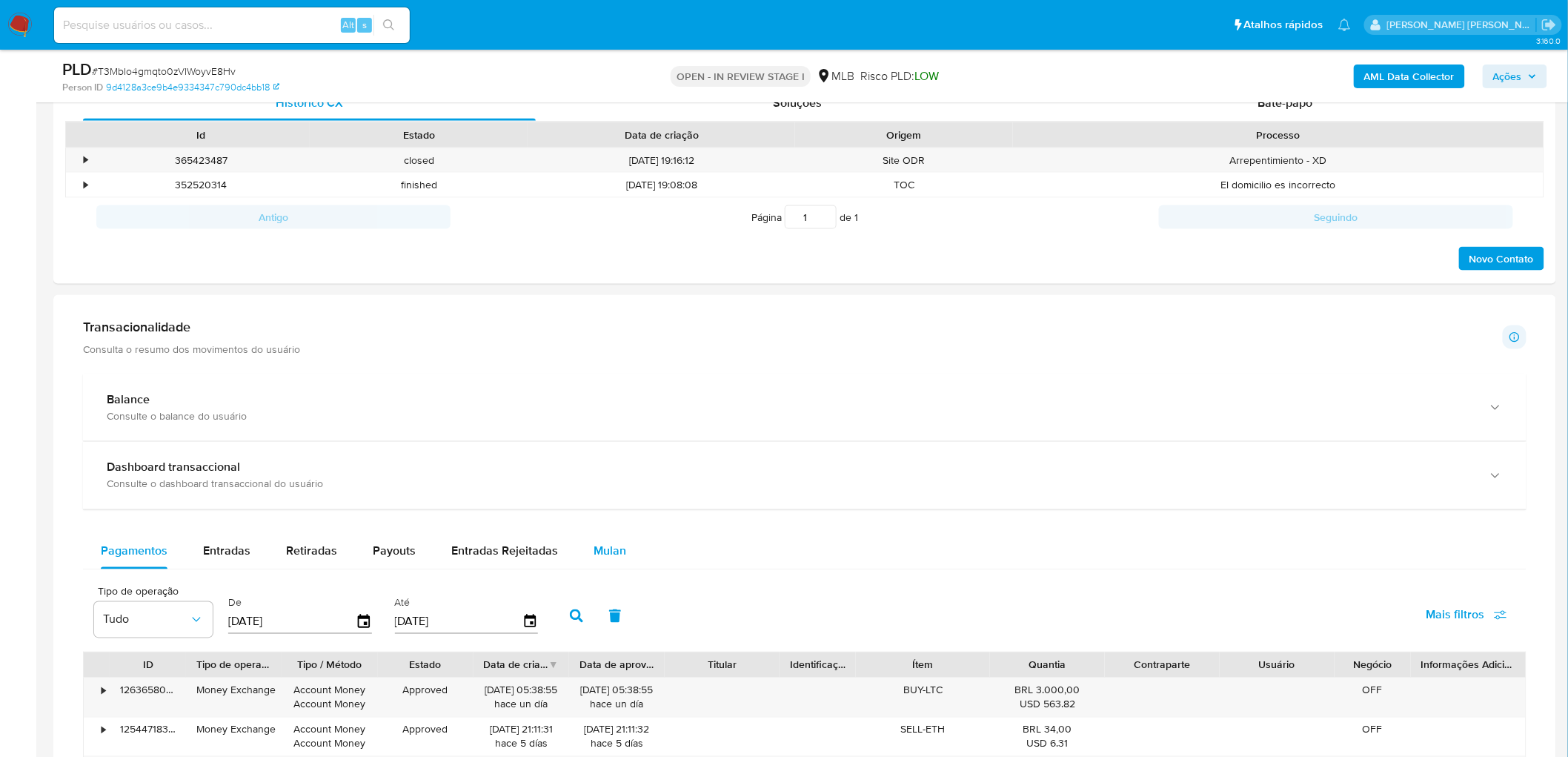
click at [609, 414] on span "Mulan" at bounding box center [609, 550] width 32 height 17
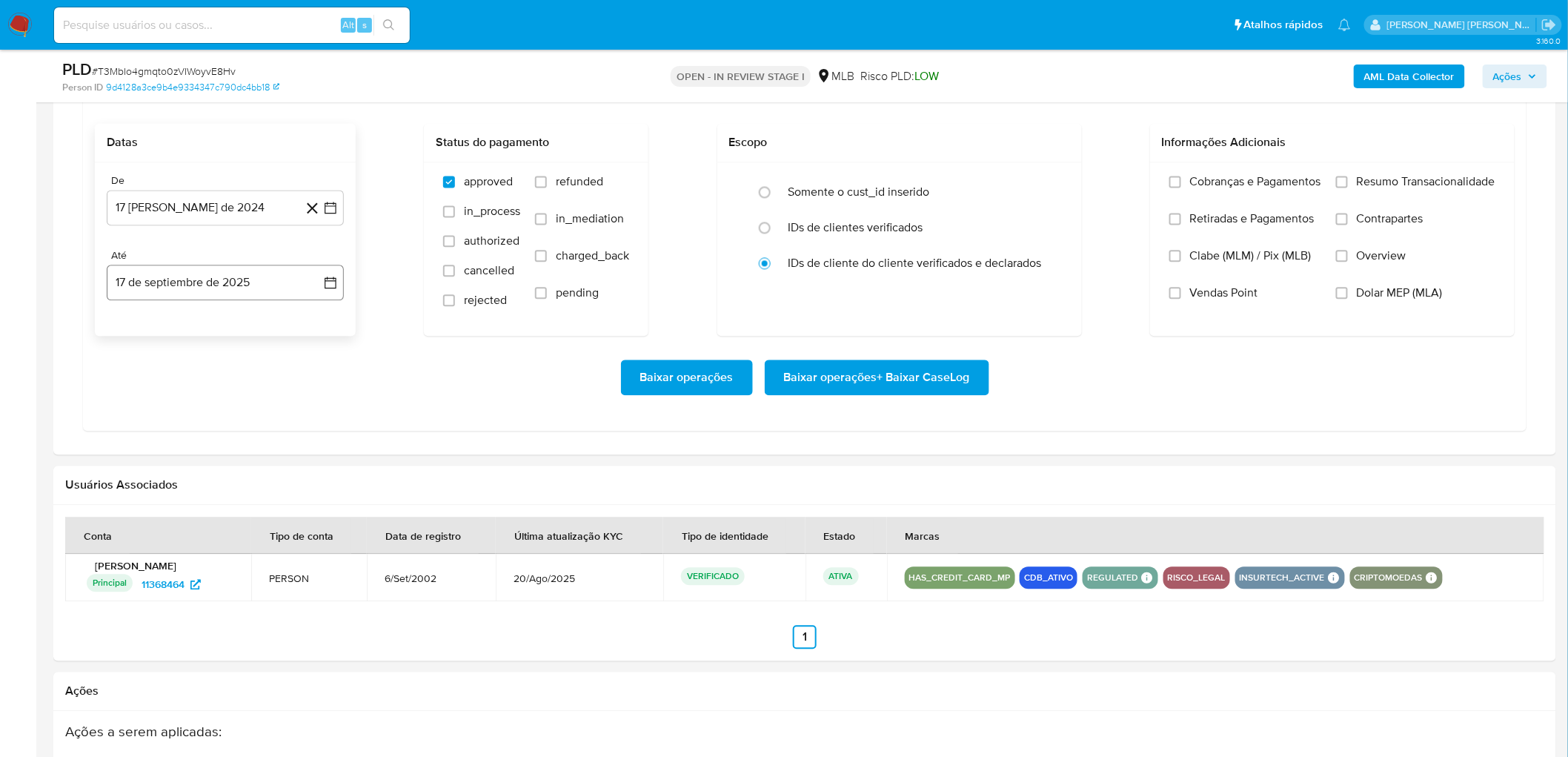
scroll to position [1235, 0]
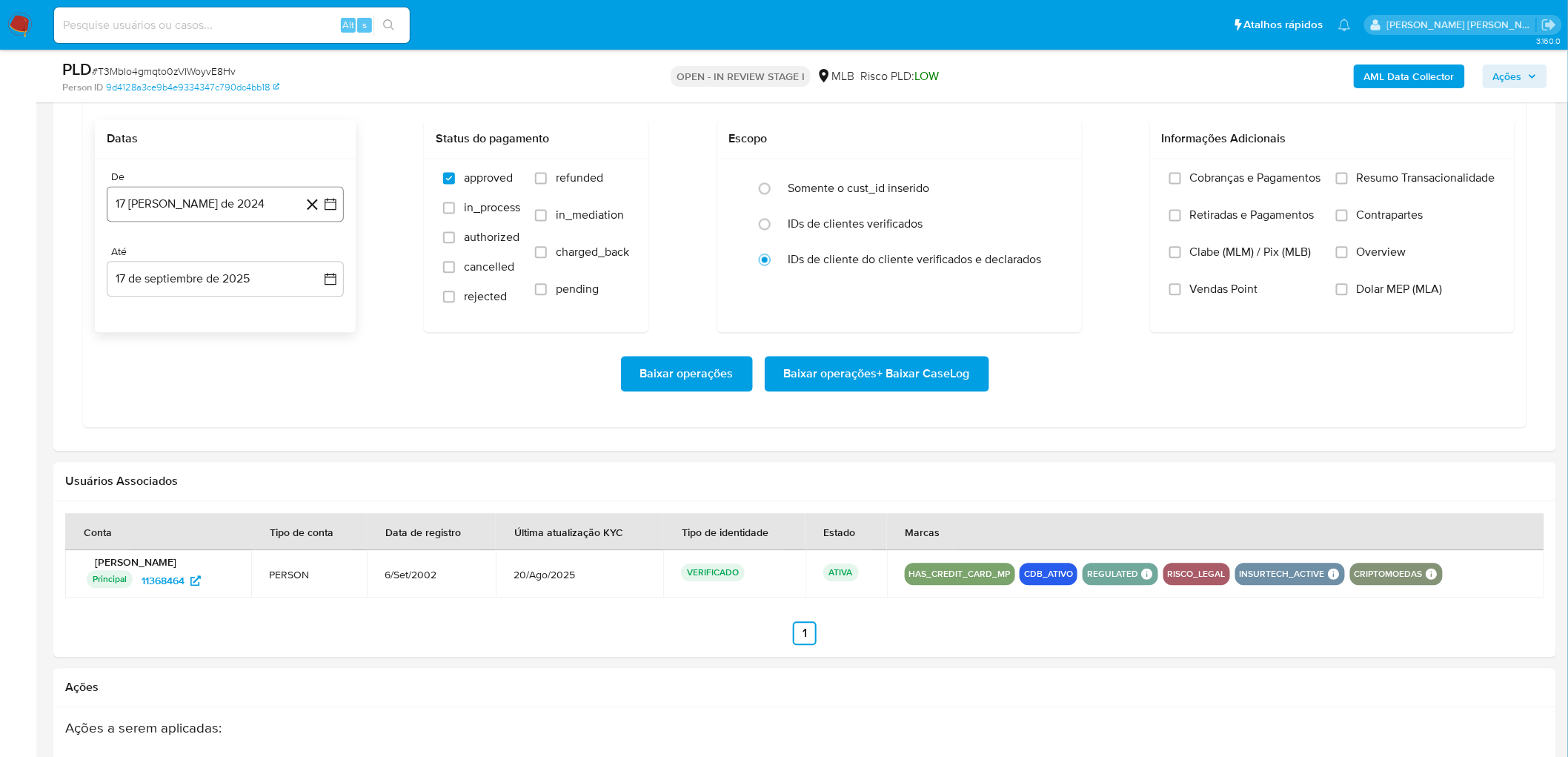
click at [139, 211] on button "17 [PERSON_NAME] de 2024" at bounding box center [225, 204] width 237 height 36
click at [231, 259] on span "agosto 2024" at bounding box center [218, 257] width 67 height 15
click at [309, 256] on icon "Año siguiente" at bounding box center [314, 258] width 18 height 18
click at [167, 399] on button "[DATE]" at bounding box center [159, 395] width 41 height 24
click at [162, 307] on button "1" at bounding box center [165, 312] width 24 height 24
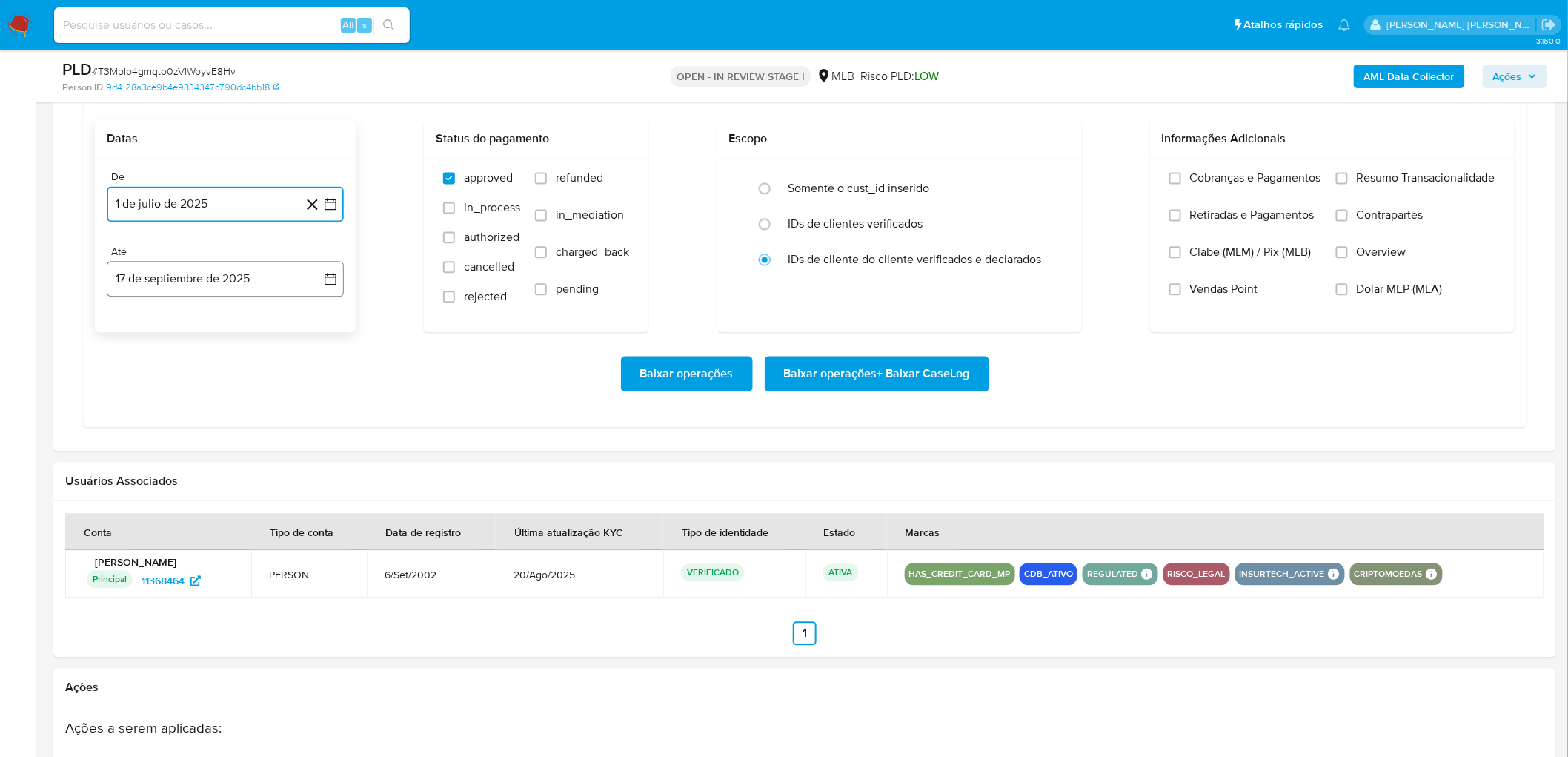
click at [270, 283] on button "17 de septiembre de 2025" at bounding box center [225, 278] width 237 height 36
click at [138, 414] on button "15" at bounding box center [136, 446] width 24 height 24
click at [948, 182] on span "Resumo Transacionalidade" at bounding box center [1426, 178] width 138 height 15
click at [948, 182] on input "Resumo Transacionalidade" at bounding box center [1342, 179] width 12 height 12
click at [948, 292] on span "Vendas Point" at bounding box center [1224, 289] width 68 height 15
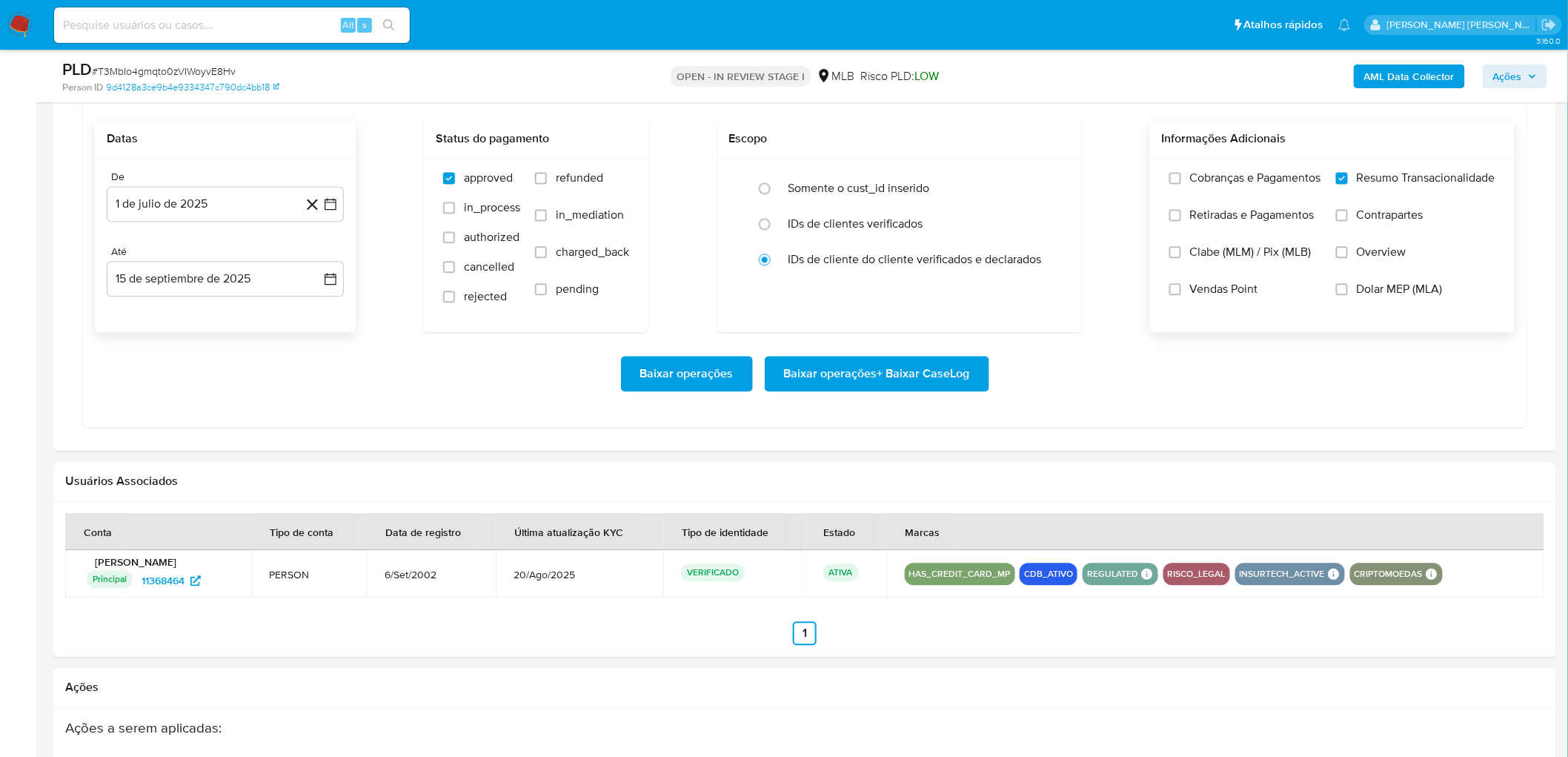
click at [948, 292] on input "Vendas Point" at bounding box center [1176, 290] width 12 height 12
click at [852, 382] on span "Baixar operações + Baixar CaseLog" at bounding box center [877, 373] width 186 height 32
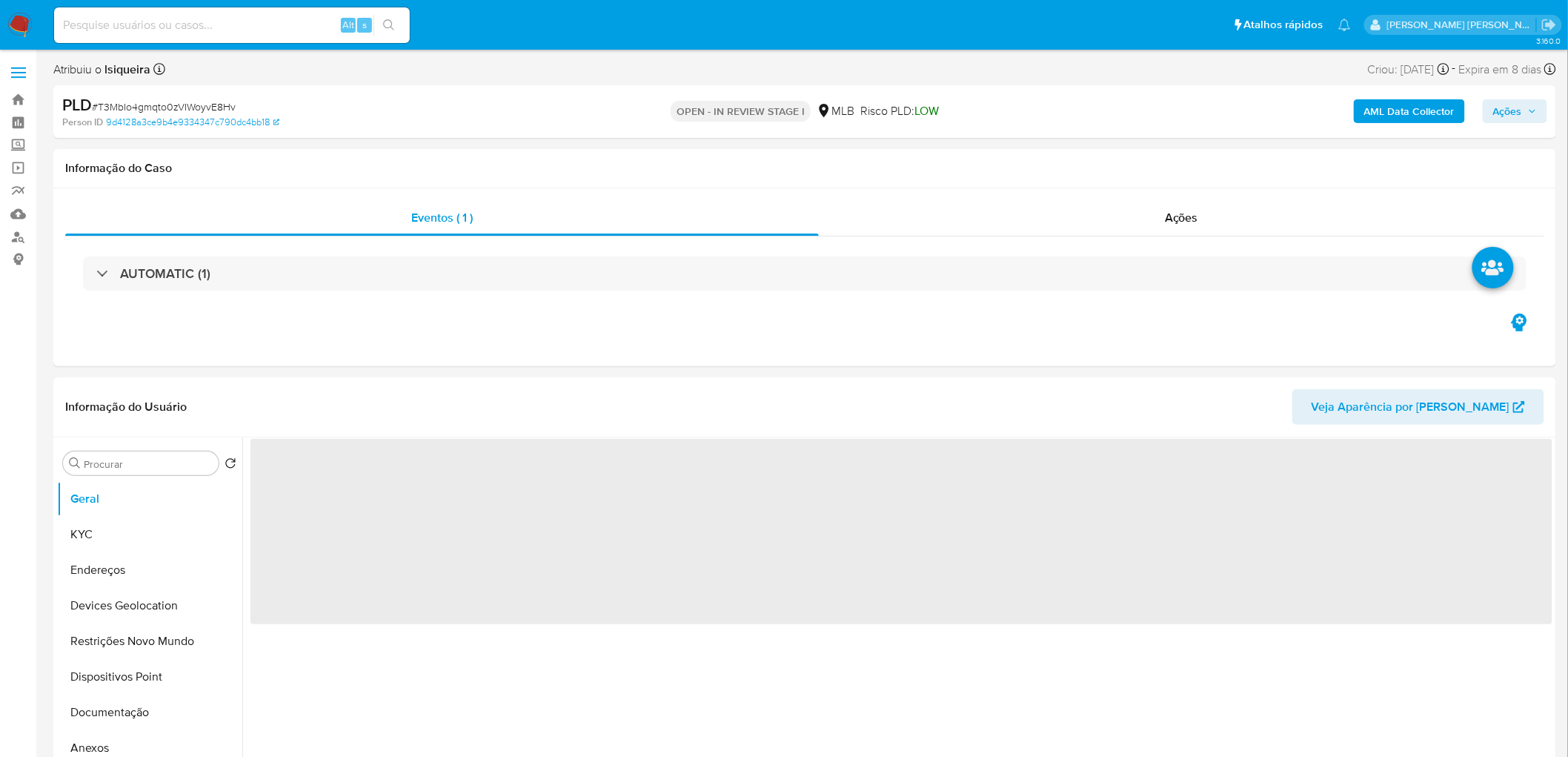
select select "10"
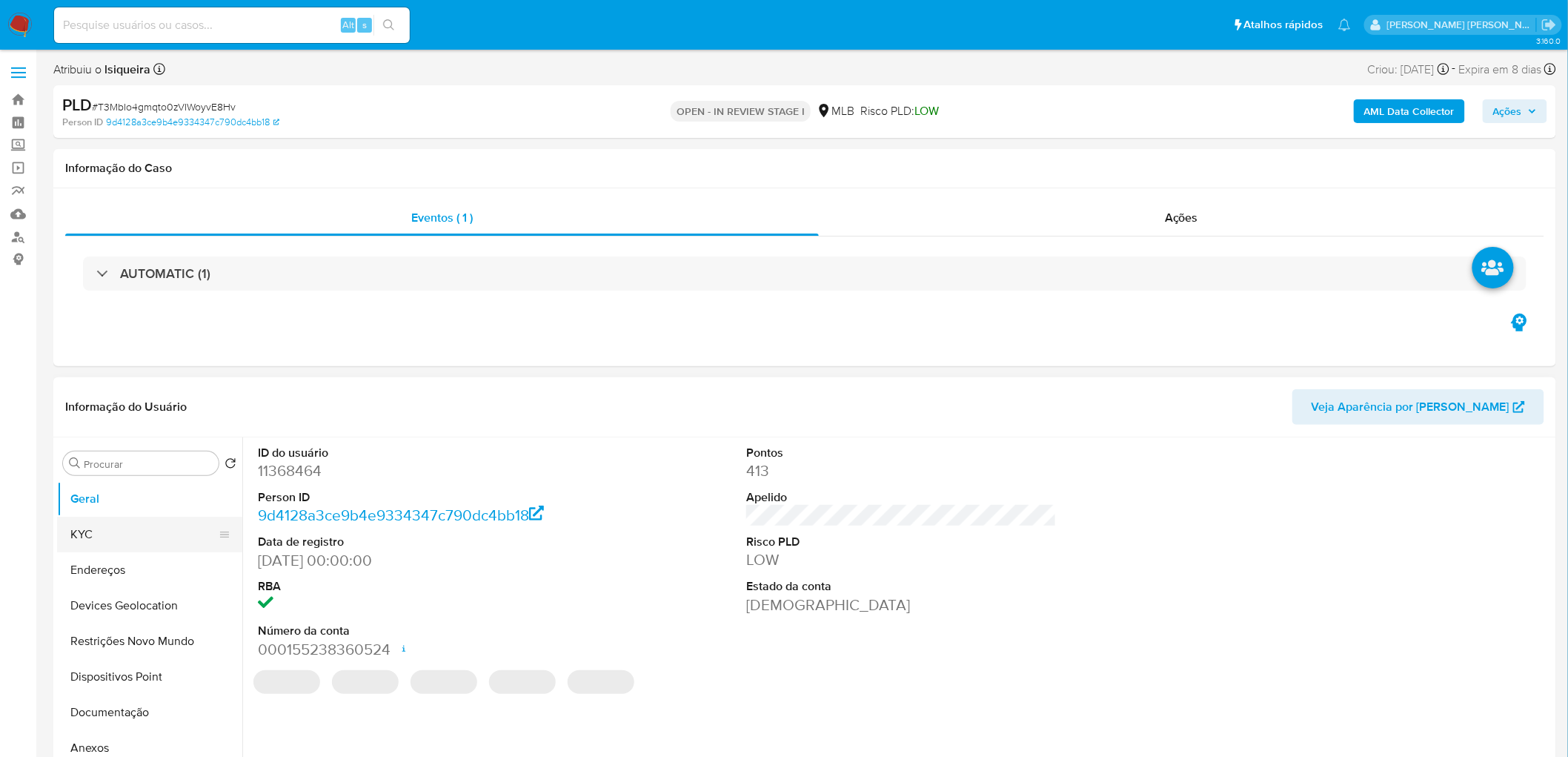
click at [109, 459] on button "KYC" at bounding box center [144, 534] width 173 height 36
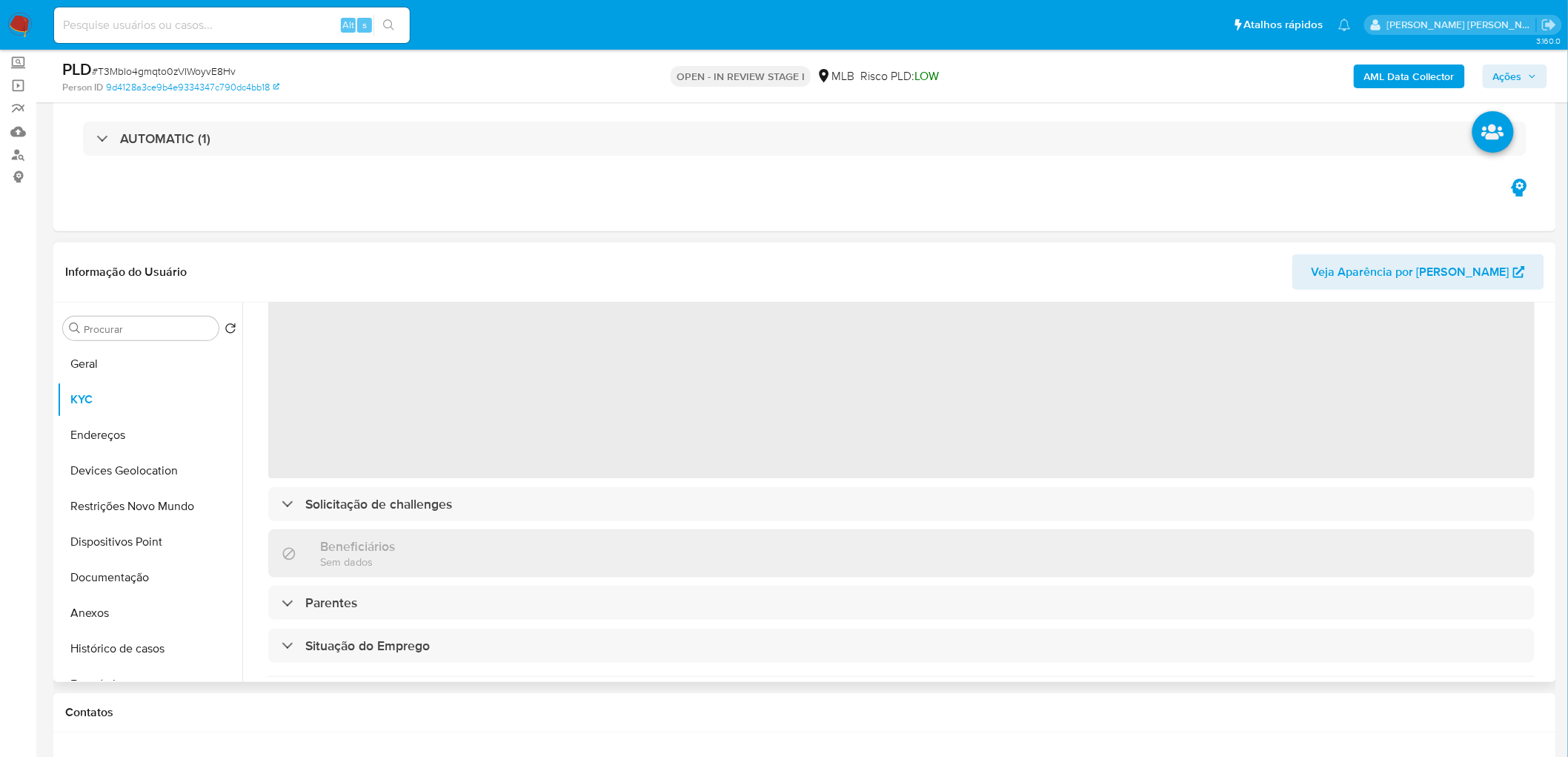
scroll to position [82, 0]
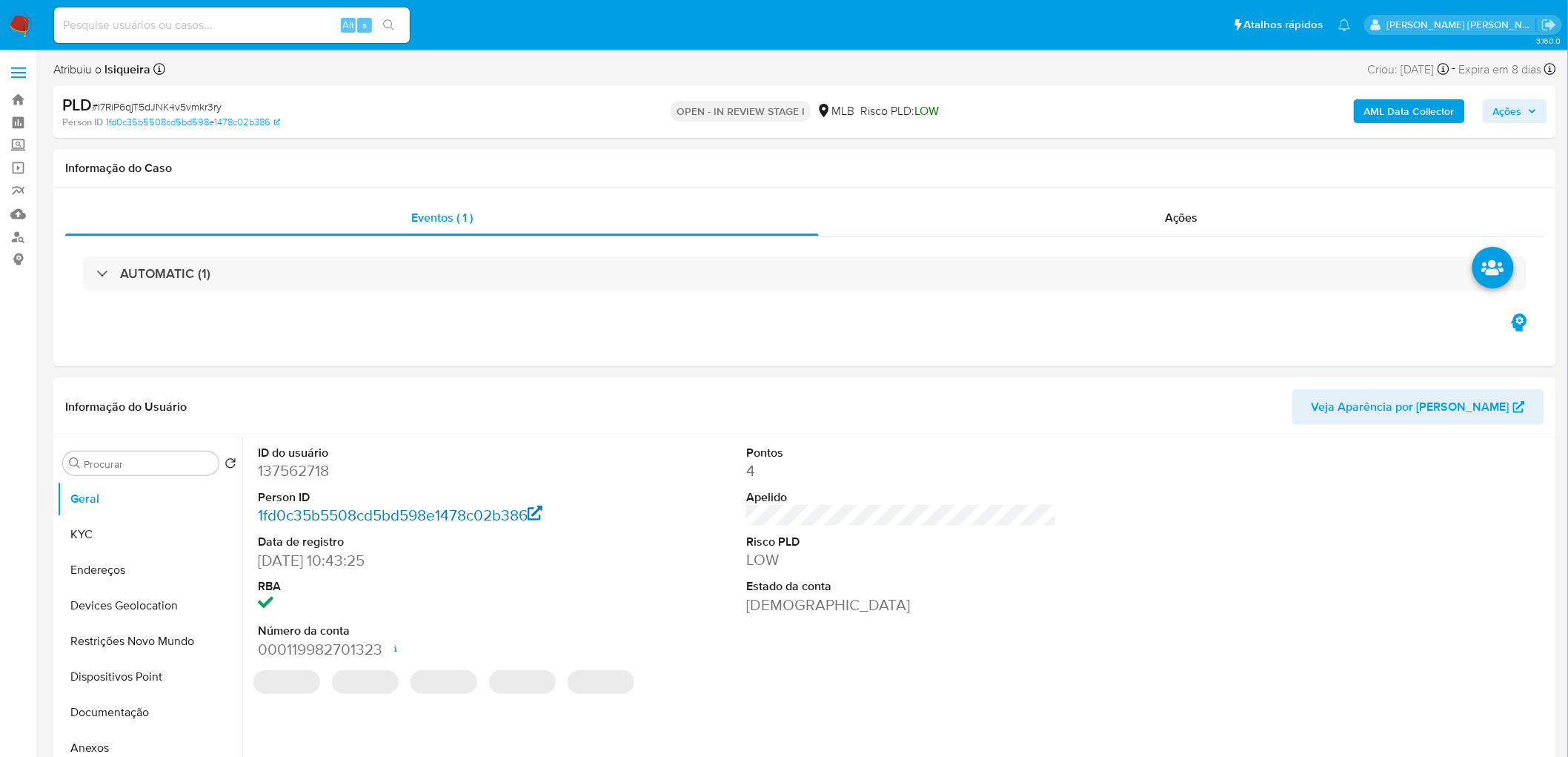
select select "10"
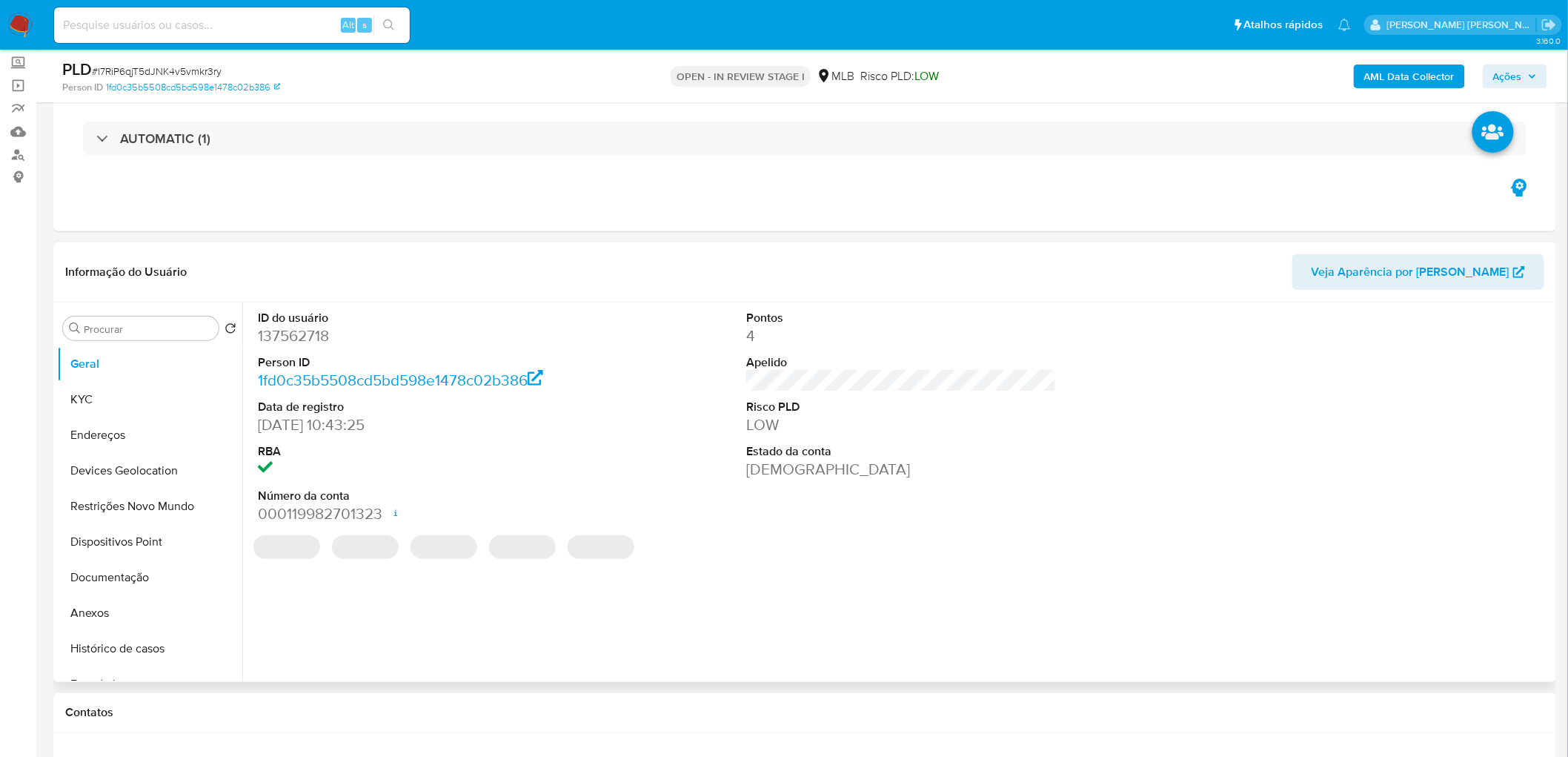
scroll to position [165, 0]
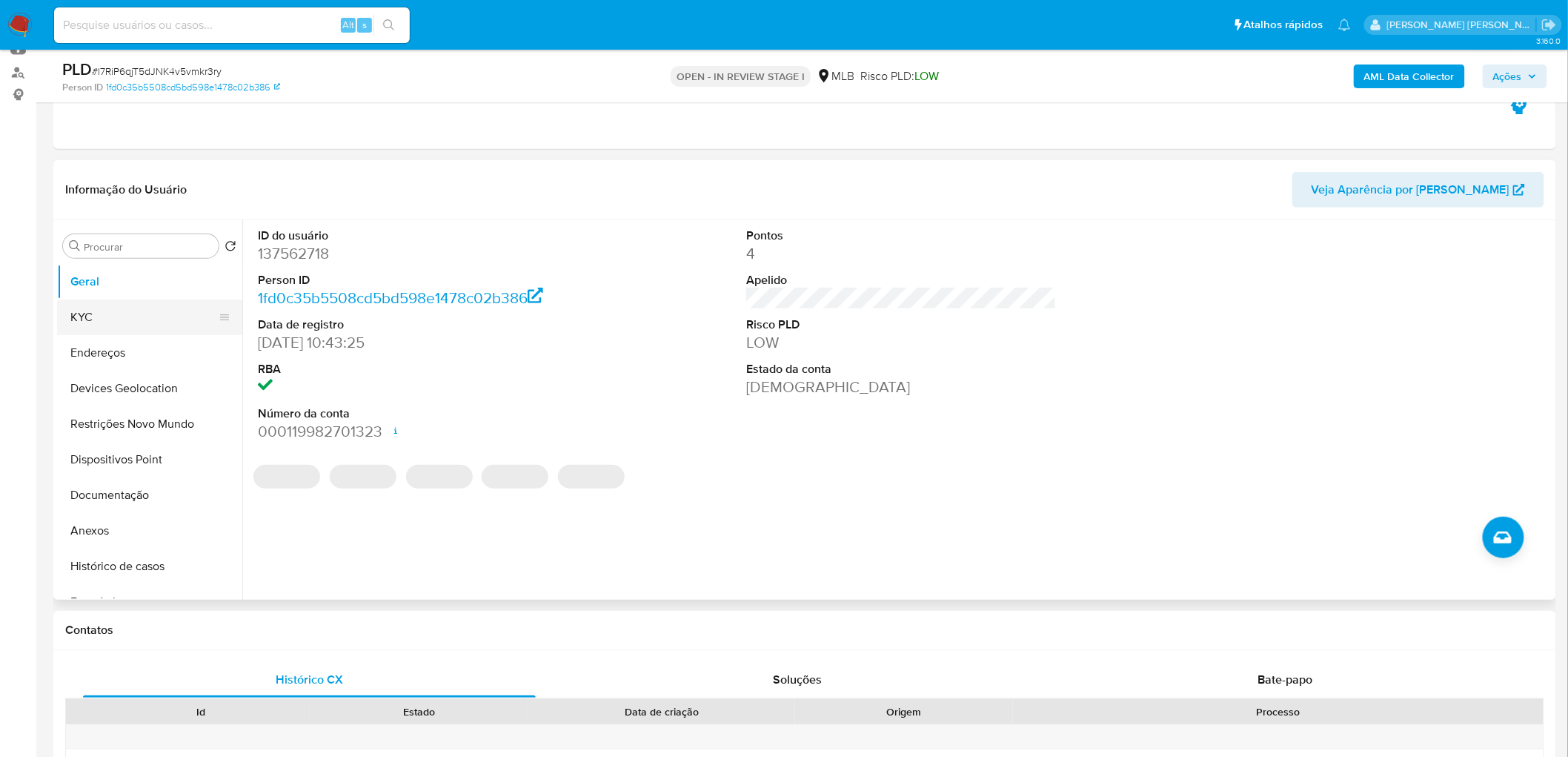
click at [149, 317] on button "KYC" at bounding box center [144, 317] width 173 height 36
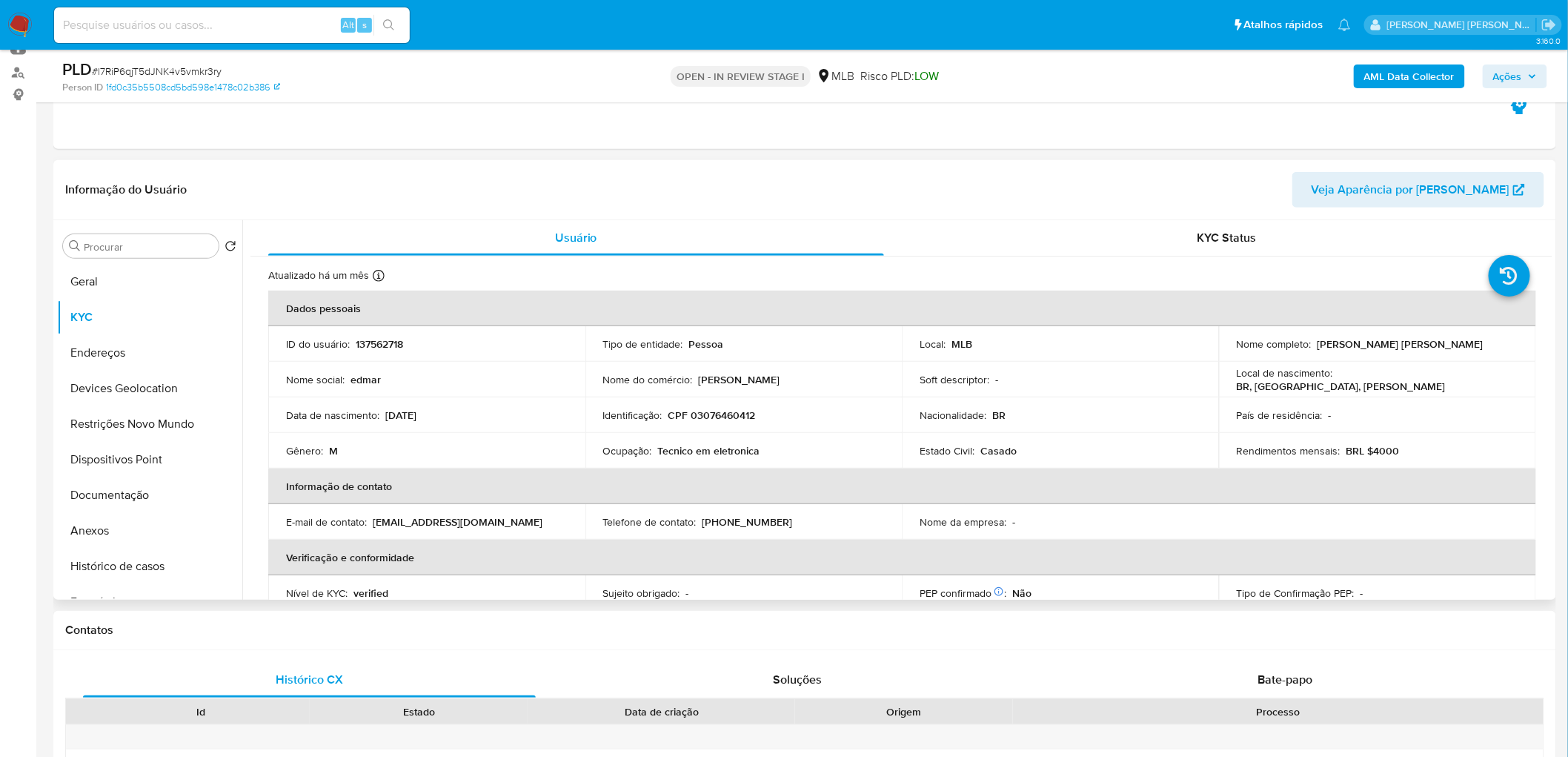
drag, startPoint x: 1482, startPoint y: 338, endPoint x: 1311, endPoint y: 347, distance: 171.2
click at [1054, 347] on div "Nome completo : [PERSON_NAME] [PERSON_NAME]" at bounding box center [1378, 343] width 282 height 13
copy div "[PERSON_NAME] [PERSON_NAME]"
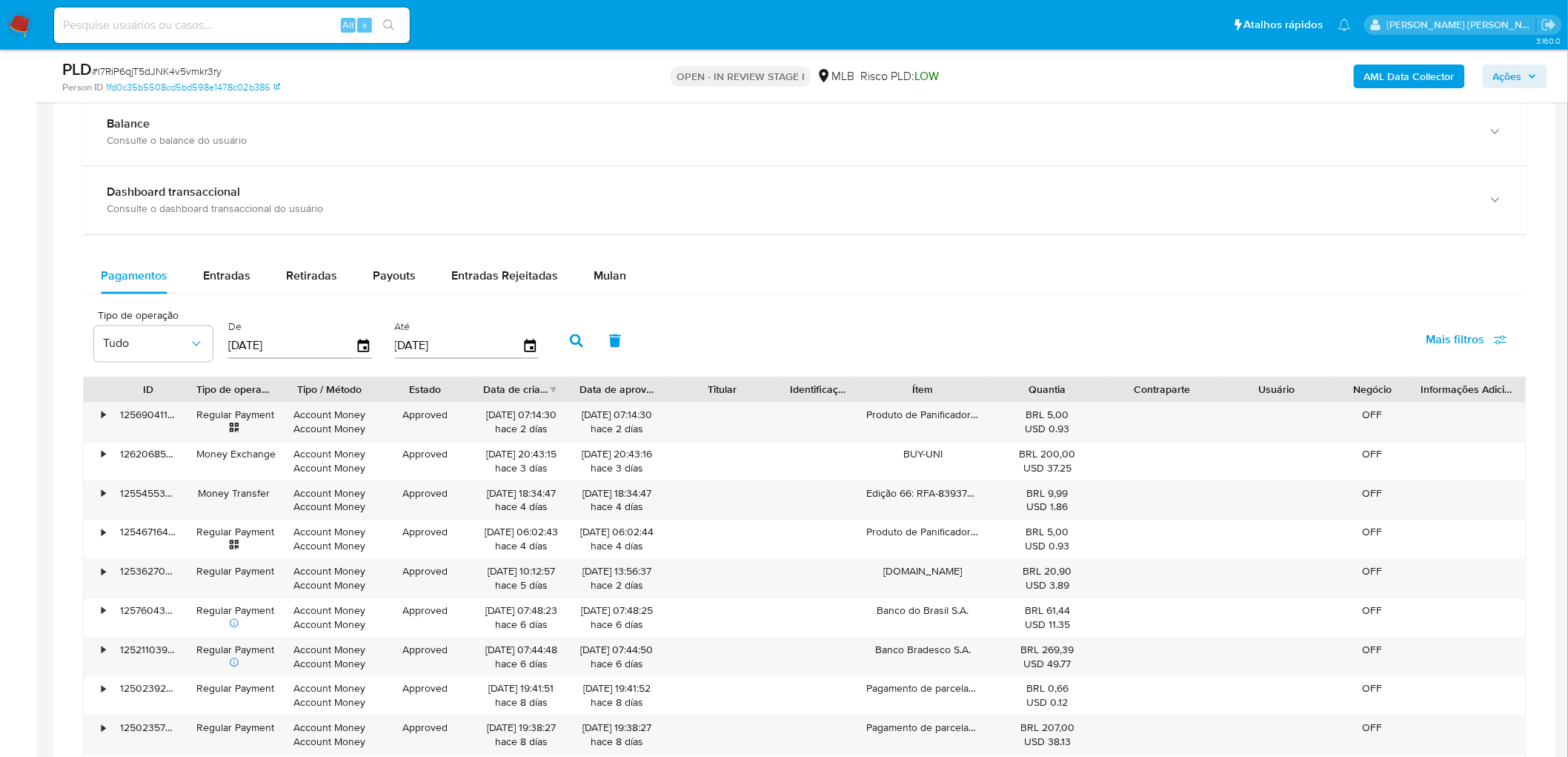
scroll to position [1207, 0]
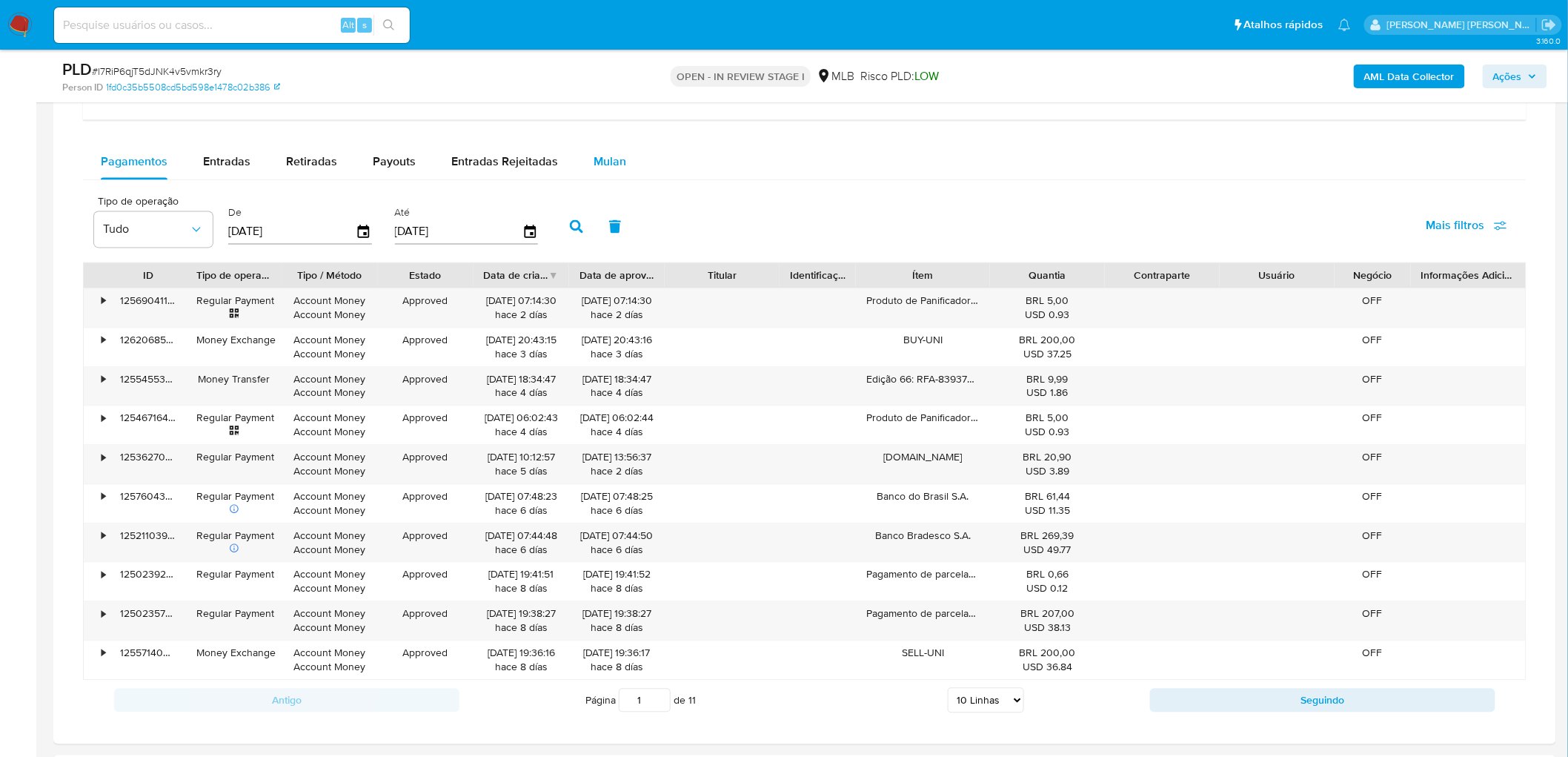
click at [609, 156] on span "Mulan" at bounding box center [609, 160] width 32 height 17
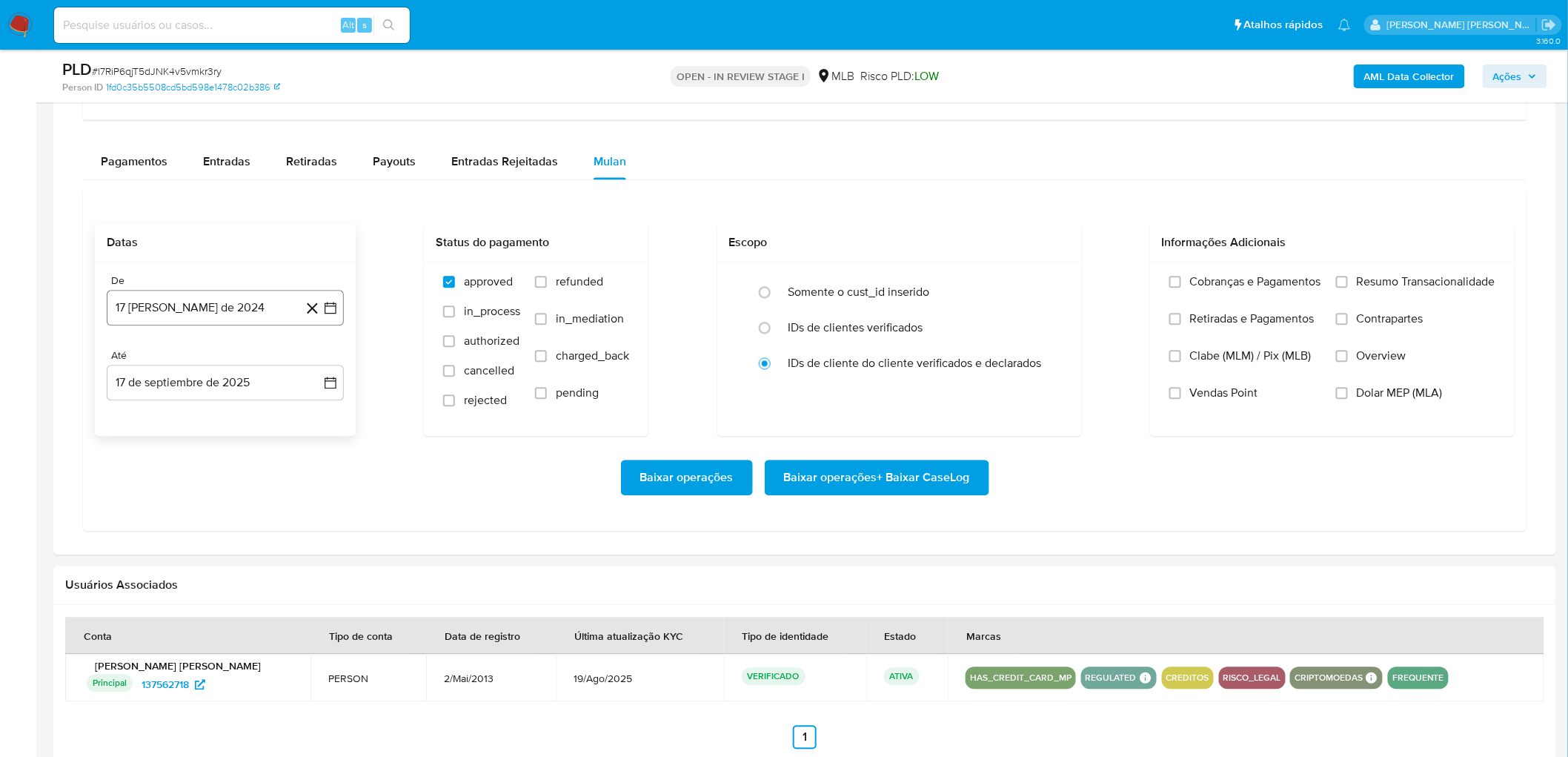
click at [184, 300] on button "17 [PERSON_NAME] de 2024" at bounding box center [225, 307] width 237 height 36
click at [240, 359] on span "agosto 2024" at bounding box center [218, 361] width 67 height 15
click at [312, 359] on icon "Año siguiente" at bounding box center [314, 361] width 18 height 18
click at [157, 459] on button "[DATE]" at bounding box center [159, 498] width 41 height 24
click at [164, 419] on button "1" at bounding box center [165, 416] width 24 height 24
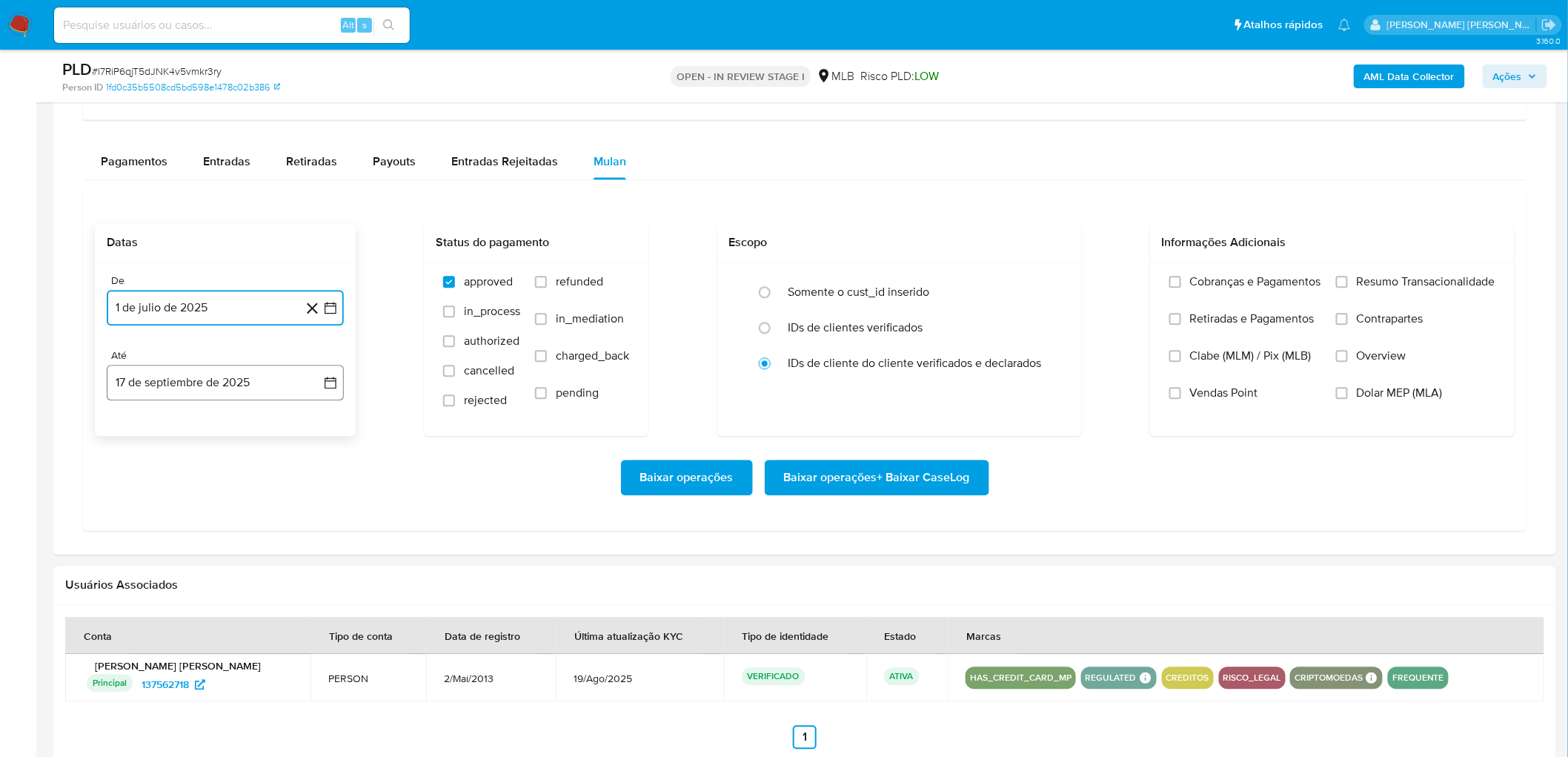
click at [231, 371] on button "17 de septiembre de 2025" at bounding box center [225, 382] width 237 height 36
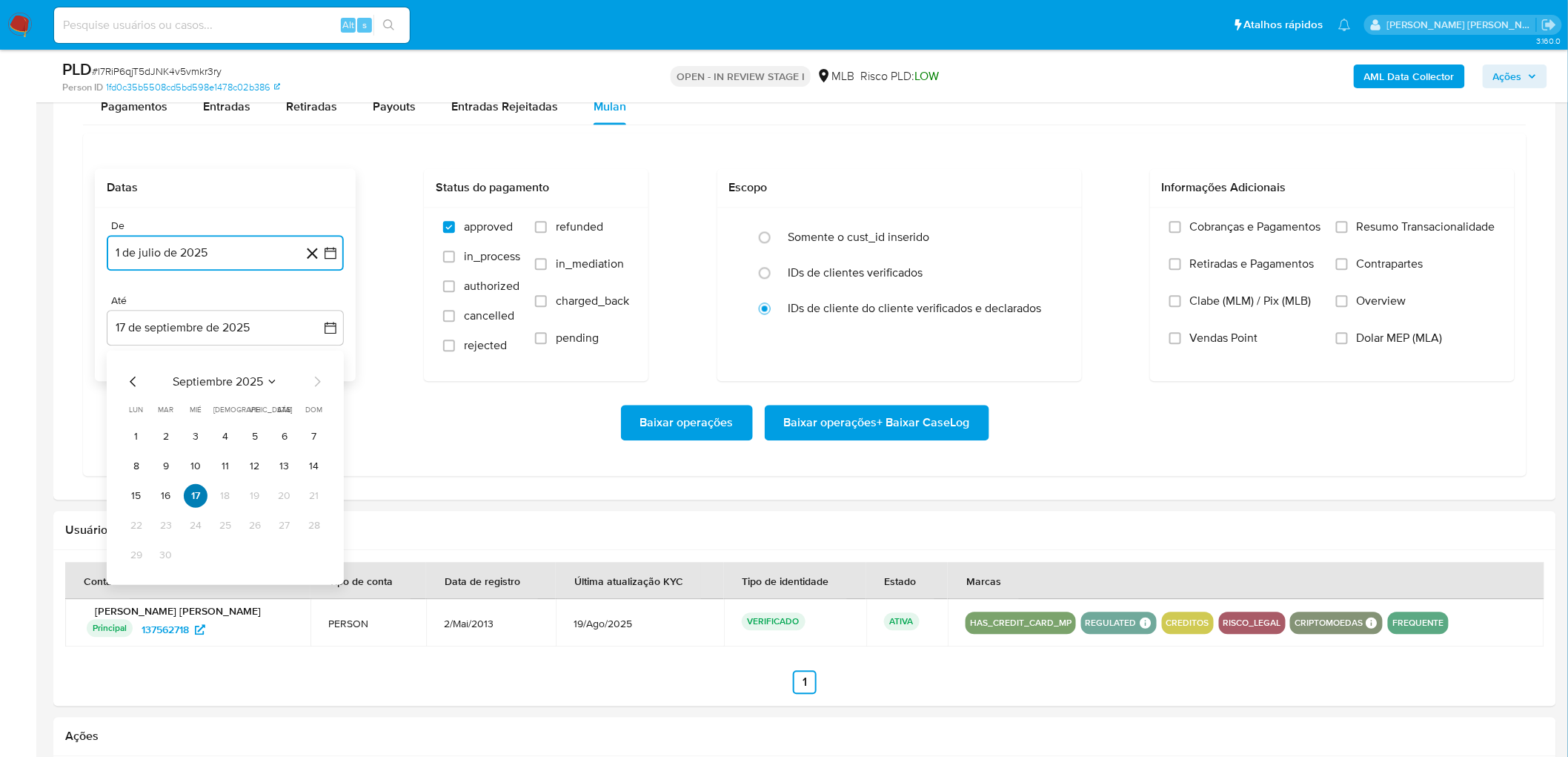
scroll to position [1290, 0]
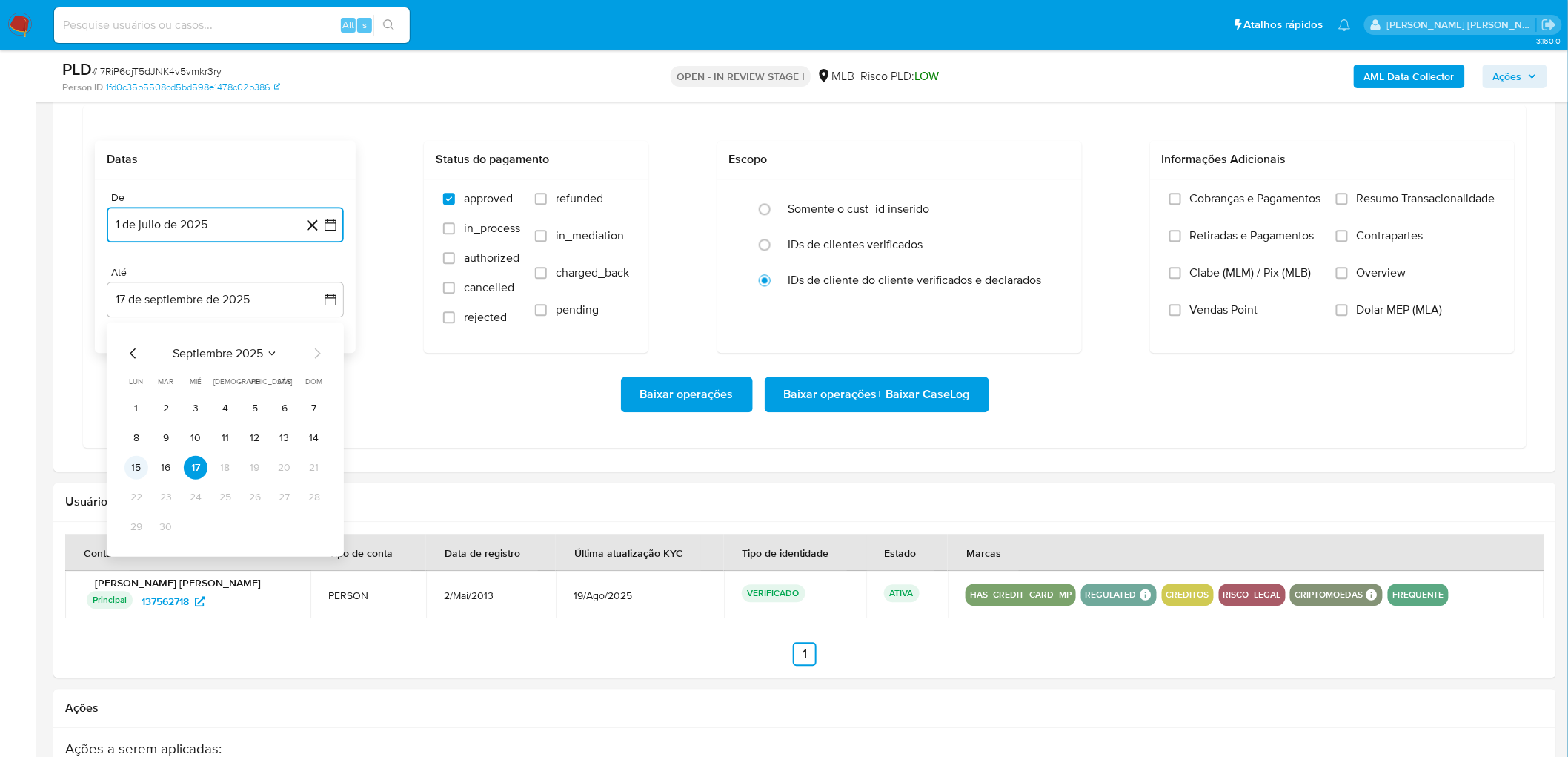
click at [142, 459] on button "15" at bounding box center [136, 466] width 24 height 24
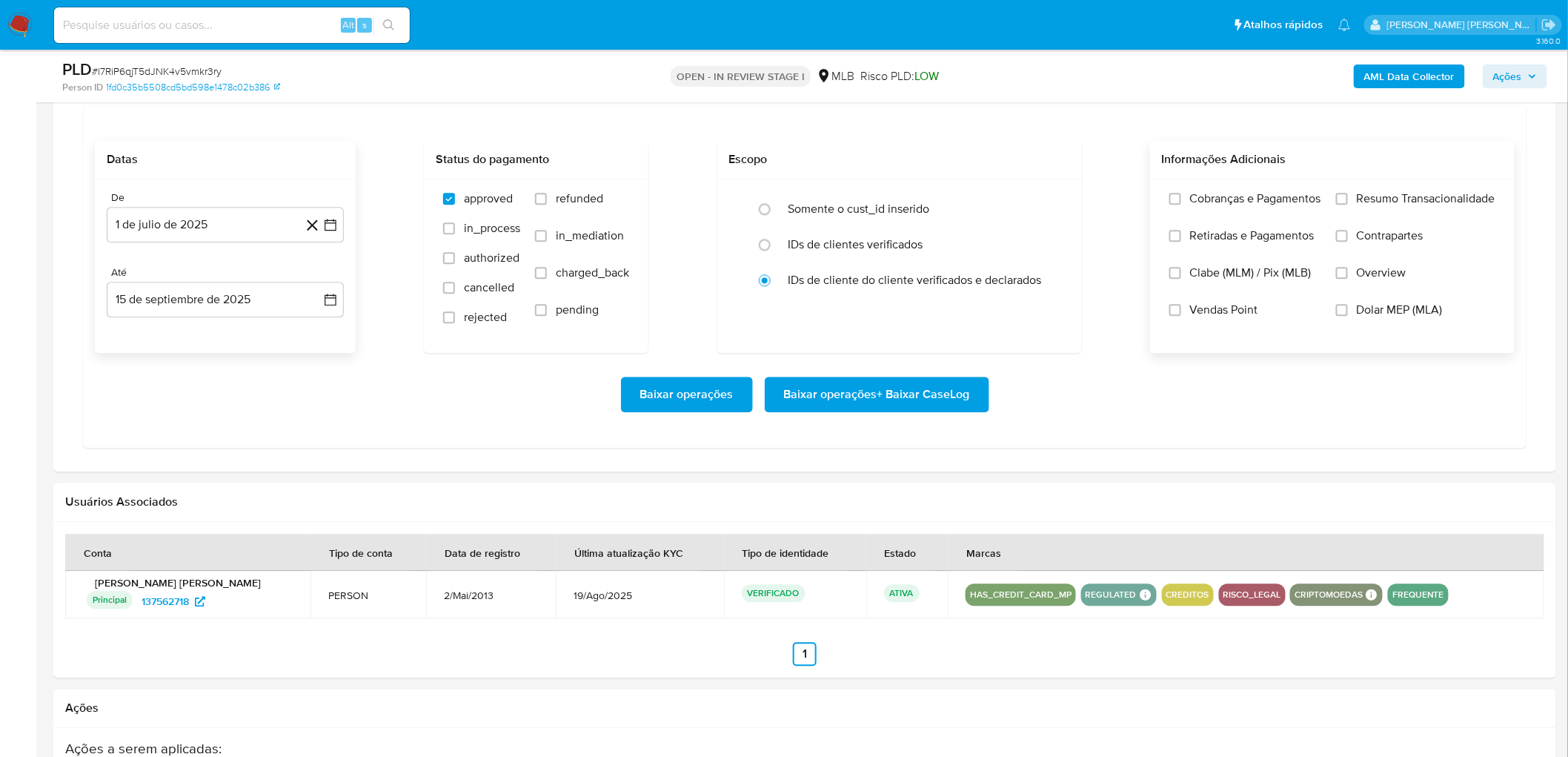
click at [1054, 209] on label "Resumo Transacionalidade" at bounding box center [1416, 210] width 159 height 37
click at [1054, 205] on input "Resumo Transacionalidade" at bounding box center [1342, 199] width 12 height 12
click at [934, 403] on span "Baixar operações + Baixar CaseLog" at bounding box center [877, 394] width 186 height 32
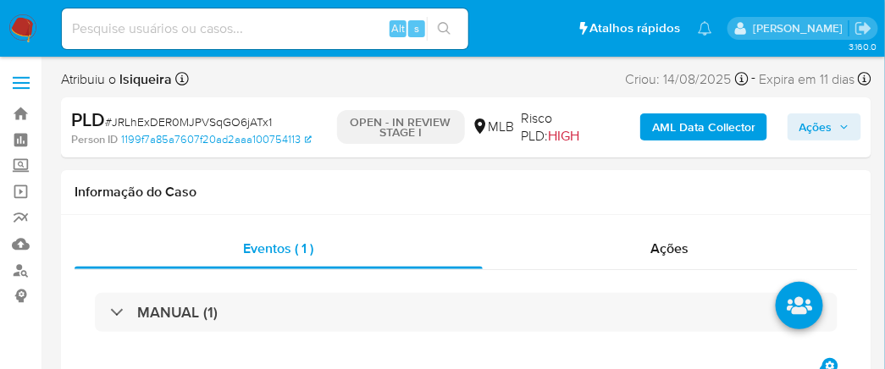
select select "10"
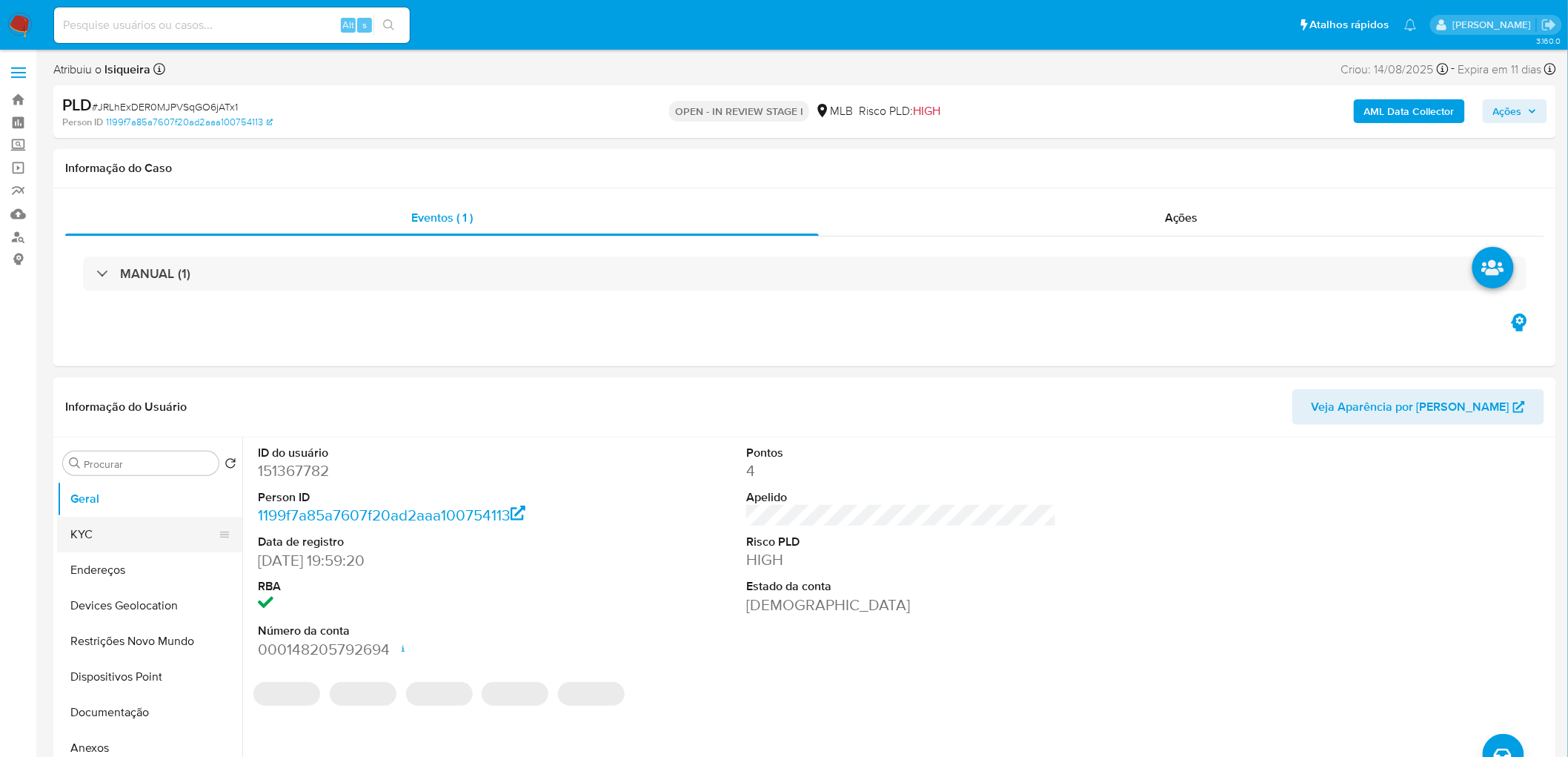
click at [107, 414] on button "KYC" at bounding box center [144, 534] width 173 height 36
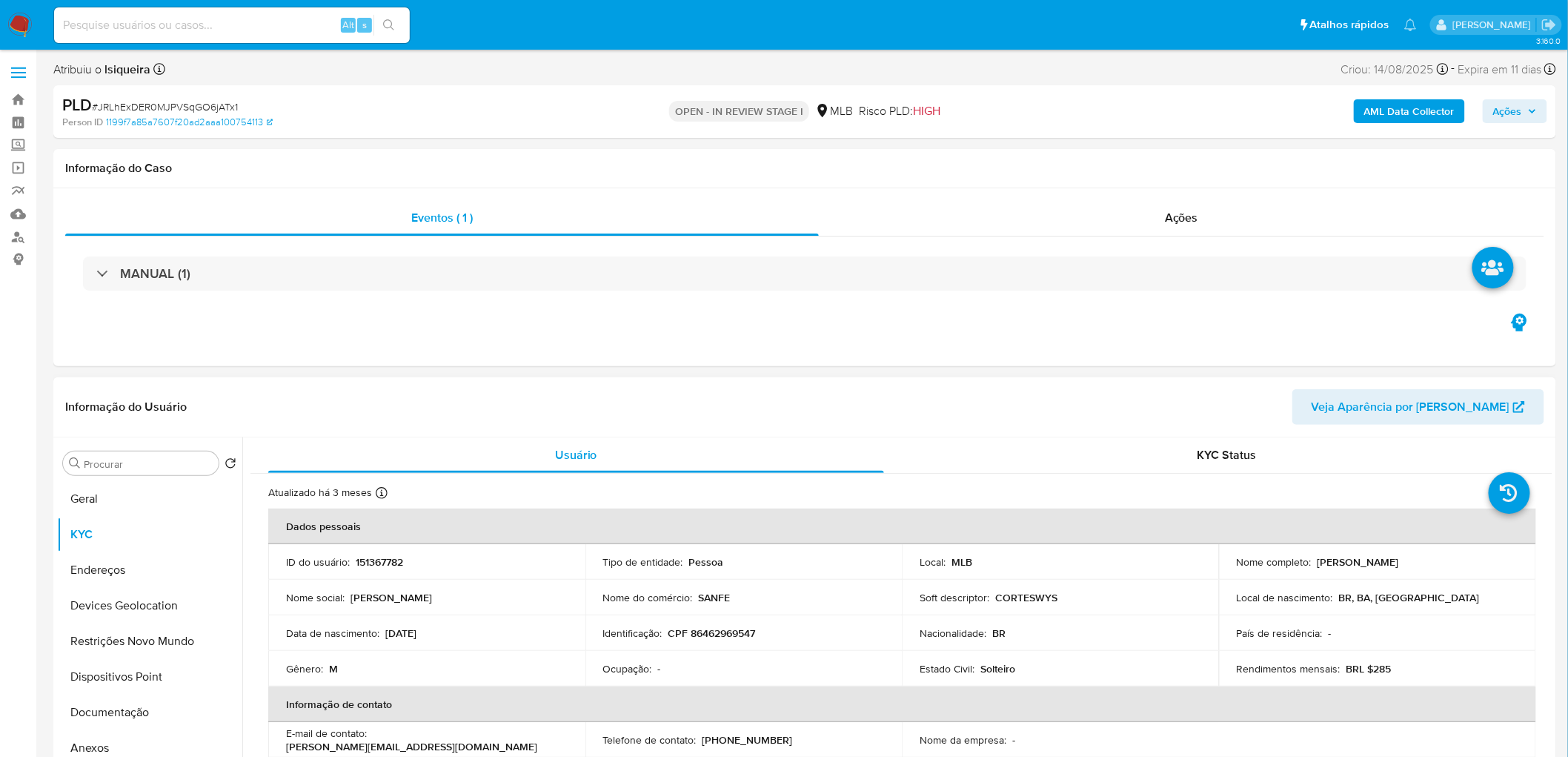
drag, startPoint x: 1438, startPoint y: 557, endPoint x: 1312, endPoint y: 562, distance: 126.1
click at [937, 414] on div "Nome completo : Isaac Santos Ferreira" at bounding box center [1378, 561] width 282 height 13
copy div "Isaac Santos Ferreira"
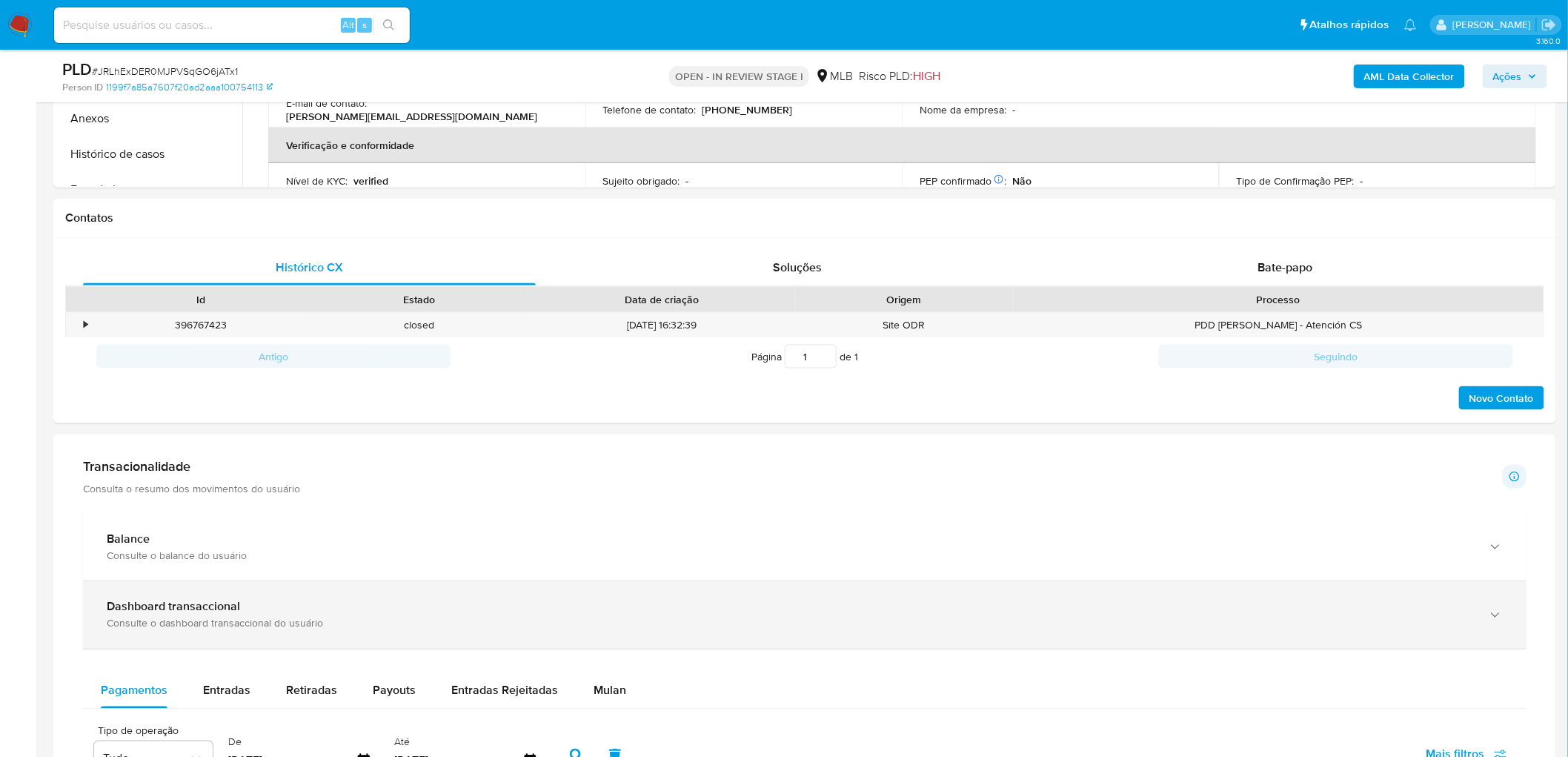
scroll to position [576, 0]
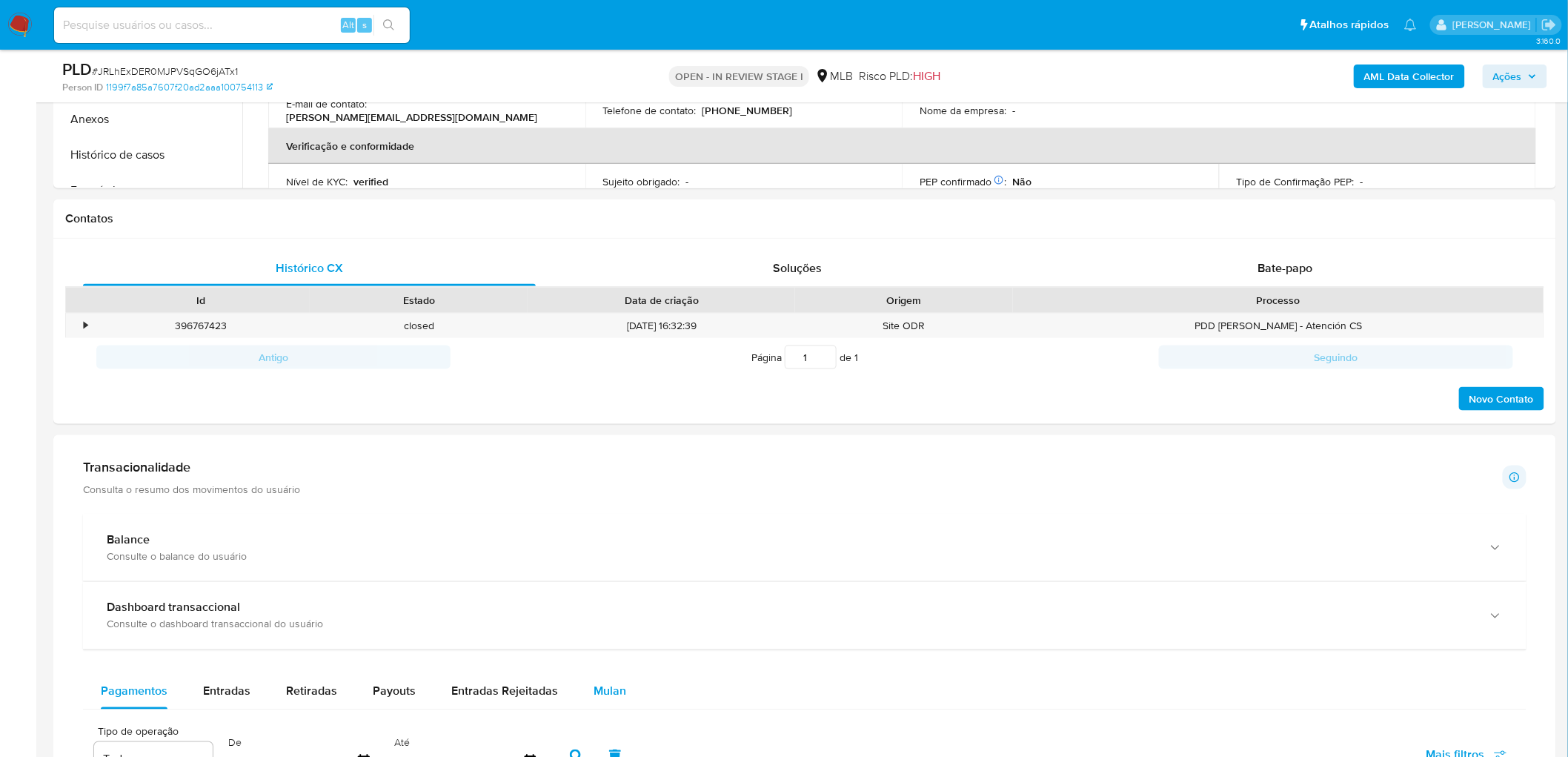
drag, startPoint x: 608, startPoint y: 690, endPoint x: 657, endPoint y: 574, distance: 125.9
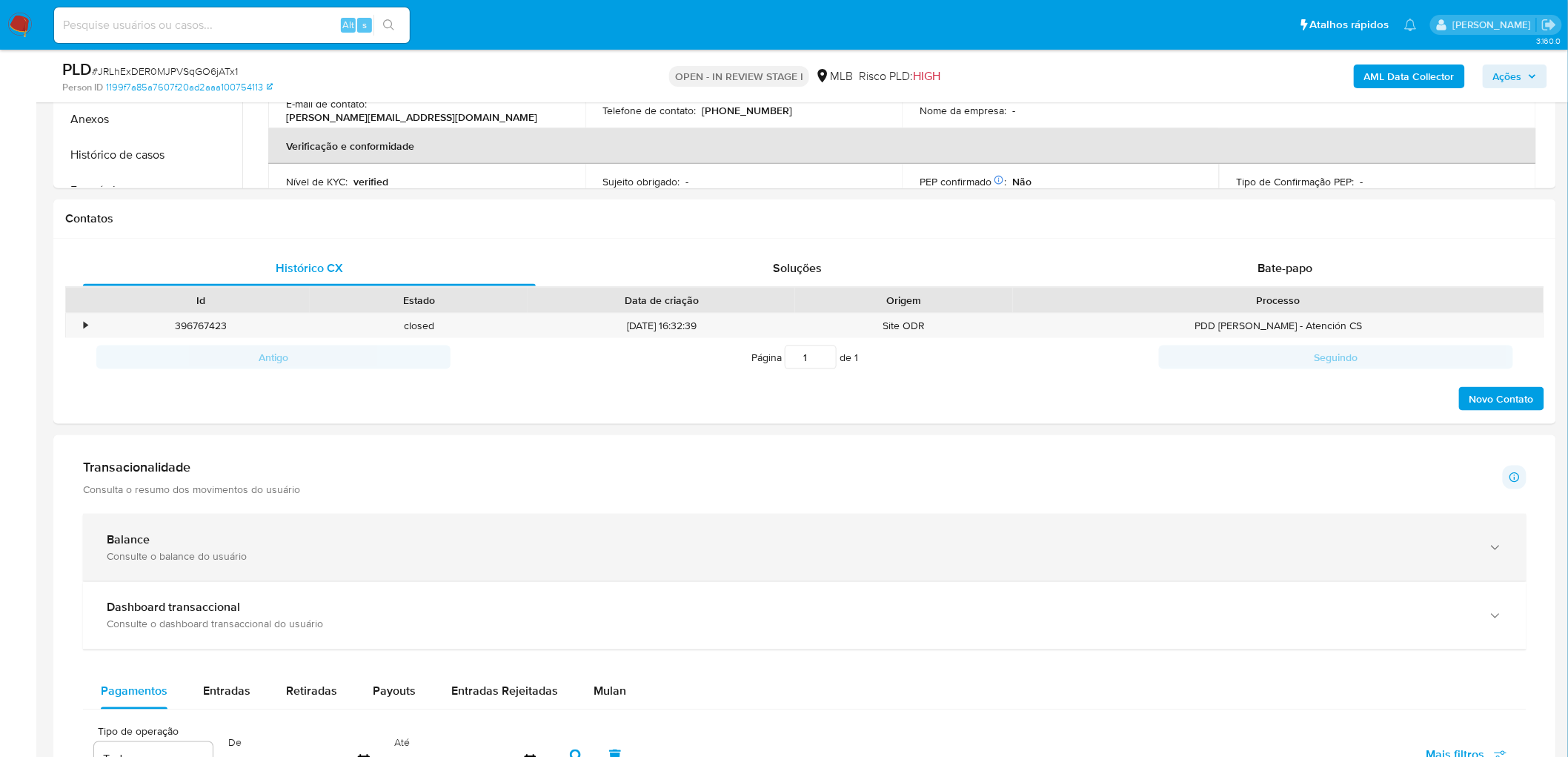
click at [608, 414] on span "Mulan" at bounding box center [609, 690] width 32 height 17
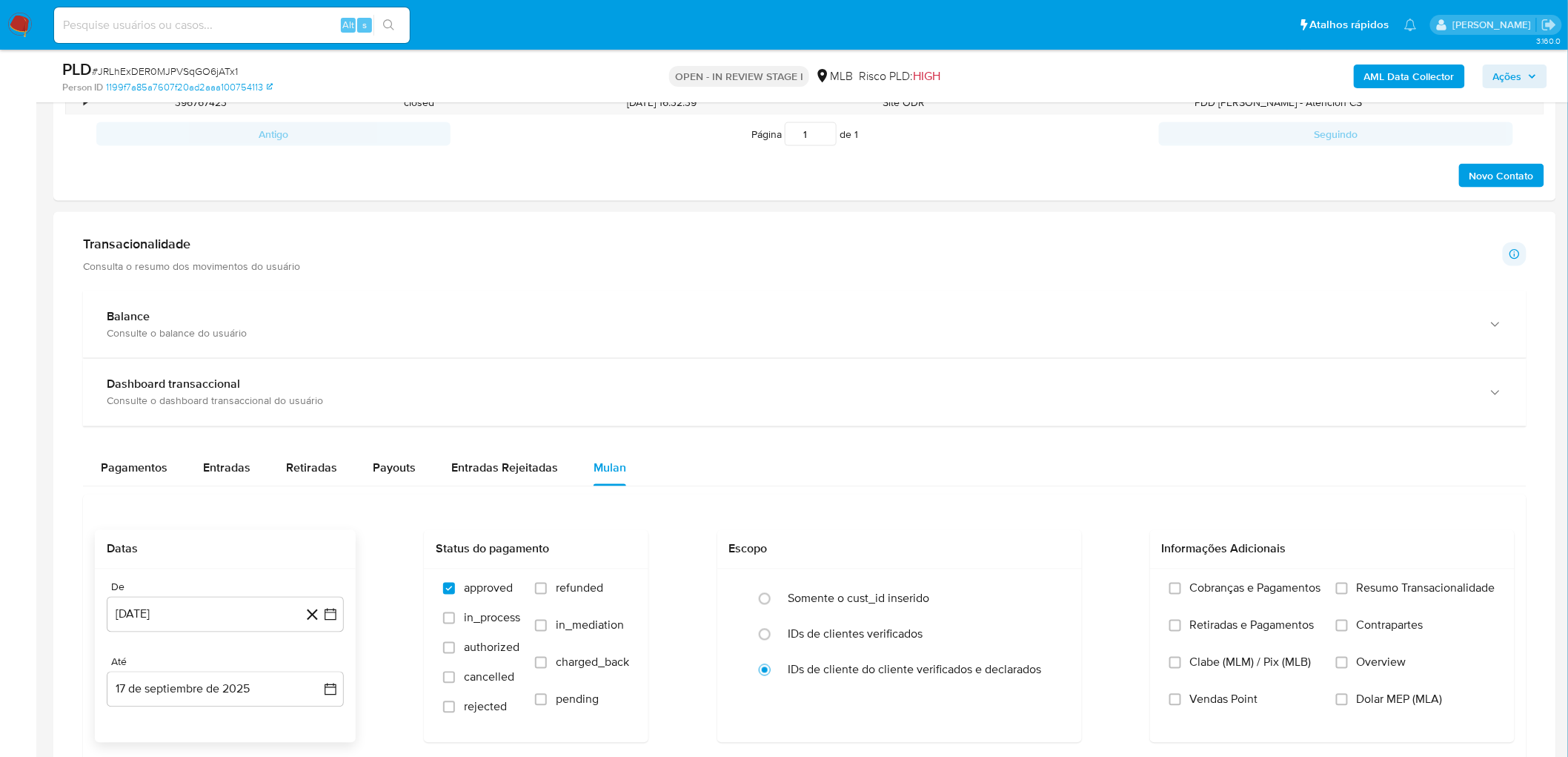
scroll to position [824, 0]
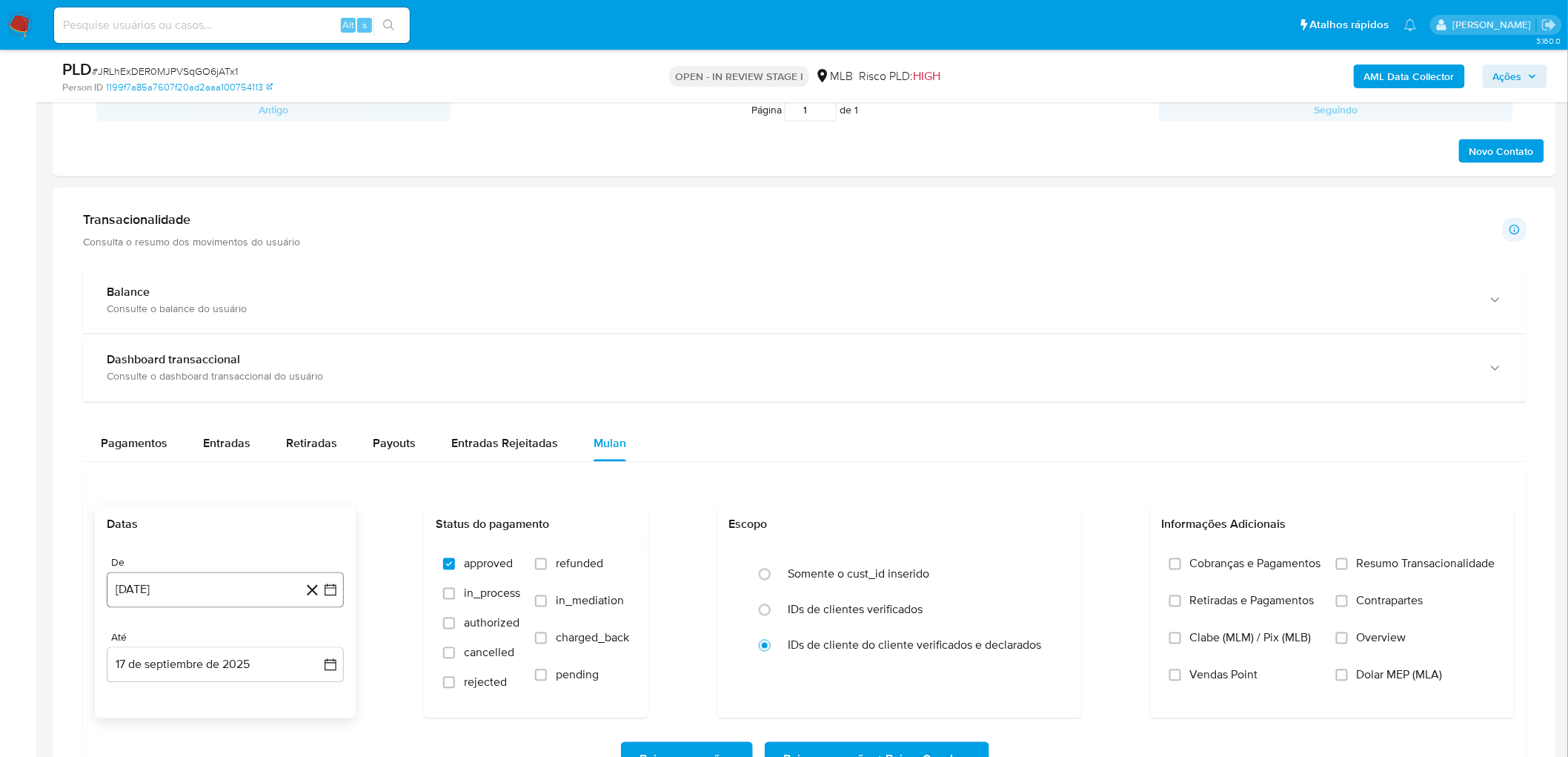
click at [158, 414] on button "17 [PERSON_NAME] de 2024" at bounding box center [225, 590] width 237 height 36
click at [215, 356] on div "agosto 2024 agosto 2024 lun lunes mar martes mié miércoles jue jueves vie viern…" at bounding box center [225, 451] width 237 height 235
click at [263, 364] on icon "Seleccionar mes y año" at bounding box center [261, 365] width 12 height 12
click at [316, 347] on icon "Año siguiente" at bounding box center [315, 347] width 6 height 11
click at [163, 414] on span "[DATE]" at bounding box center [159, 485] width 32 height 12
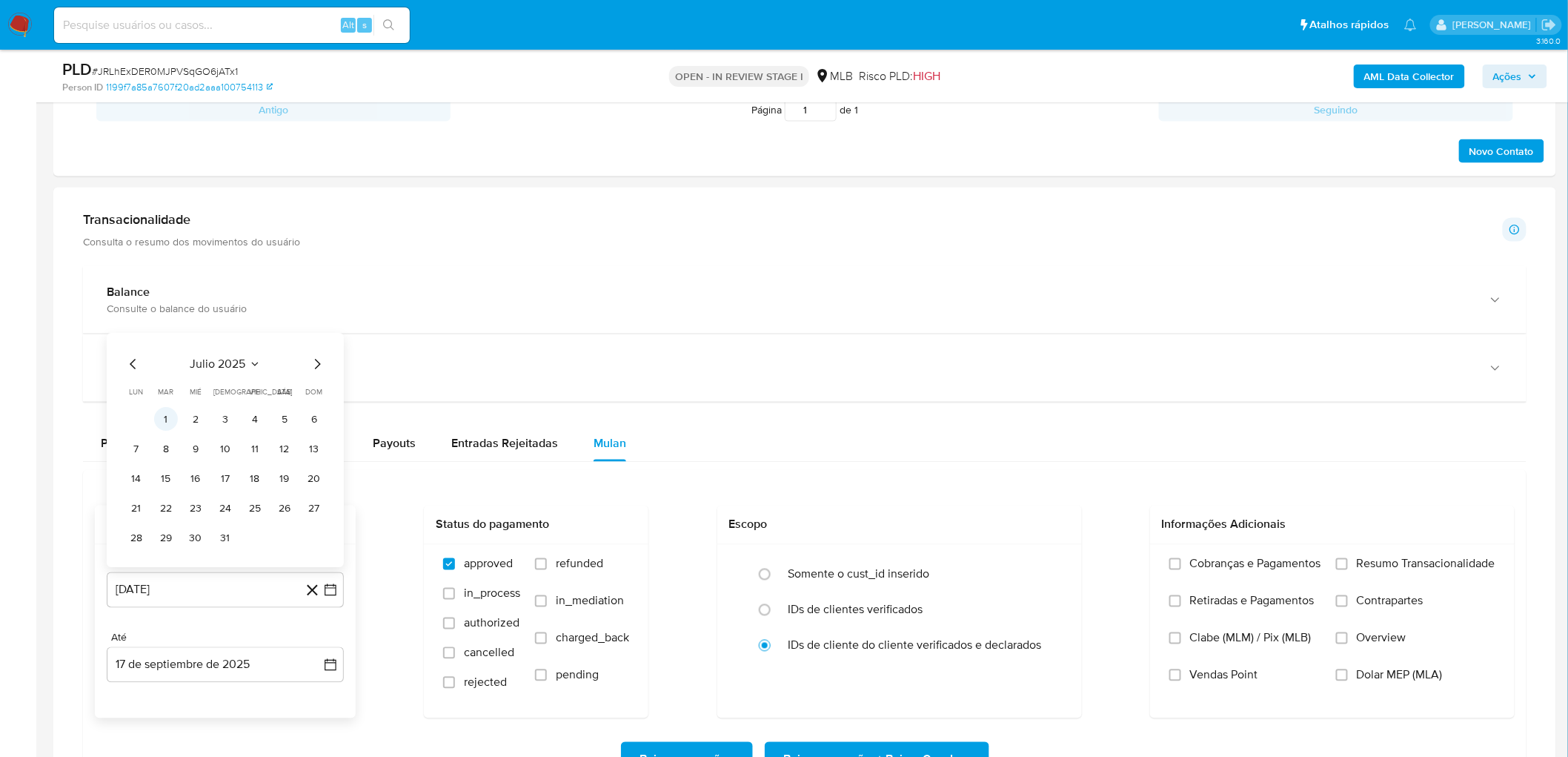
click at [172, 414] on button "1" at bounding box center [165, 419] width 24 height 24
click at [159, 414] on button "17 de septiembre de 2025" at bounding box center [225, 664] width 237 height 36
click at [136, 414] on button "15" at bounding box center [136, 553] width 24 height 24
click at [937, 414] on span "Resumo Transacionalidade" at bounding box center [1426, 564] width 138 height 15
click at [937, 414] on input "Resumo Transacionalidade" at bounding box center [1342, 564] width 12 height 12
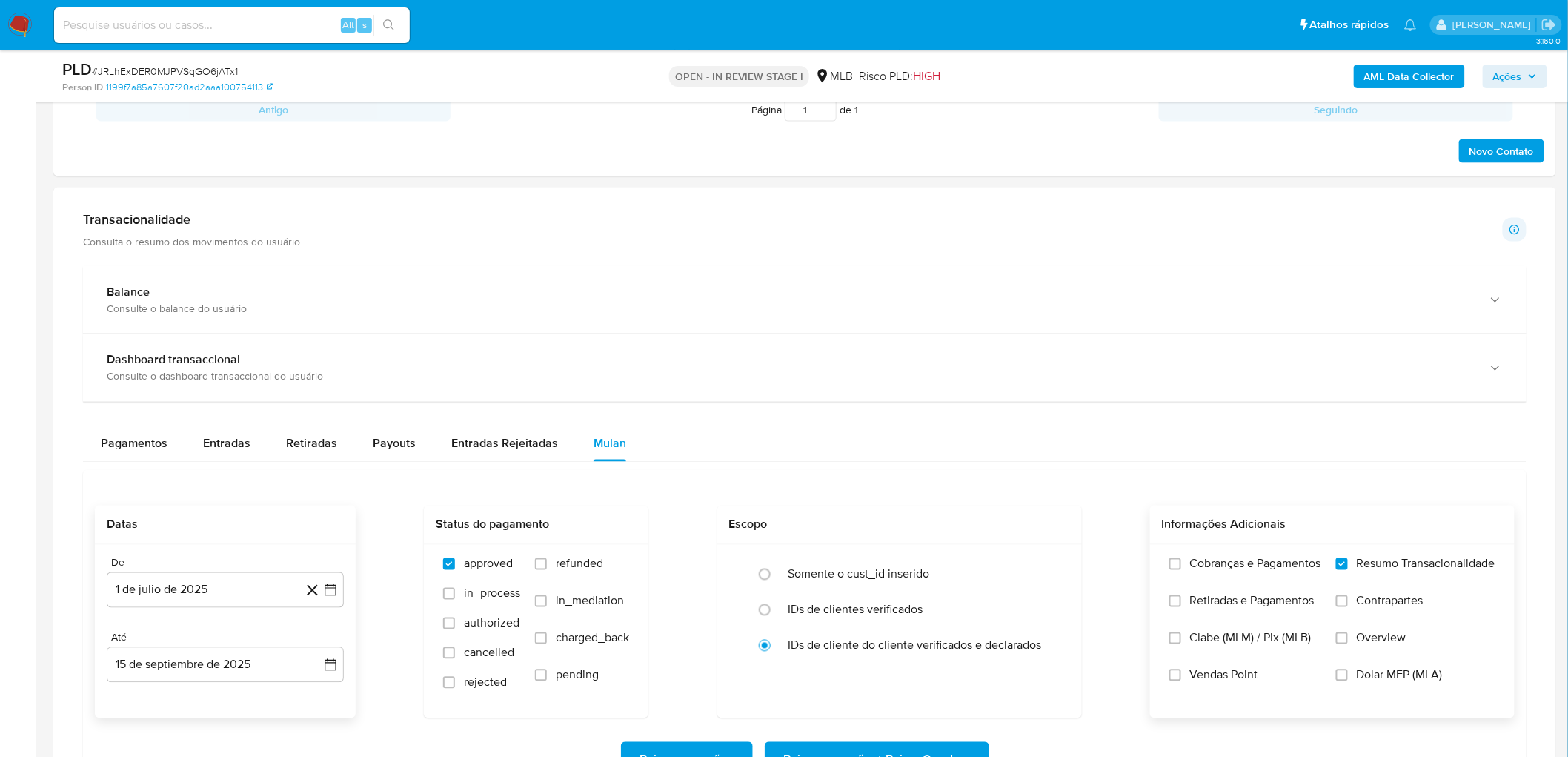
click at [937, 414] on span "Vendas Point" at bounding box center [1224, 675] width 68 height 15
click at [937, 414] on input "Vendas Point" at bounding box center [1176, 676] width 12 height 12
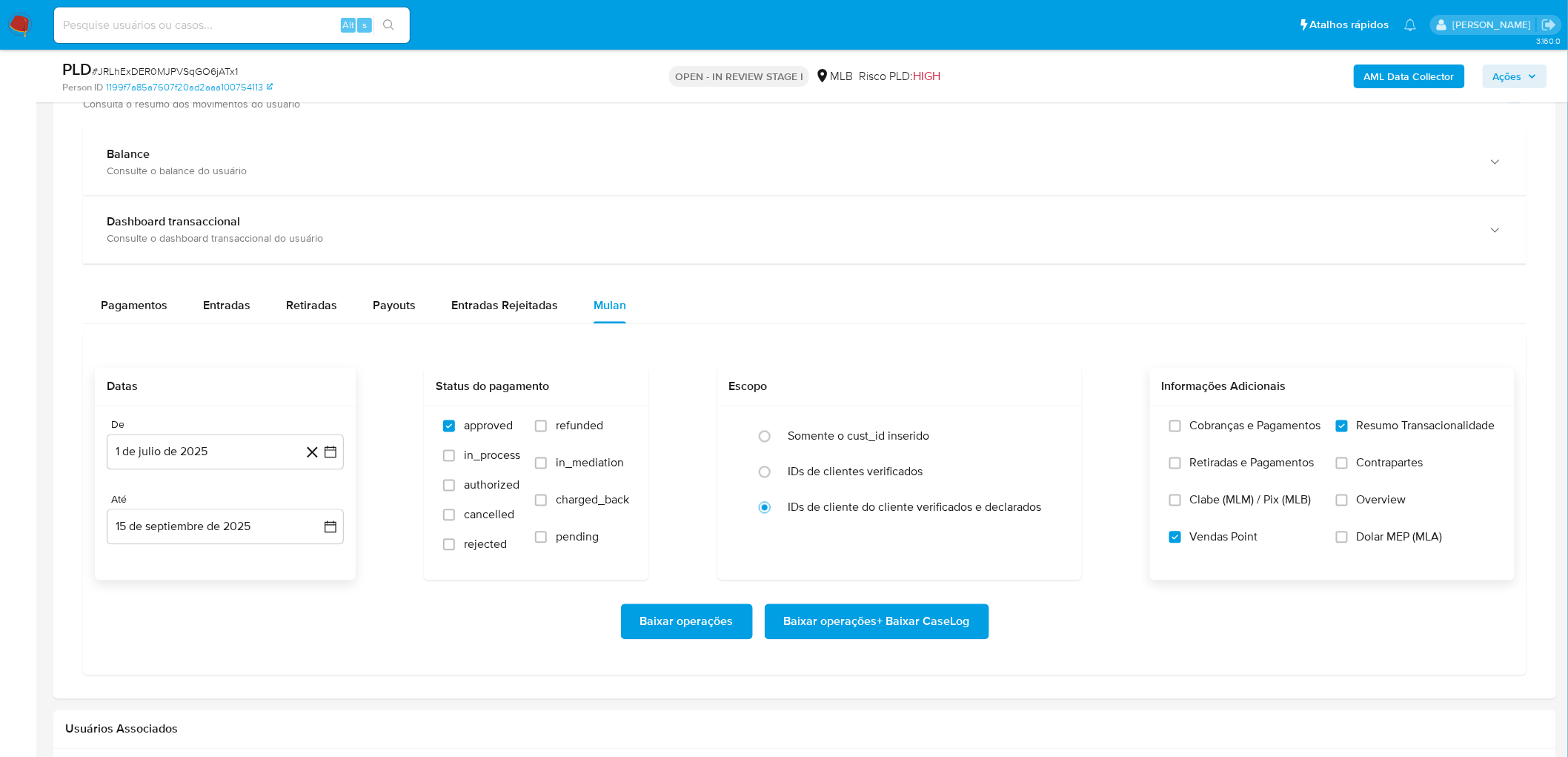
scroll to position [988, 0]
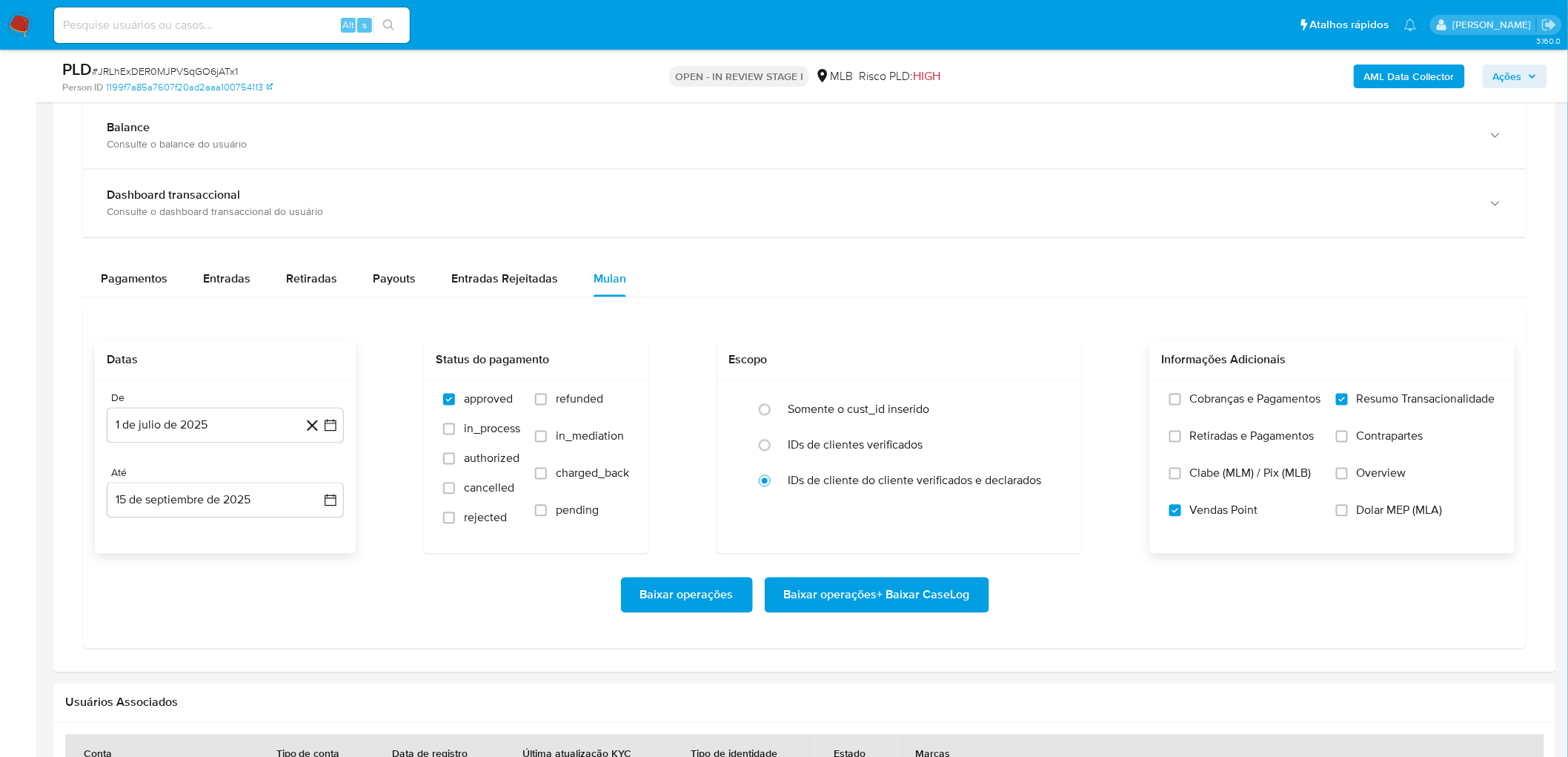
click at [816, 414] on span "Baixar operações + Baixar CaseLog" at bounding box center [877, 595] width 186 height 32
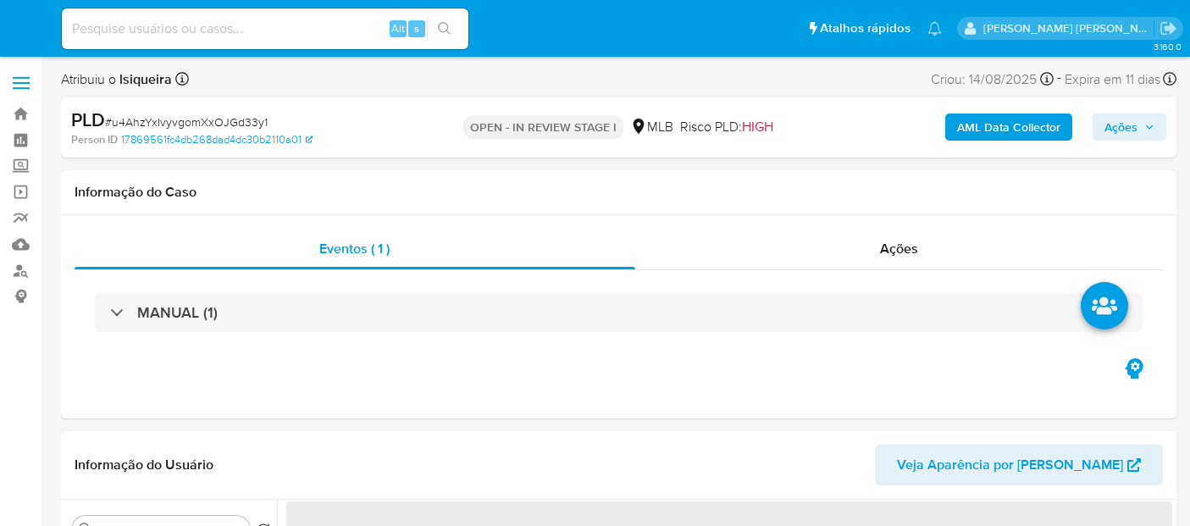
select select "10"
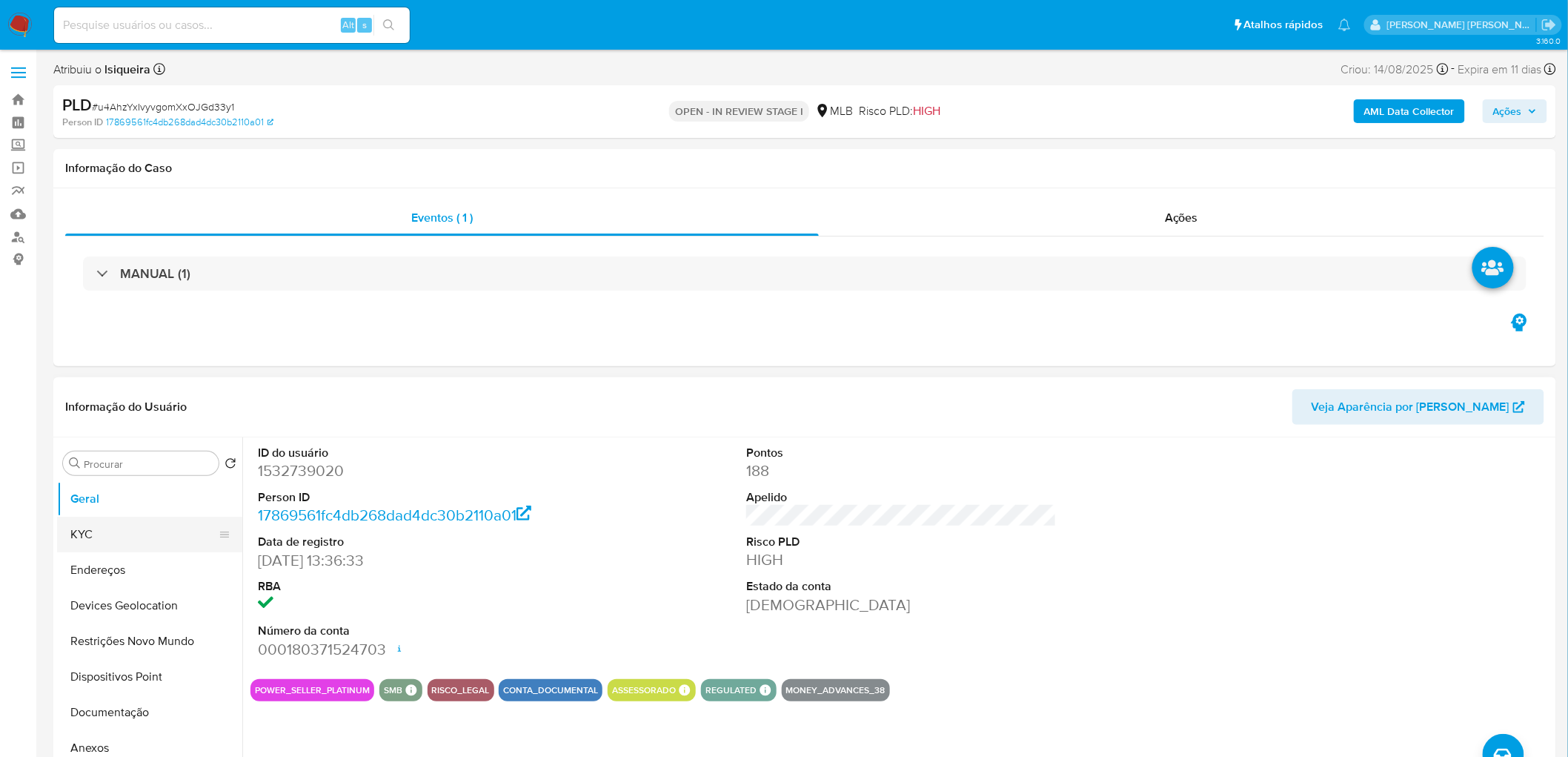
click at [122, 459] on button "KYC" at bounding box center [144, 534] width 173 height 36
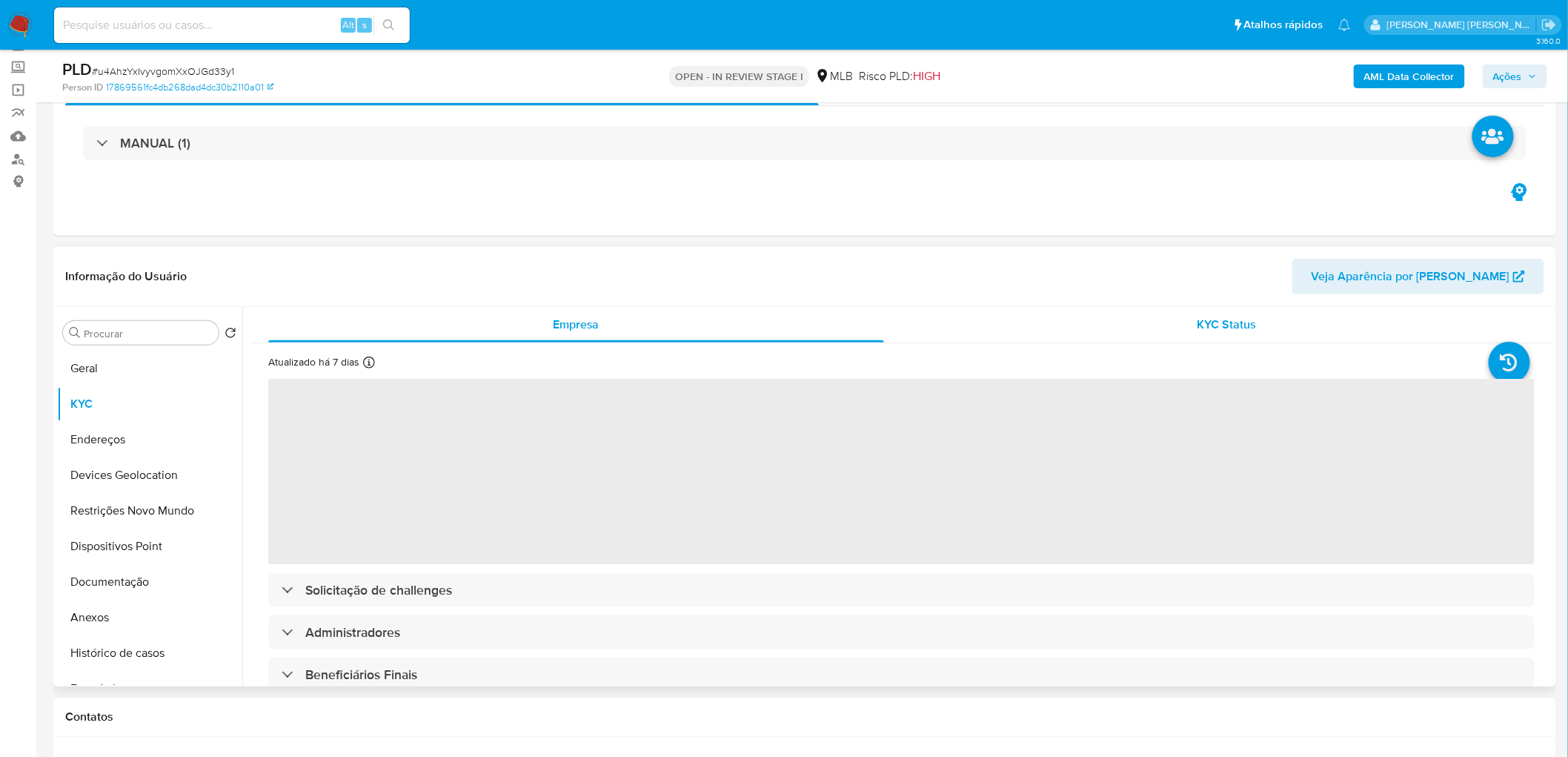
scroll to position [82, 0]
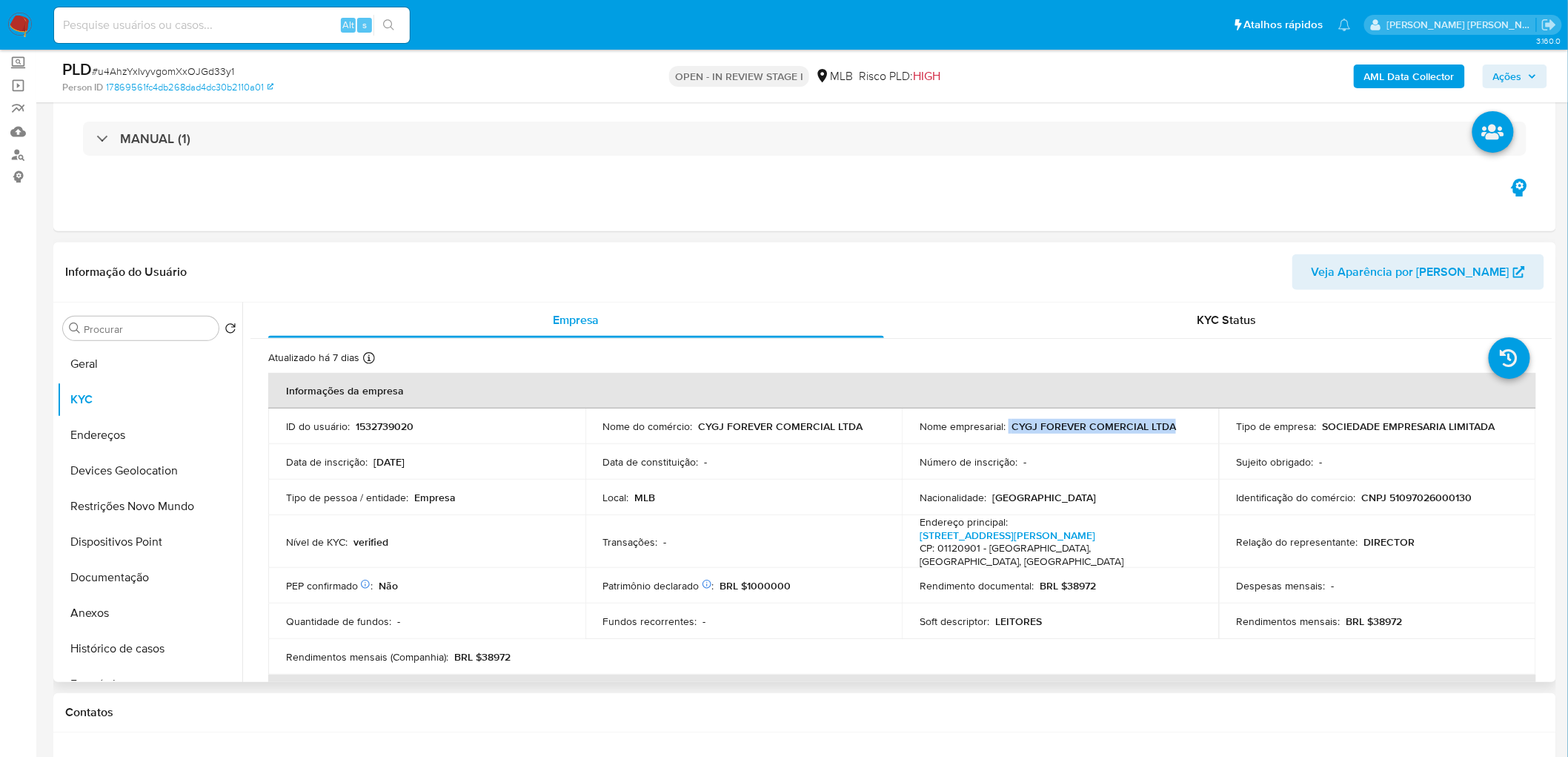
drag, startPoint x: 1042, startPoint y: 424, endPoint x: 1005, endPoint y: 425, distance: 37.0
click at [1005, 425] on div "Nome empresarial : CYGJ FOREVER COMERCIAL LTDA" at bounding box center [1060, 425] width 282 height 13
copy div "CYGJ FOREVER COMERCIAL LTDA"
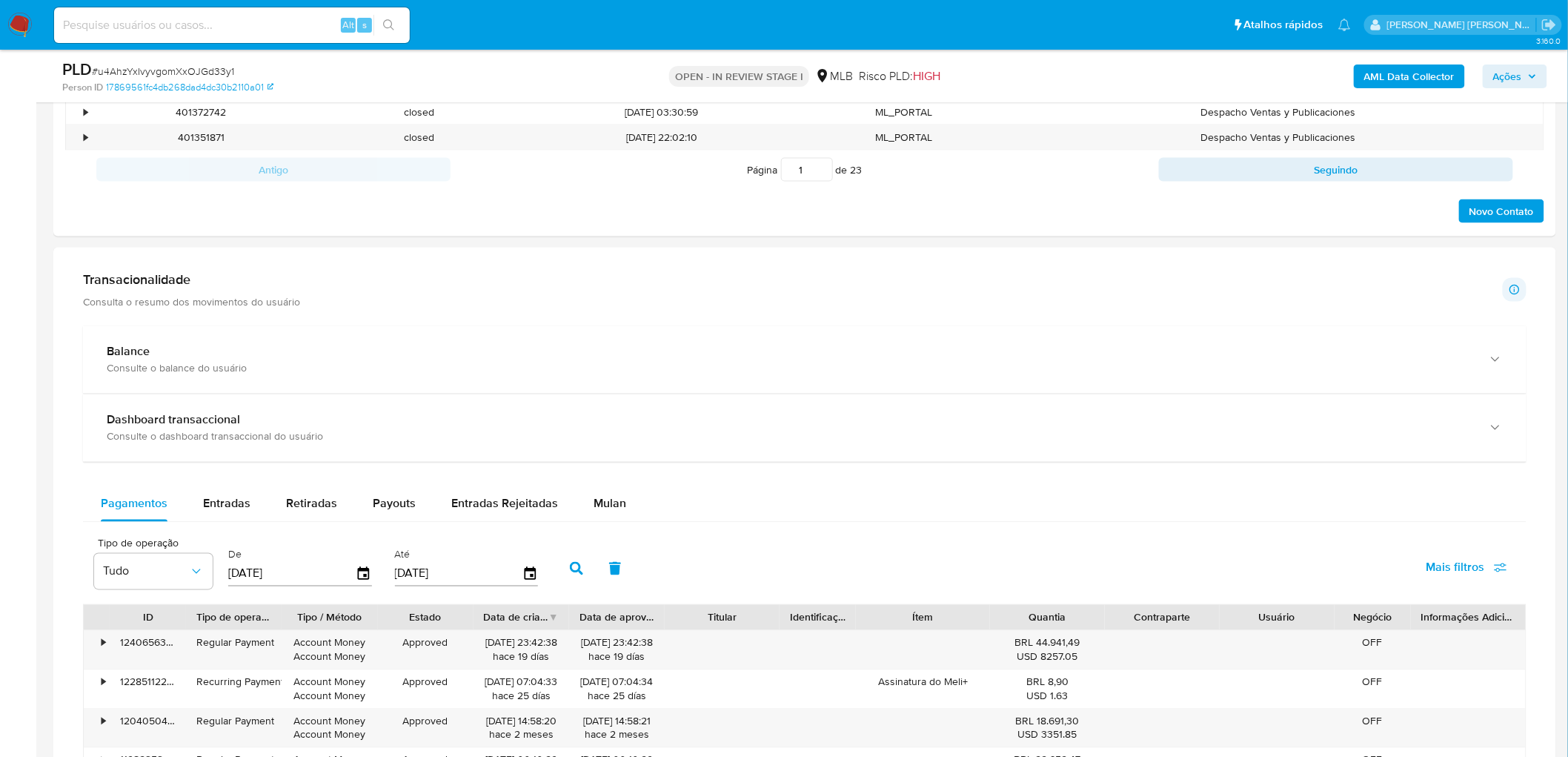
scroll to position [906, 0]
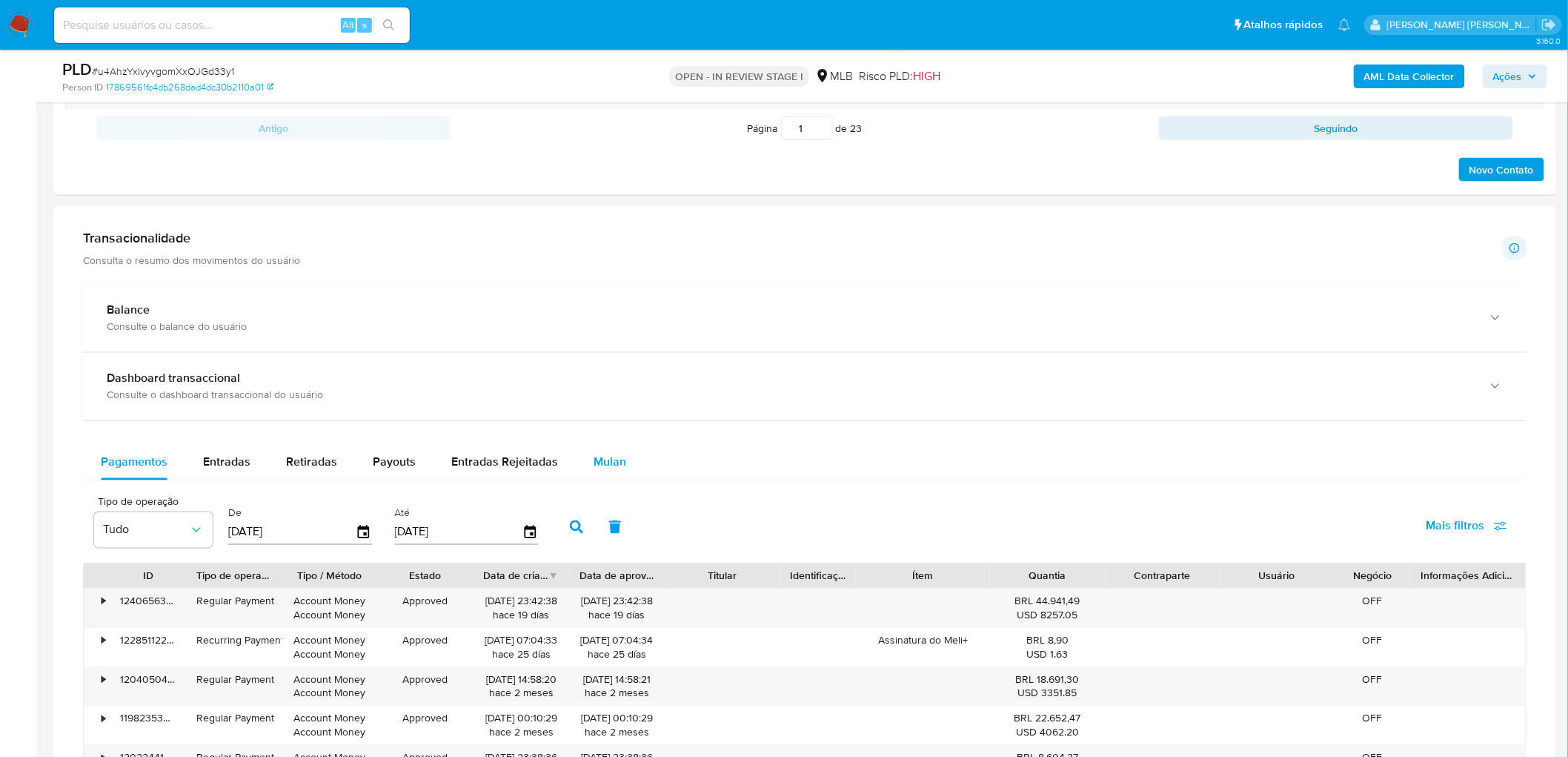
click at [594, 453] on div "Mulan" at bounding box center [609, 462] width 32 height 36
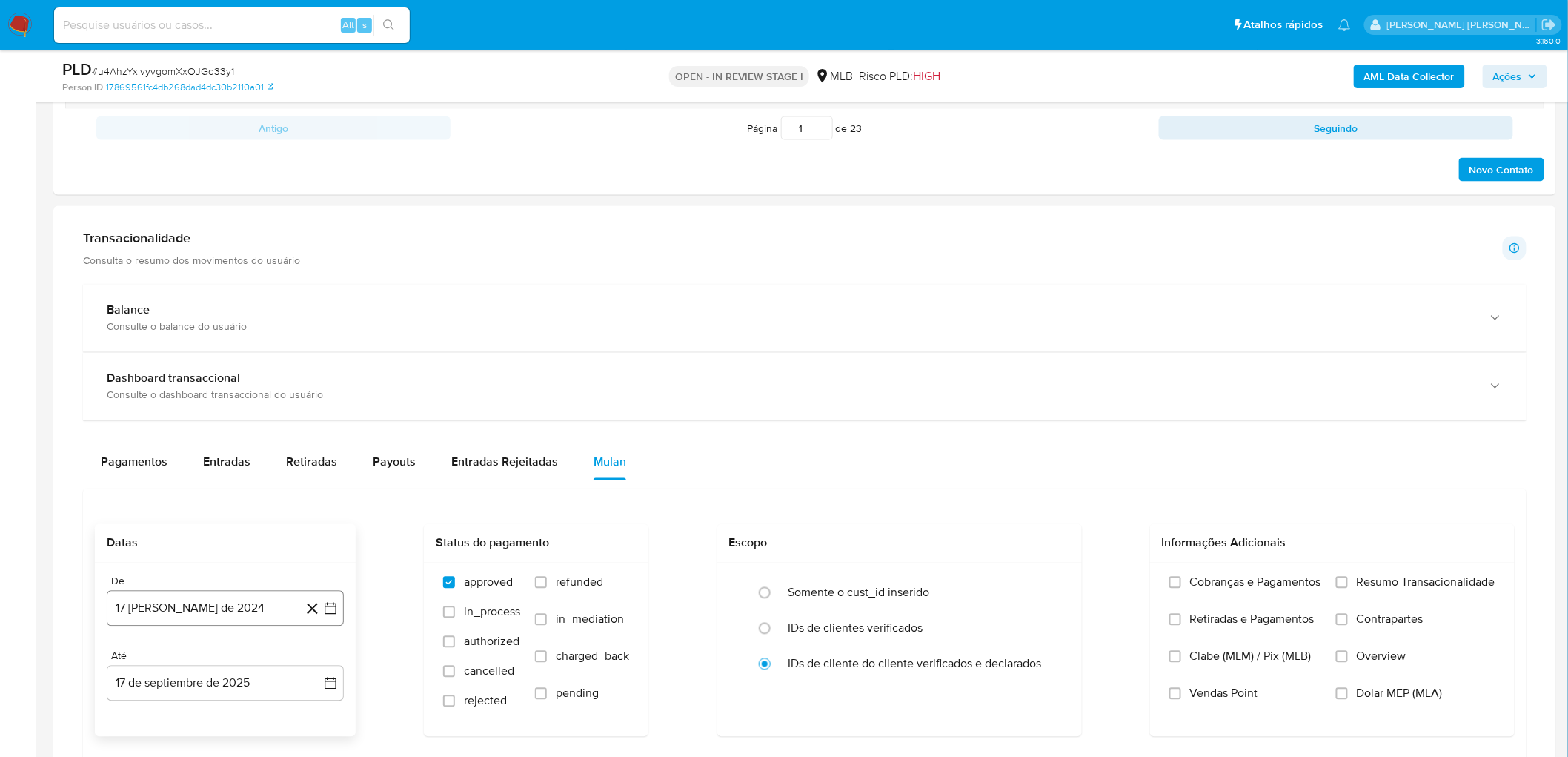
click at [146, 459] on button "17 [PERSON_NAME] de 2024" at bounding box center [225, 608] width 237 height 36
click at [235, 387] on span "agosto 2024" at bounding box center [218, 382] width 67 height 15
click at [322, 371] on icon "Año siguiente" at bounding box center [314, 366] width 18 height 18
click at [164, 459] on span "[DATE]" at bounding box center [159, 503] width 32 height 12
click at [176, 424] on table "lun lunes mar martes mié miércoles jue jueves vie viernes sáb sábado dom doming…" at bounding box center [225, 487] width 201 height 163
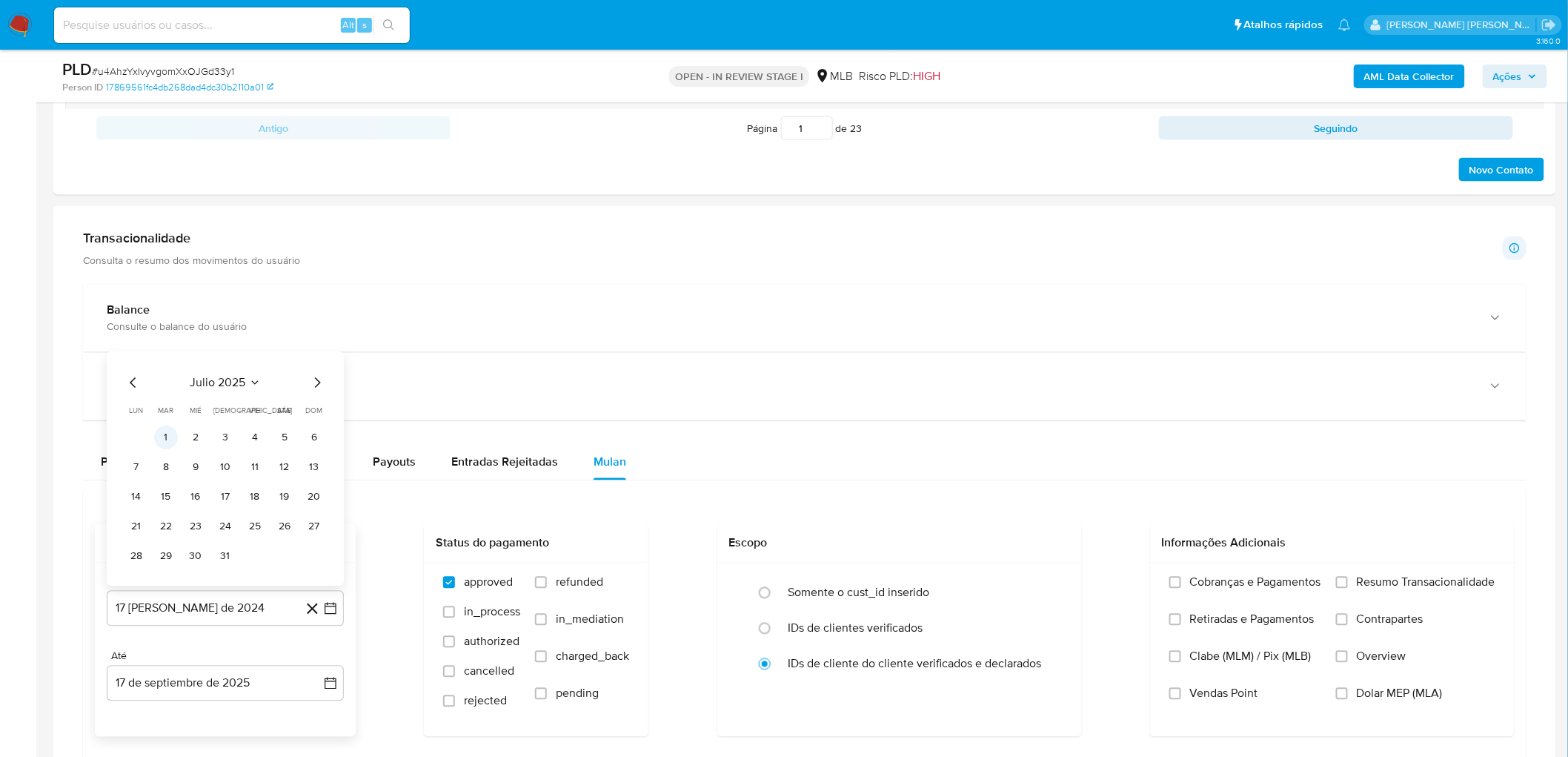
click at [164, 440] on button "1" at bounding box center [165, 438] width 24 height 24
click at [191, 459] on button "17 de septiembre de 2025" at bounding box center [225, 683] width 237 height 36
click at [139, 459] on button "15" at bounding box center [136, 571] width 24 height 24
click at [1040, 459] on span "Resumo Transacionalidade" at bounding box center [1426, 582] width 138 height 15
click at [1040, 459] on input "Resumo Transacionalidade" at bounding box center [1342, 583] width 12 height 12
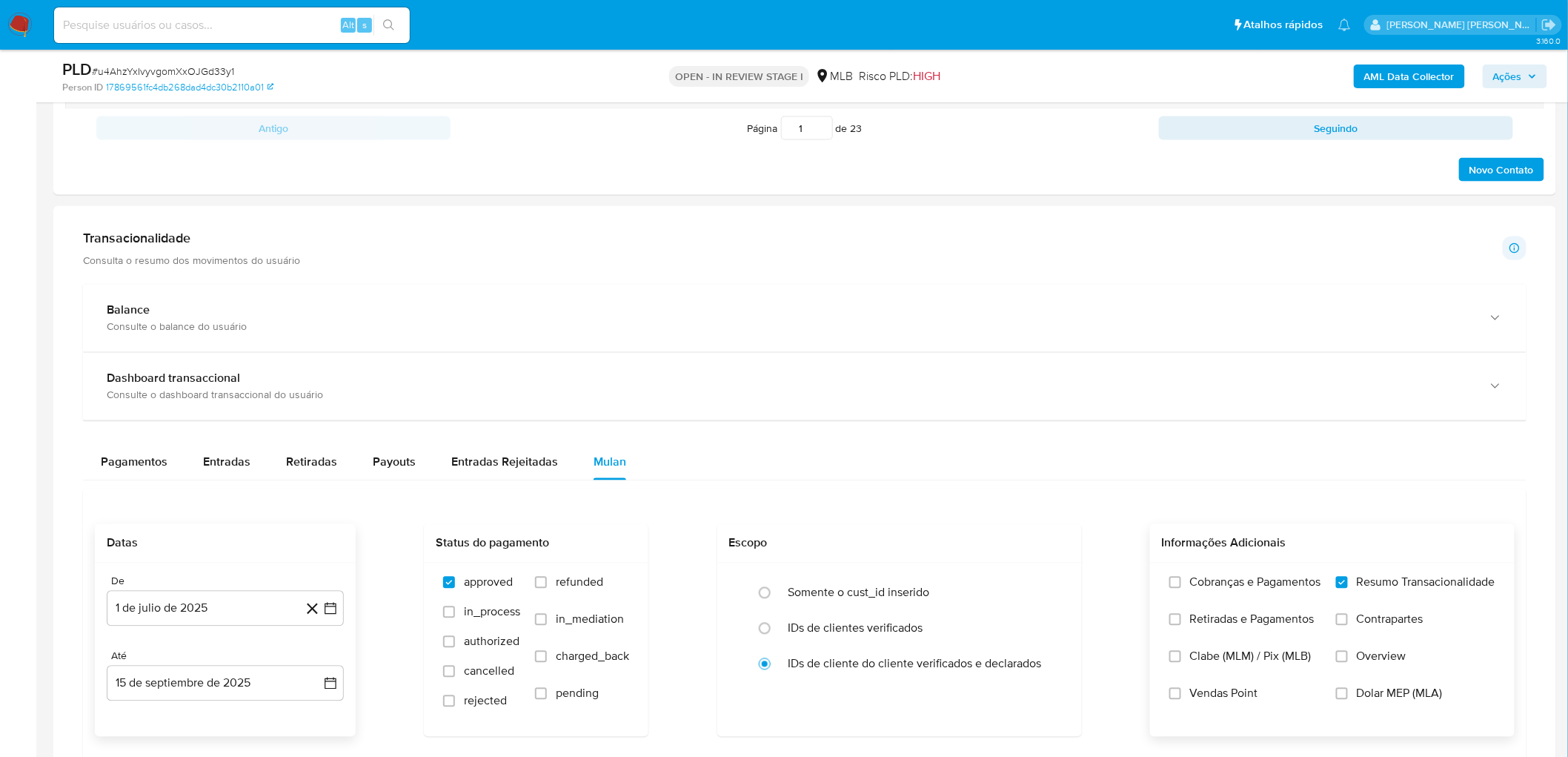
click at [1040, 459] on label "Vendas Point" at bounding box center [1246, 704] width 152 height 37
click at [1040, 459] on input "Vendas Point" at bounding box center [1176, 694] width 12 height 12
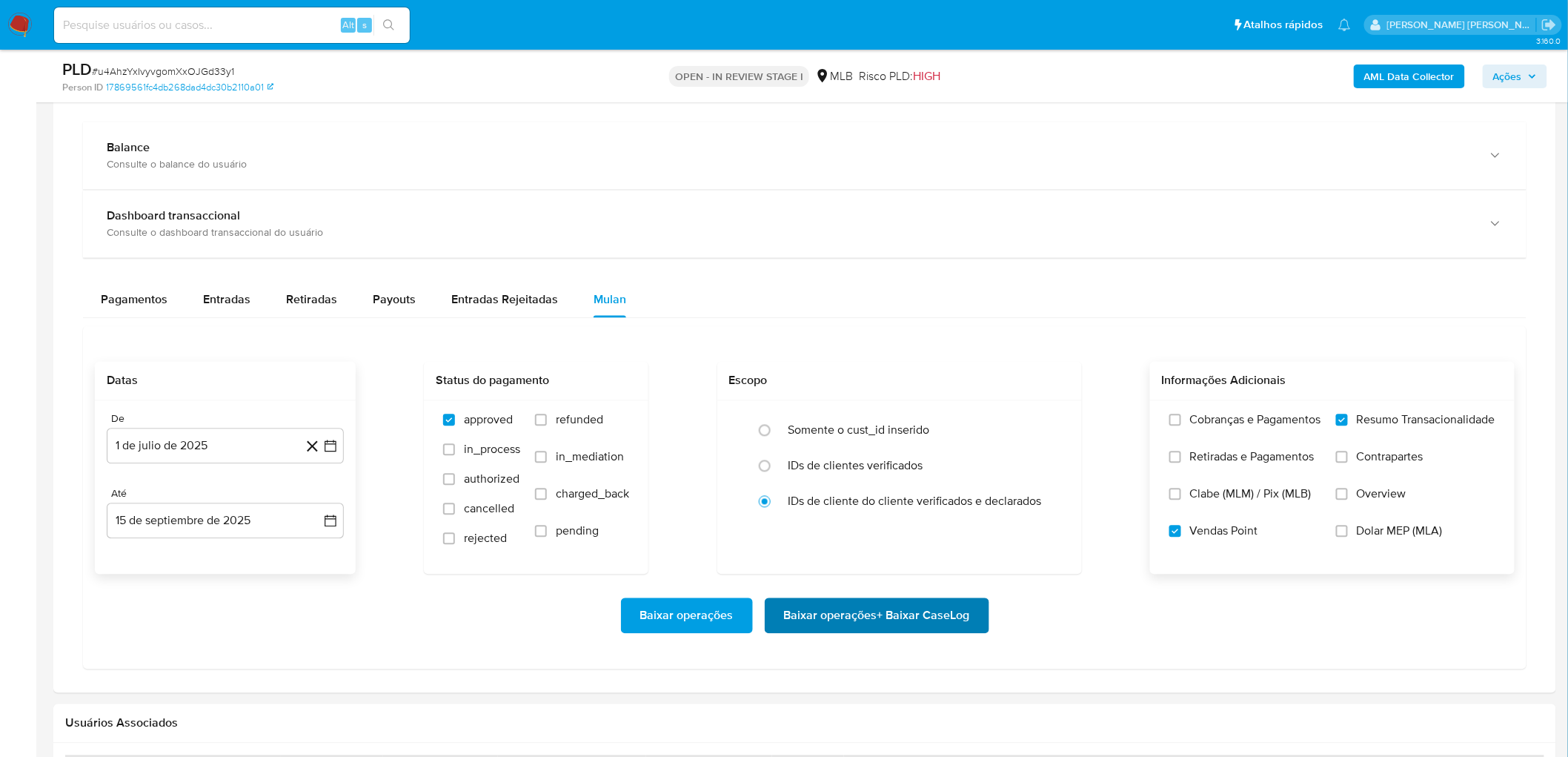
scroll to position [1070, 0]
click at [879, 459] on span "Baixar operações + Baixar CaseLog" at bounding box center [877, 613] width 186 height 32
